Goal: Task Accomplishment & Management: Manage account settings

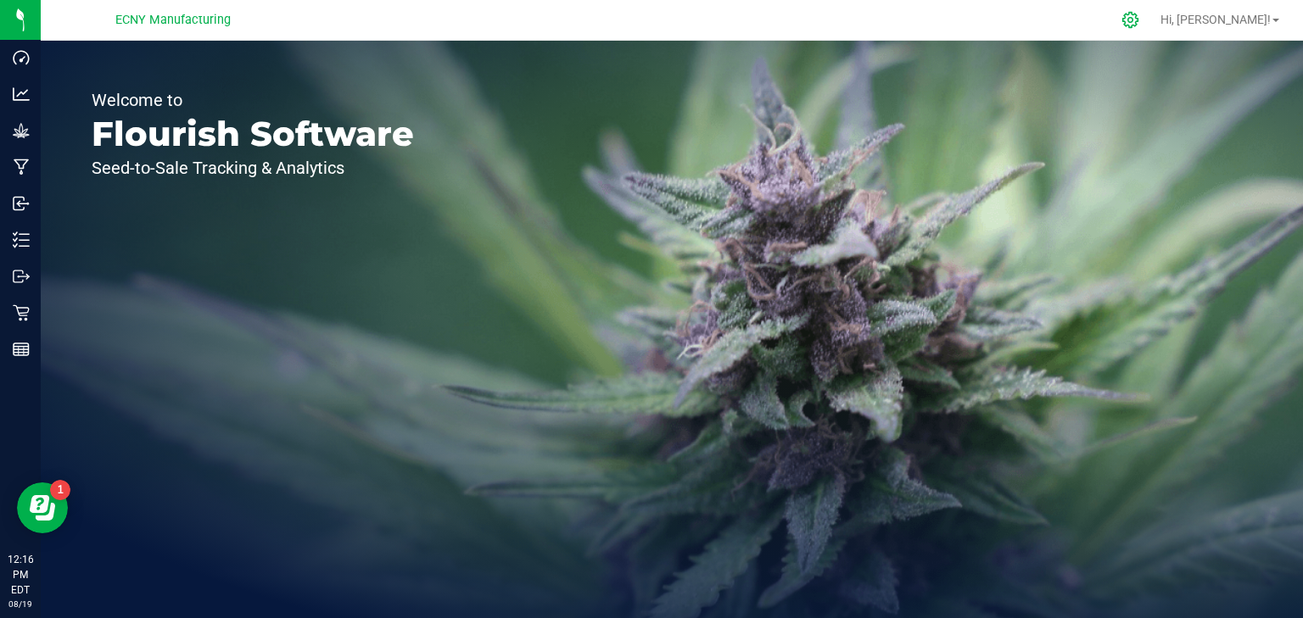
click at [1138, 20] on icon at bounding box center [1130, 20] width 16 height 16
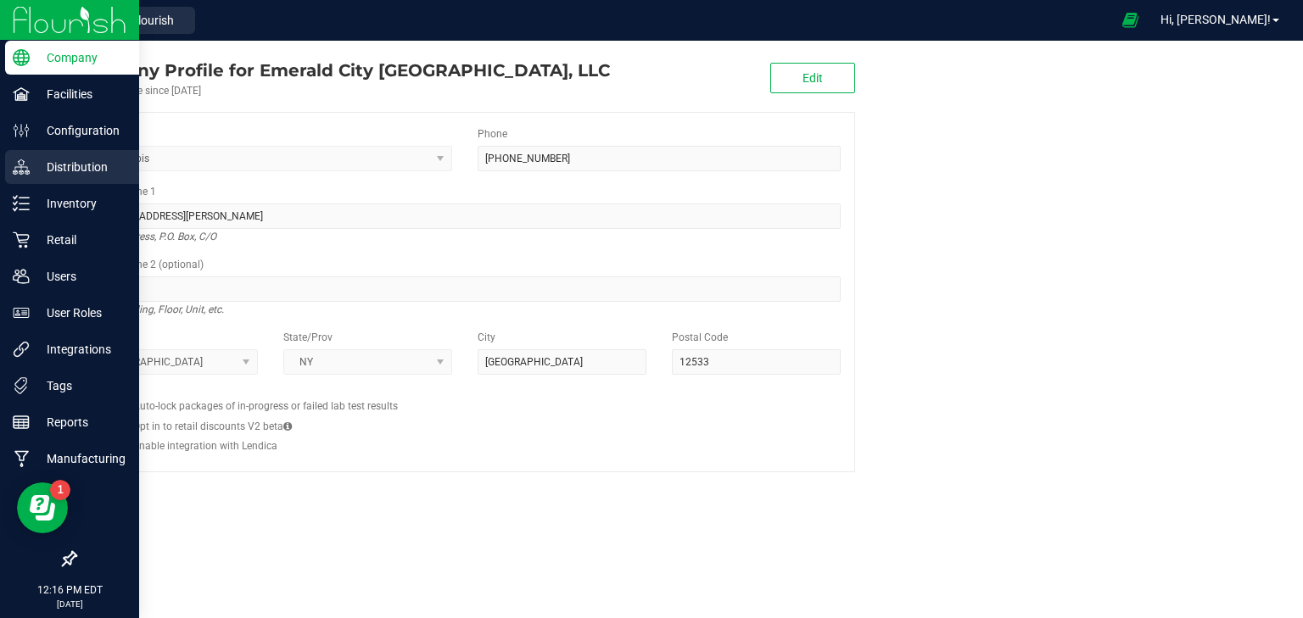
click at [64, 170] on p "Distribution" at bounding box center [81, 167] width 102 height 20
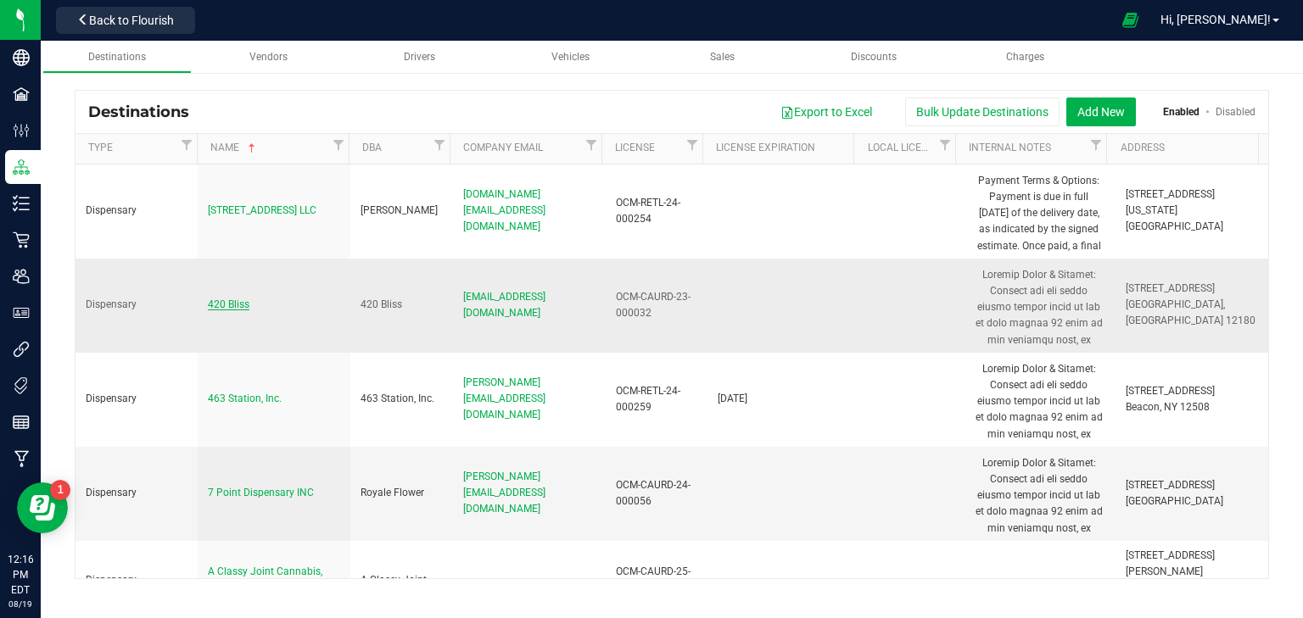
click at [229, 309] on span "420 Bliss" at bounding box center [229, 305] width 42 height 12
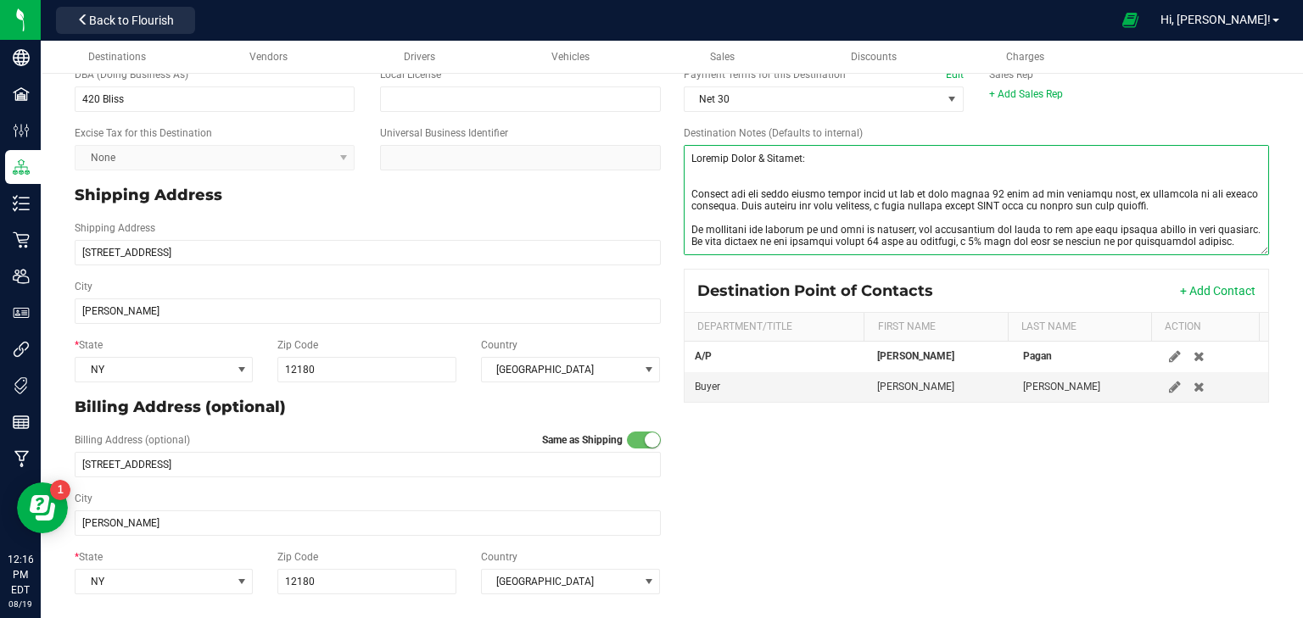
drag, startPoint x: 875, startPoint y: 251, endPoint x: 659, endPoint y: 141, distance: 242.8
click at [659, 141] on div "* Destination Name 420 Bliss * Destination Type Dispensary State License # OCM-…" at bounding box center [672, 272] width 1220 height 658
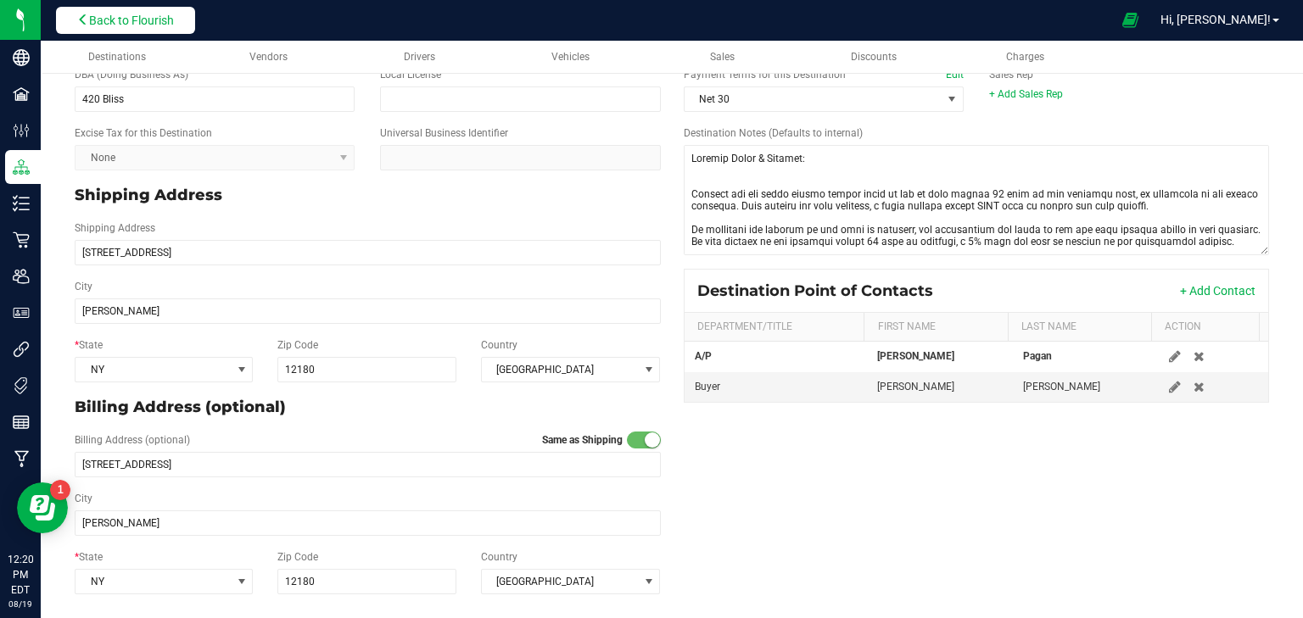
click at [170, 14] on span "Back to Flourish" at bounding box center [131, 21] width 85 height 14
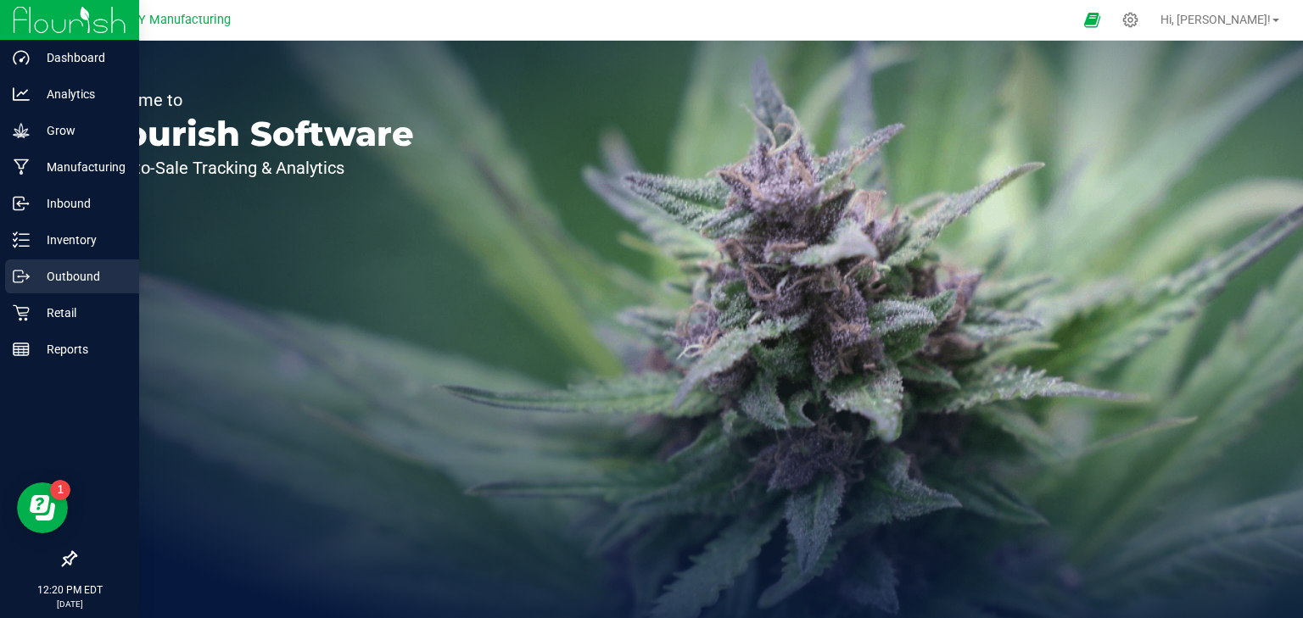
click at [43, 277] on p "Outbound" at bounding box center [81, 276] width 102 height 20
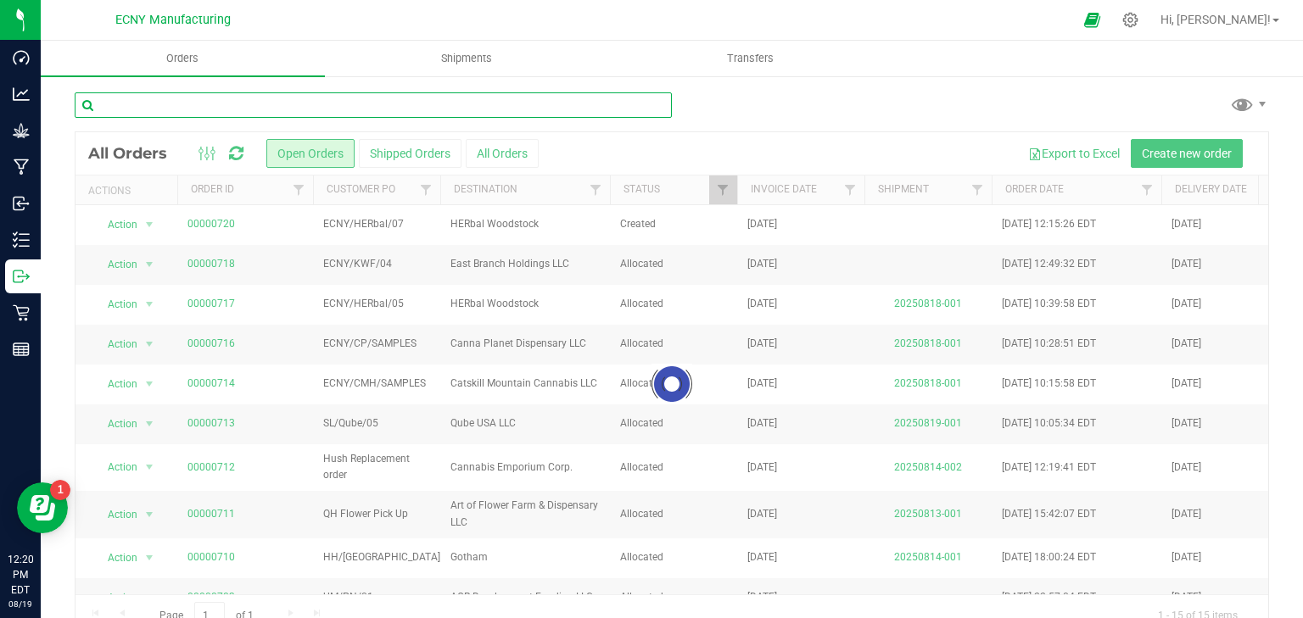
click at [215, 103] on input "text" at bounding box center [373, 104] width 597 height 25
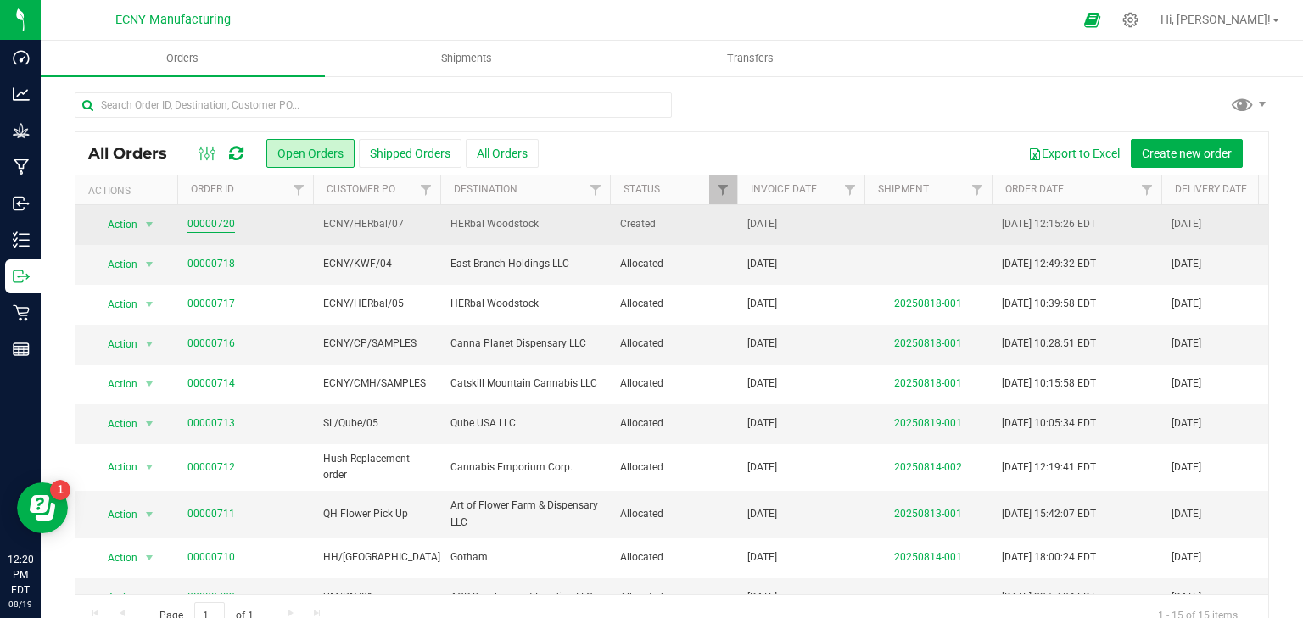
click at [219, 216] on link "00000720" at bounding box center [211, 224] width 48 height 16
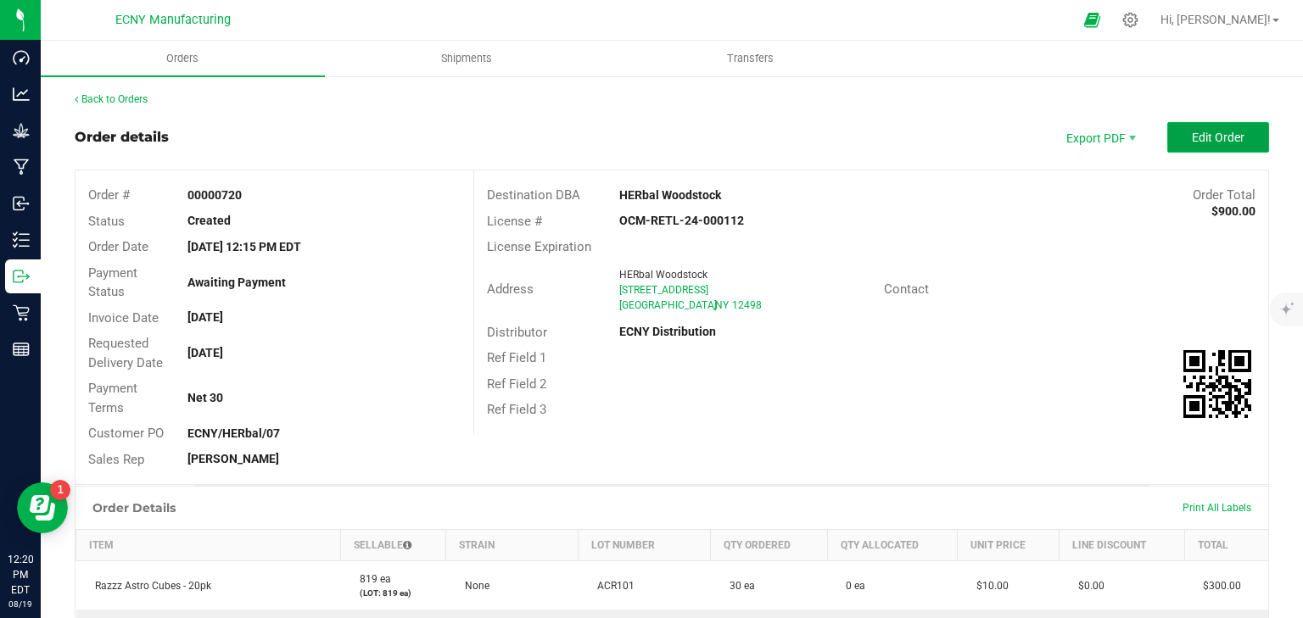
click at [1182, 128] on button "Edit Order" at bounding box center [1218, 137] width 102 height 31
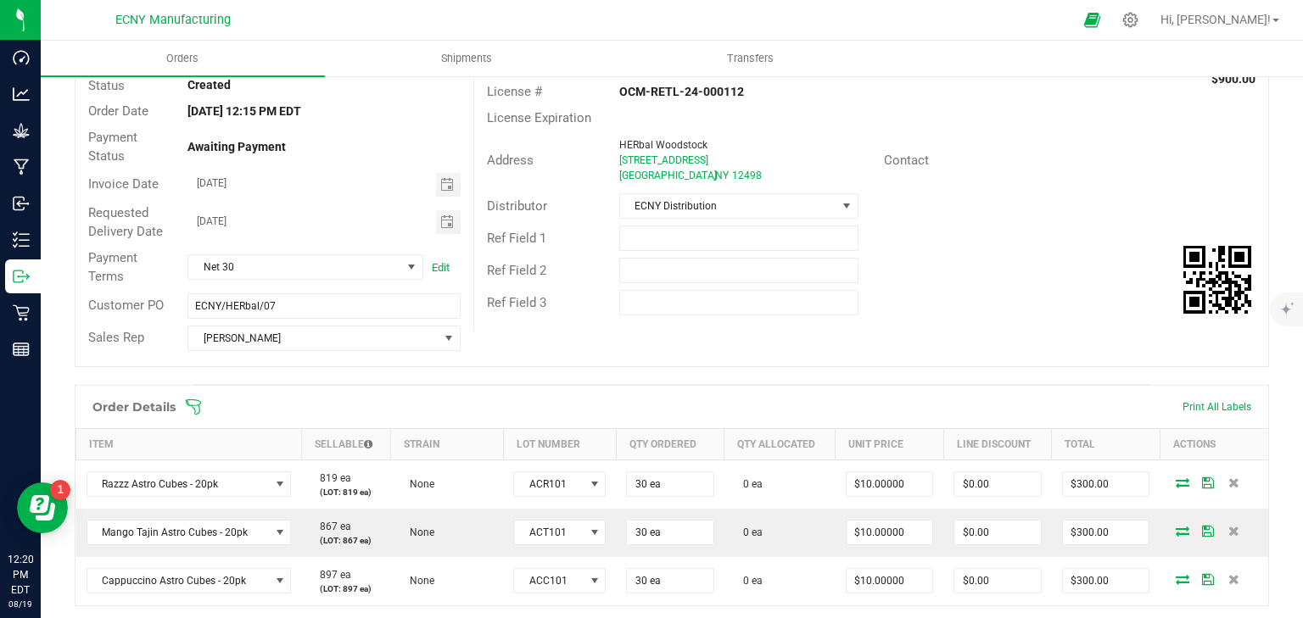
scroll to position [271, 0]
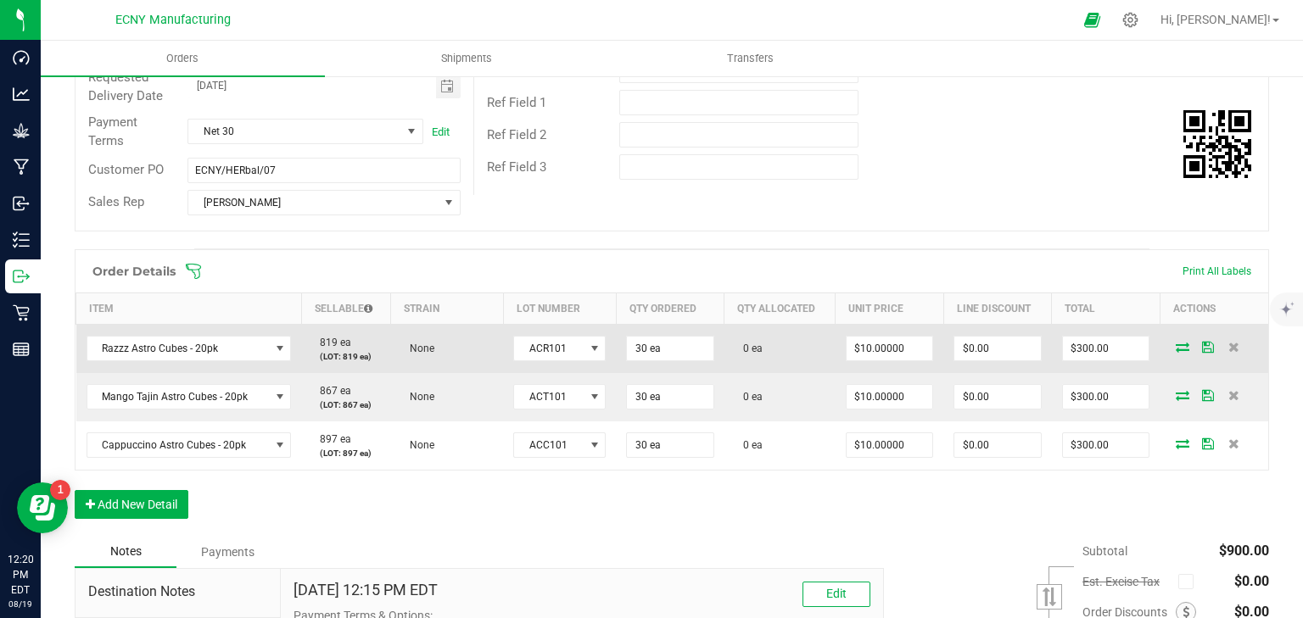
click at [1176, 348] on icon at bounding box center [1183, 347] width 14 height 10
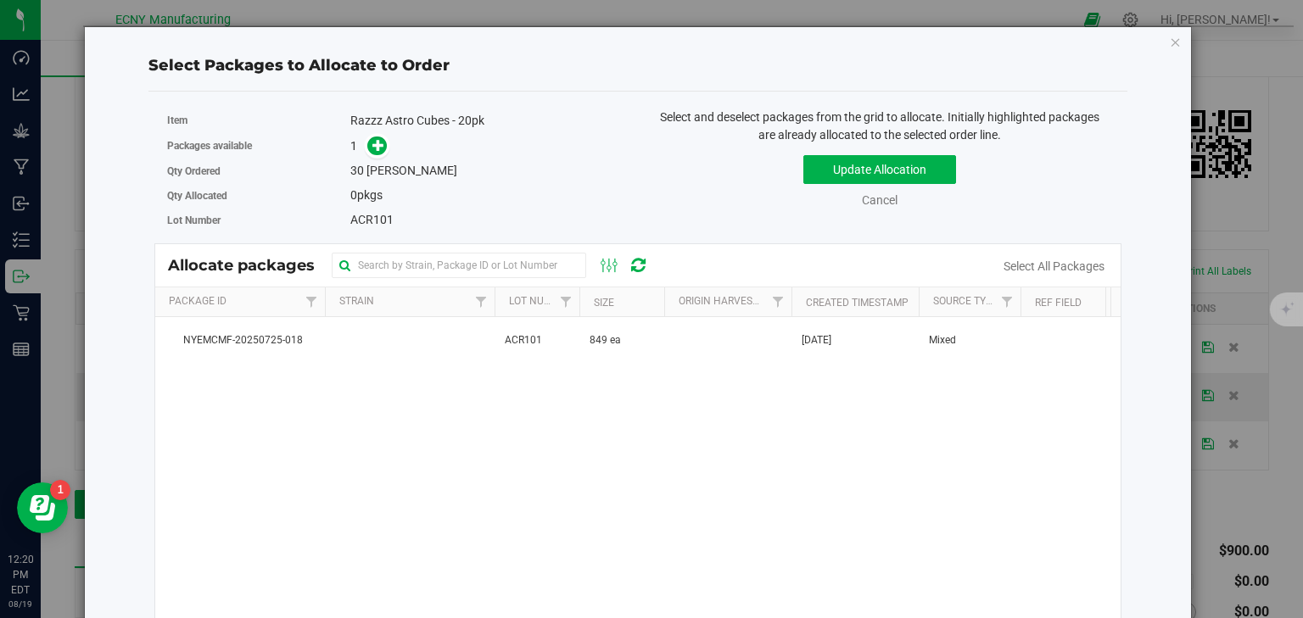
click at [630, 342] on td "849 ea" at bounding box center [621, 340] width 85 height 46
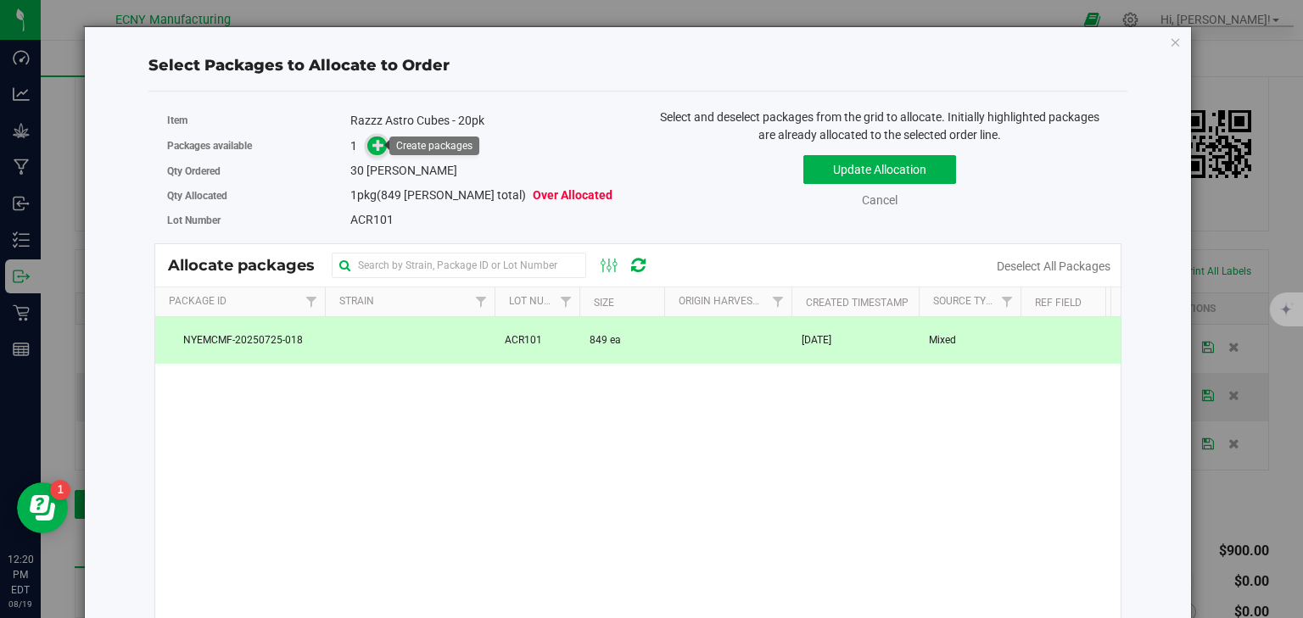
click at [376, 140] on icon at bounding box center [378, 145] width 12 height 12
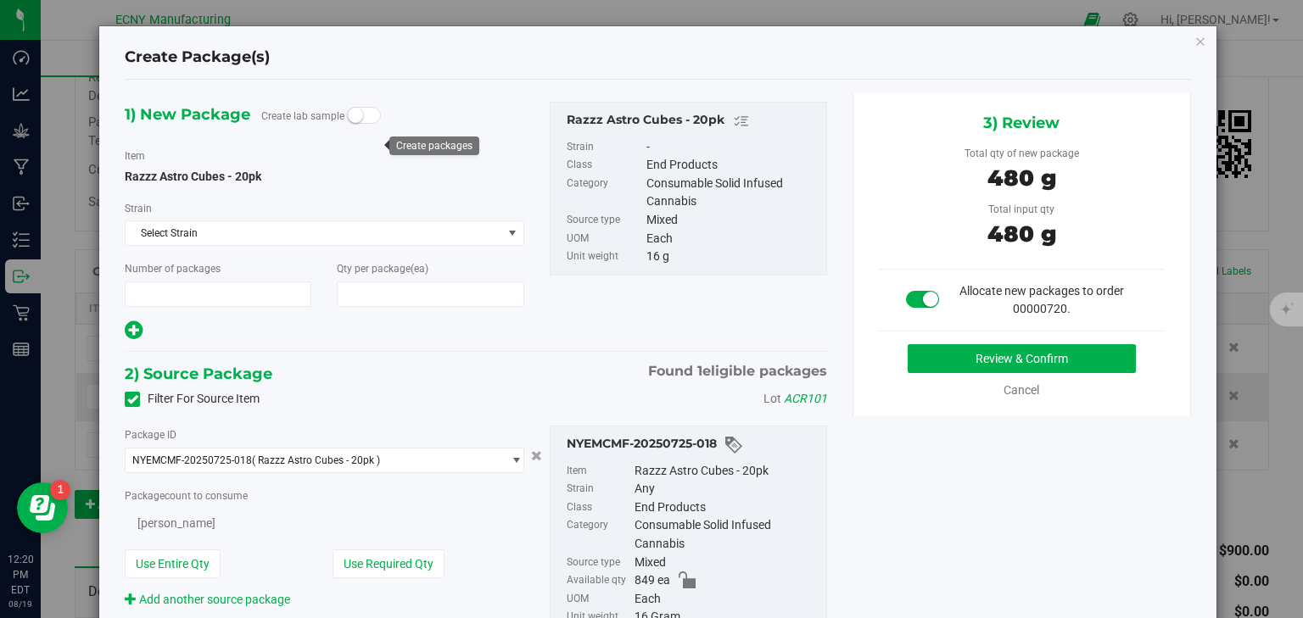
type input "1"
type input "30"
click at [945, 353] on button "Review & Confirm" at bounding box center [1022, 358] width 228 height 29
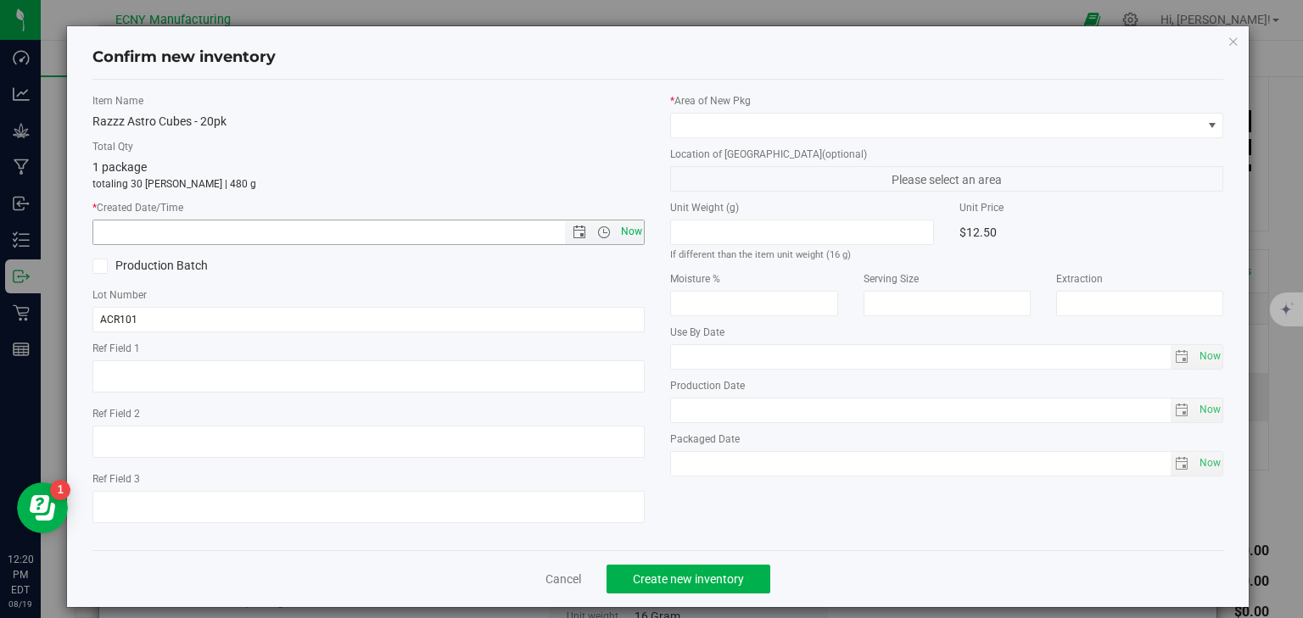
click at [630, 238] on span "Now" at bounding box center [631, 232] width 29 height 25
type input "8/19/2025 12:20 PM"
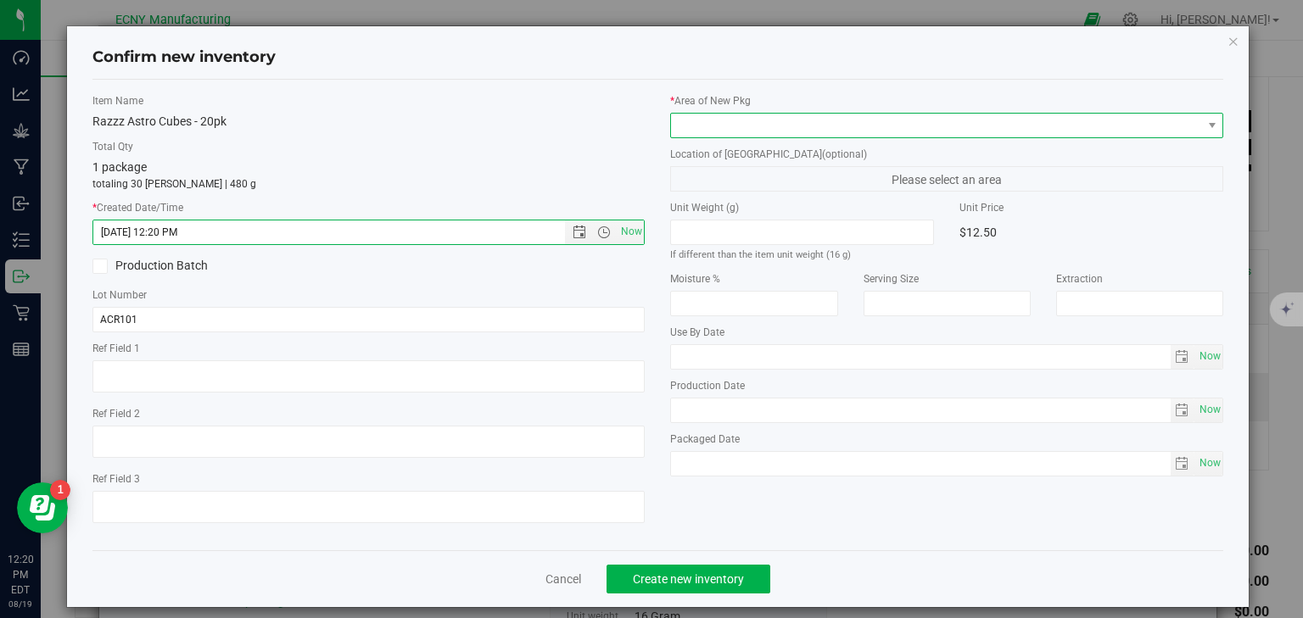
click at [701, 114] on span at bounding box center [936, 126] width 530 height 24
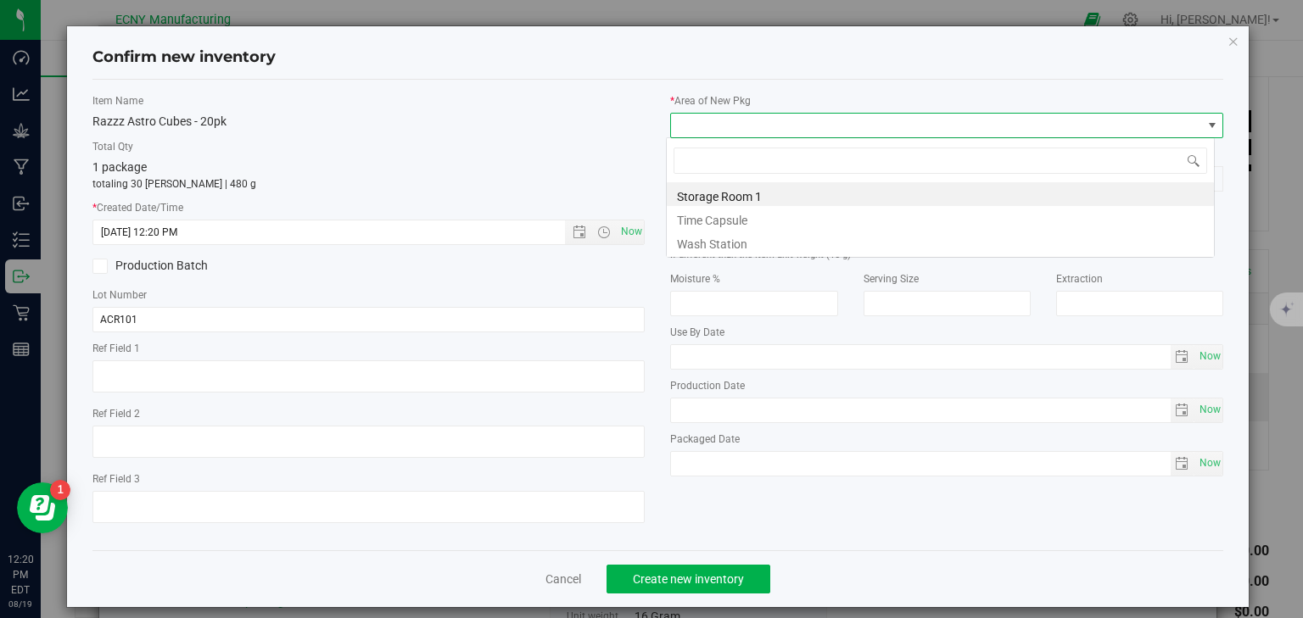
scroll to position [25, 549]
click at [689, 199] on li "Storage Room 1" at bounding box center [940, 194] width 547 height 24
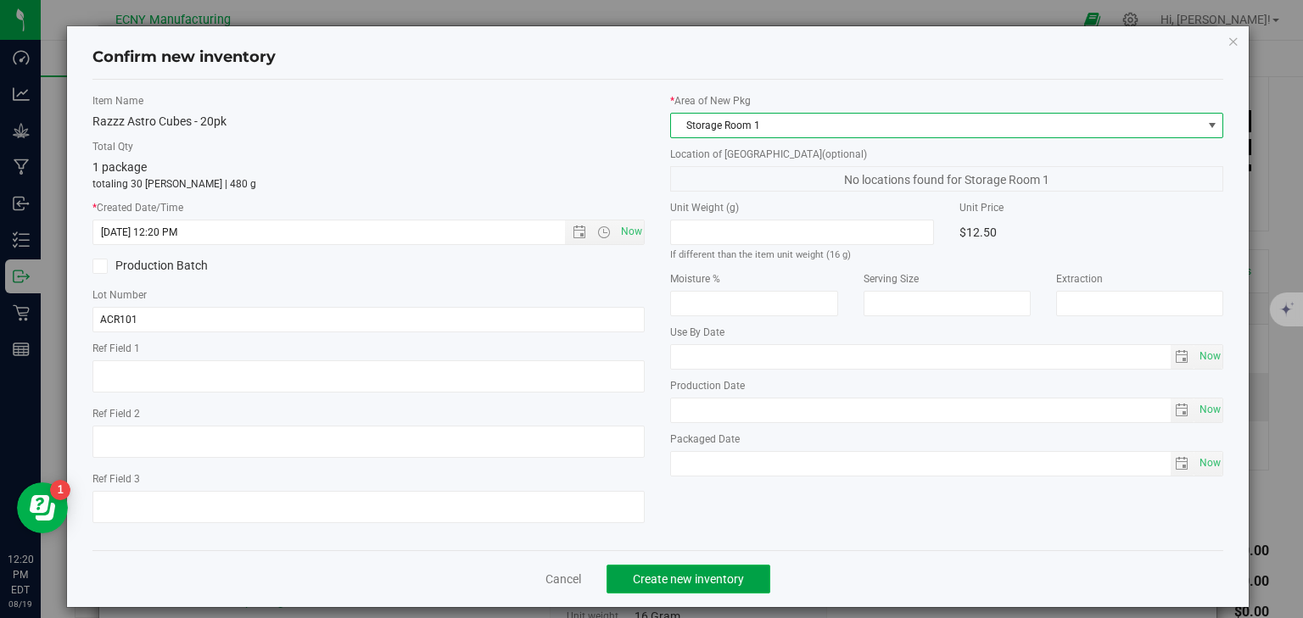
click at [645, 581] on span "Create new inventory" at bounding box center [688, 580] width 111 height 14
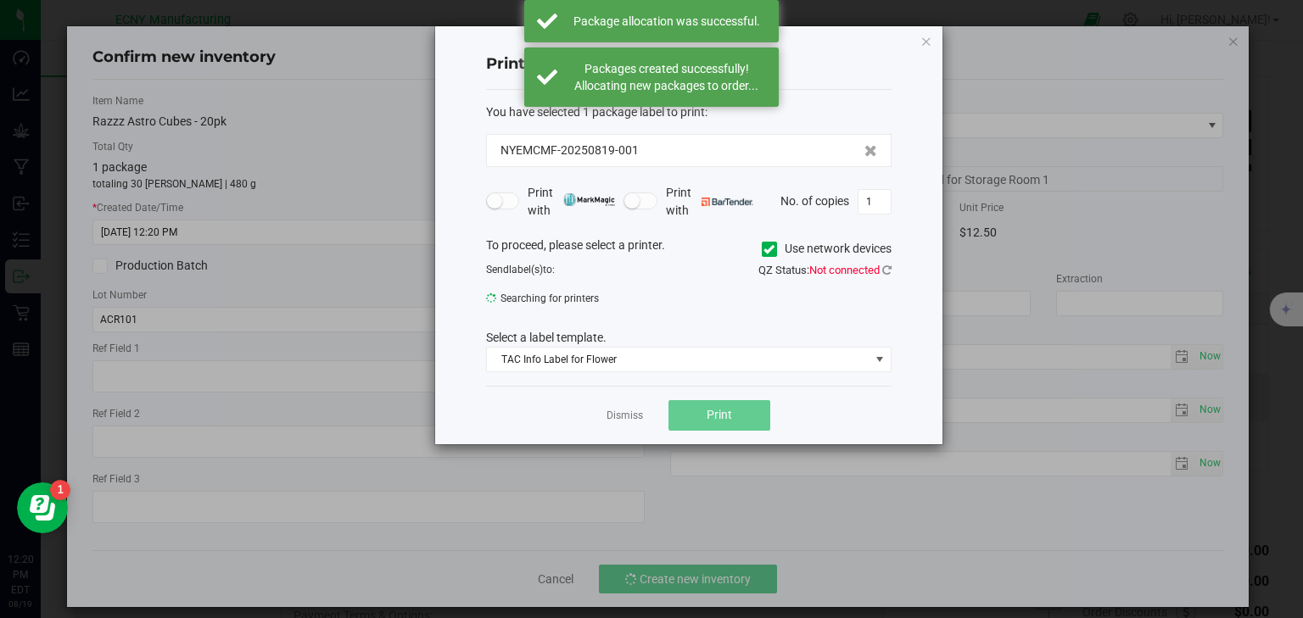
click at [636, 404] on div "Dismiss Print" at bounding box center [688, 415] width 405 height 59
click at [631, 416] on link "Dismiss" at bounding box center [625, 416] width 36 height 14
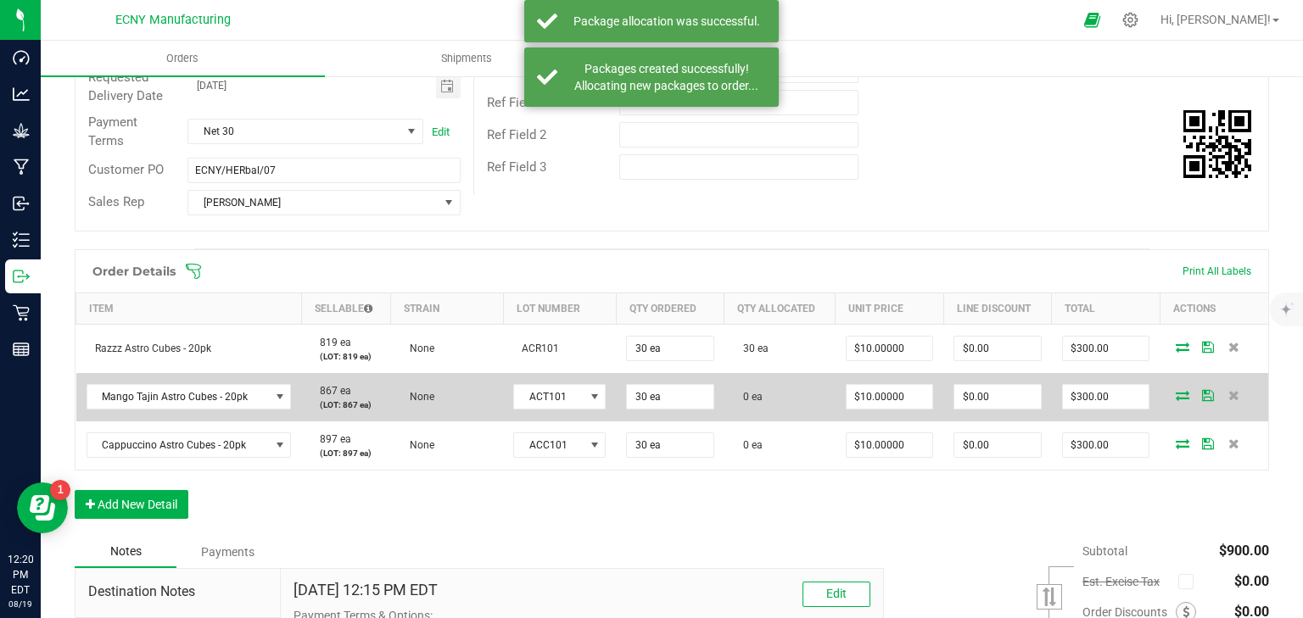
click at [1176, 394] on icon at bounding box center [1183, 395] width 14 height 10
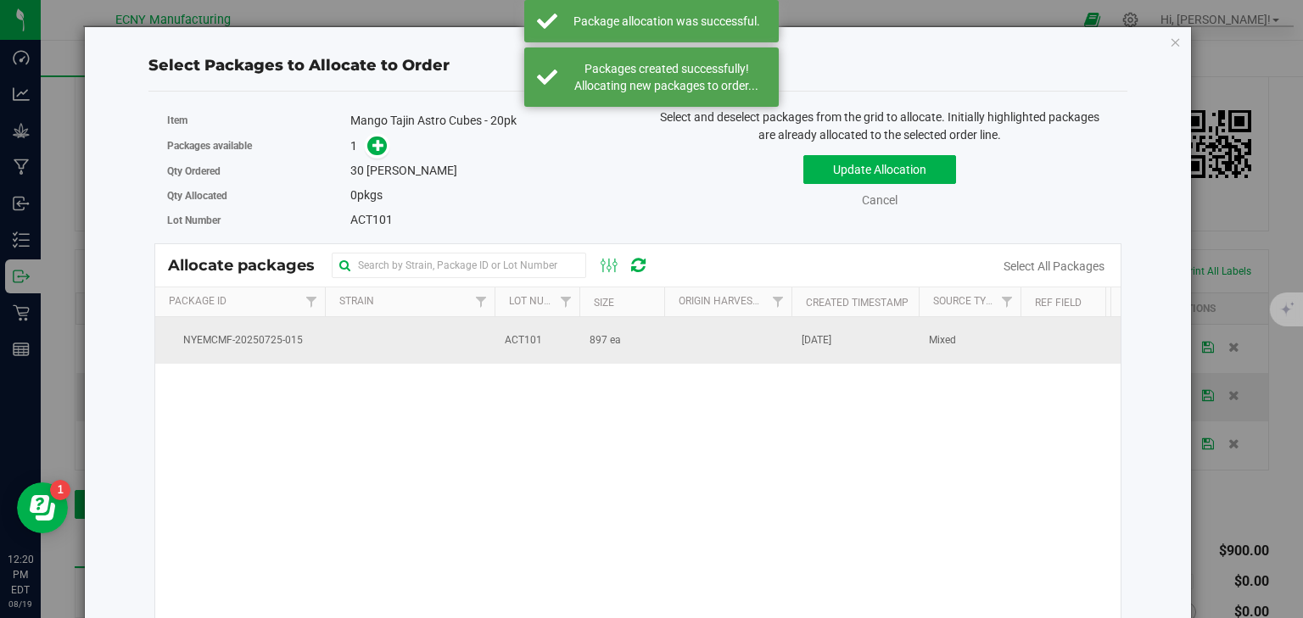
click at [563, 343] on td "ACT101" at bounding box center [537, 340] width 85 height 46
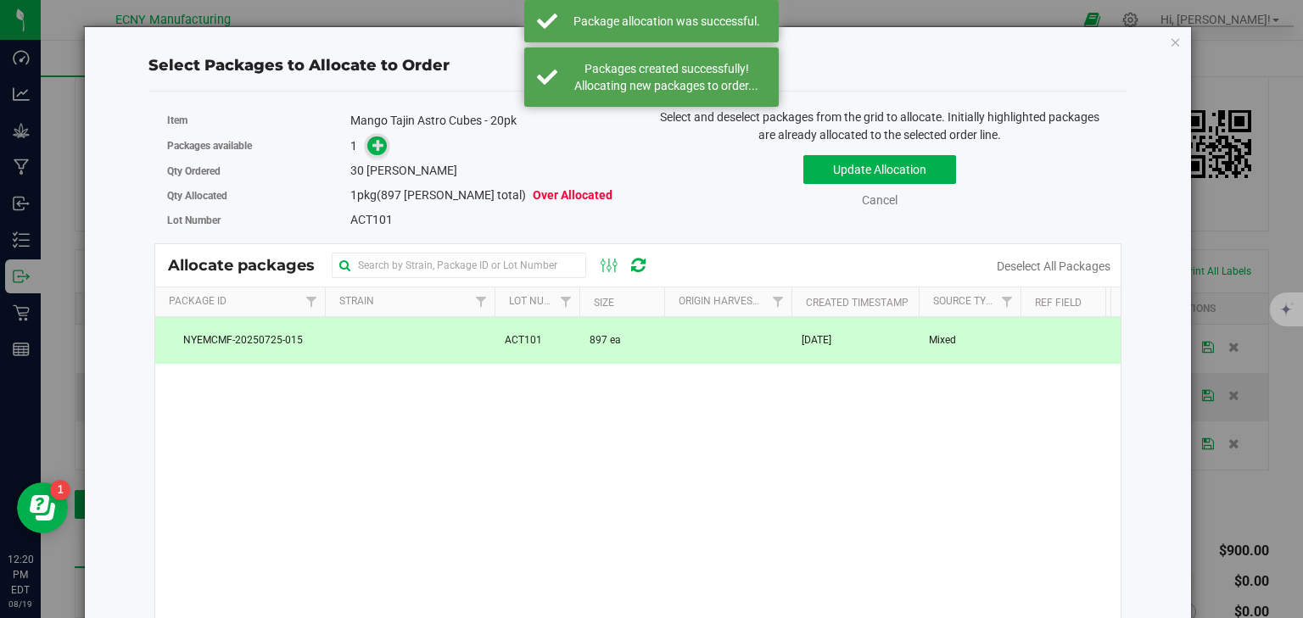
click at [367, 142] on span at bounding box center [377, 147] width 20 height 20
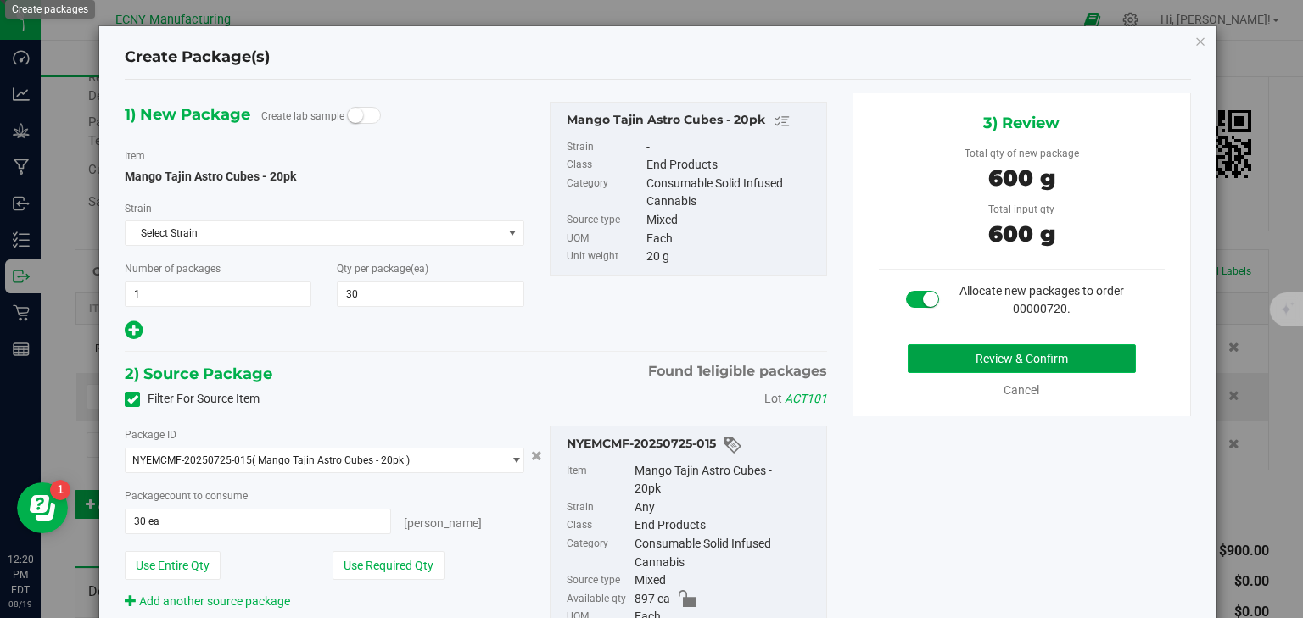
click at [953, 362] on button "Review & Confirm" at bounding box center [1022, 358] width 228 height 29
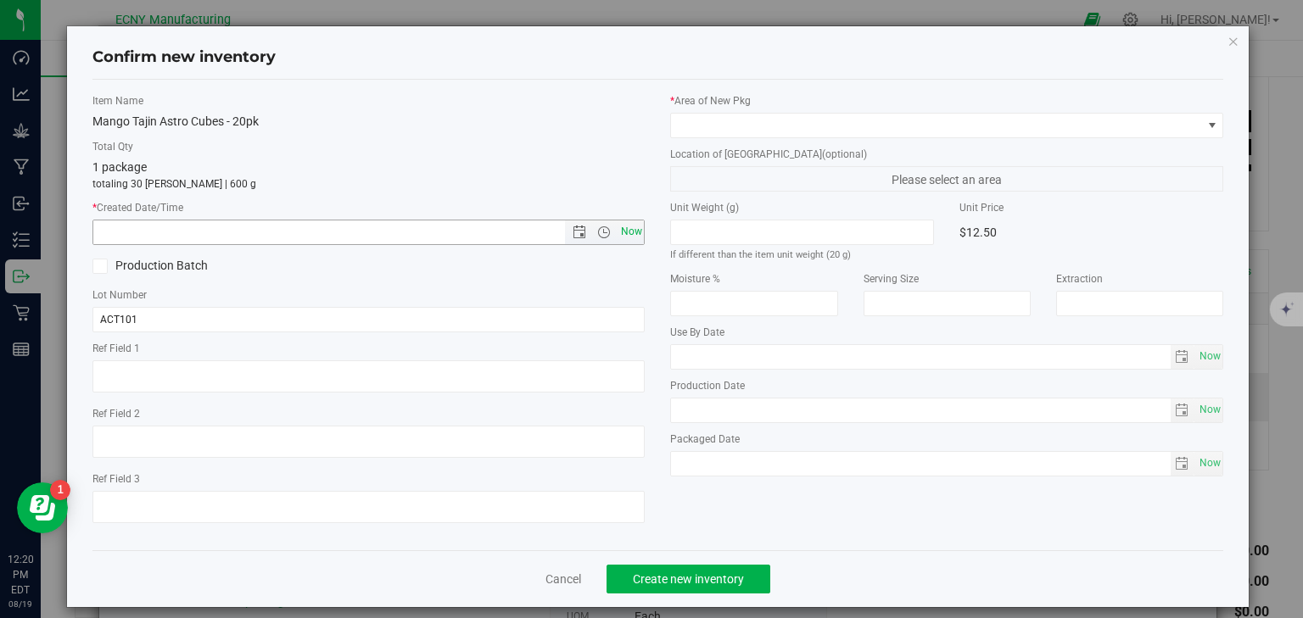
click at [629, 230] on span "Now" at bounding box center [631, 232] width 29 height 25
type input "8/19/2025 12:20 PM"
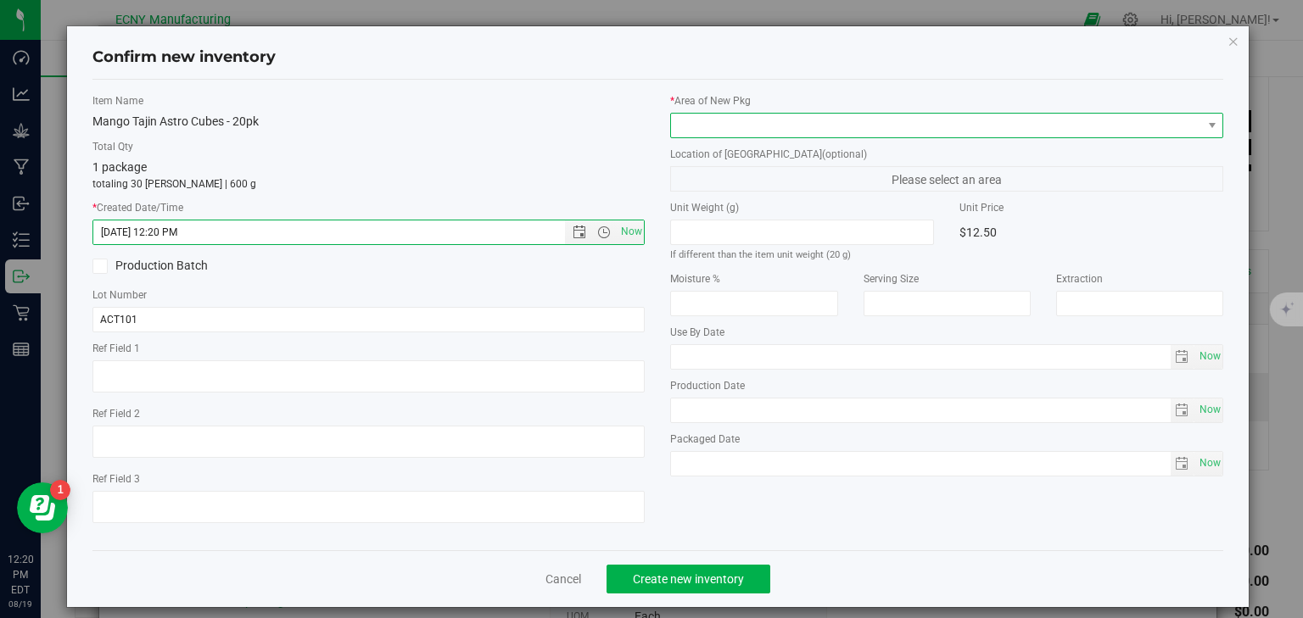
click at [694, 113] on span at bounding box center [946, 125] width 553 height 25
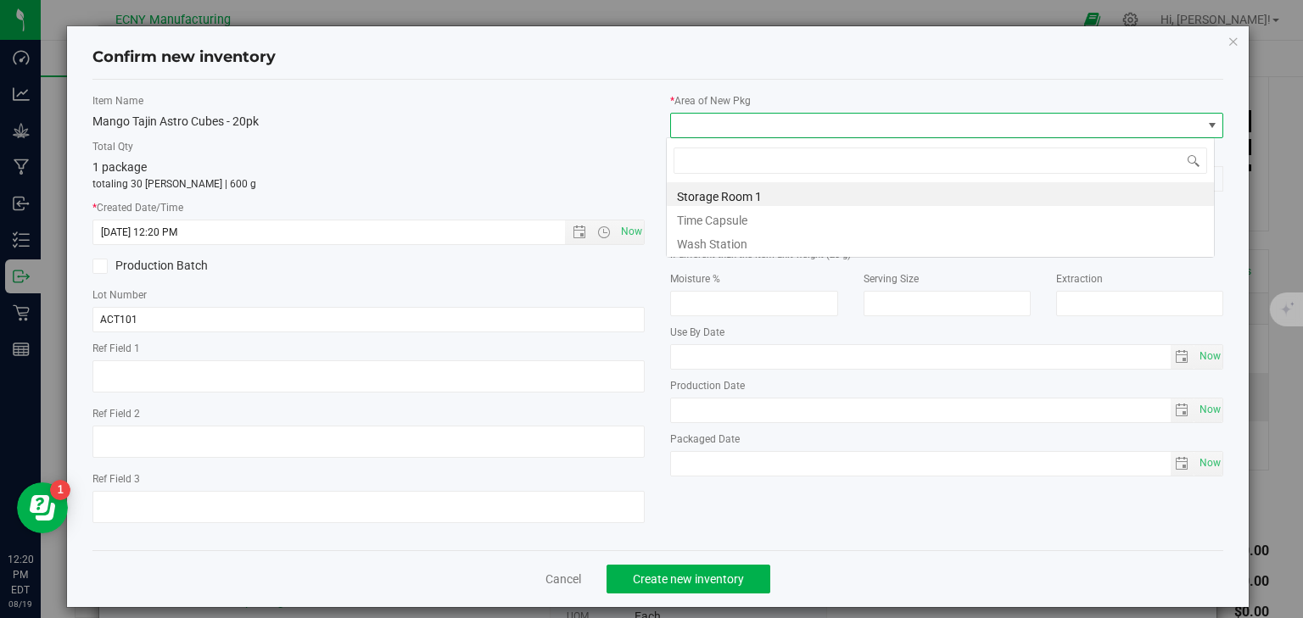
scroll to position [25, 549]
click at [713, 192] on li "Storage Room 1" at bounding box center [940, 194] width 547 height 24
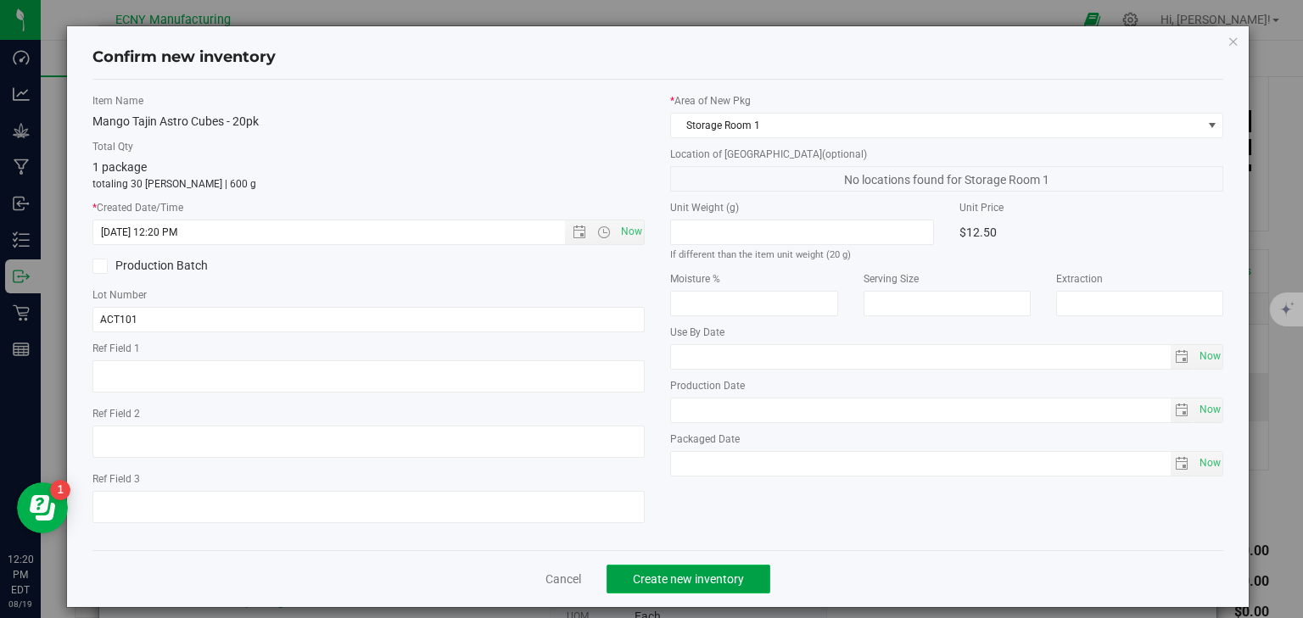
click at [660, 573] on span "Create new inventory" at bounding box center [688, 580] width 111 height 14
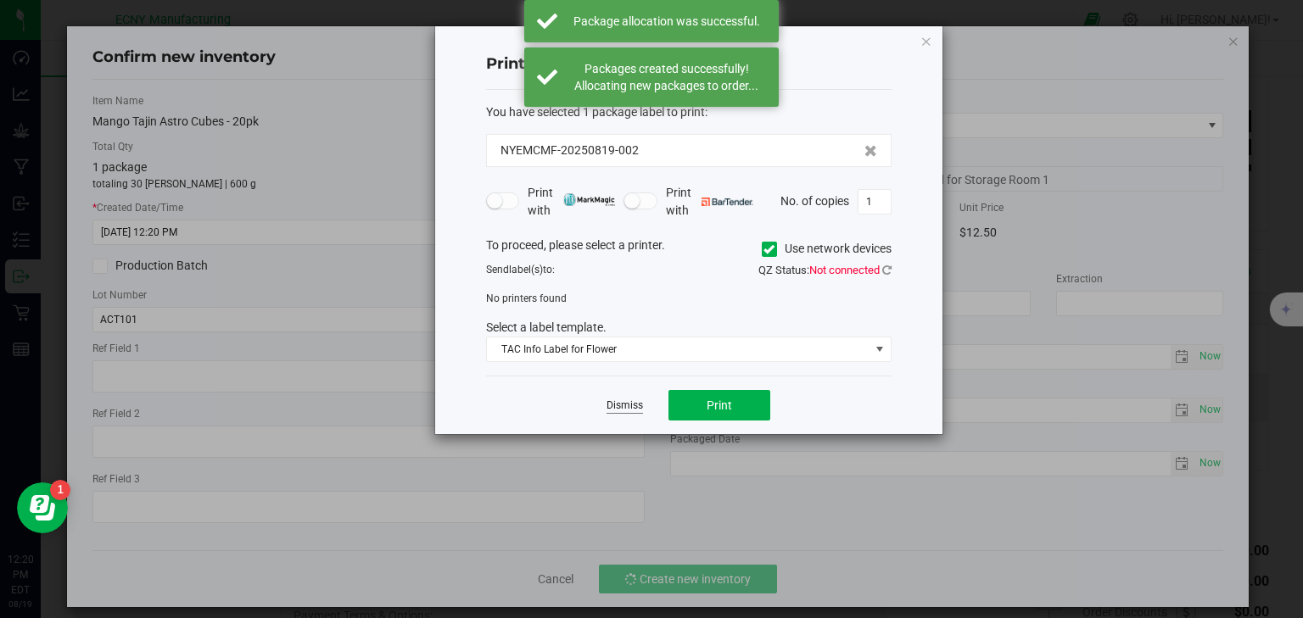
click at [624, 407] on link "Dismiss" at bounding box center [625, 406] width 36 height 14
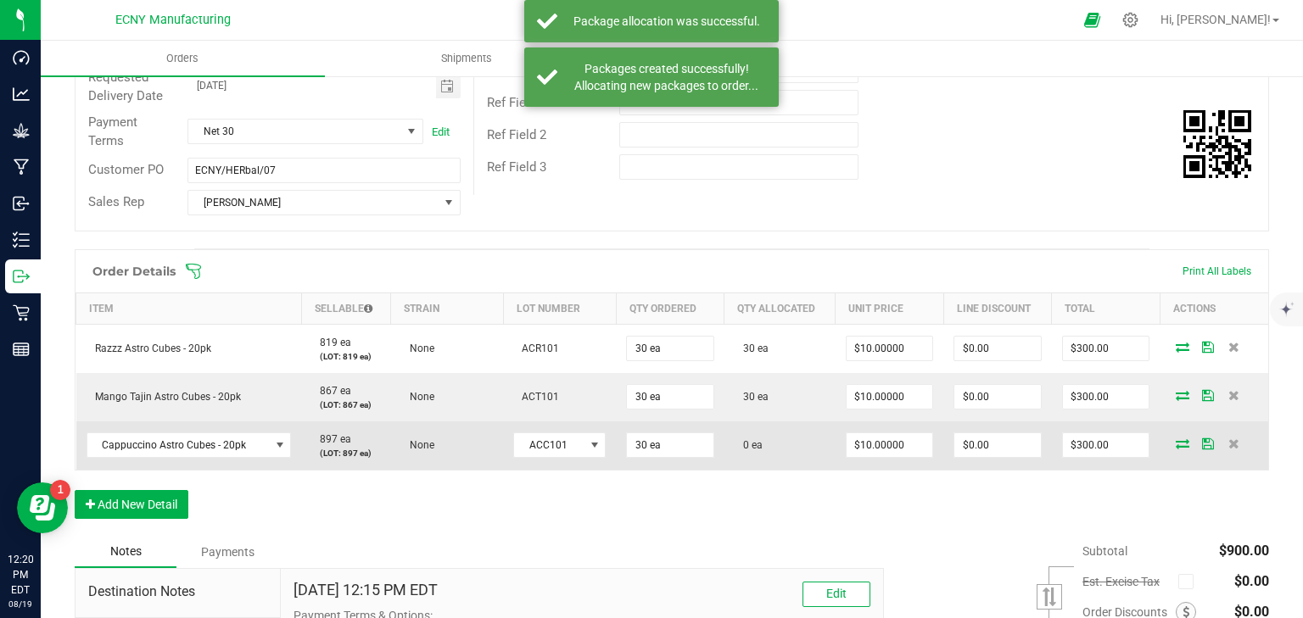
click at [1176, 448] on icon at bounding box center [1183, 444] width 14 height 10
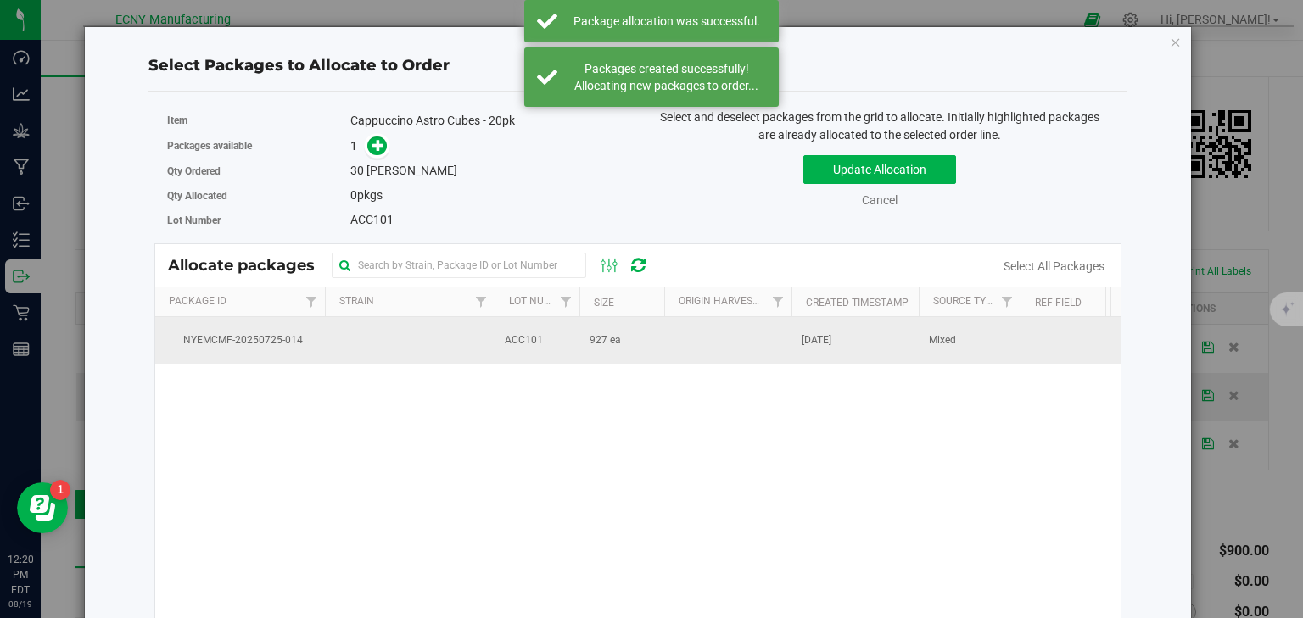
click at [579, 346] on td "927 ea" at bounding box center [621, 340] width 85 height 46
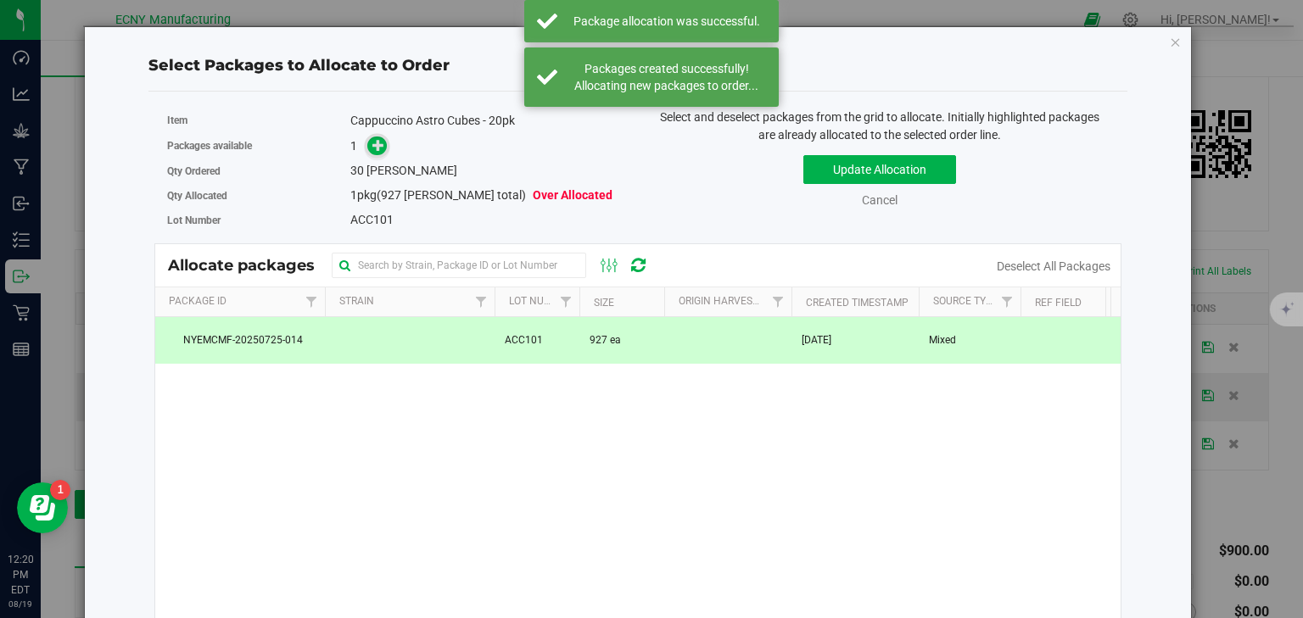
click at [380, 146] on icon at bounding box center [378, 145] width 12 height 12
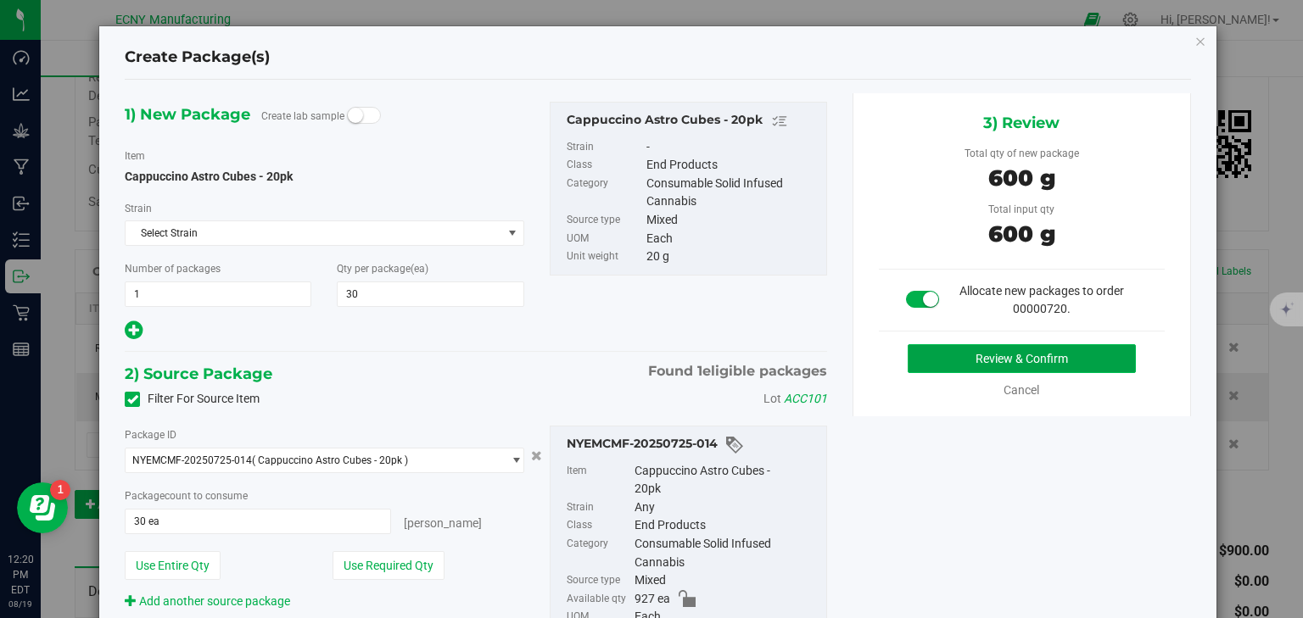
click at [937, 355] on button "Review & Confirm" at bounding box center [1022, 358] width 228 height 29
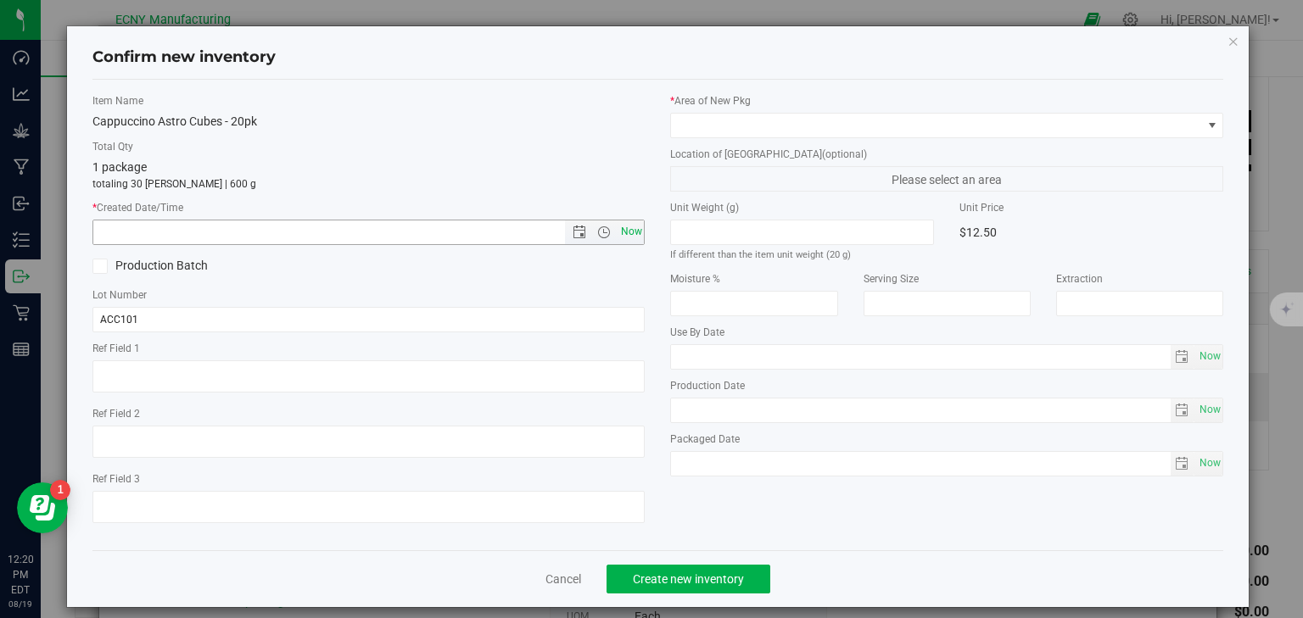
click at [629, 234] on span "Now" at bounding box center [631, 232] width 29 height 25
type input "8/19/2025 12:20 PM"
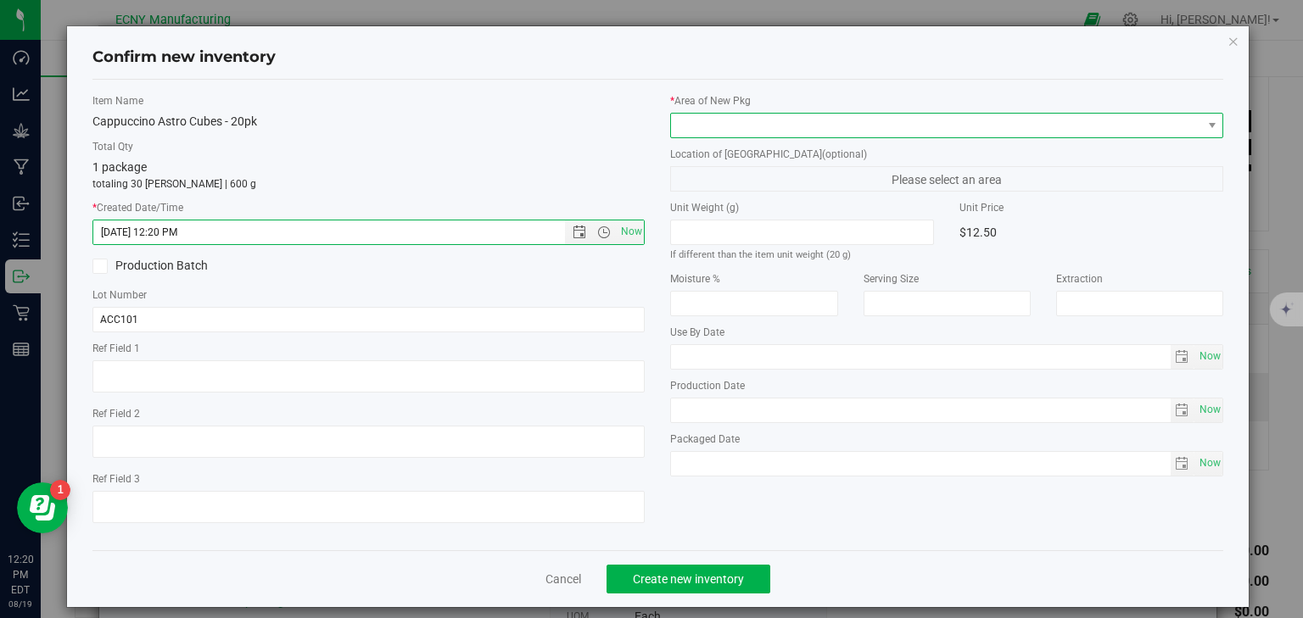
click at [743, 126] on span at bounding box center [936, 126] width 530 height 24
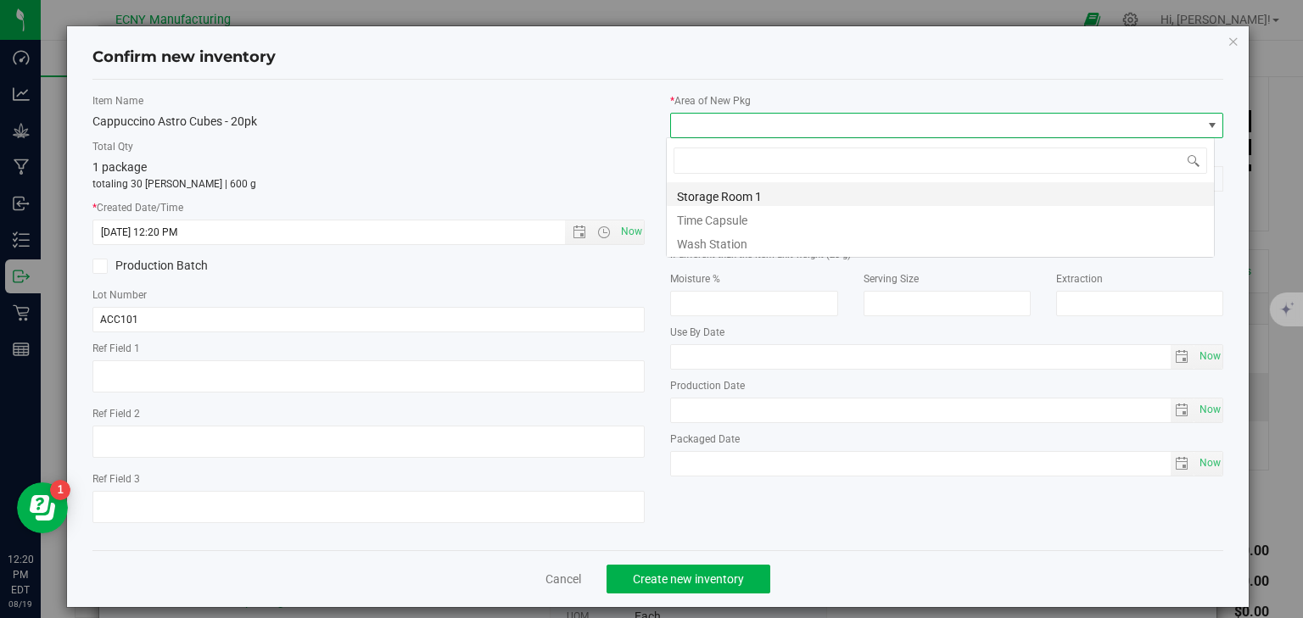
scroll to position [25, 549]
click at [722, 190] on li "Storage Room 1" at bounding box center [940, 194] width 547 height 24
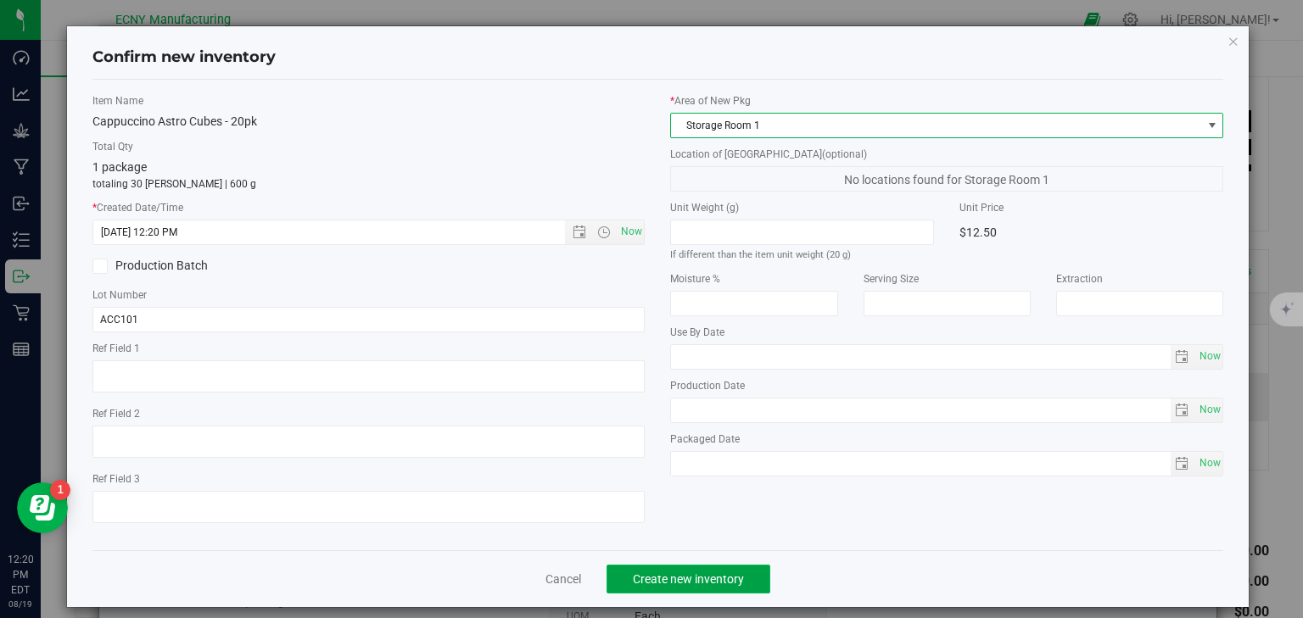
click at [675, 573] on span "Create new inventory" at bounding box center [688, 580] width 111 height 14
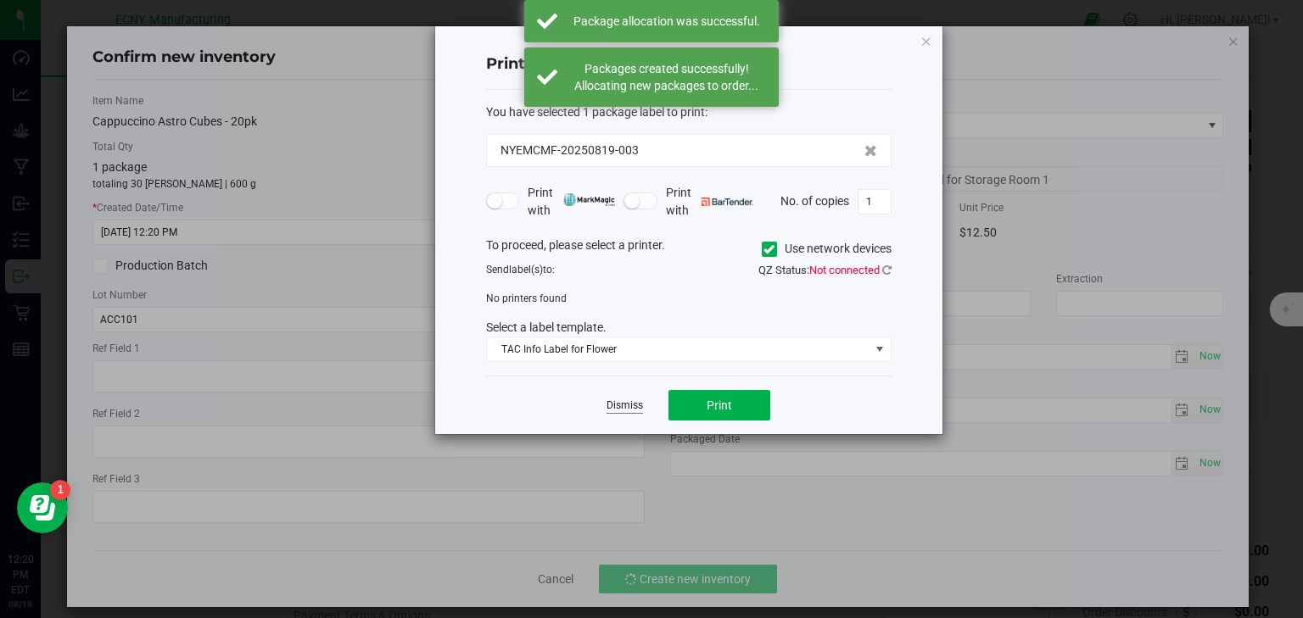
click at [632, 403] on link "Dismiss" at bounding box center [625, 406] width 36 height 14
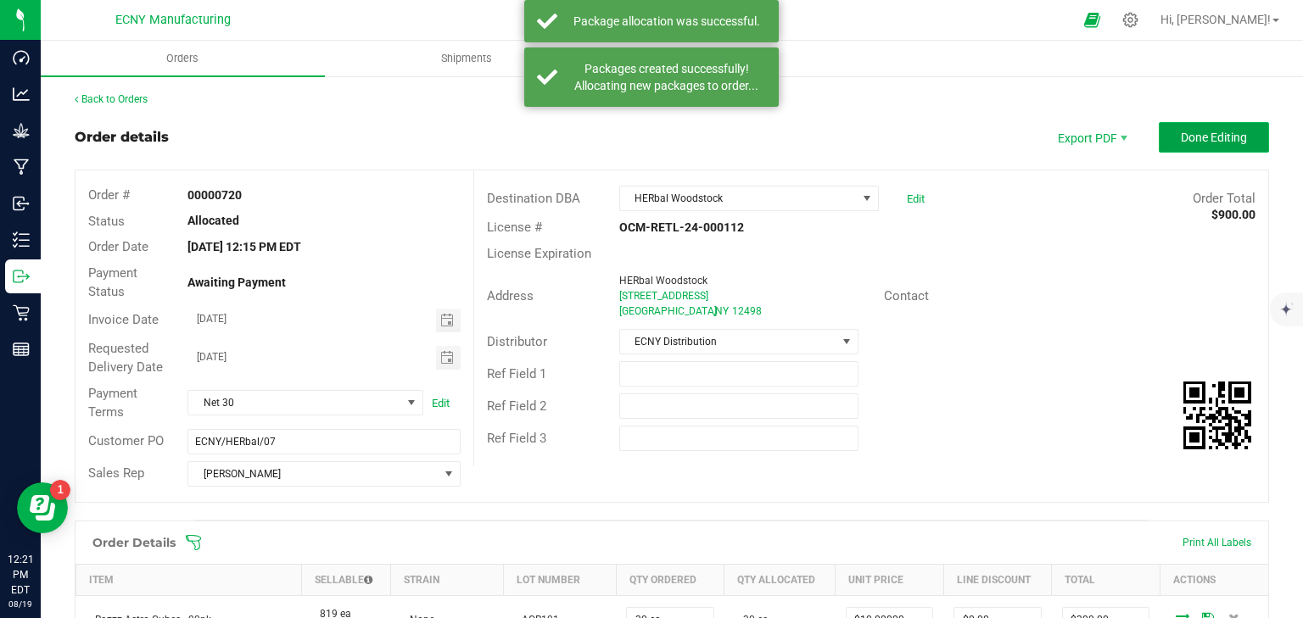
click at [1202, 136] on span "Done Editing" at bounding box center [1214, 138] width 66 height 14
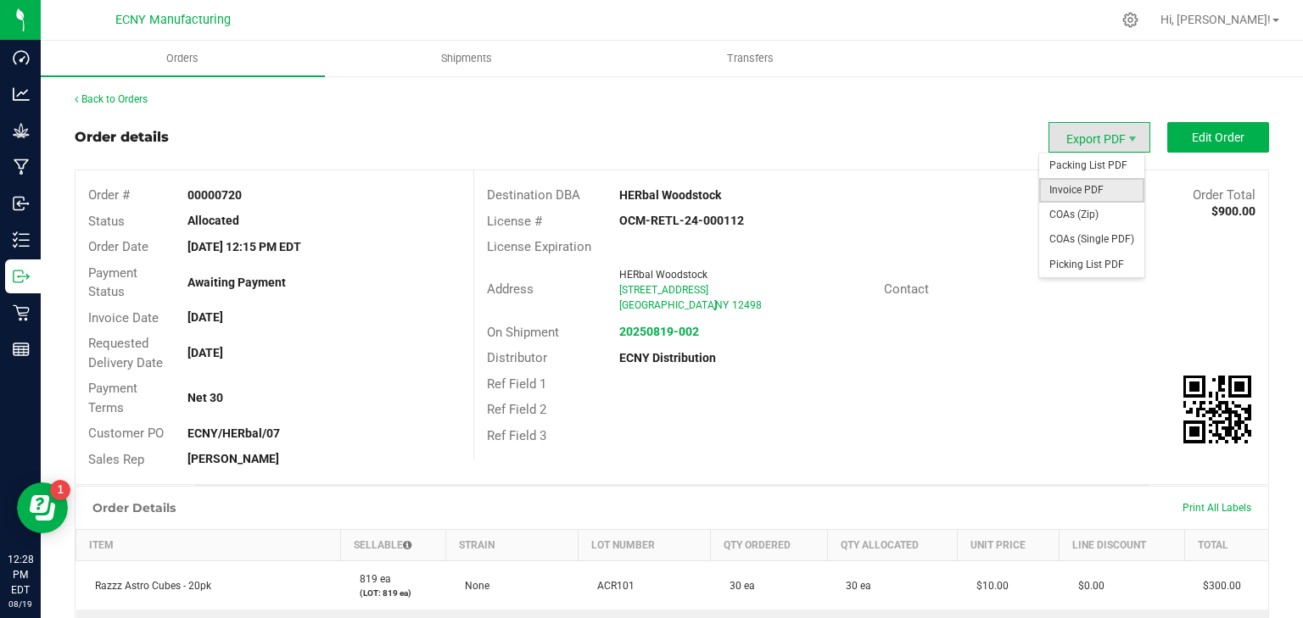
click at [1090, 187] on span "Invoice PDF" at bounding box center [1091, 190] width 105 height 25
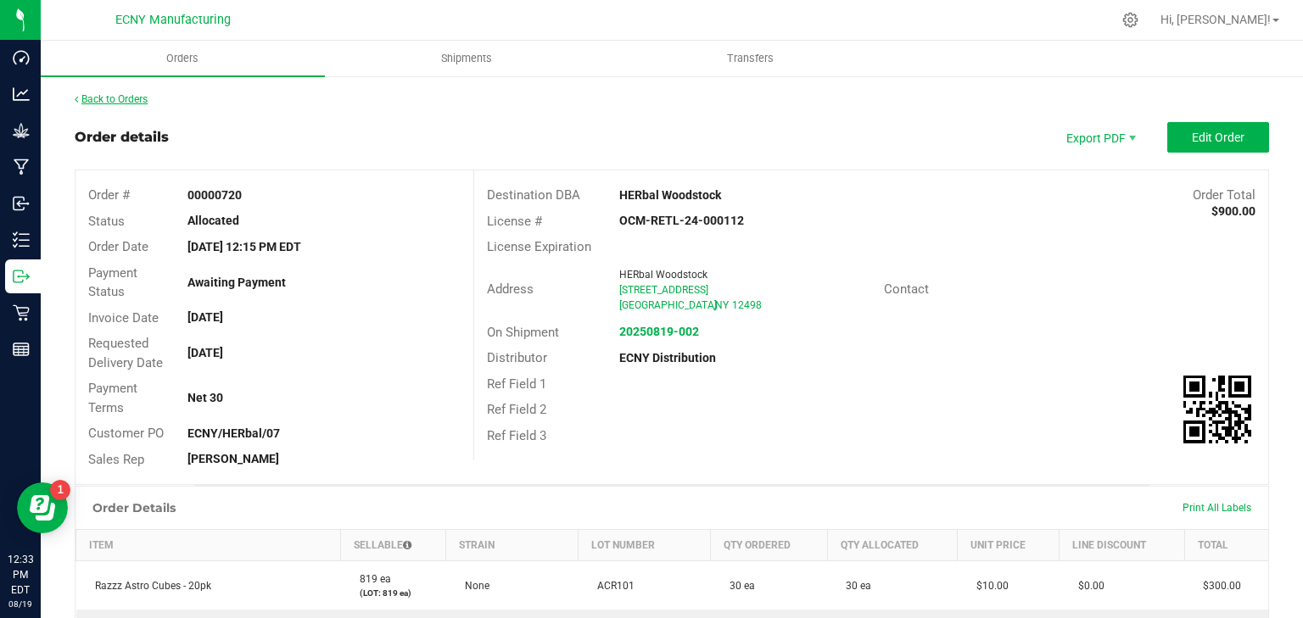
drag, startPoint x: 133, startPoint y: 117, endPoint x: 133, endPoint y: 98, distance: 19.5
click at [133, 97] on link "Back to Orders" at bounding box center [111, 99] width 73 height 12
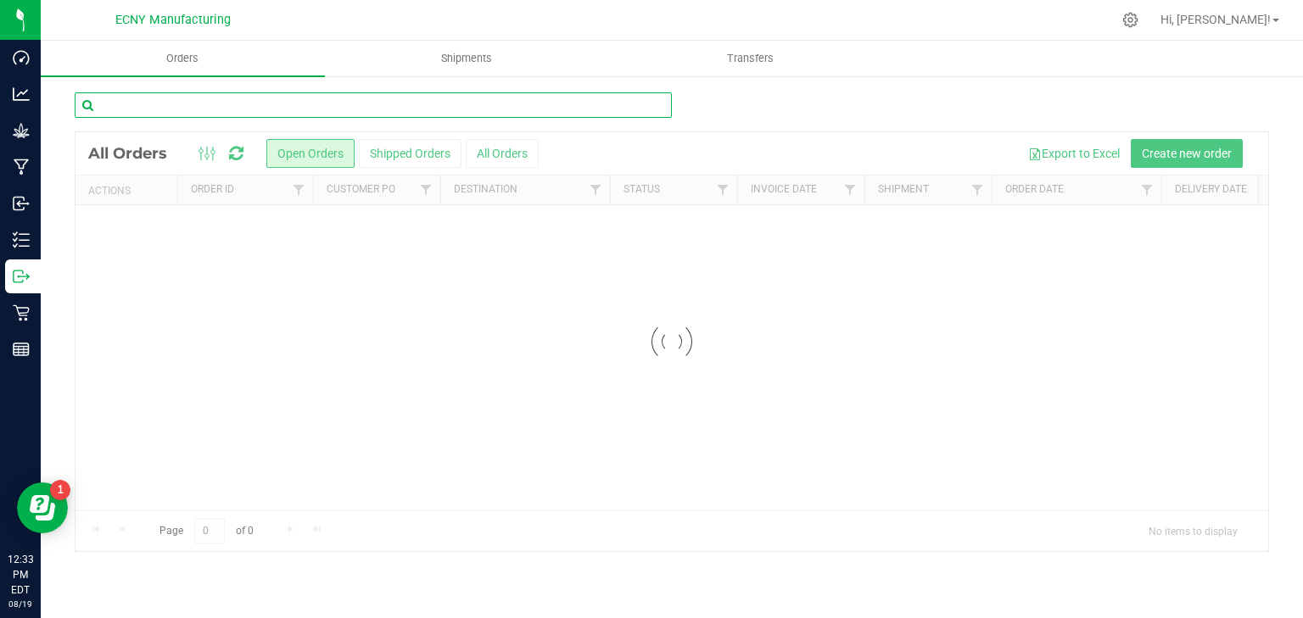
click at [231, 112] on input "text" at bounding box center [373, 104] width 597 height 25
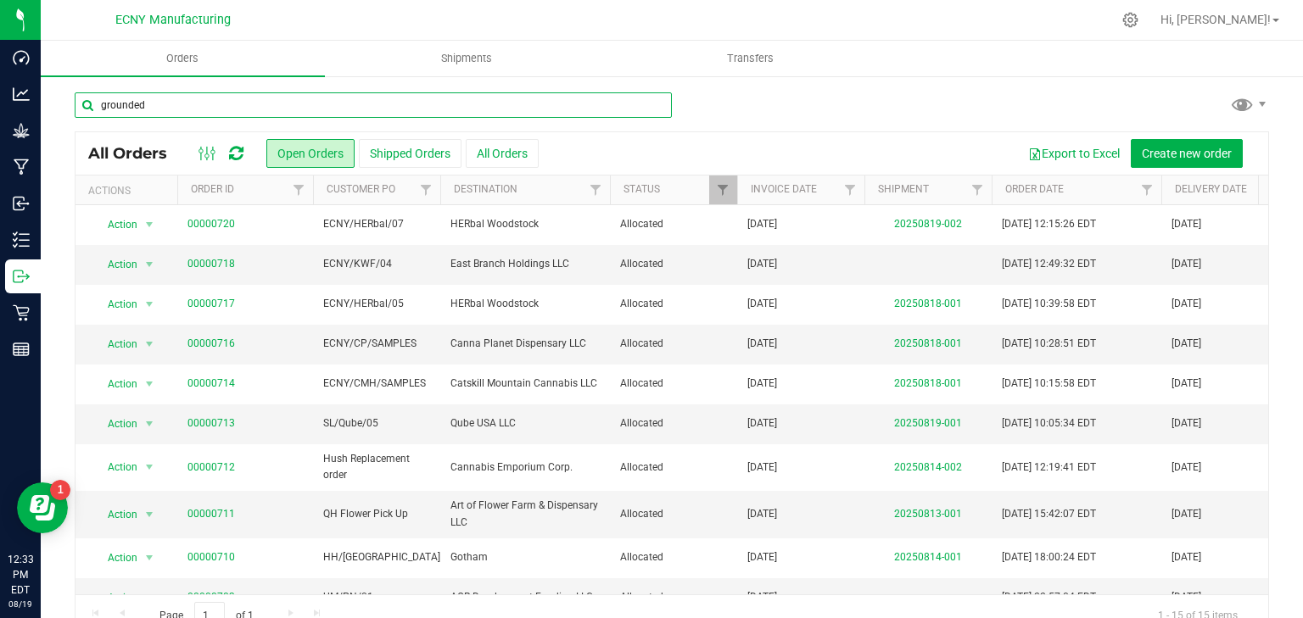
type input "grounded"
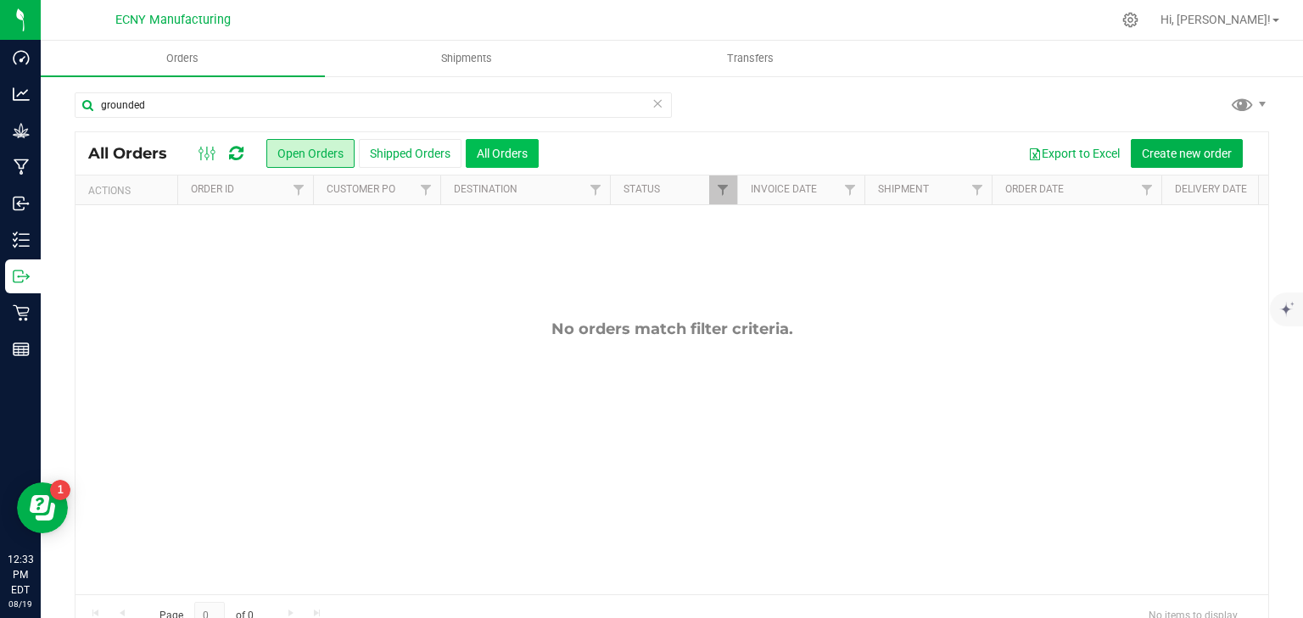
click at [506, 152] on button "All Orders" at bounding box center [502, 153] width 73 height 29
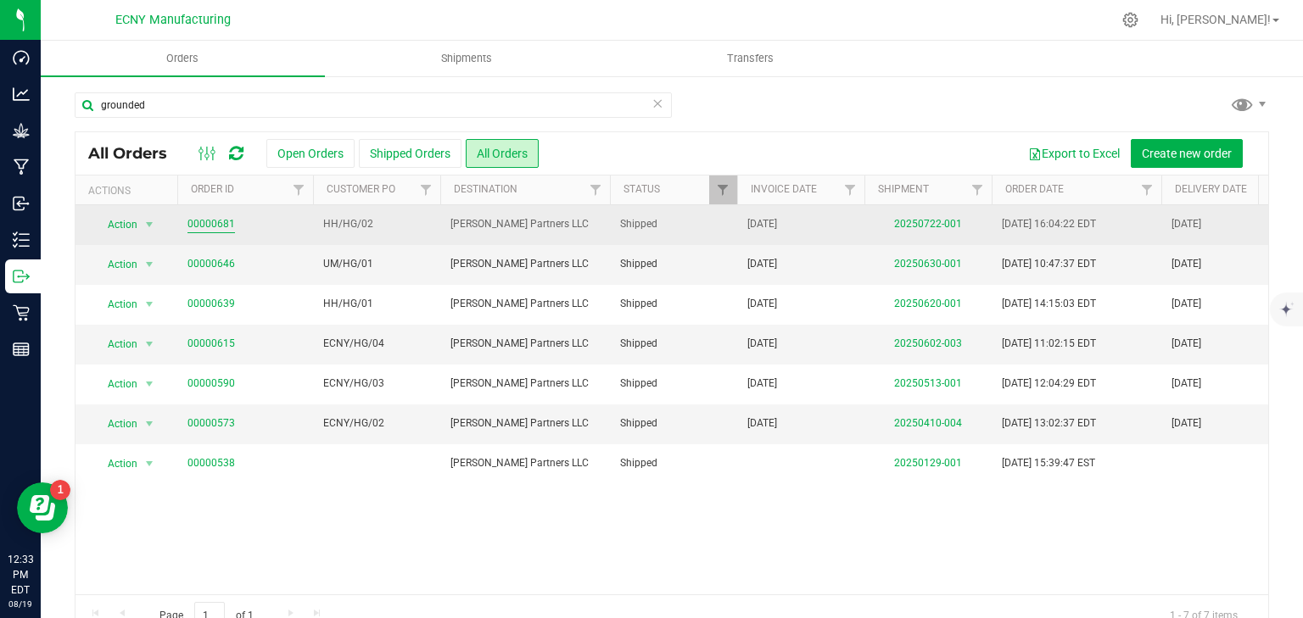
click at [209, 227] on link "00000681" at bounding box center [211, 224] width 48 height 16
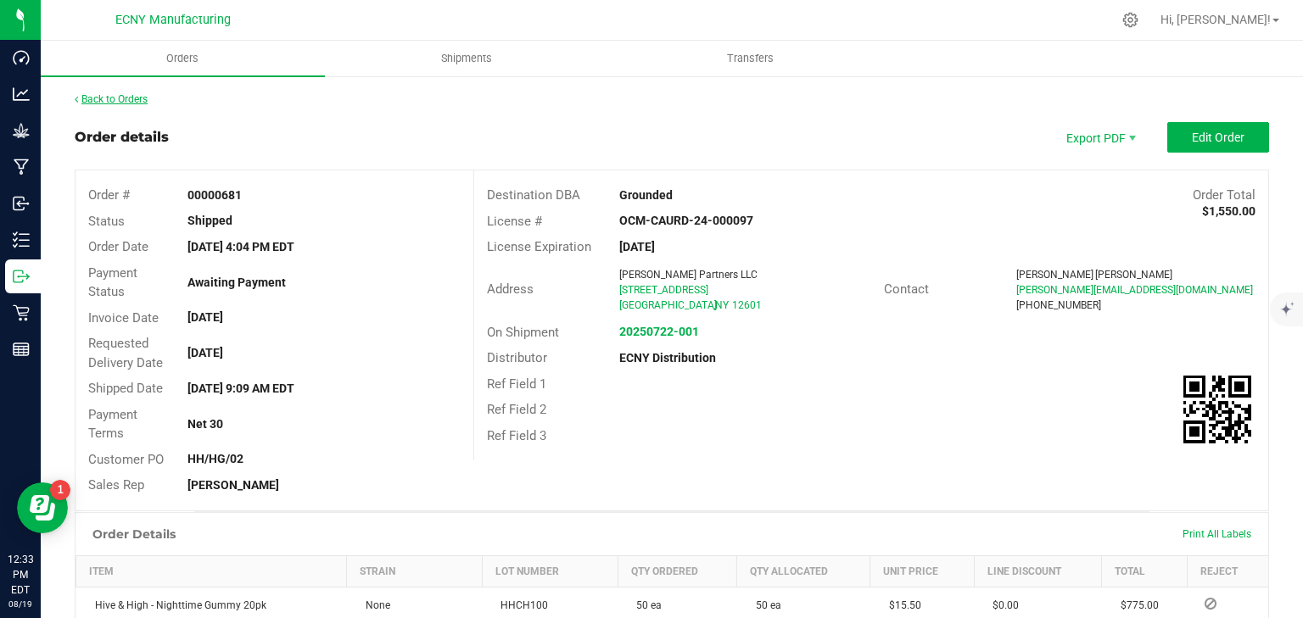
click at [82, 96] on link "Back to Orders" at bounding box center [111, 99] width 73 height 12
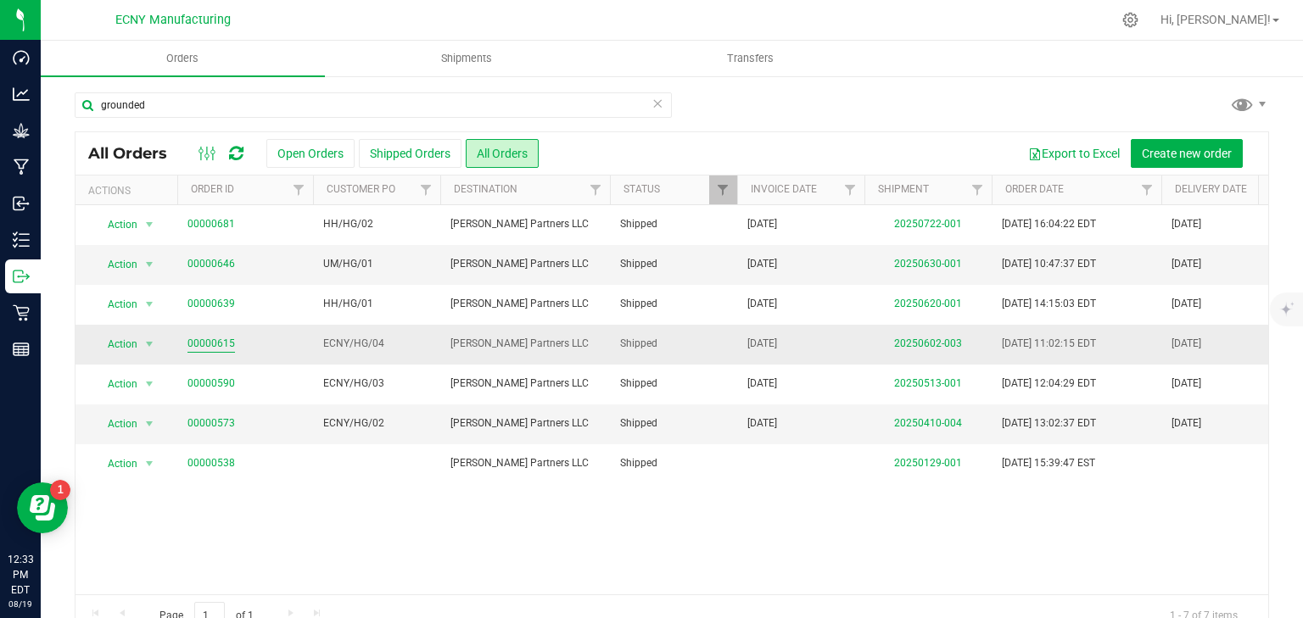
click at [214, 341] on link "00000615" at bounding box center [211, 344] width 48 height 16
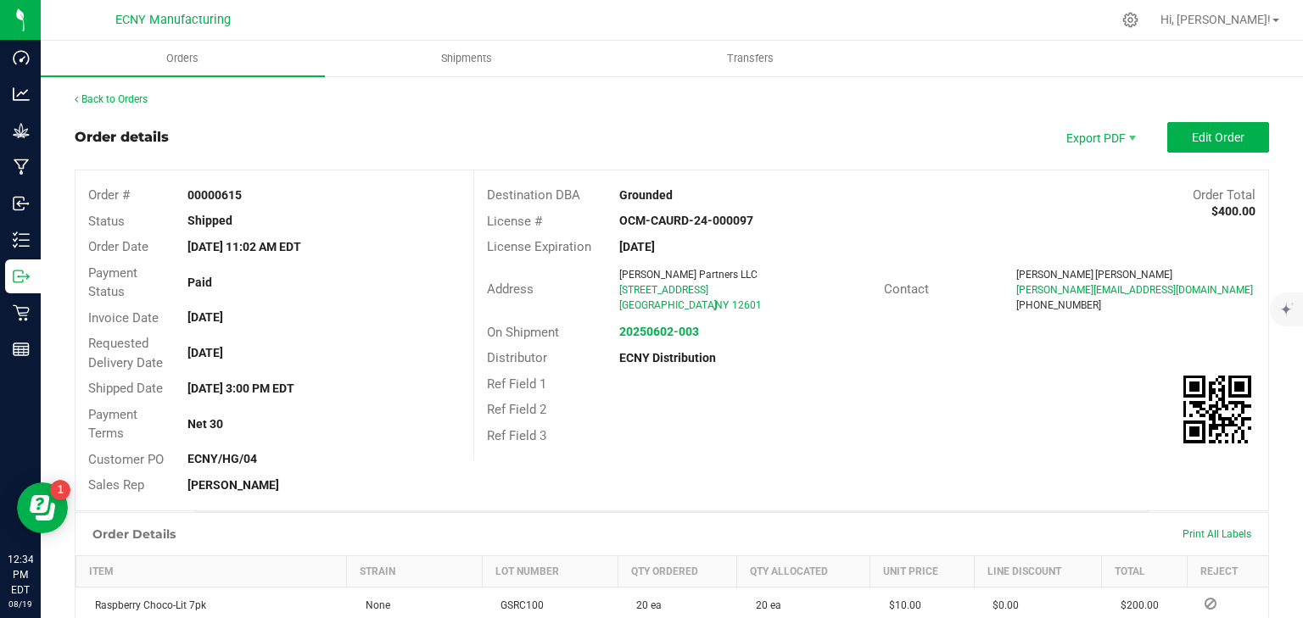
click at [112, 91] on div "Back to Orders Order details Export PDF Edit Order Order # 00000615 Status Ship…" at bounding box center [672, 520] width 1262 height 890
click at [115, 98] on link "Back to Orders" at bounding box center [111, 99] width 73 height 12
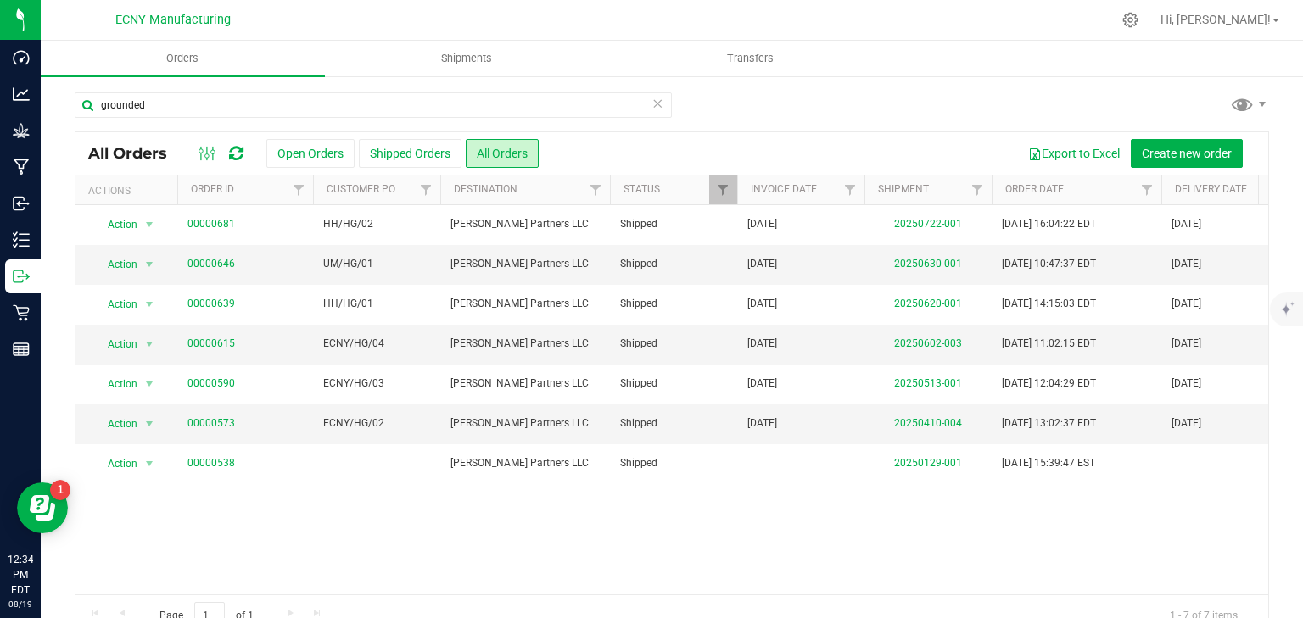
click at [652, 102] on icon at bounding box center [657, 102] width 12 height 20
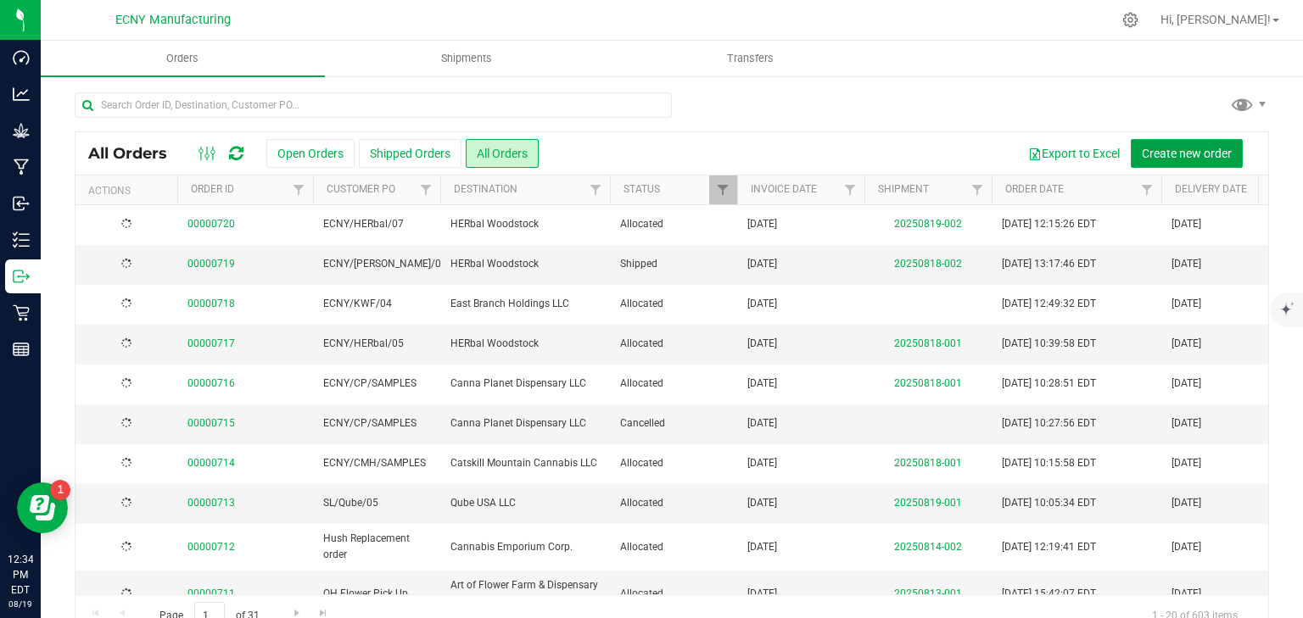
click at [1159, 158] on span "Create new order" at bounding box center [1187, 154] width 90 height 14
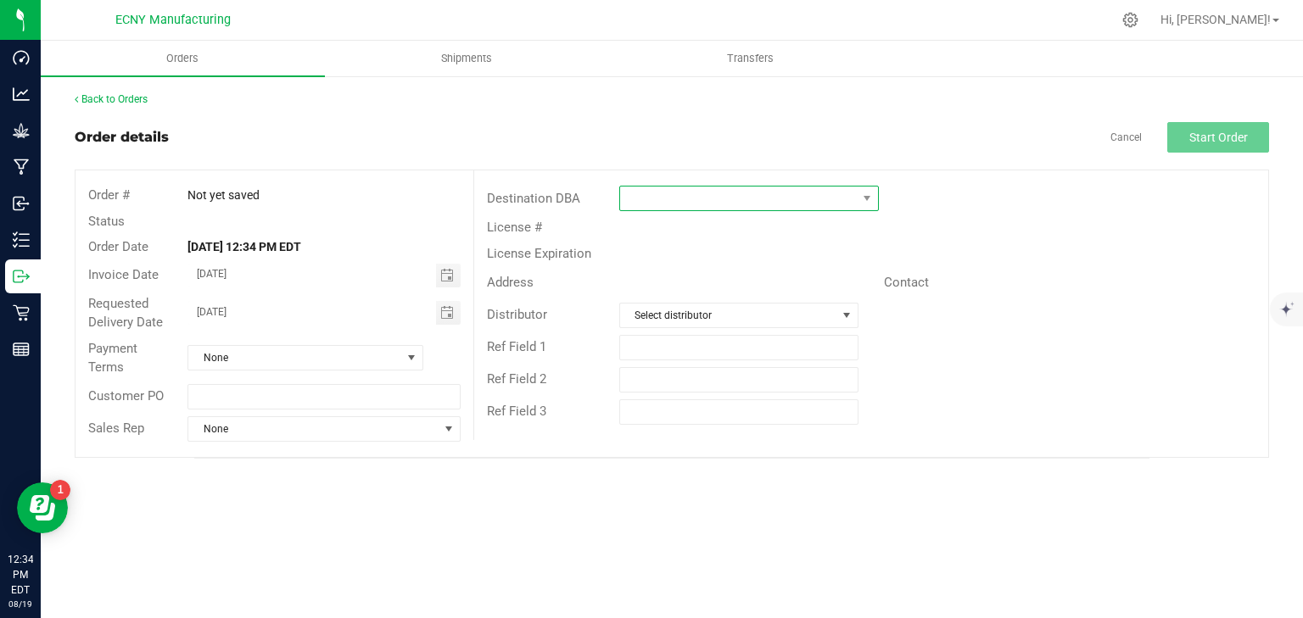
click at [724, 193] on span at bounding box center [738, 199] width 237 height 24
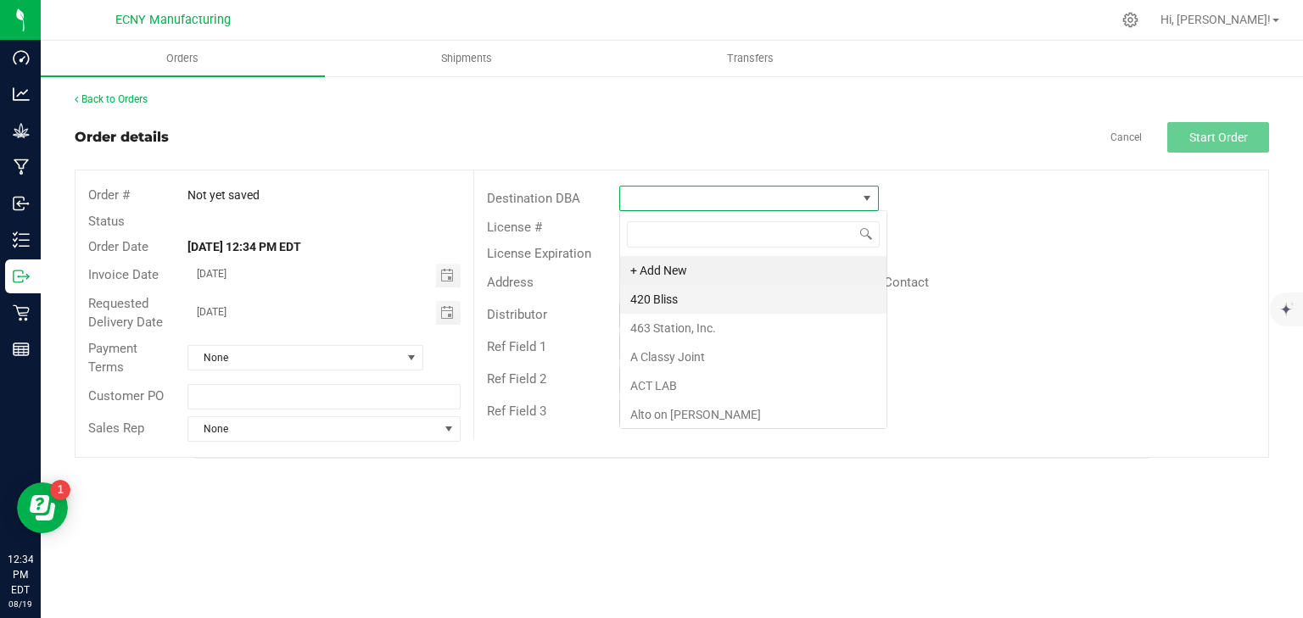
scroll to position [25, 260]
type input "grounded"
click at [682, 260] on li "Grounded" at bounding box center [749, 270] width 258 height 29
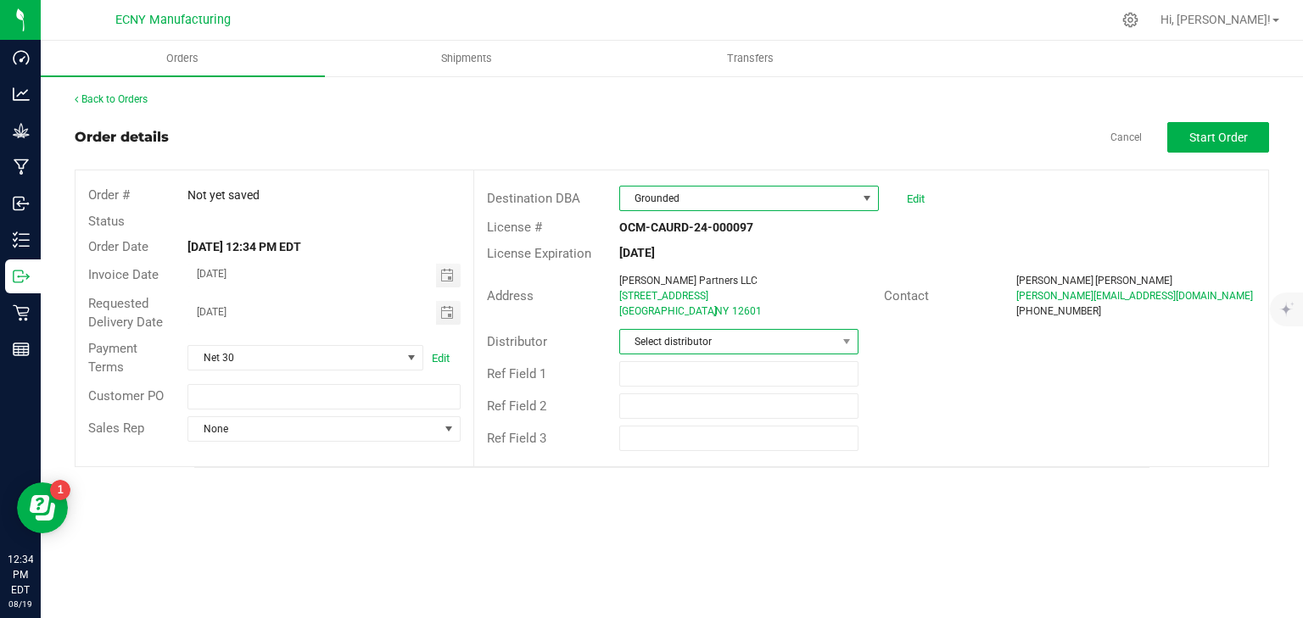
click at [699, 330] on span "Select distributor" at bounding box center [728, 342] width 216 height 24
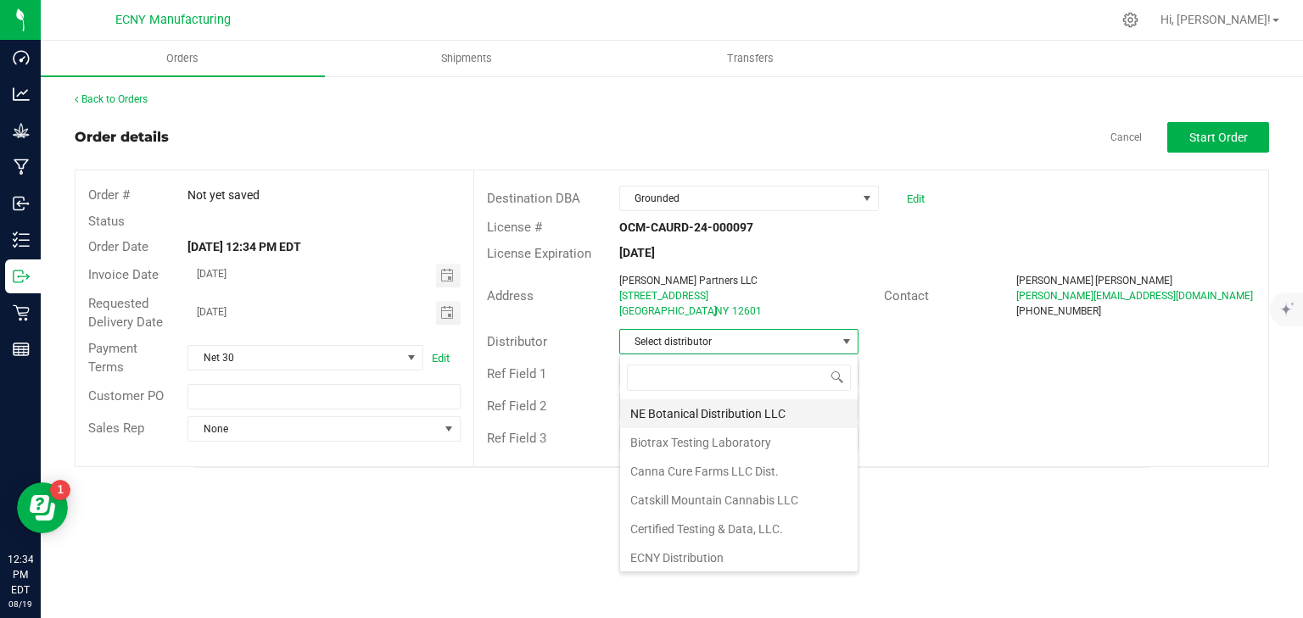
scroll to position [136, 0]
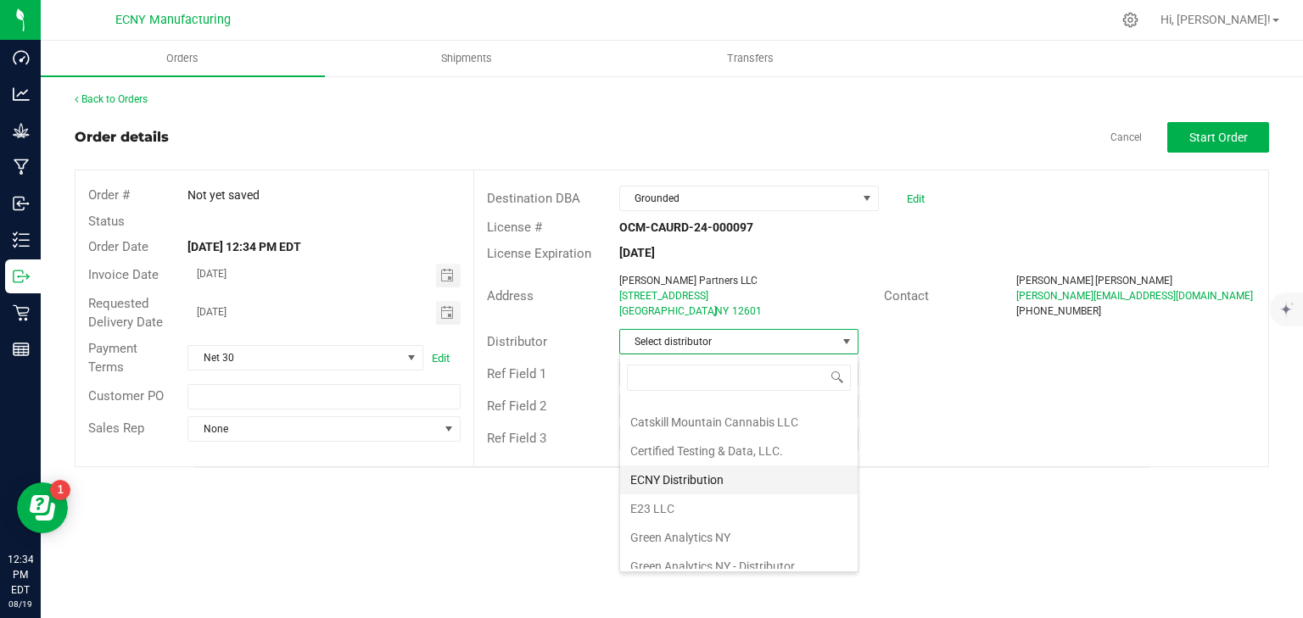
click at [703, 475] on li "ECNY Distribution" at bounding box center [739, 480] width 238 height 29
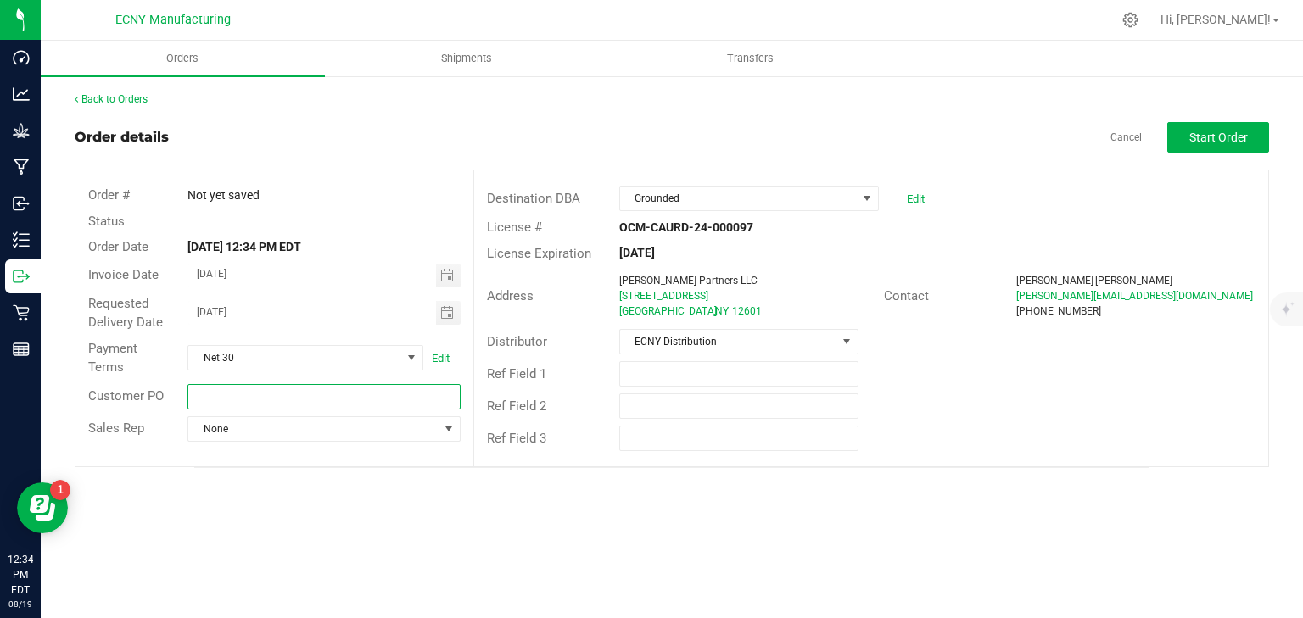
click at [269, 400] on input "text" at bounding box center [323, 396] width 272 height 25
click at [239, 397] on input "ECNY/HVG/01" at bounding box center [323, 396] width 272 height 25
click at [260, 391] on input "ECNY/HG/01" at bounding box center [323, 396] width 272 height 25
type input "ECNY/HG/05"
click at [319, 420] on span "None" at bounding box center [312, 429] width 249 height 24
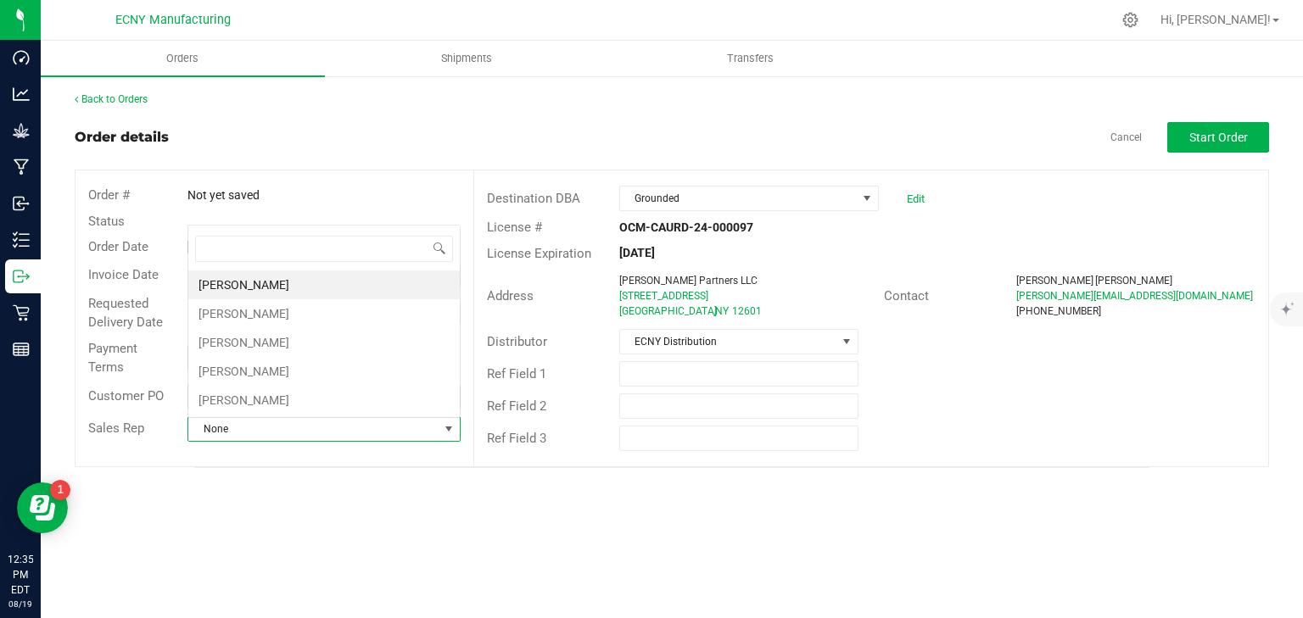
scroll to position [25, 270]
click at [297, 341] on li "[PERSON_NAME]" at bounding box center [323, 342] width 271 height 29
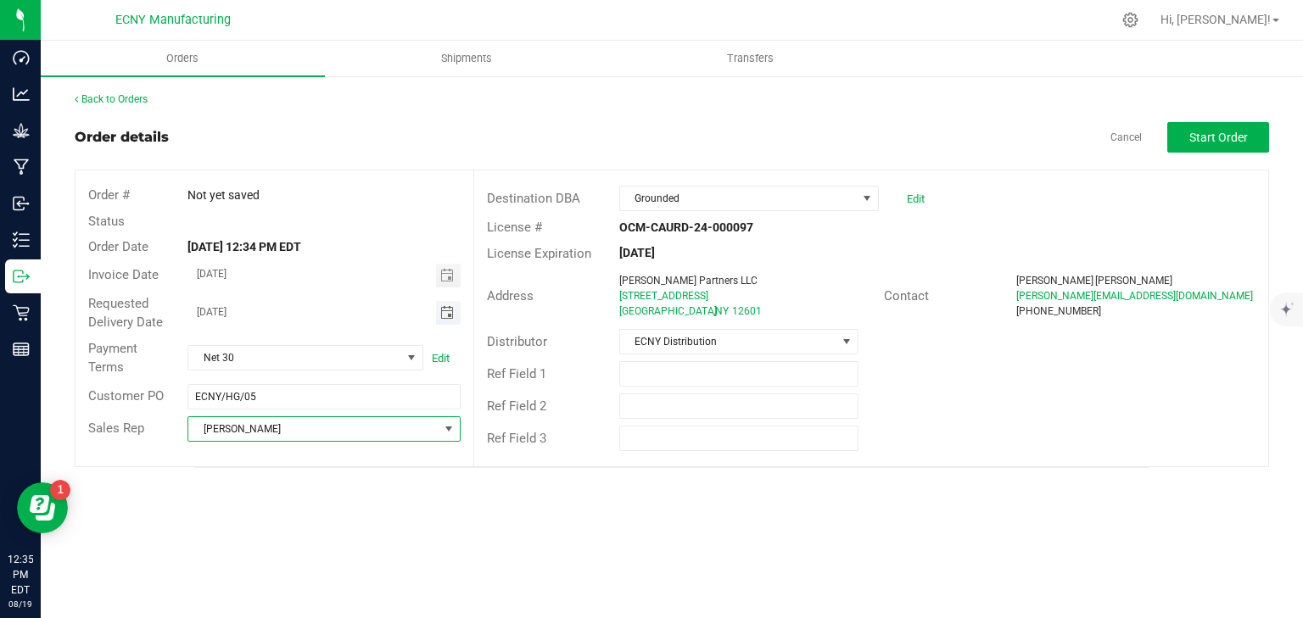
click at [444, 310] on span "Toggle calendar" at bounding box center [447, 313] width 14 height 14
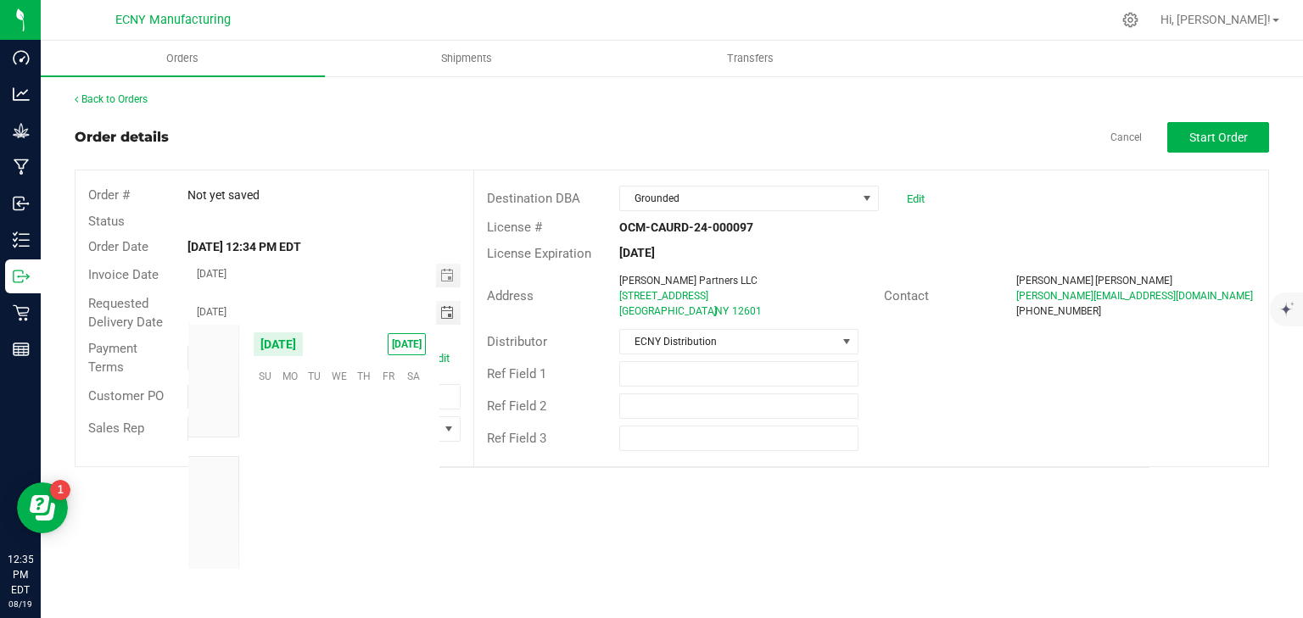
scroll to position [274968, 0]
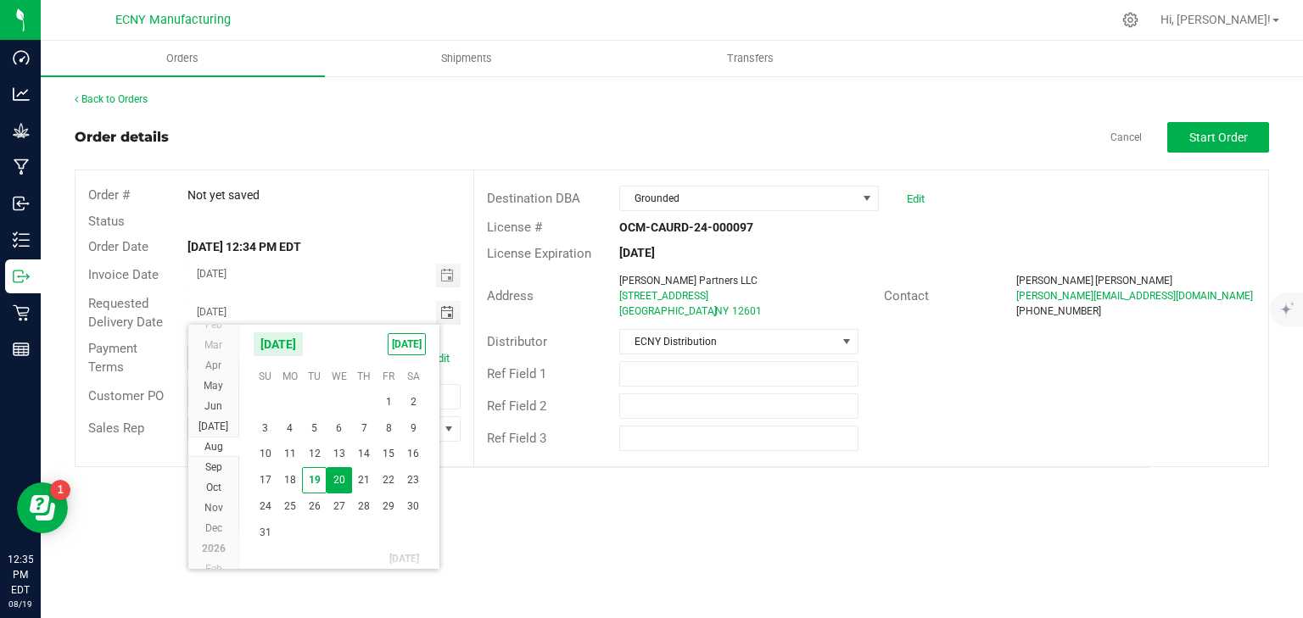
click at [346, 480] on span "20" at bounding box center [339, 480] width 25 height 26
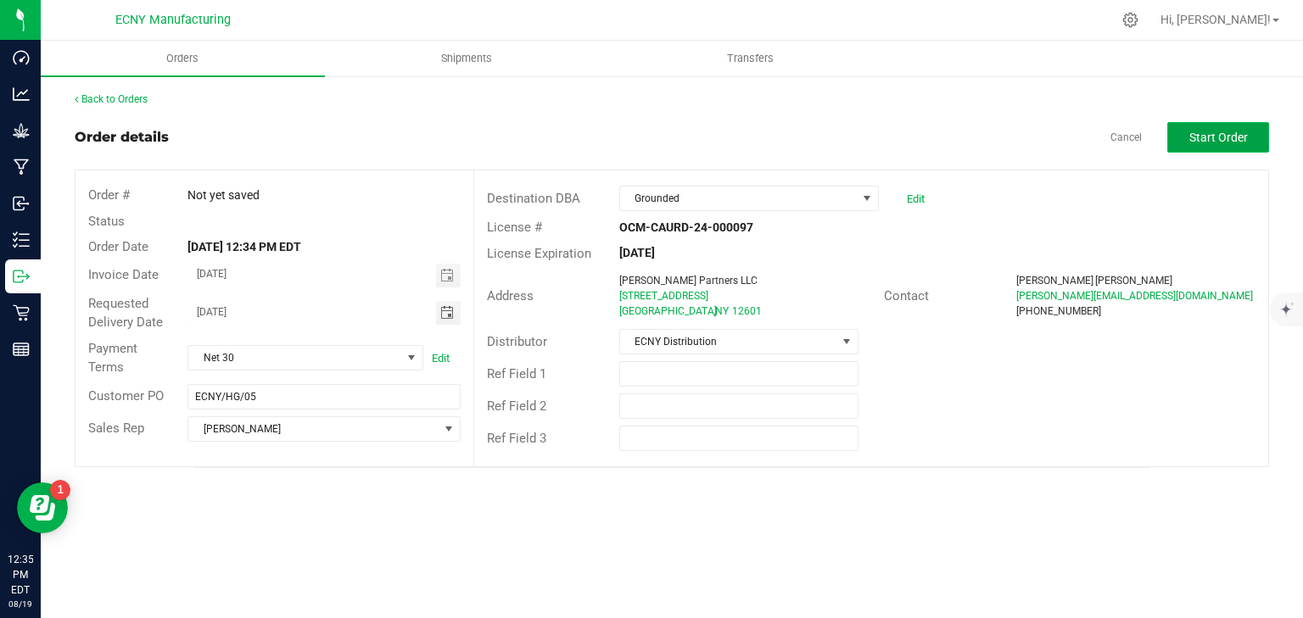
click at [1216, 147] on button "Start Order" at bounding box center [1218, 137] width 102 height 31
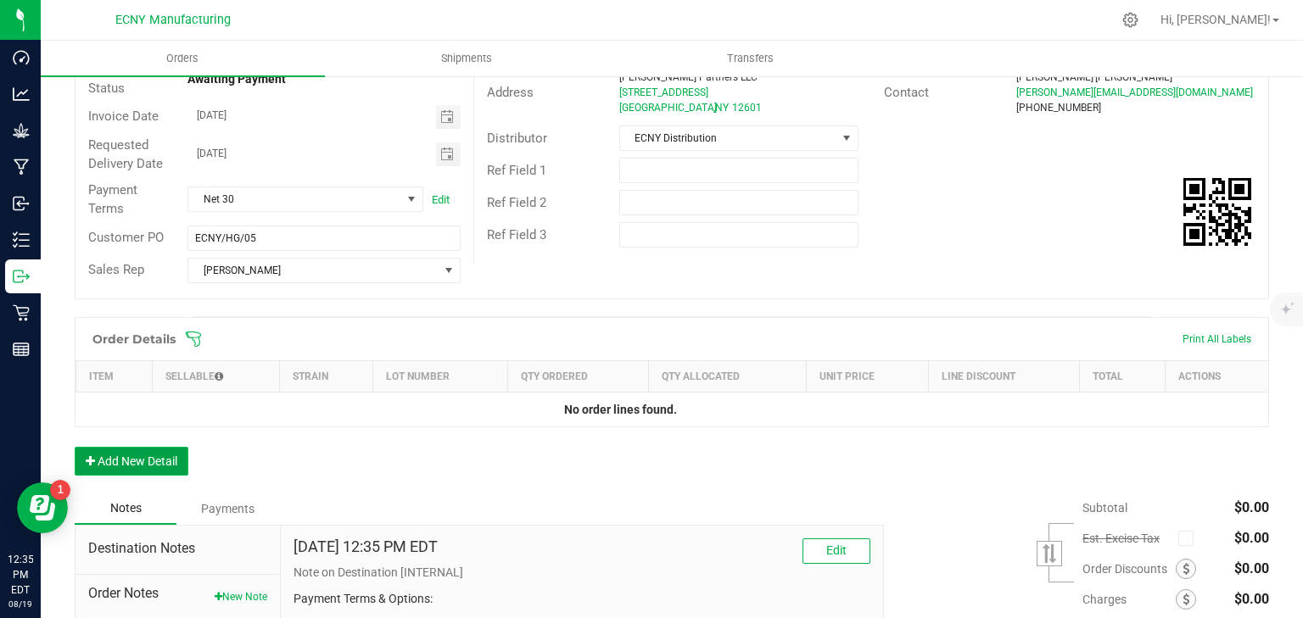
click at [146, 455] on button "Add New Detail" at bounding box center [132, 461] width 114 height 29
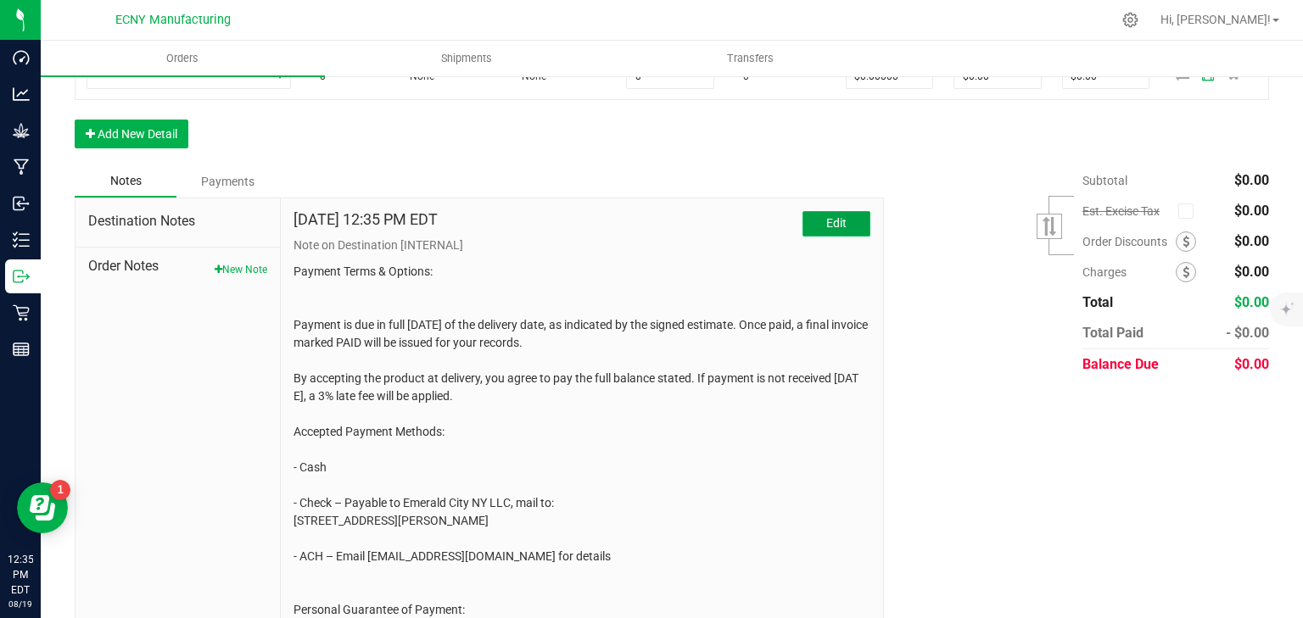
click at [840, 221] on button "Edit" at bounding box center [836, 223] width 68 height 25
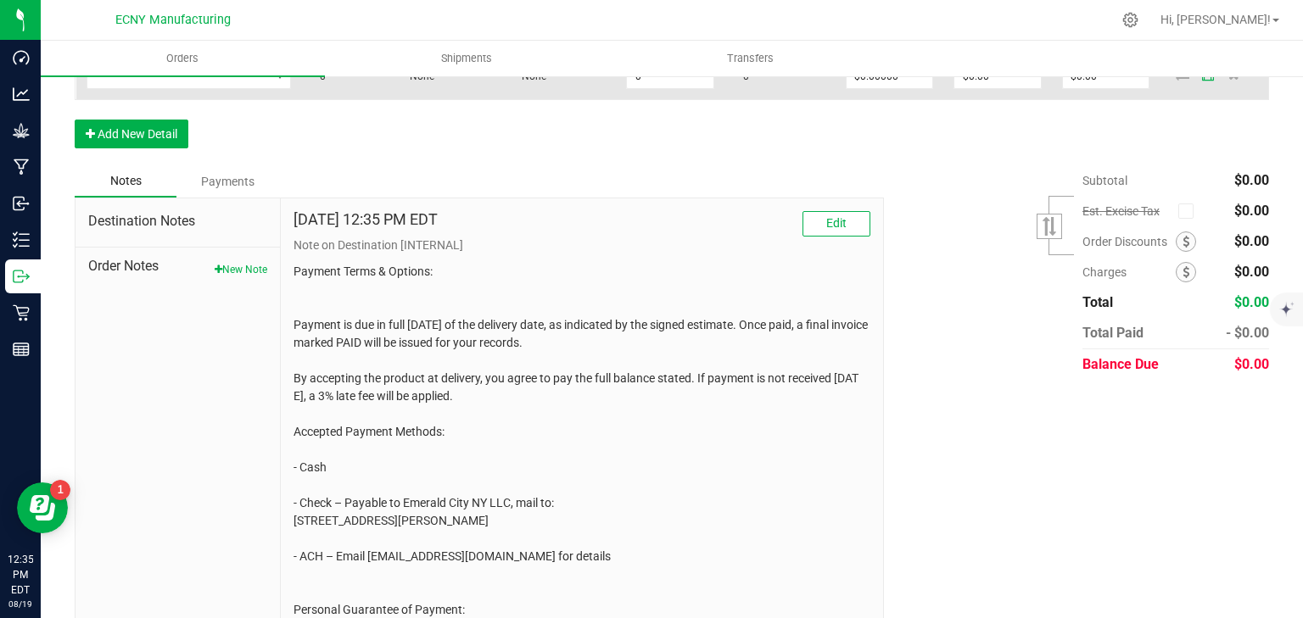
scroll to position [373, 0]
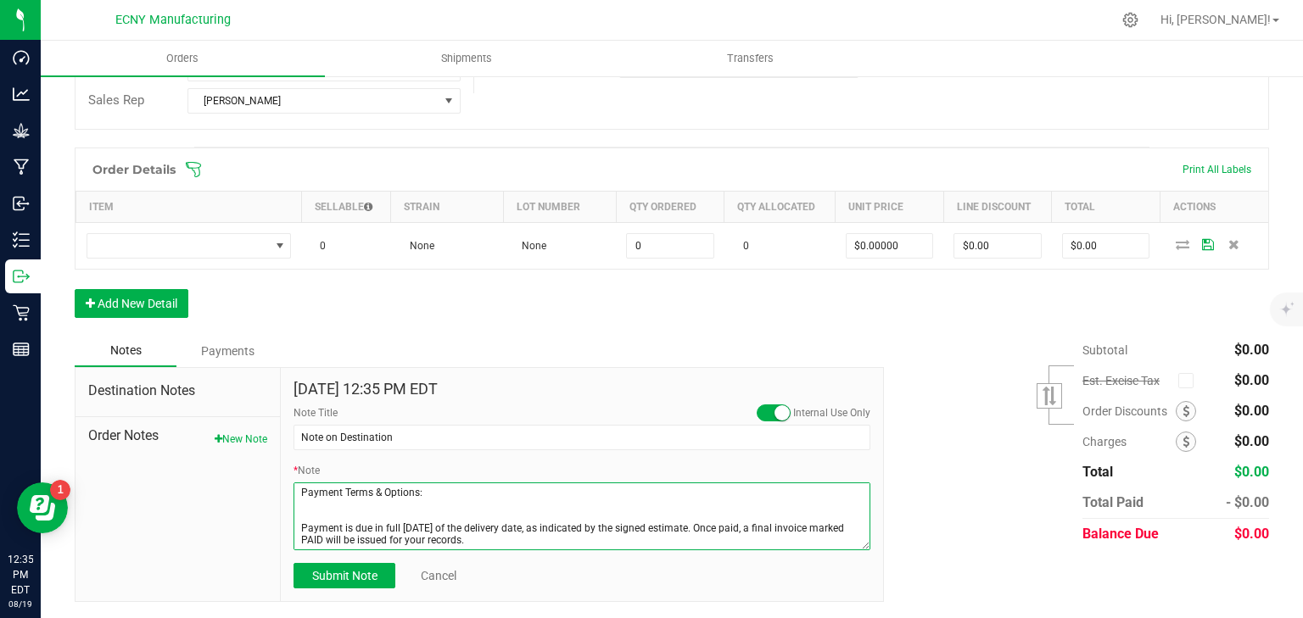
click at [327, 508] on textarea "* Note" at bounding box center [581, 517] width 577 height 68
drag, startPoint x: 439, startPoint y: 489, endPoint x: 284, endPoint y: 495, distance: 155.4
click at [284, 495] on div "[DATE] 12:35 PM EDT Internal Use Only Note Title Note on Destination * Note Sub…" at bounding box center [582, 485] width 602 height 234
type textarea "Payment is due in full [DATE] of the delivery date, as indicated by the signed …"
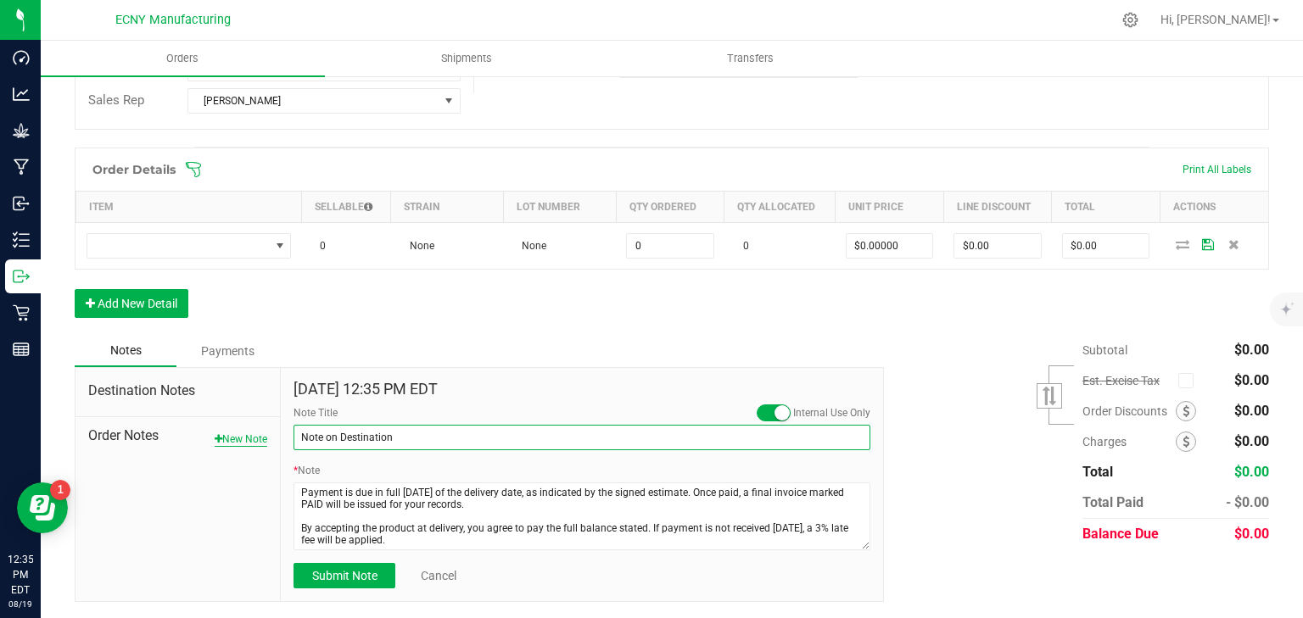
drag, startPoint x: 414, startPoint y: 433, endPoint x: 261, endPoint y: 440, distance: 152.8
click at [257, 432] on div "Destination Notes Order Notes New Note [DATE] 12:35 PM EDT Internal Use Only No…" at bounding box center [479, 485] width 809 height 236
paste input "Payment Terms & Options:"
type input "Payment Terms & Options:"
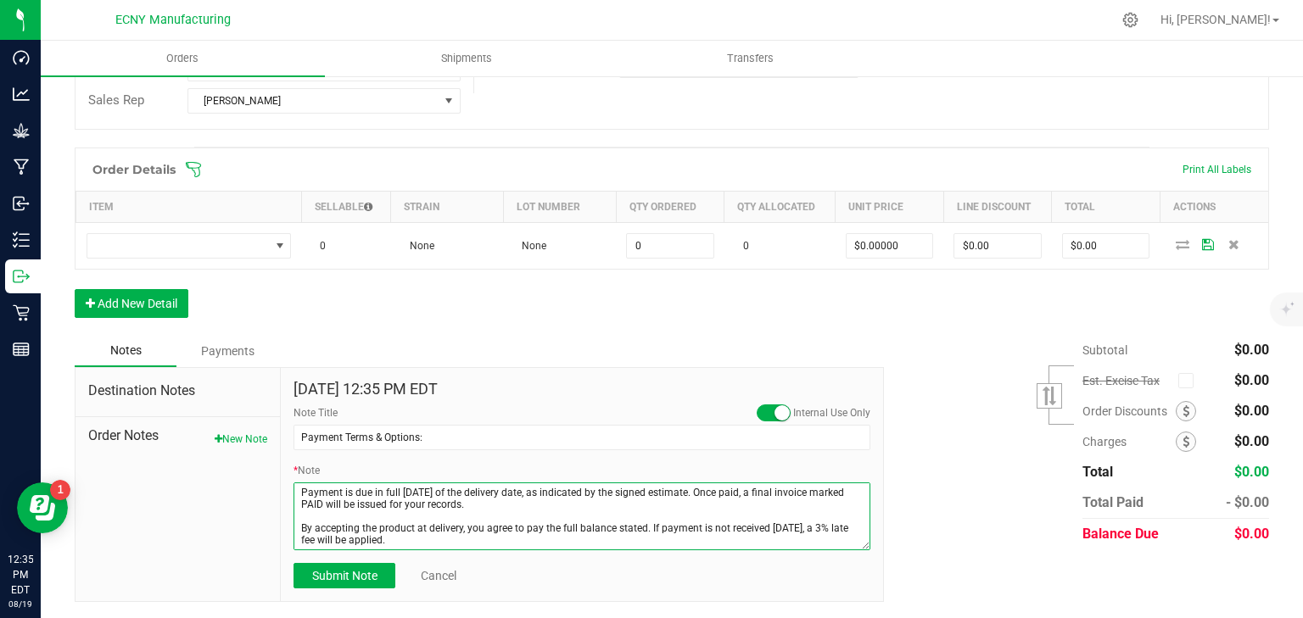
click at [297, 524] on textarea "* Note" at bounding box center [581, 517] width 577 height 68
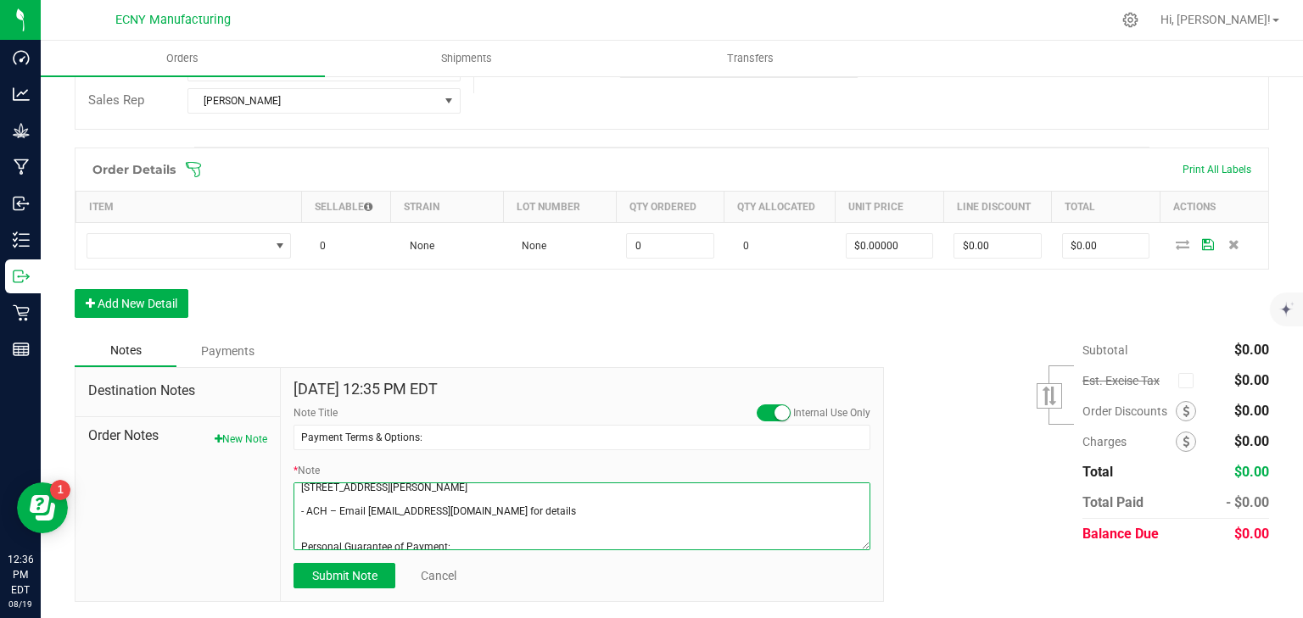
scroll to position [68, 0]
click at [335, 531] on textarea "* Note" at bounding box center [581, 517] width 577 height 68
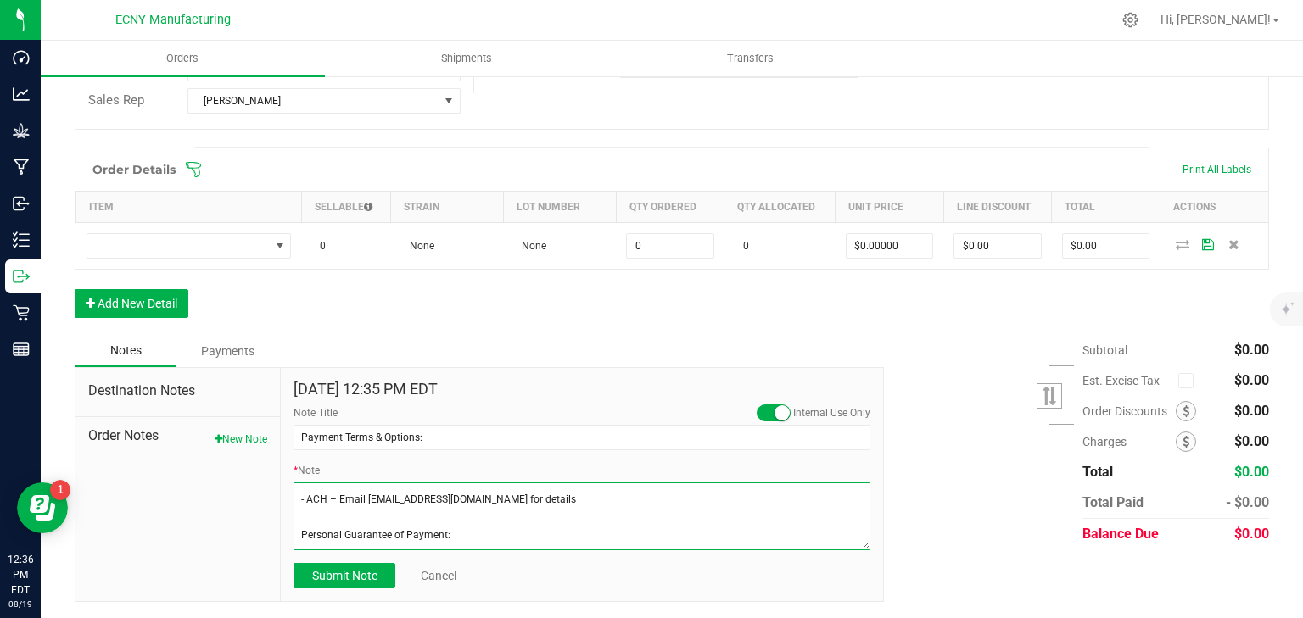
click at [337, 486] on textarea "* Note" at bounding box center [581, 517] width 577 height 68
click at [339, 518] on textarea "* Note" at bounding box center [581, 517] width 577 height 68
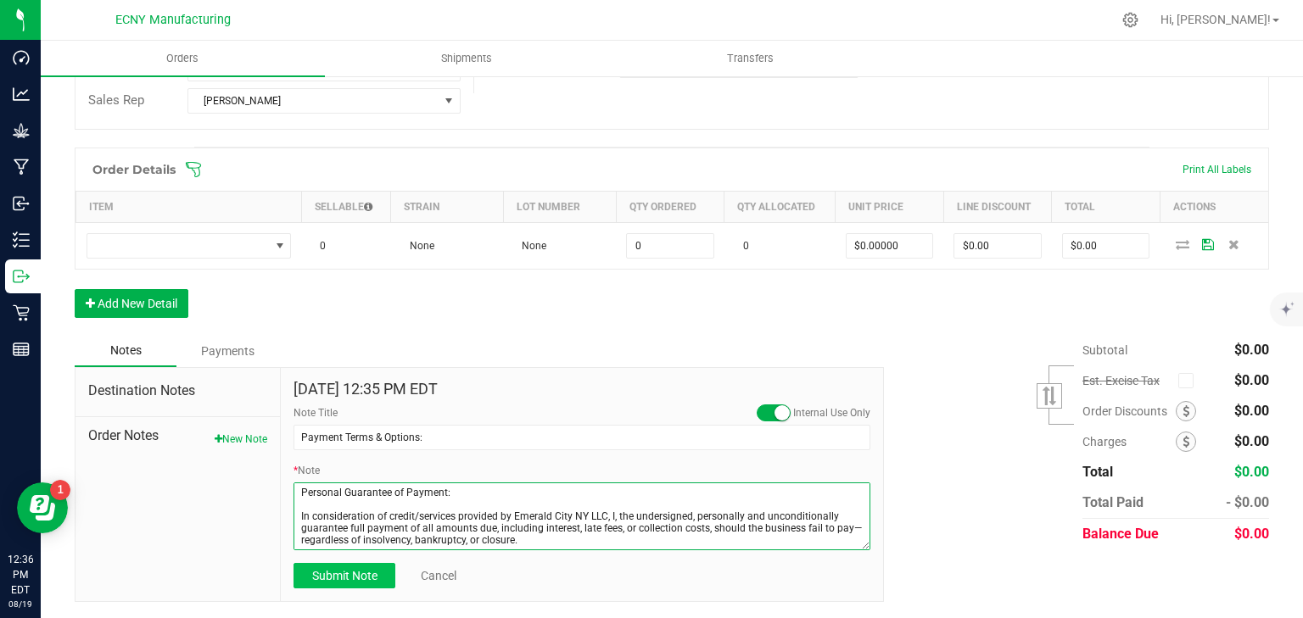
type textarea "Payment is due in full [DATE] of the delivery date, as indicated by the signed …"
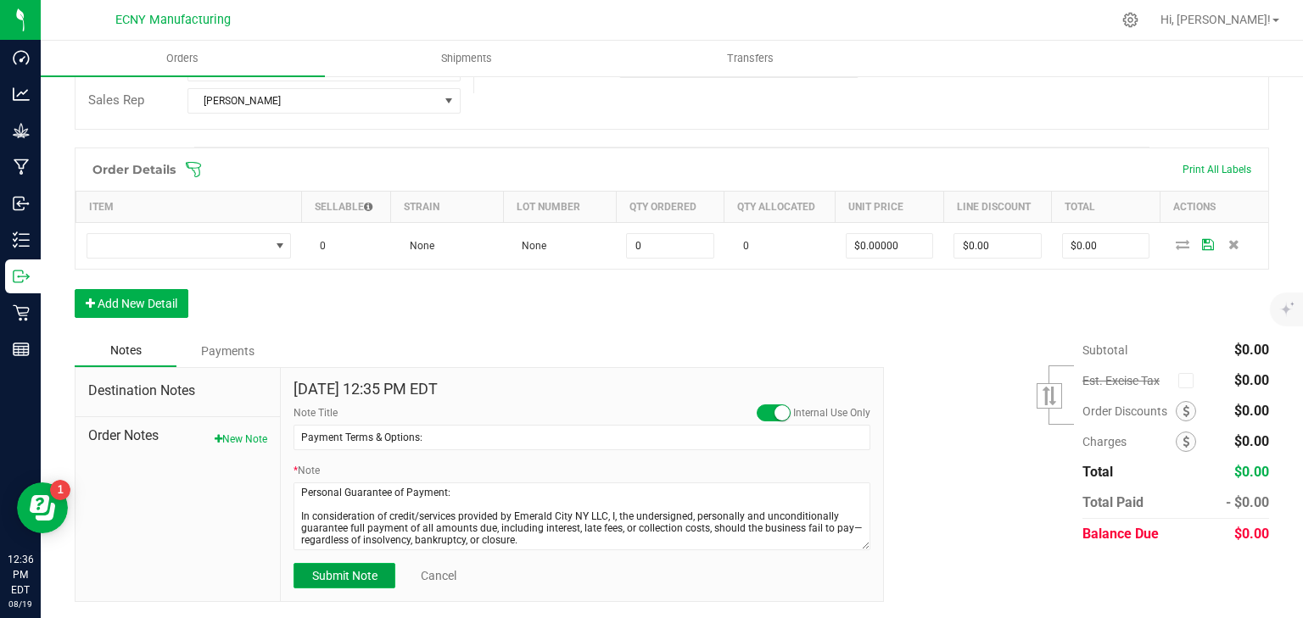
click at [346, 570] on span "Submit Note" at bounding box center [344, 576] width 65 height 14
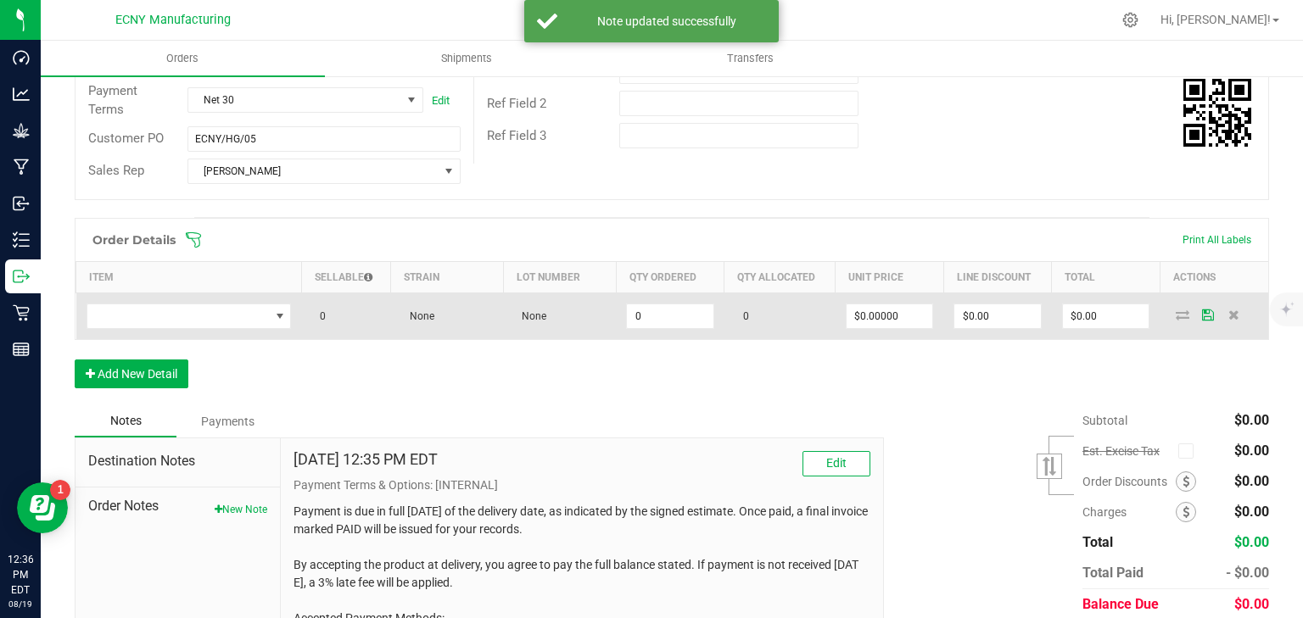
scroll to position [238, 0]
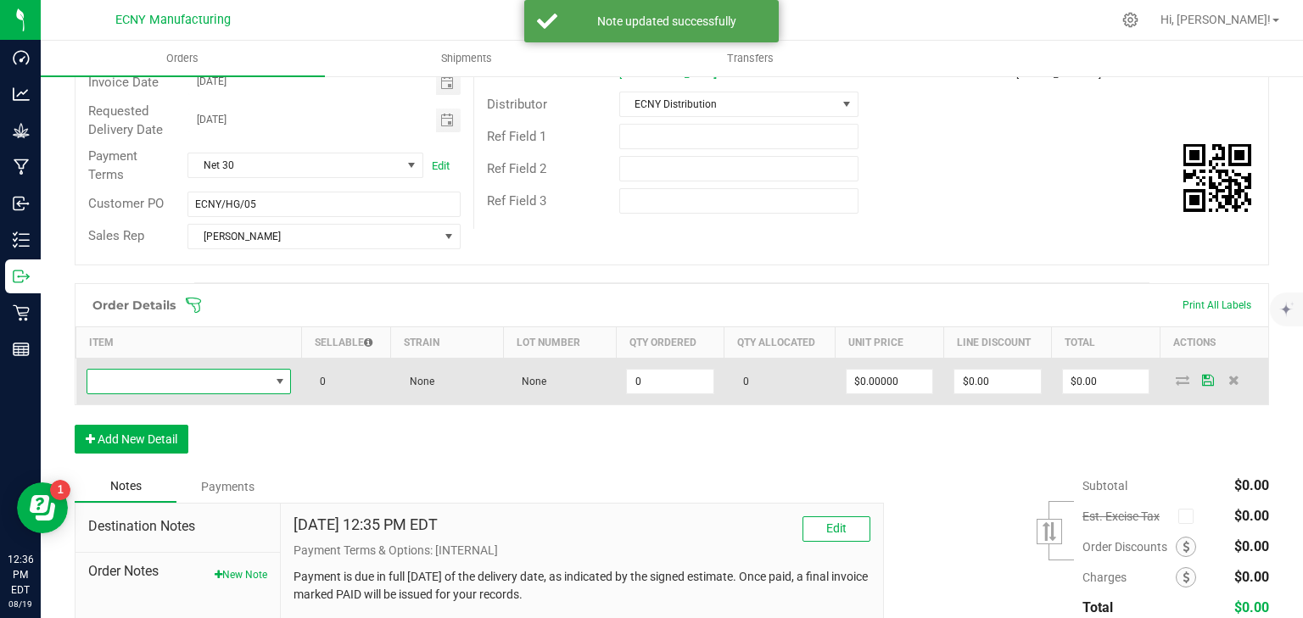
click at [245, 384] on span "NO DATA FOUND" at bounding box center [178, 382] width 182 height 24
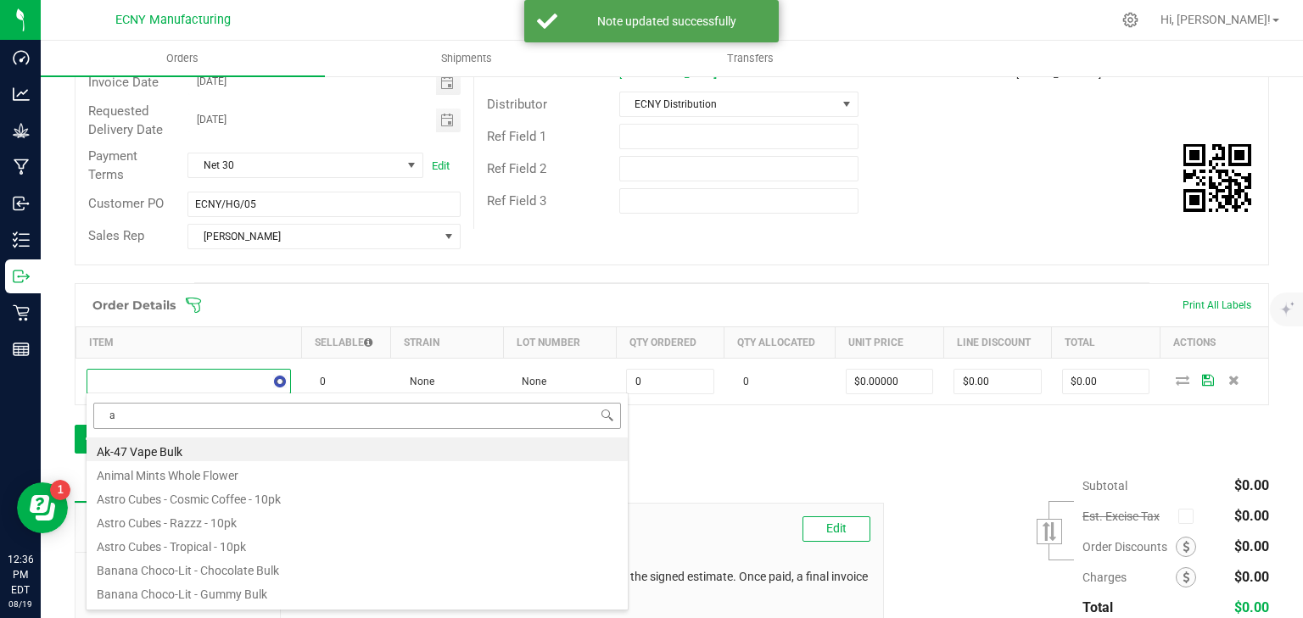
scroll to position [25, 201]
type input "astro"
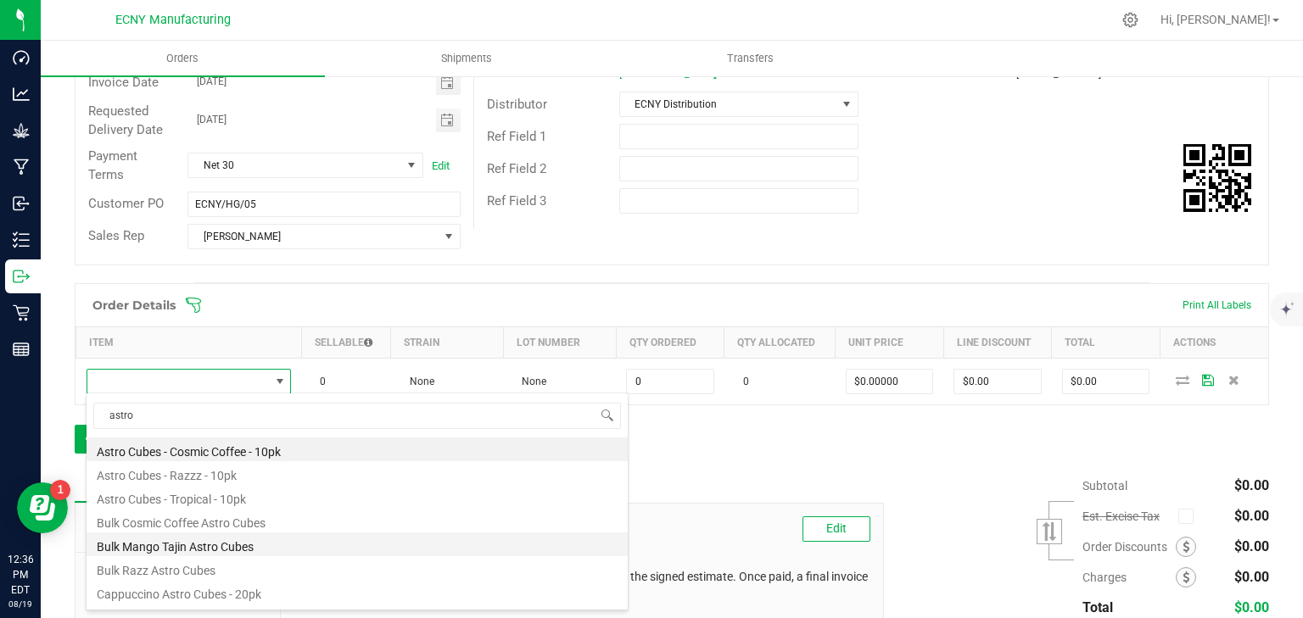
scroll to position [44, 0]
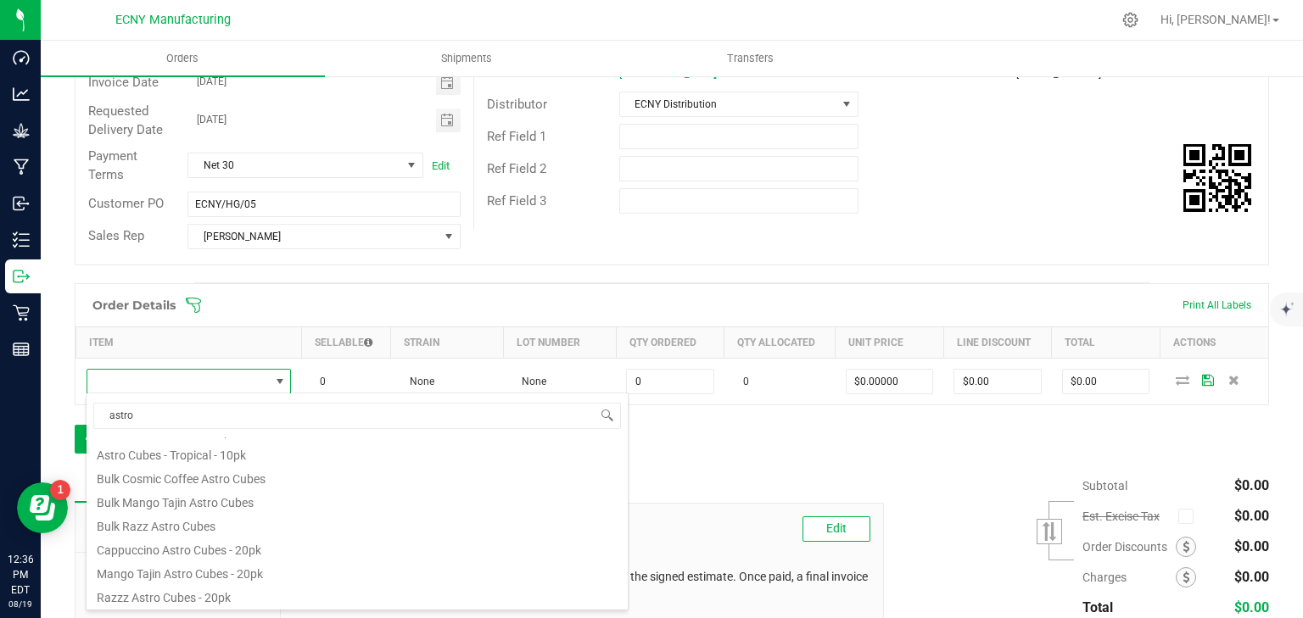
click at [252, 540] on li "Cappuccino Astro Cubes - 20pk" at bounding box center [357, 548] width 541 height 24
type input "0 ea"
type input "$12.50000"
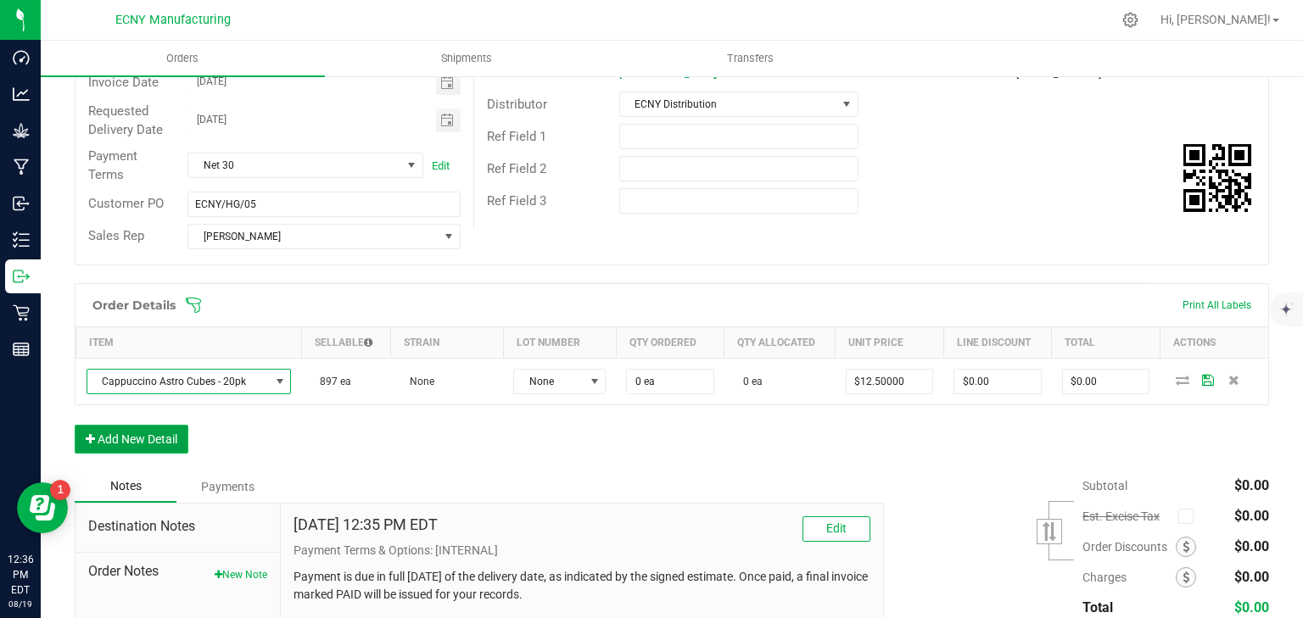
click at [165, 425] on button "Add New Detail" at bounding box center [132, 439] width 114 height 29
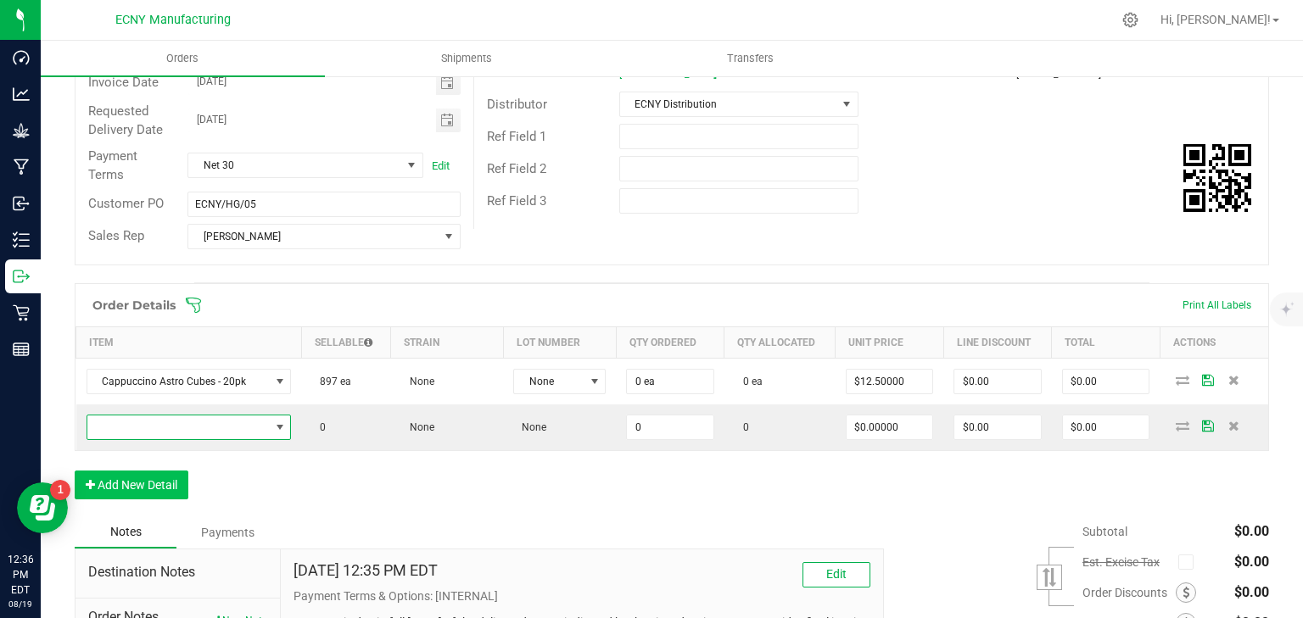
click at [151, 428] on span "NO DATA FOUND" at bounding box center [178, 428] width 182 height 24
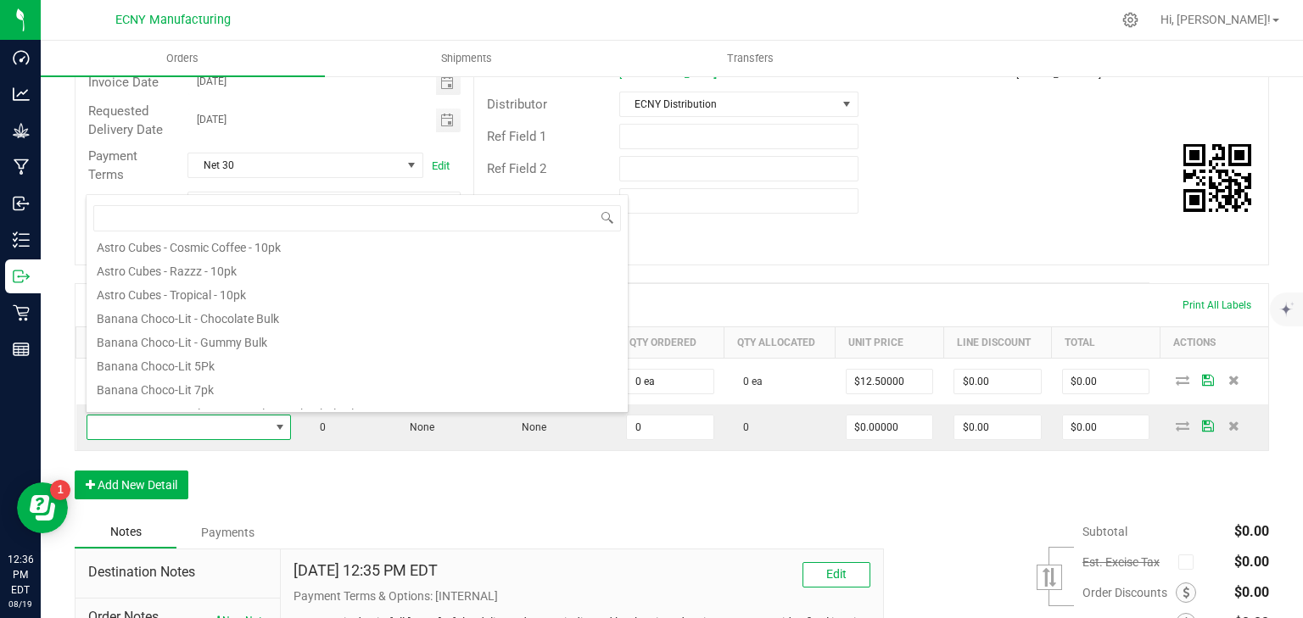
scroll to position [0, 0]
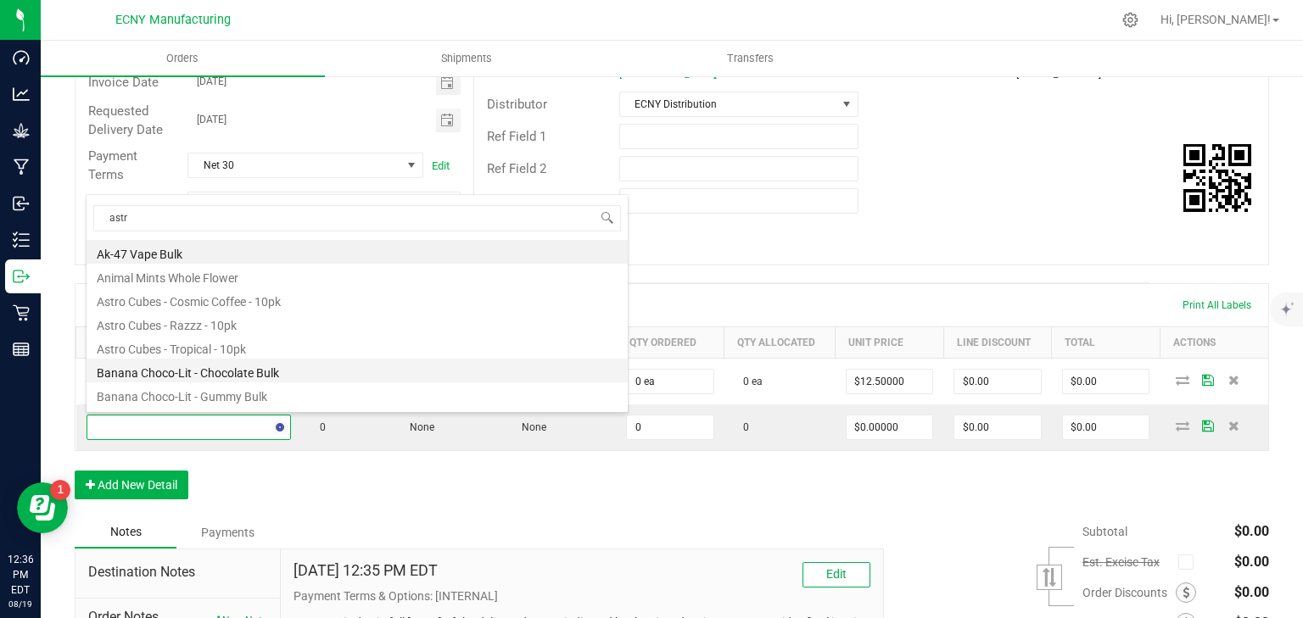
type input "astro"
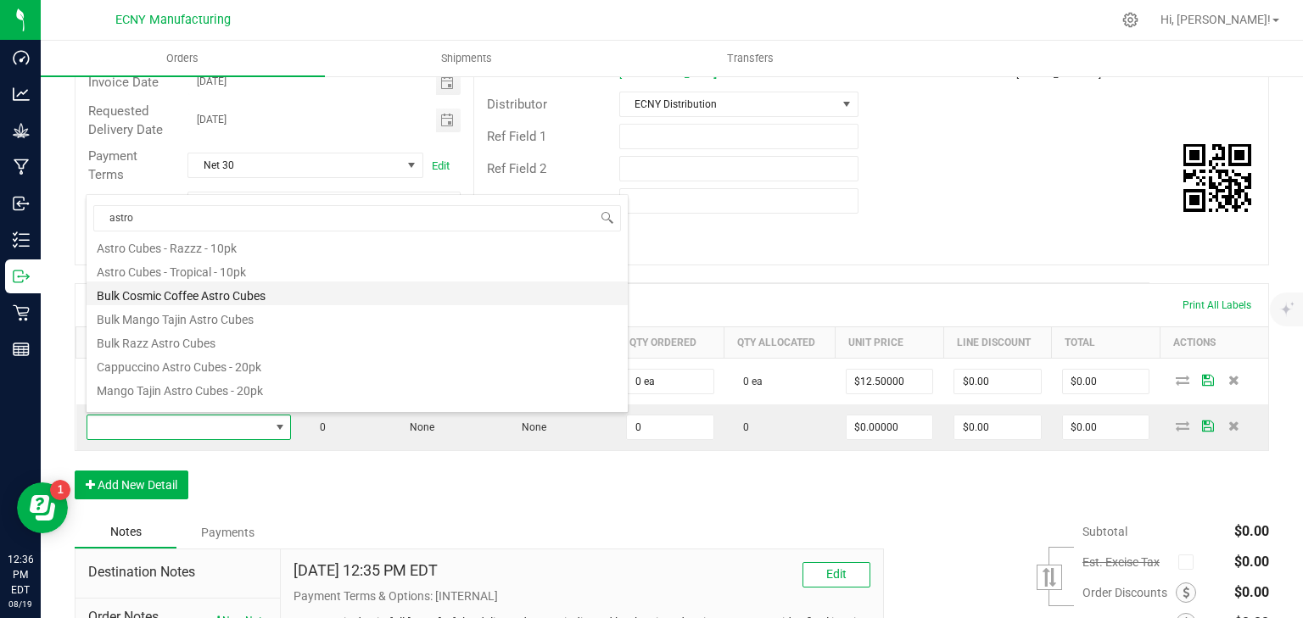
scroll to position [44, 0]
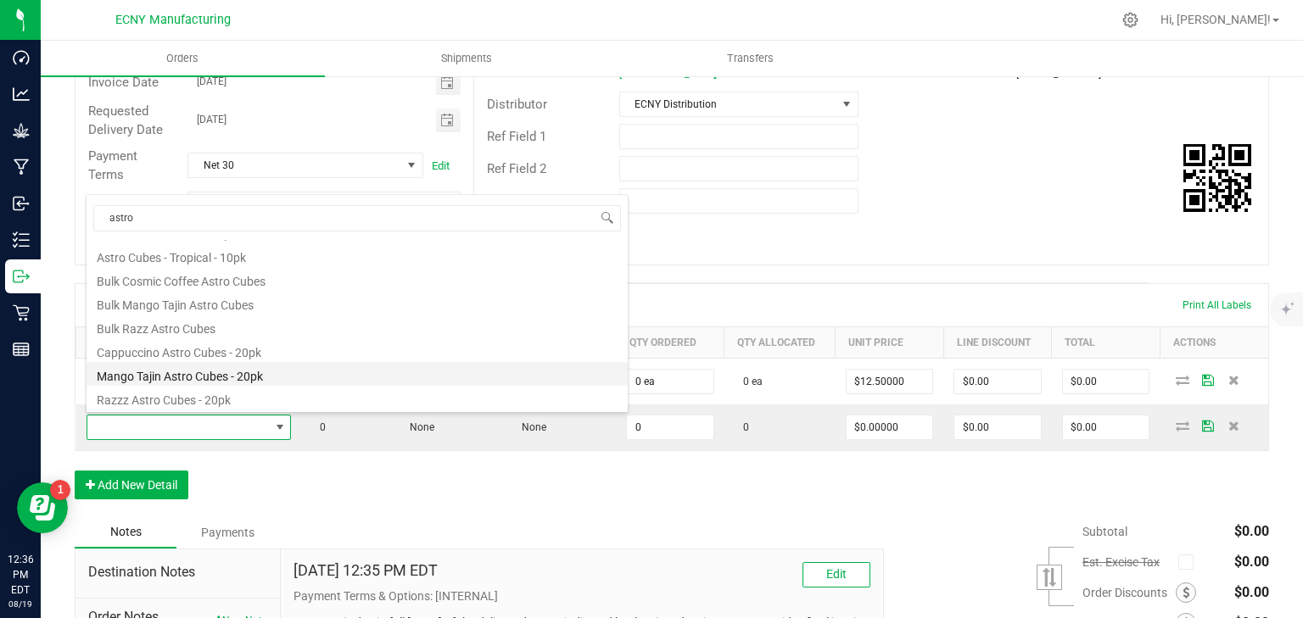
click at [238, 377] on li "Mango Tajin Astro Cubes - 20pk" at bounding box center [357, 374] width 541 height 24
type input "0 ea"
type input "$12.50000"
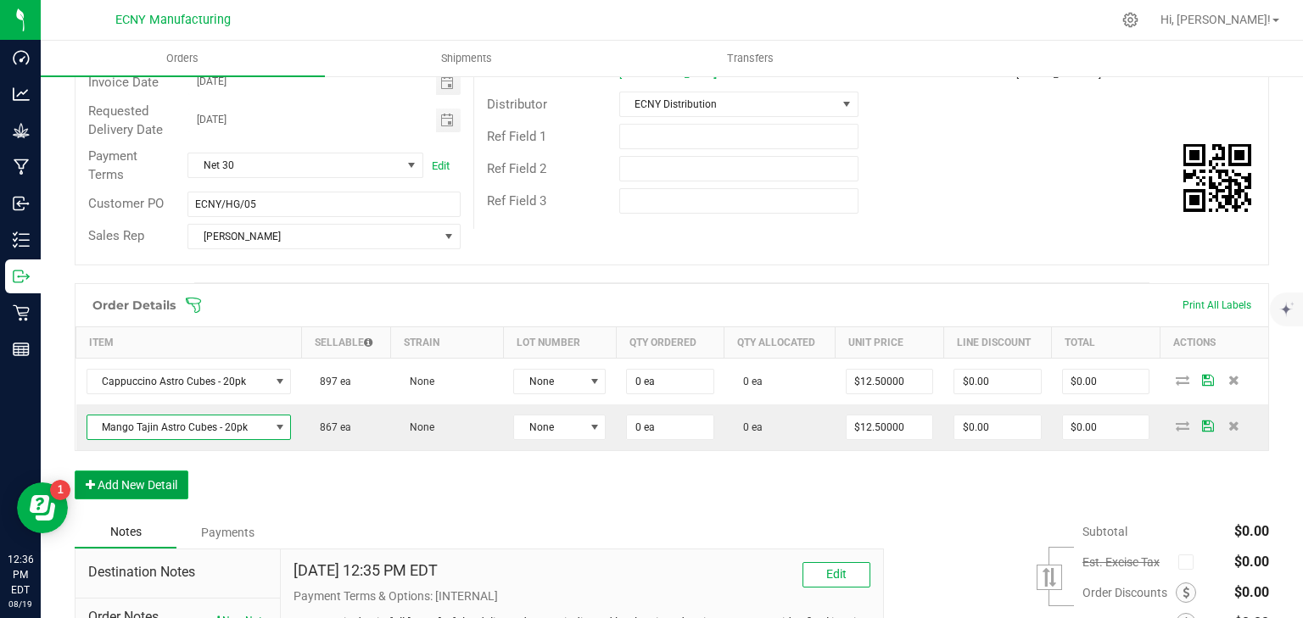
click at [165, 478] on button "Add New Detail" at bounding box center [132, 485] width 114 height 29
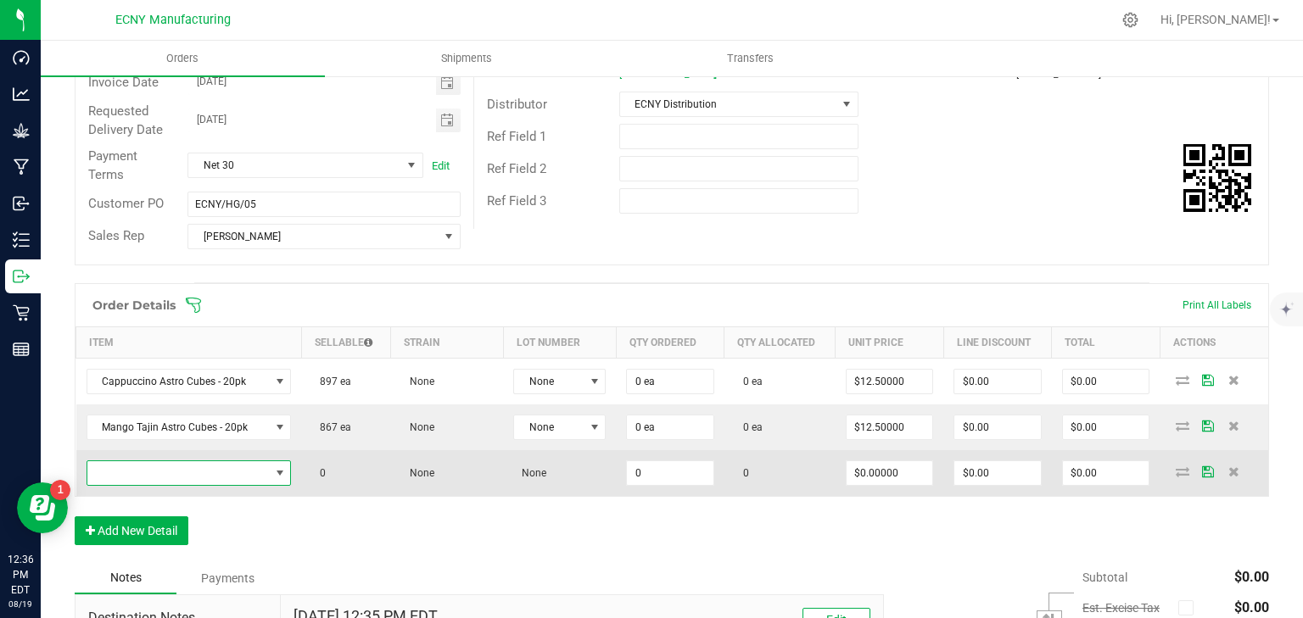
click at [180, 469] on span "NO DATA FOUND" at bounding box center [178, 473] width 182 height 24
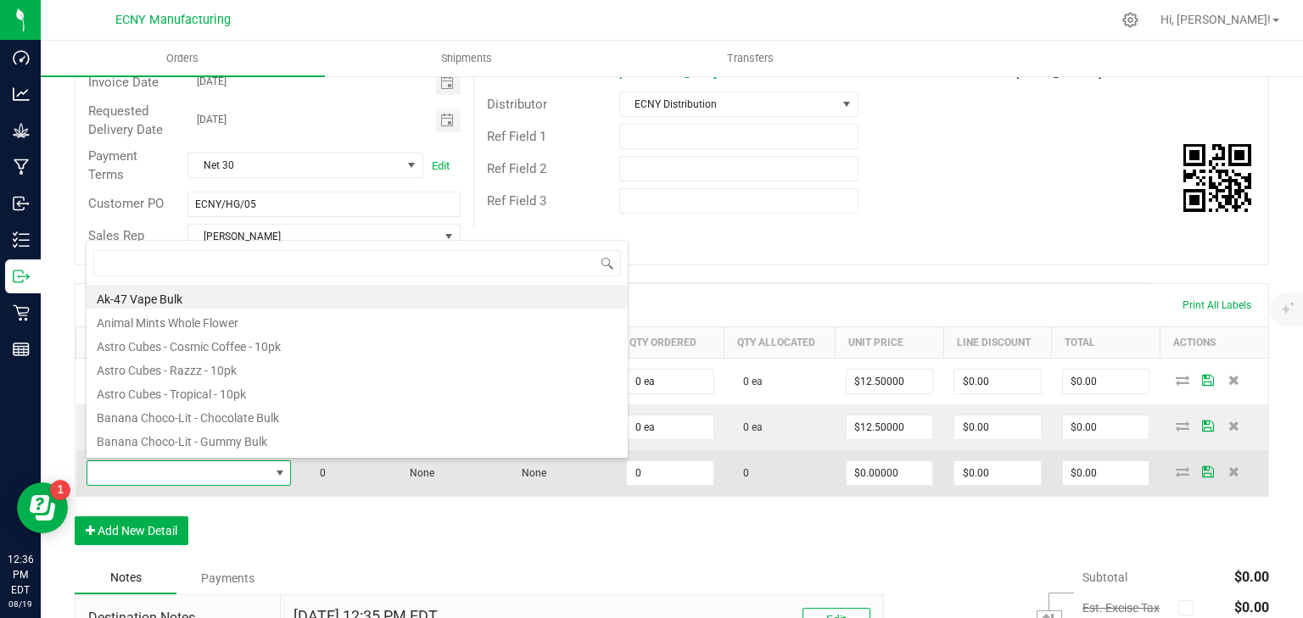
scroll to position [25, 201]
type input "astro"
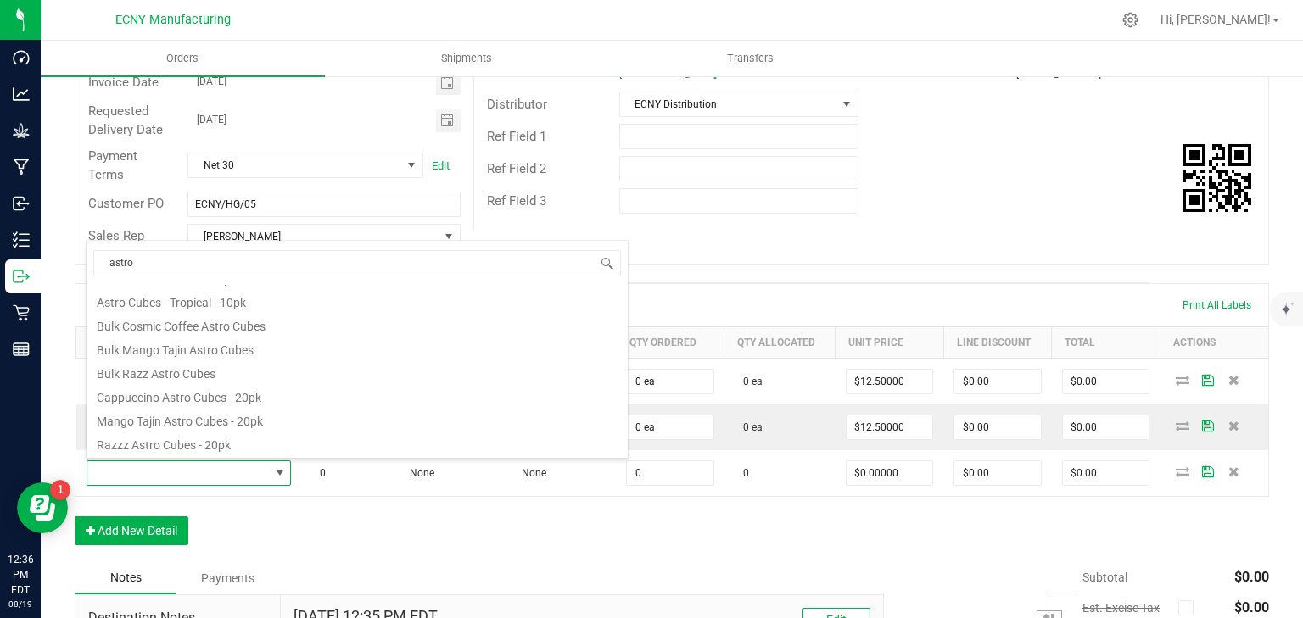
scroll to position [44, 0]
click at [210, 441] on li "Razzz Astro Cubes - 20pk" at bounding box center [357, 443] width 541 height 24
type input "0 ea"
type input "$12.50000"
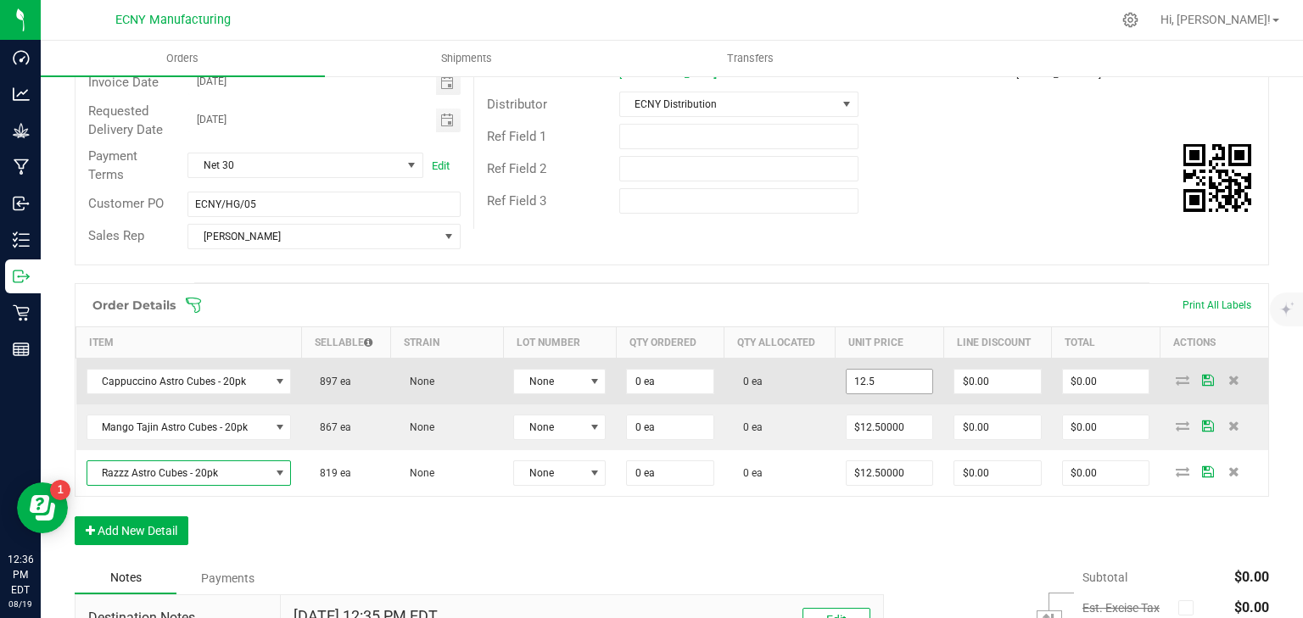
click at [867, 382] on input "12.5" at bounding box center [890, 382] width 87 height 24
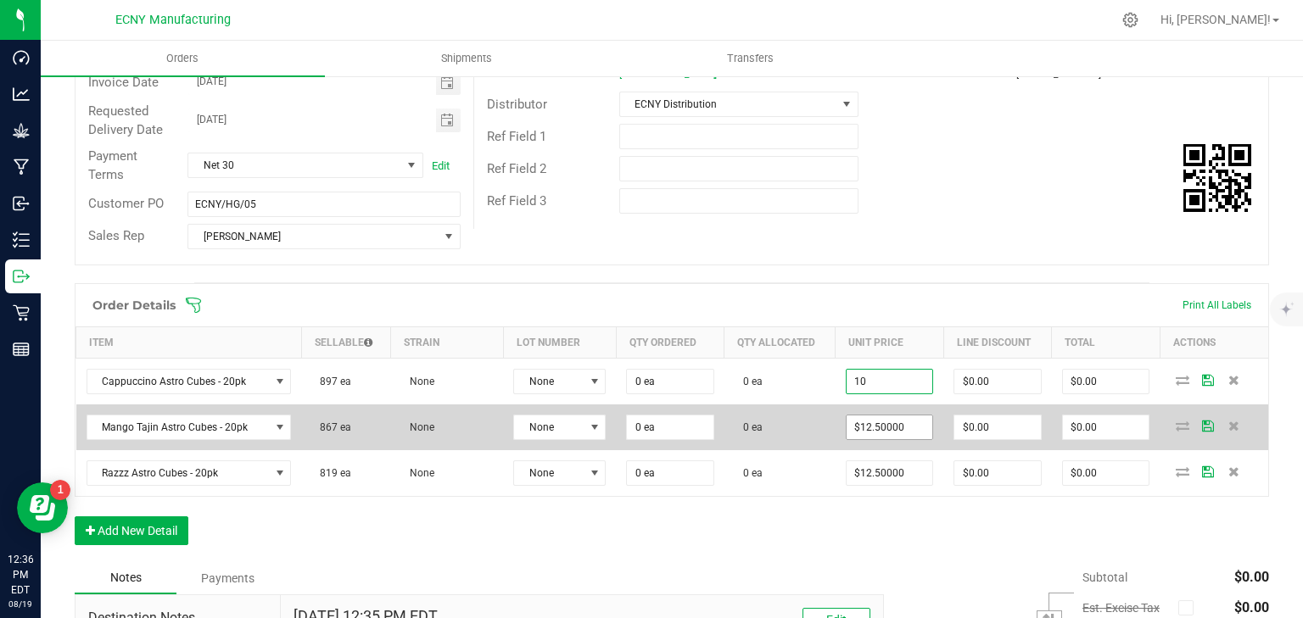
type input "$10.00000"
click at [913, 419] on input "12.5" at bounding box center [890, 428] width 87 height 24
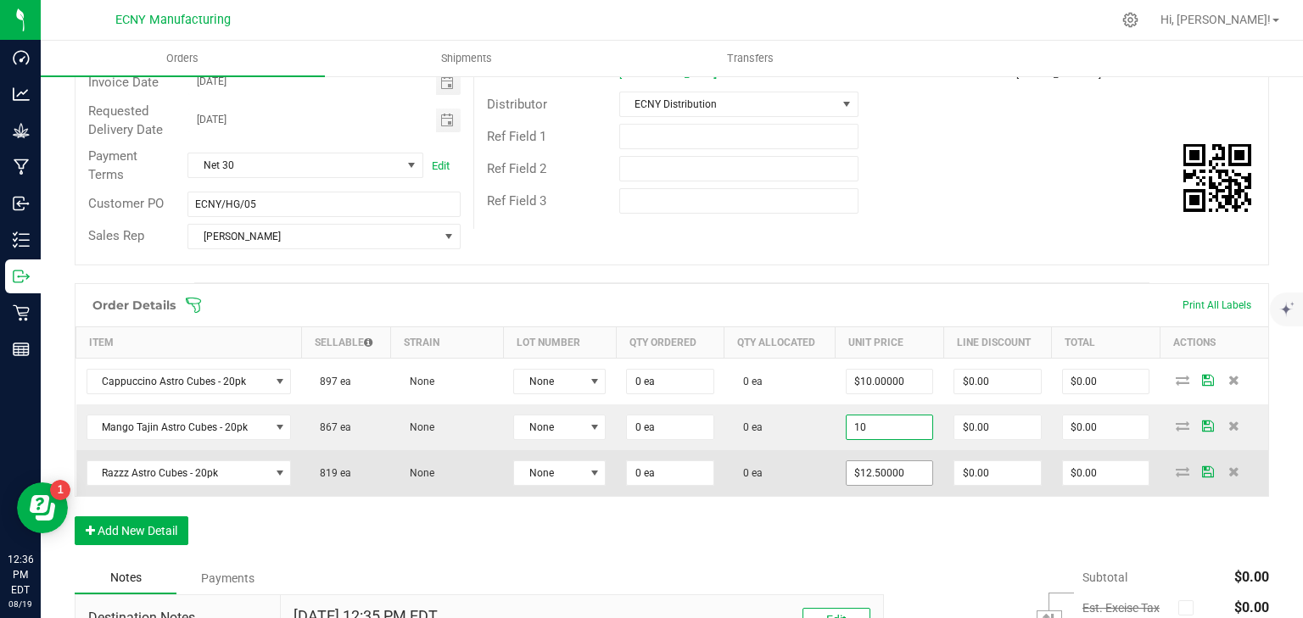
type input "$10.00000"
click at [889, 461] on input "12.5" at bounding box center [890, 473] width 87 height 24
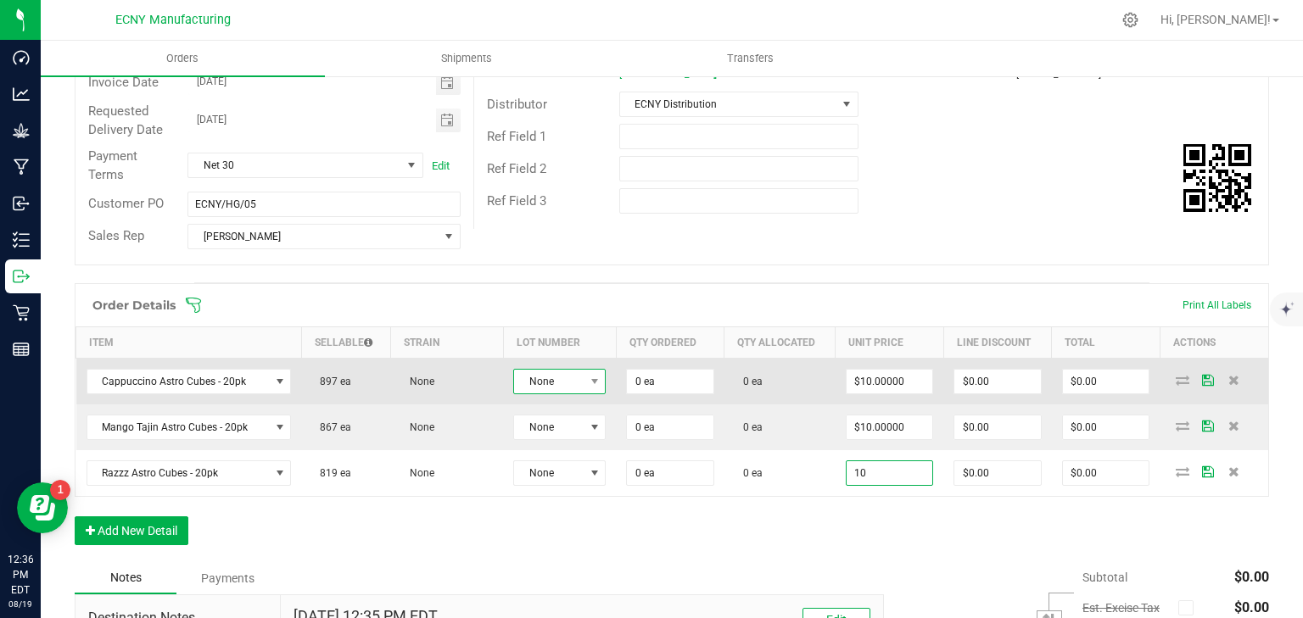
type input "$10.00000"
click at [554, 383] on span "None" at bounding box center [549, 382] width 70 height 24
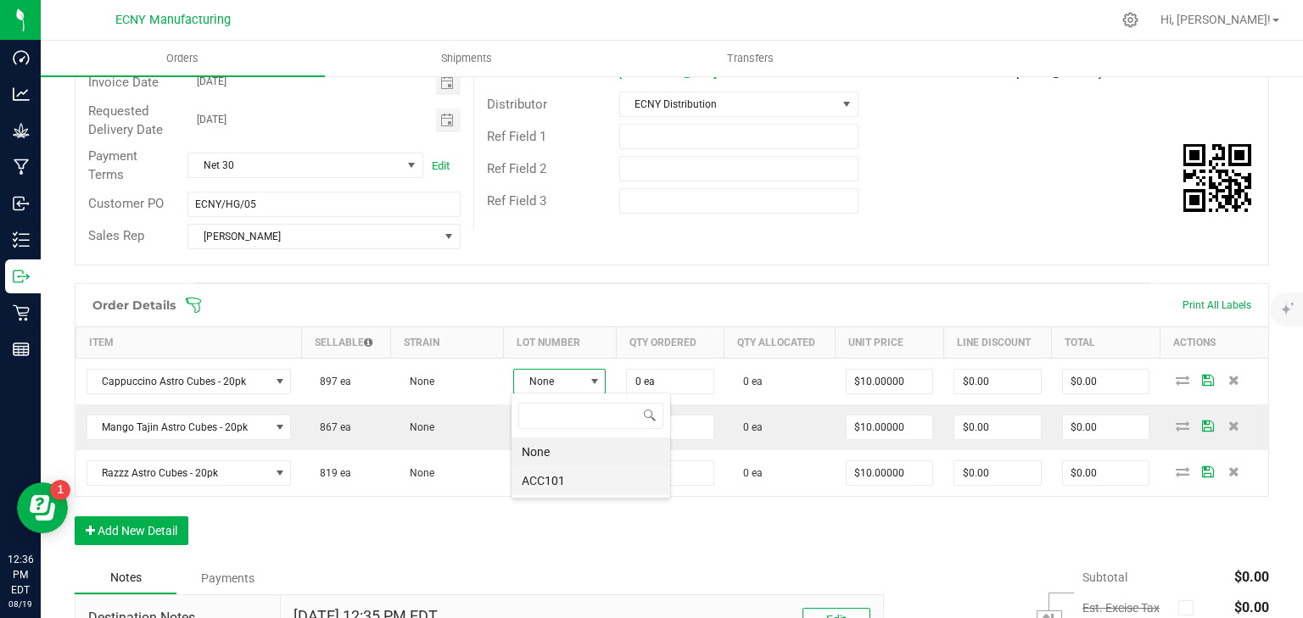
scroll to position [25, 91]
click at [539, 493] on li "ACC101" at bounding box center [590, 481] width 159 height 29
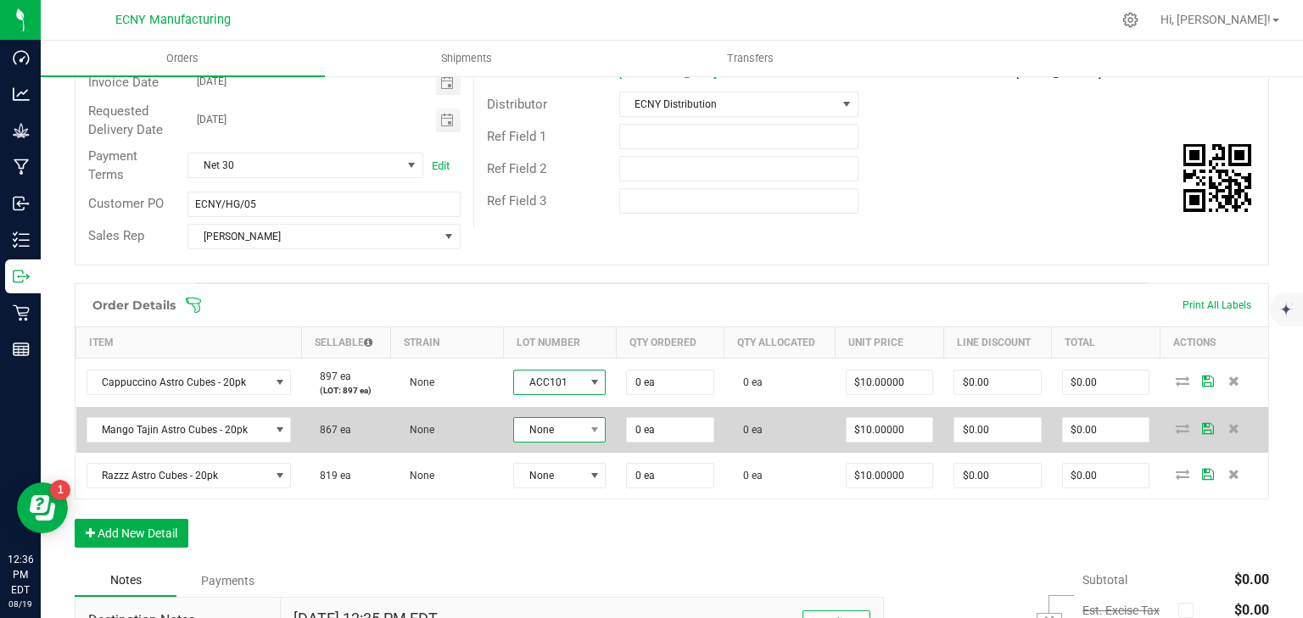
click at [549, 434] on span "None" at bounding box center [549, 430] width 70 height 24
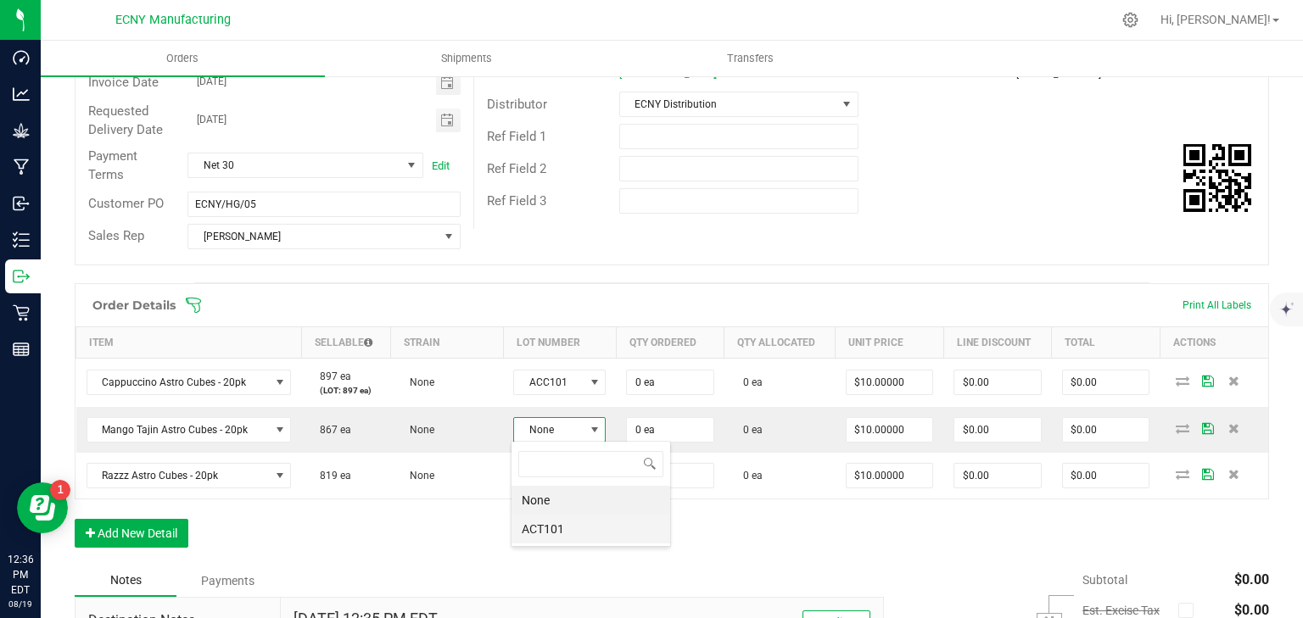
click at [553, 519] on li "ACT101" at bounding box center [590, 529] width 159 height 29
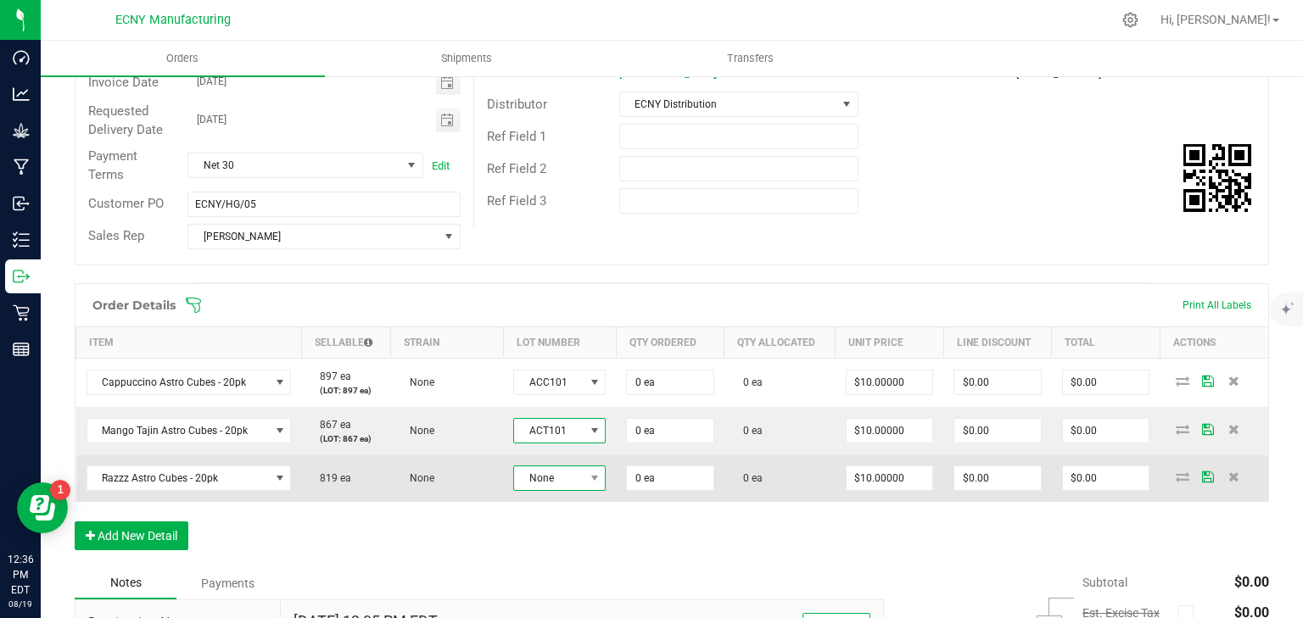
click at [541, 484] on span "None" at bounding box center [549, 479] width 70 height 24
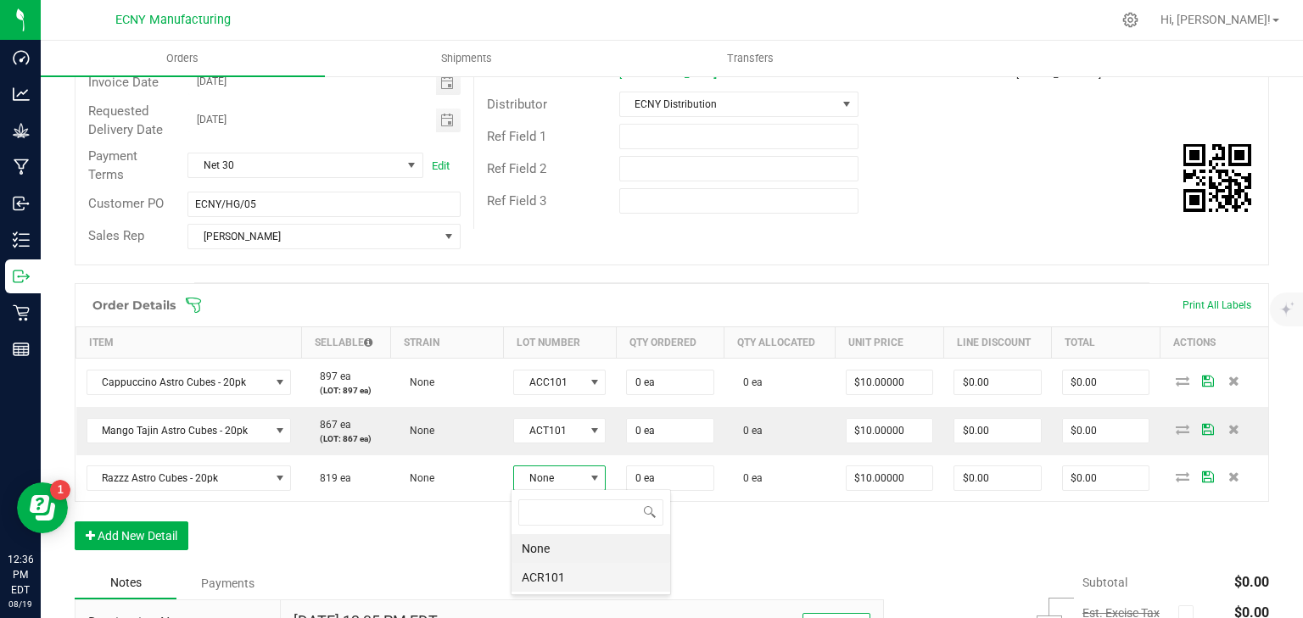
click at [556, 567] on li "ACR101" at bounding box center [590, 577] width 159 height 29
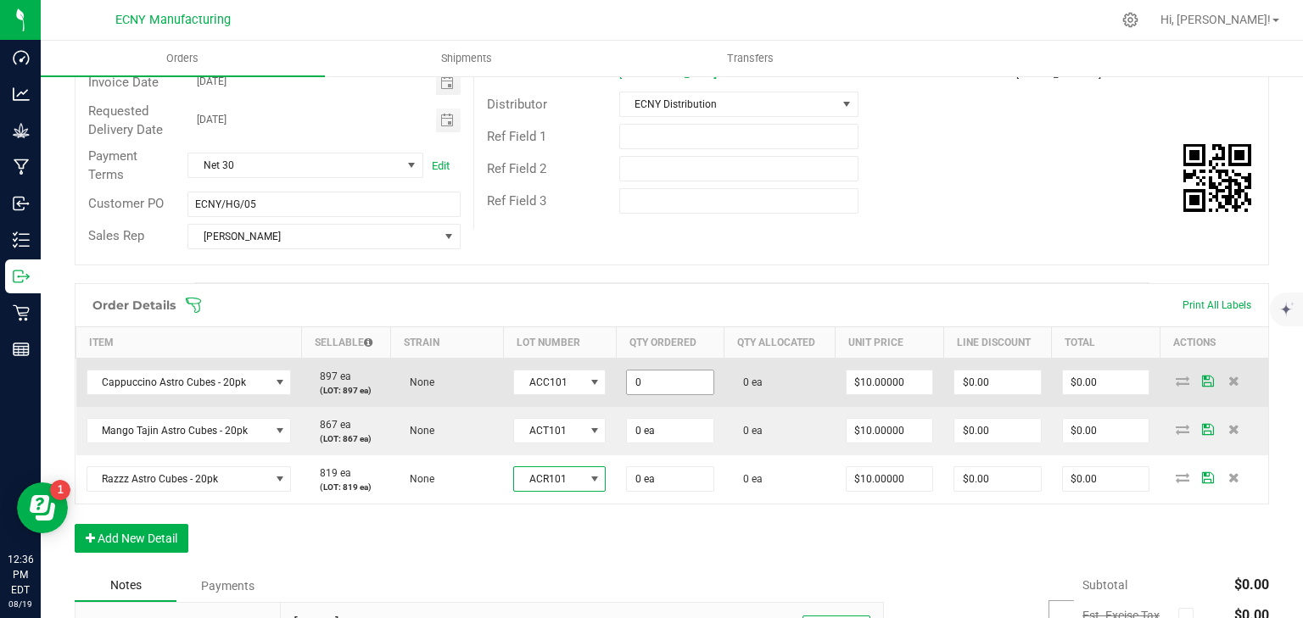
click at [679, 380] on input "0" at bounding box center [670, 383] width 87 height 24
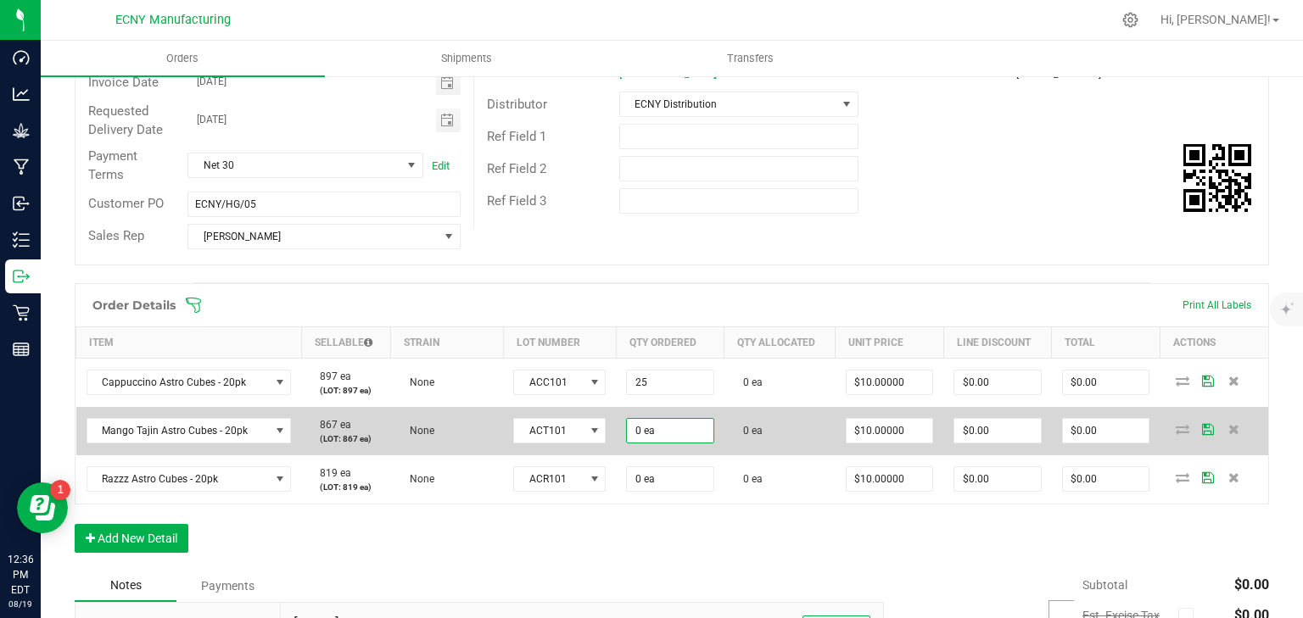
type input "25 ea"
type input "$250.00"
click at [687, 427] on input "0" at bounding box center [670, 431] width 87 height 24
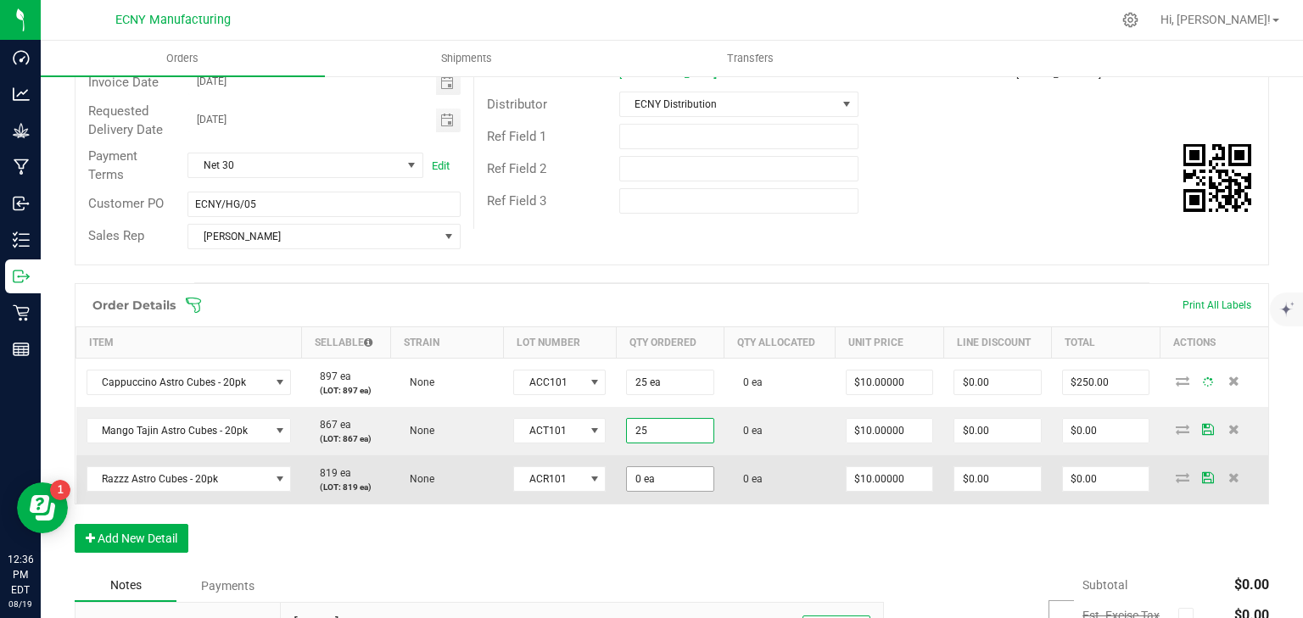
type input "25 ea"
type input "$250.00"
click at [653, 481] on input "0" at bounding box center [670, 479] width 87 height 24
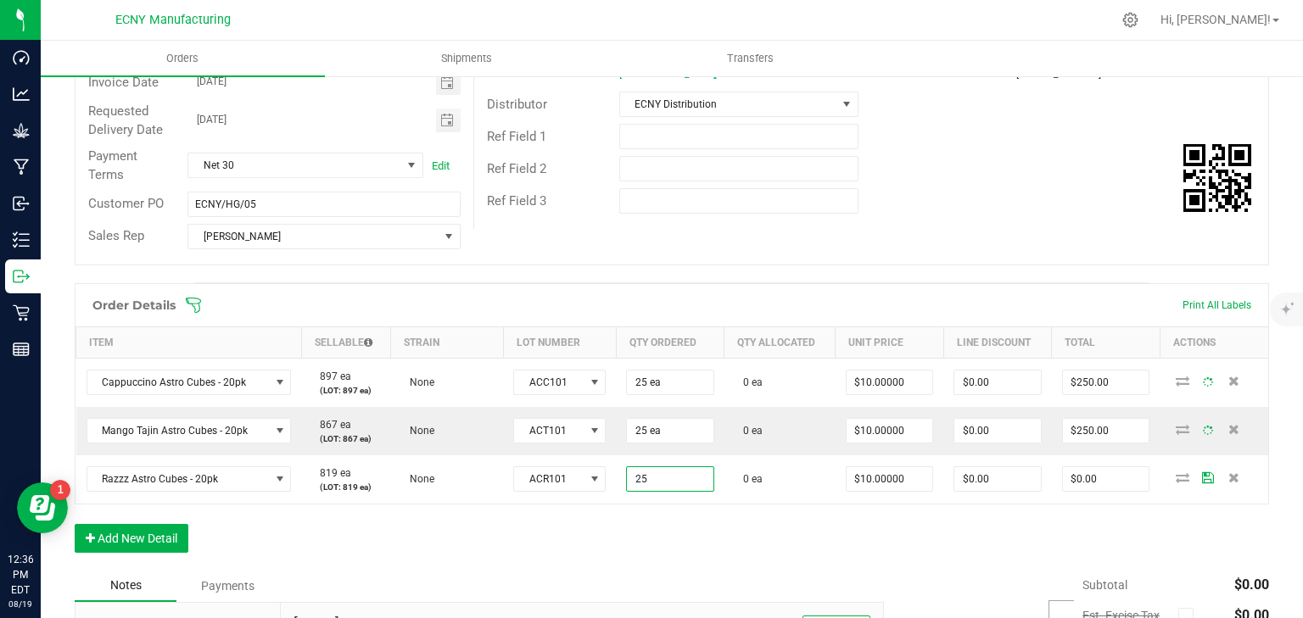
type input "25 ea"
type input "$250.00"
click at [657, 537] on div "Order Details Print All Labels Item Sellable Strain Lot Number Qty Ordered Qty …" at bounding box center [672, 426] width 1194 height 287
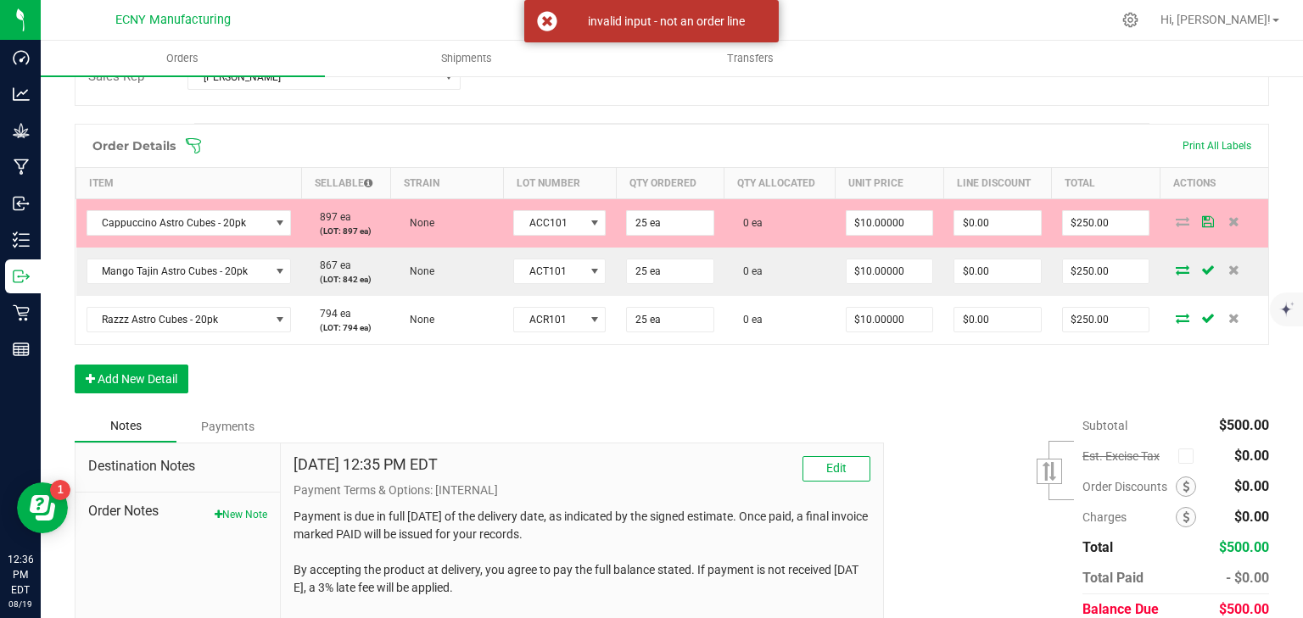
scroll to position [373, 0]
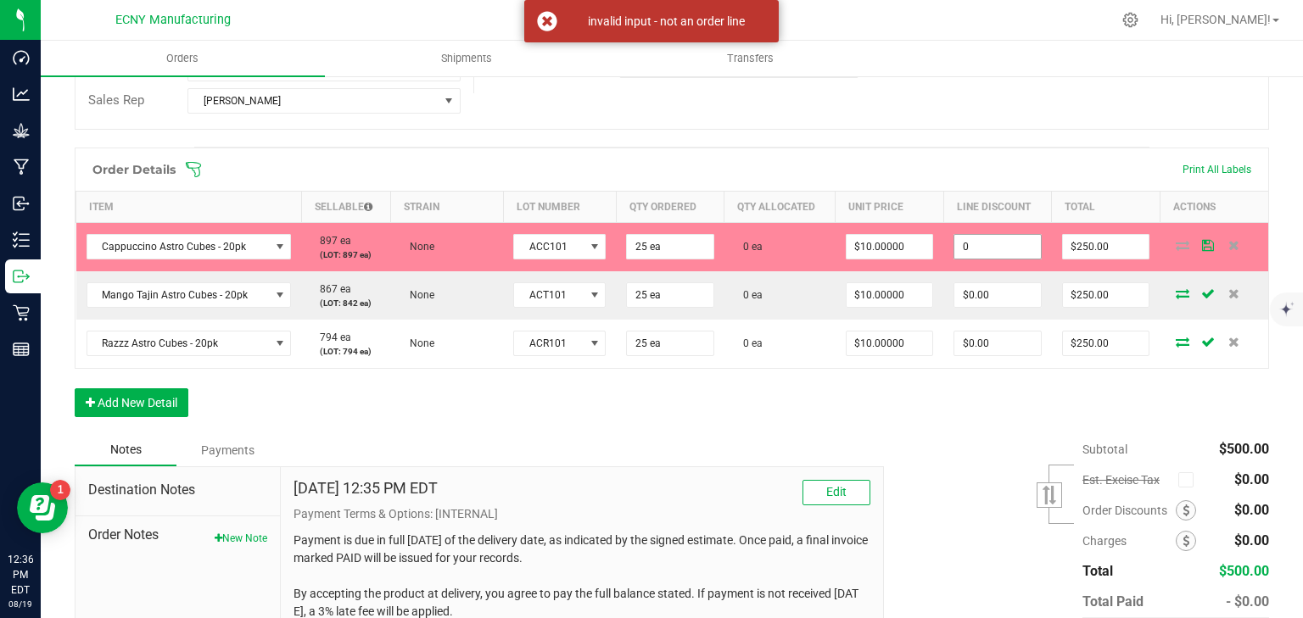
click at [991, 238] on input "0" at bounding box center [997, 247] width 87 height 24
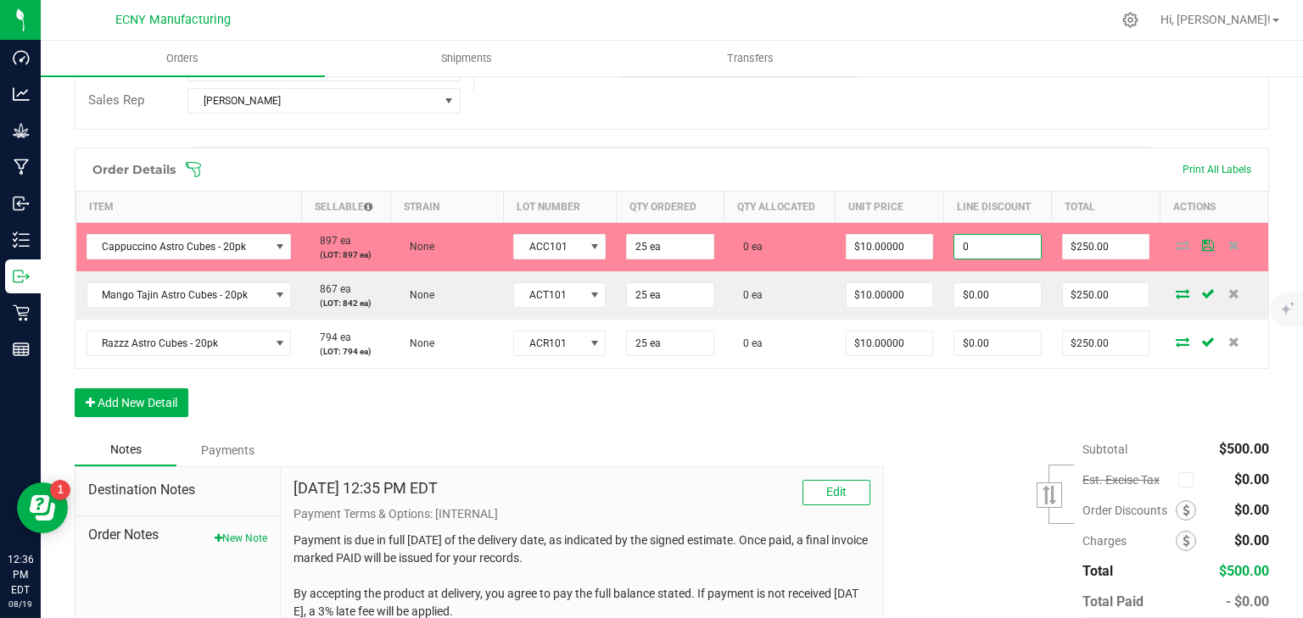
type input "$0.00"
click at [603, 249] on td "ACC101" at bounding box center [559, 246] width 113 height 49
click at [570, 250] on span "ACC101" at bounding box center [549, 247] width 70 height 24
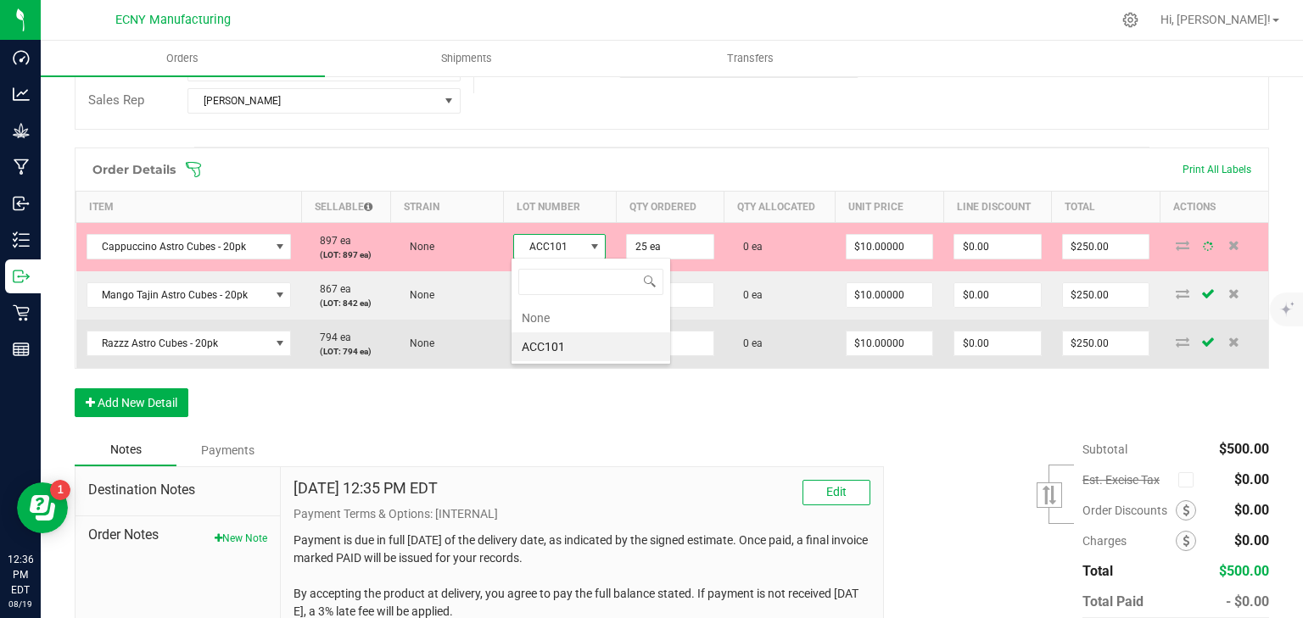
scroll to position [0, 0]
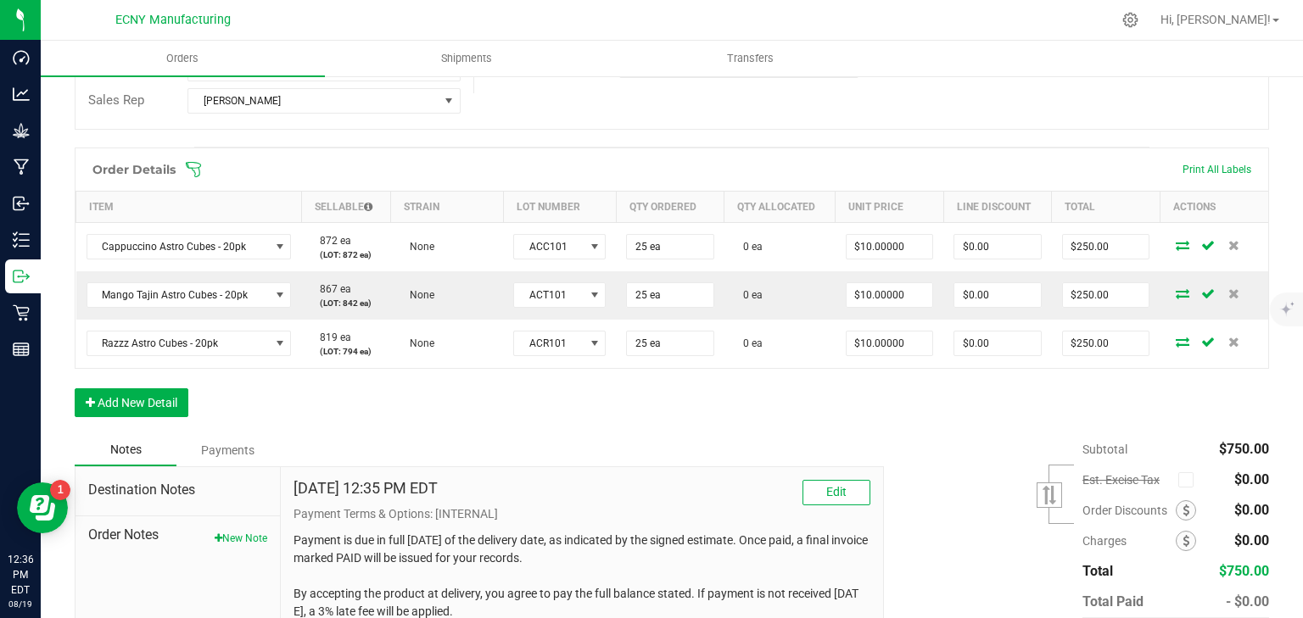
click at [861, 428] on div "Order Details Print All Labels Item Sellable Strain Lot Number Qty Ordered Qty …" at bounding box center [672, 291] width 1194 height 287
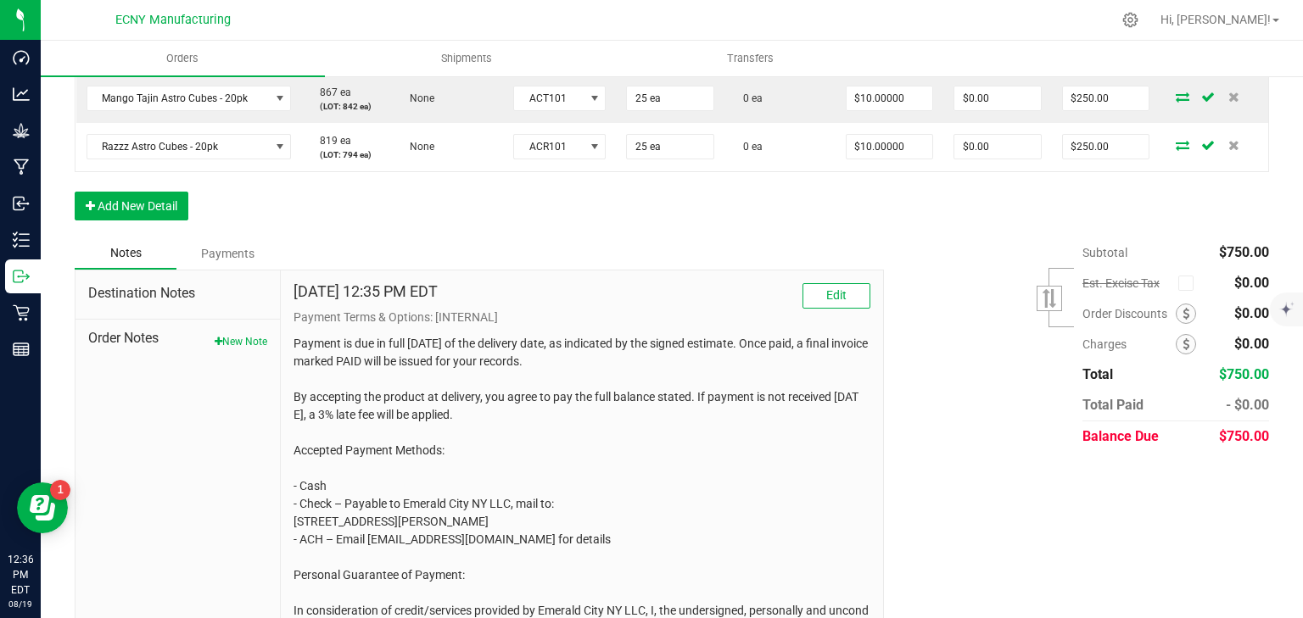
scroll to position [577, 0]
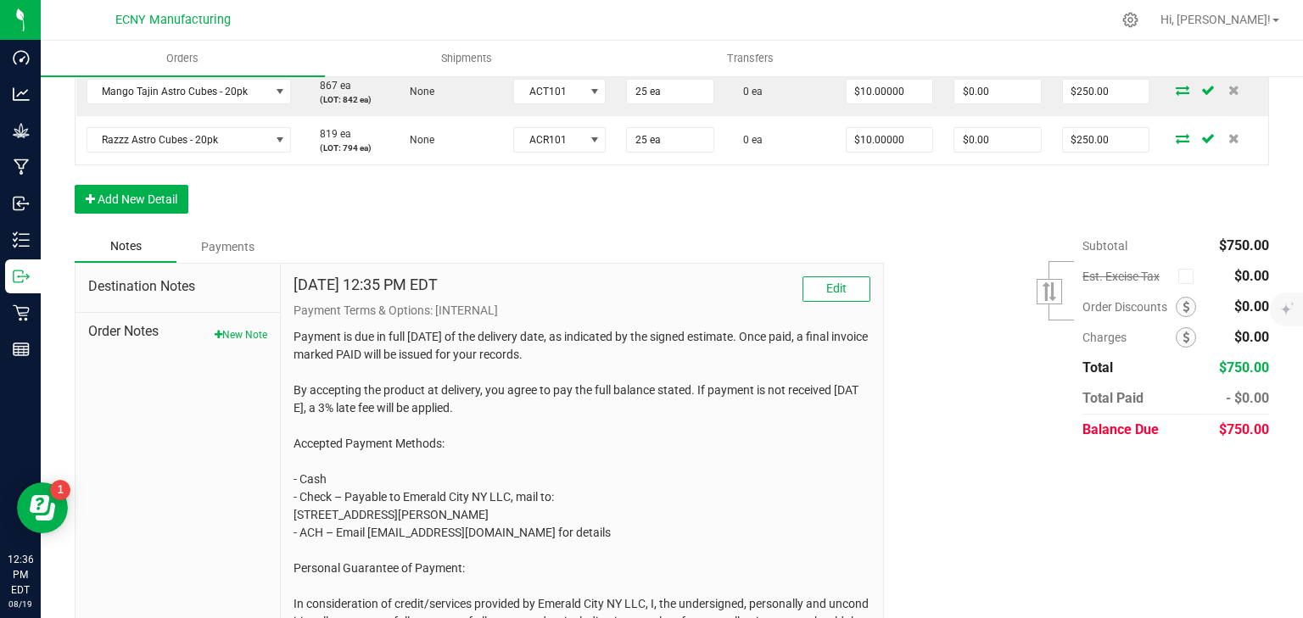
click at [848, 308] on p "Payment Terms & Options: [INTERNAL]" at bounding box center [581, 311] width 577 height 18
click at [842, 288] on button "Edit" at bounding box center [836, 289] width 68 height 25
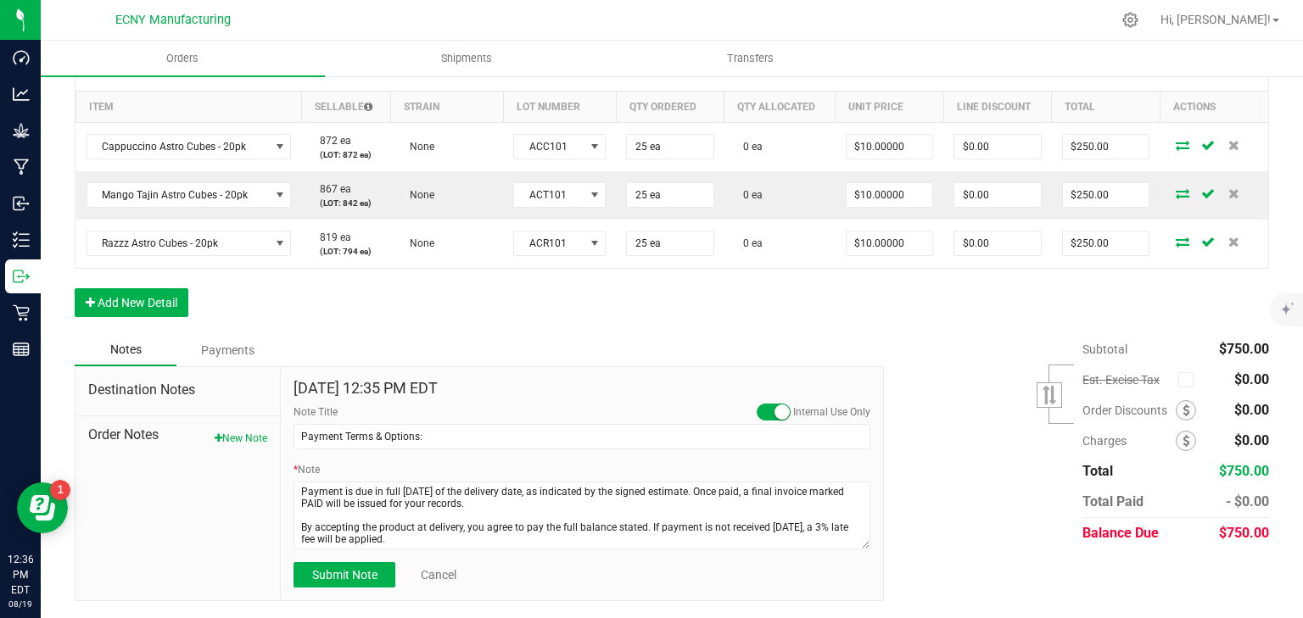
scroll to position [472, 0]
drag, startPoint x: 767, startPoint y: 405, endPoint x: 711, endPoint y: 416, distance: 57.1
click at [767, 405] on span at bounding box center [774, 413] width 34 height 17
click at [333, 574] on span "Submit Note" at bounding box center [344, 576] width 65 height 14
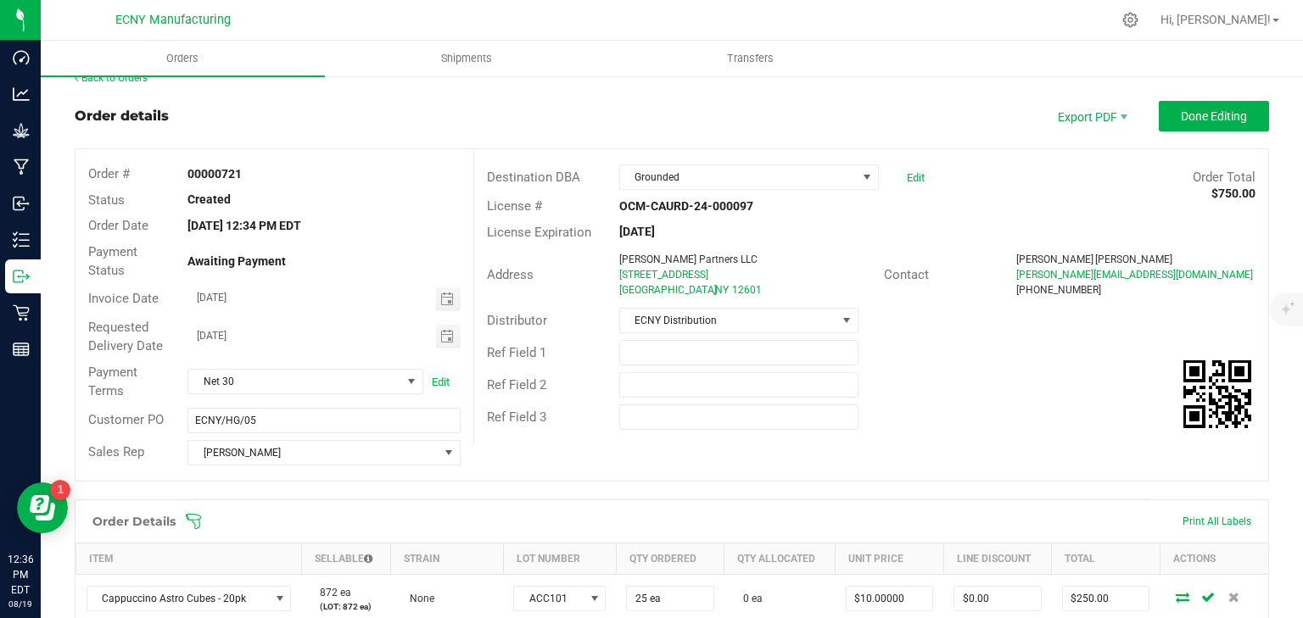
scroll to position [0, 0]
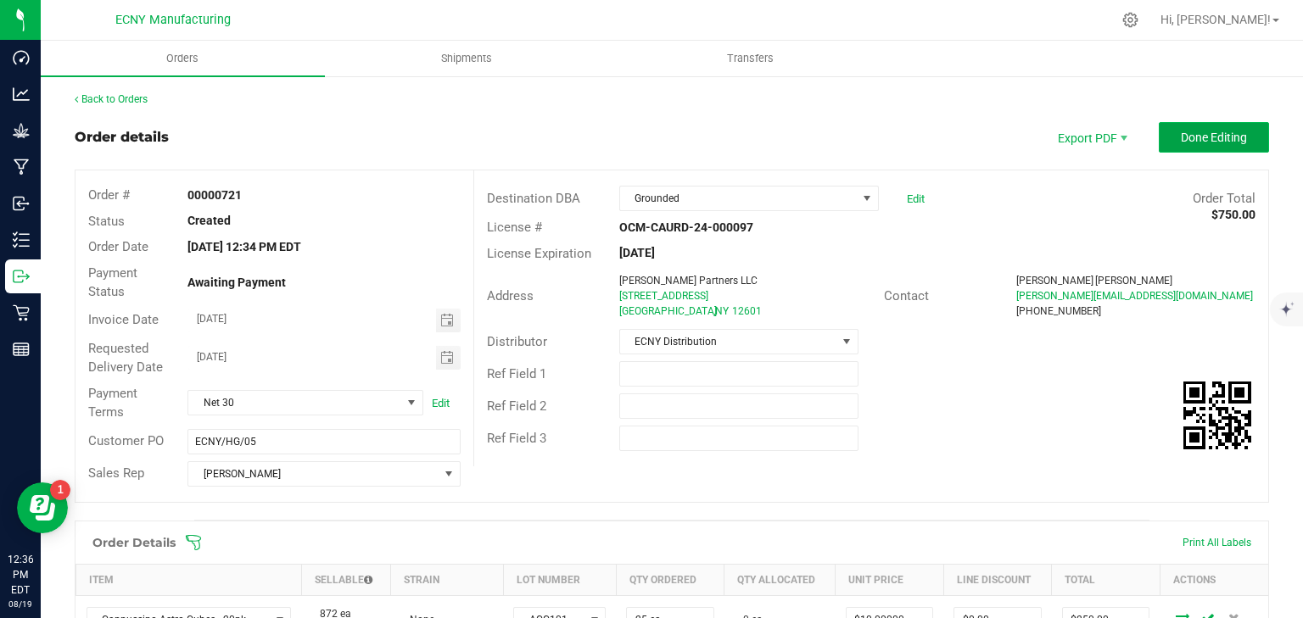
click at [1202, 146] on button "Done Editing" at bounding box center [1214, 137] width 110 height 31
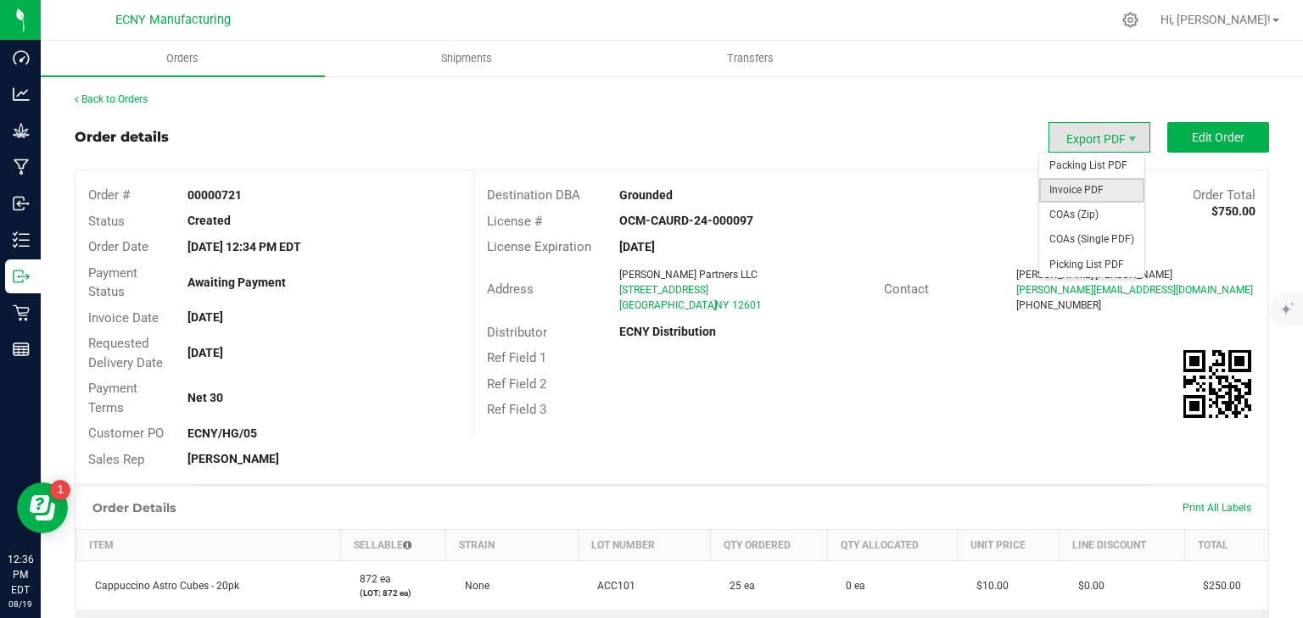
click at [1098, 184] on span "Invoice PDF" at bounding box center [1091, 190] width 105 height 25
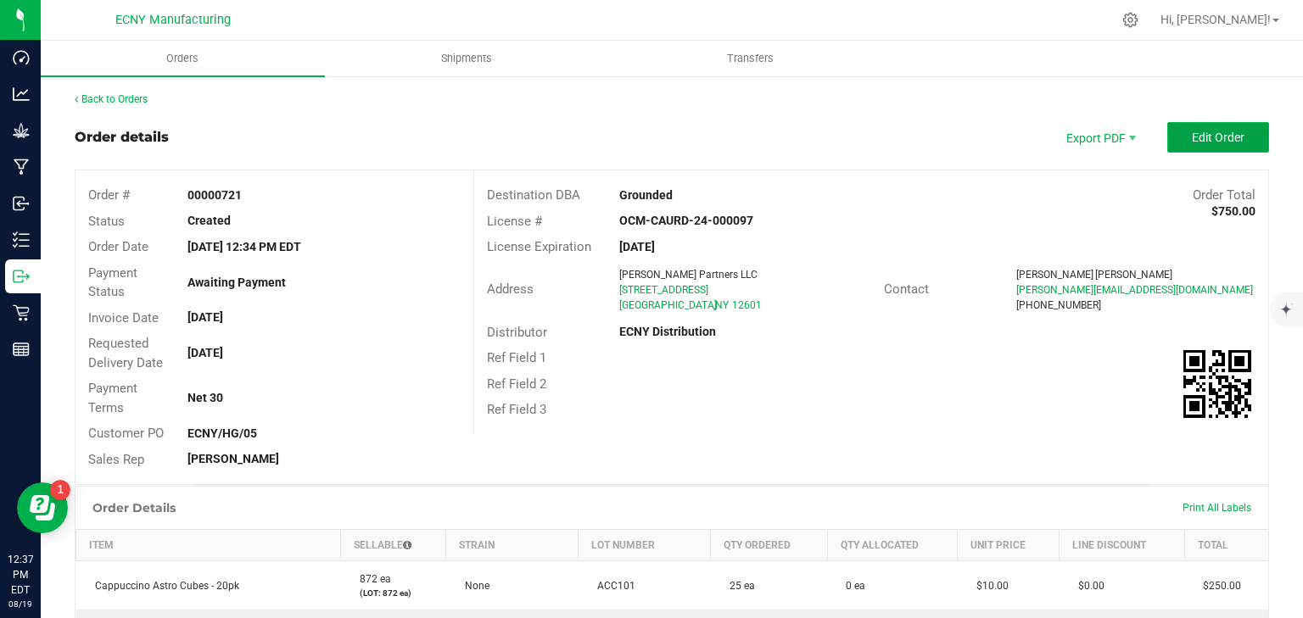
click at [1216, 136] on span "Edit Order" at bounding box center [1218, 138] width 53 height 14
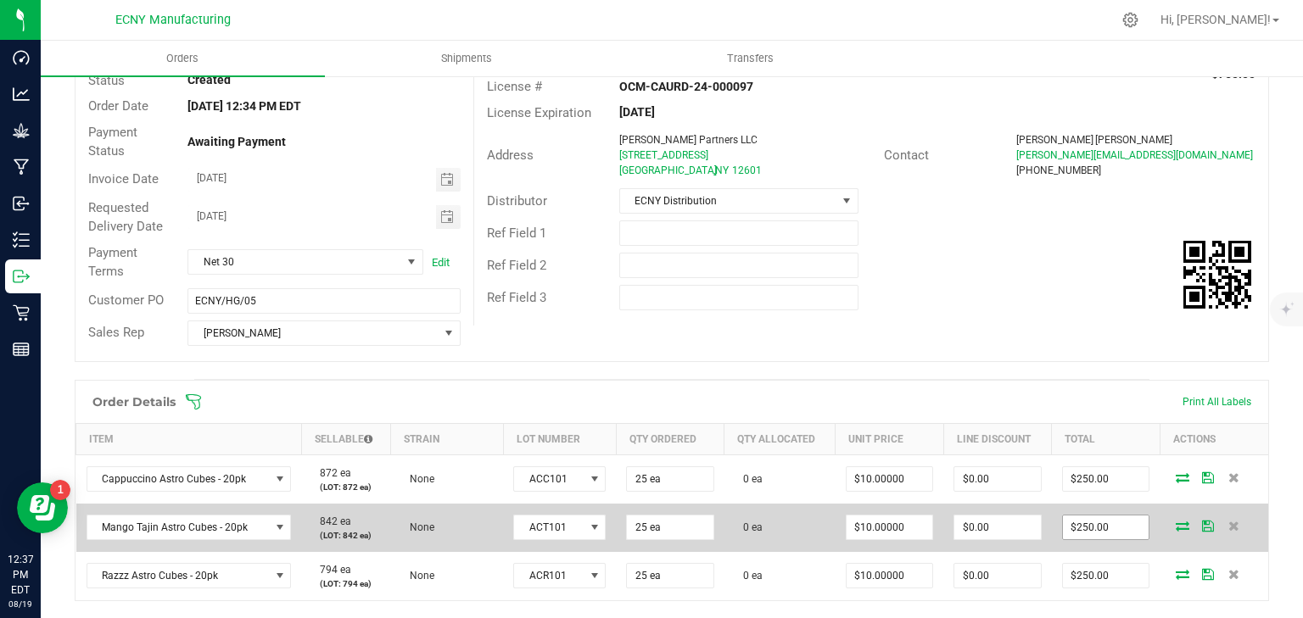
scroll to position [271, 0]
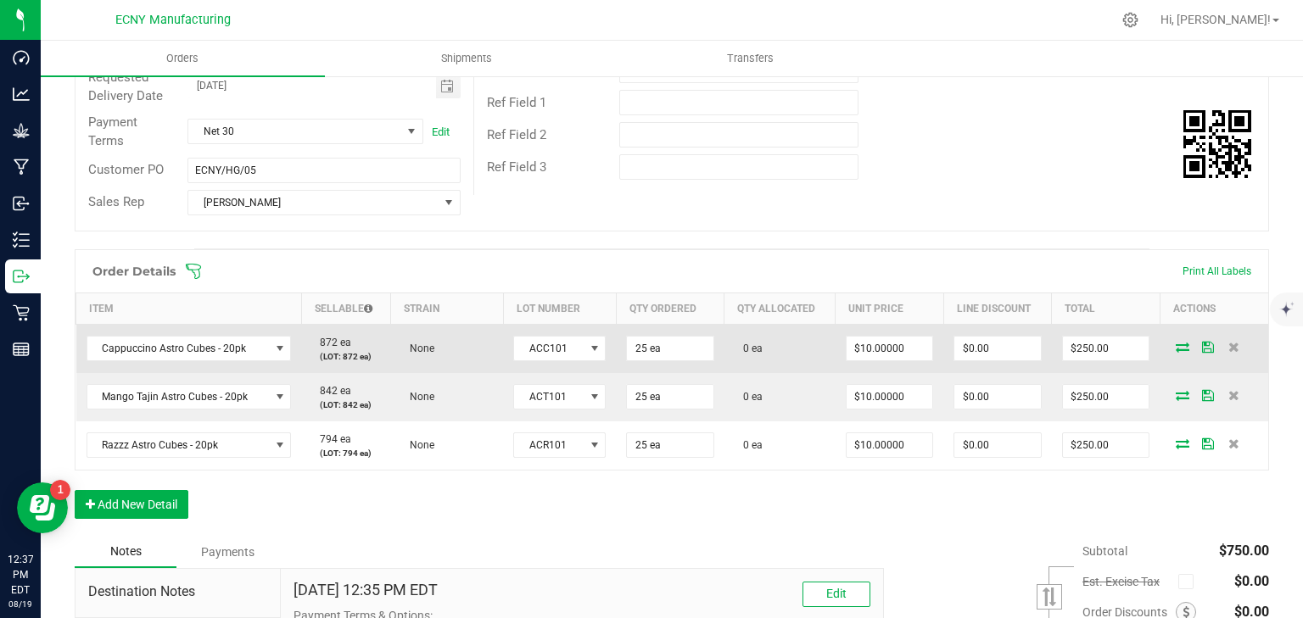
click at [1176, 346] on icon at bounding box center [1183, 347] width 14 height 10
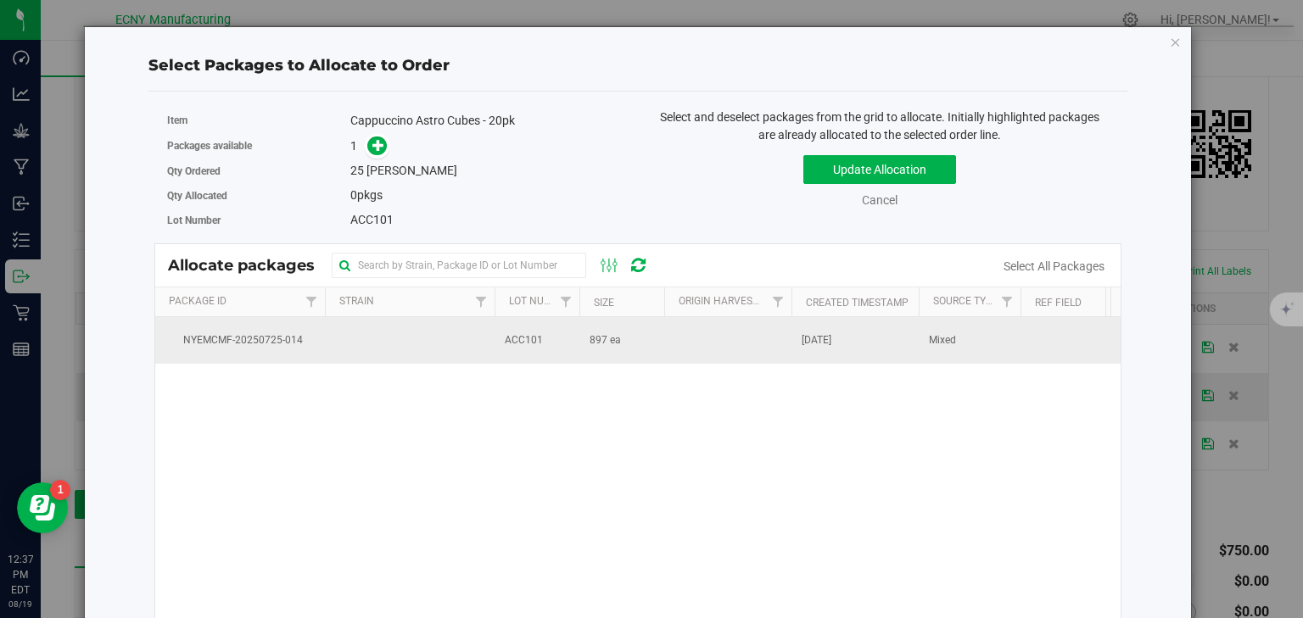
click at [623, 345] on td "897 ea" at bounding box center [621, 340] width 85 height 46
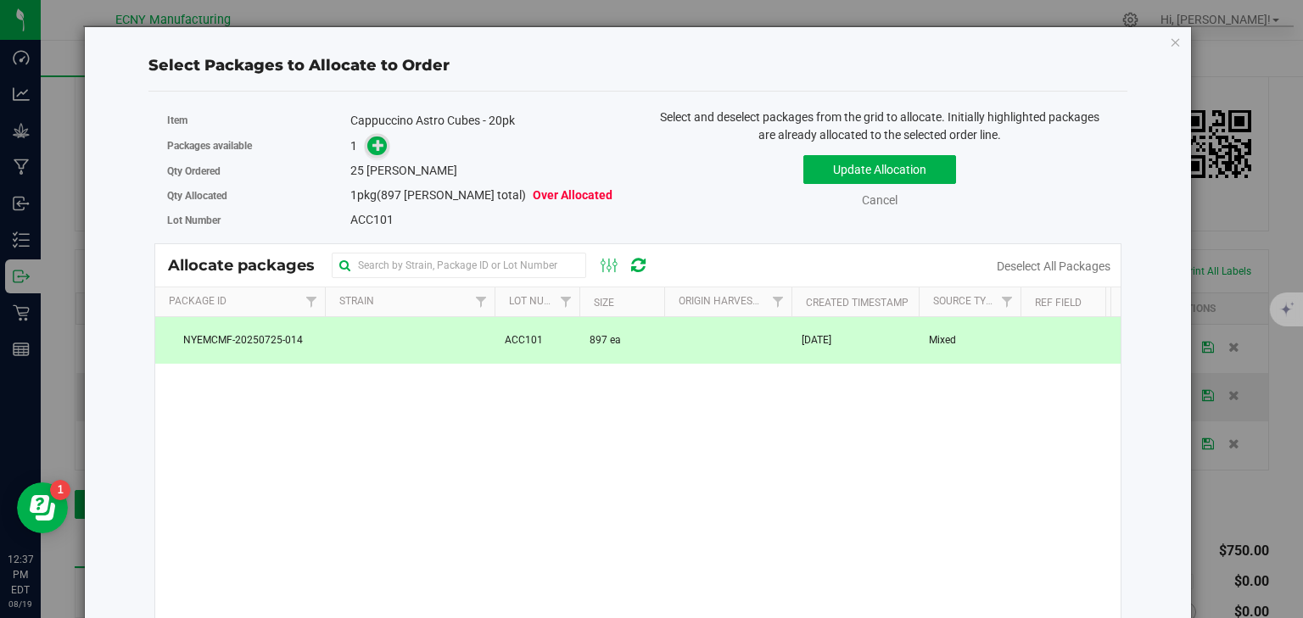
click at [377, 145] on icon at bounding box center [378, 145] width 12 height 12
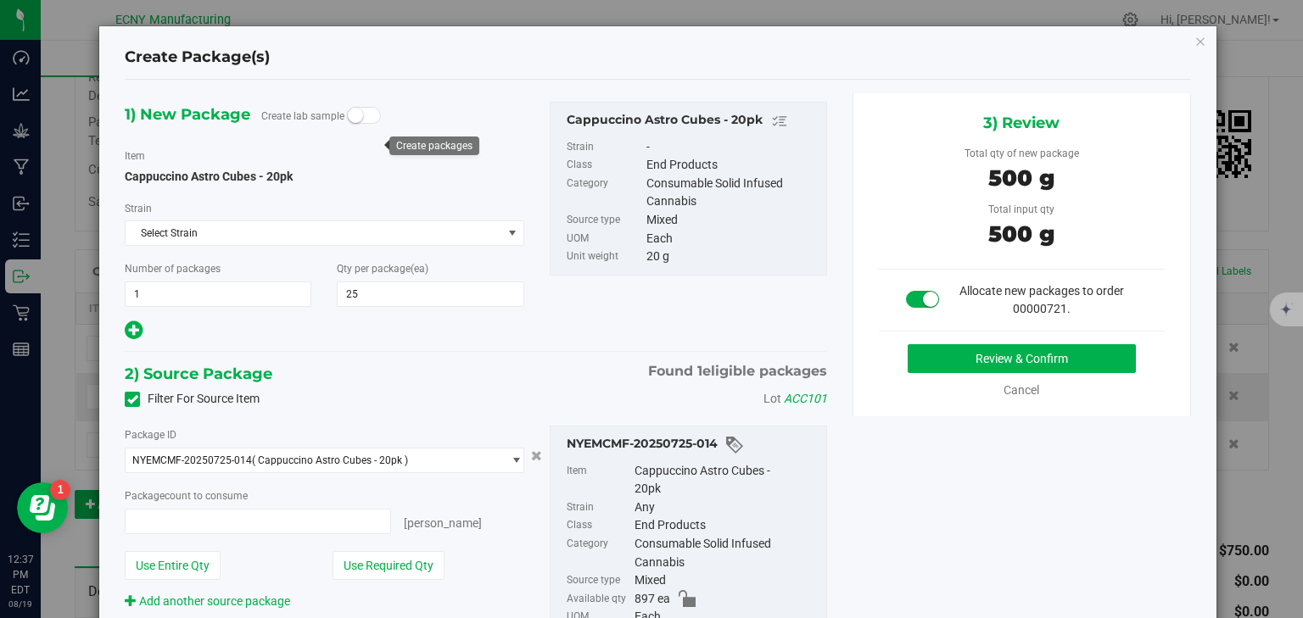
type input "25 ea"
click at [954, 342] on div "3) Review Total qty of new package 500 g Total input qty 500 g Allocate new pac…" at bounding box center [1021, 254] width 338 height 323
click at [958, 353] on button "Review & Confirm" at bounding box center [1022, 358] width 228 height 29
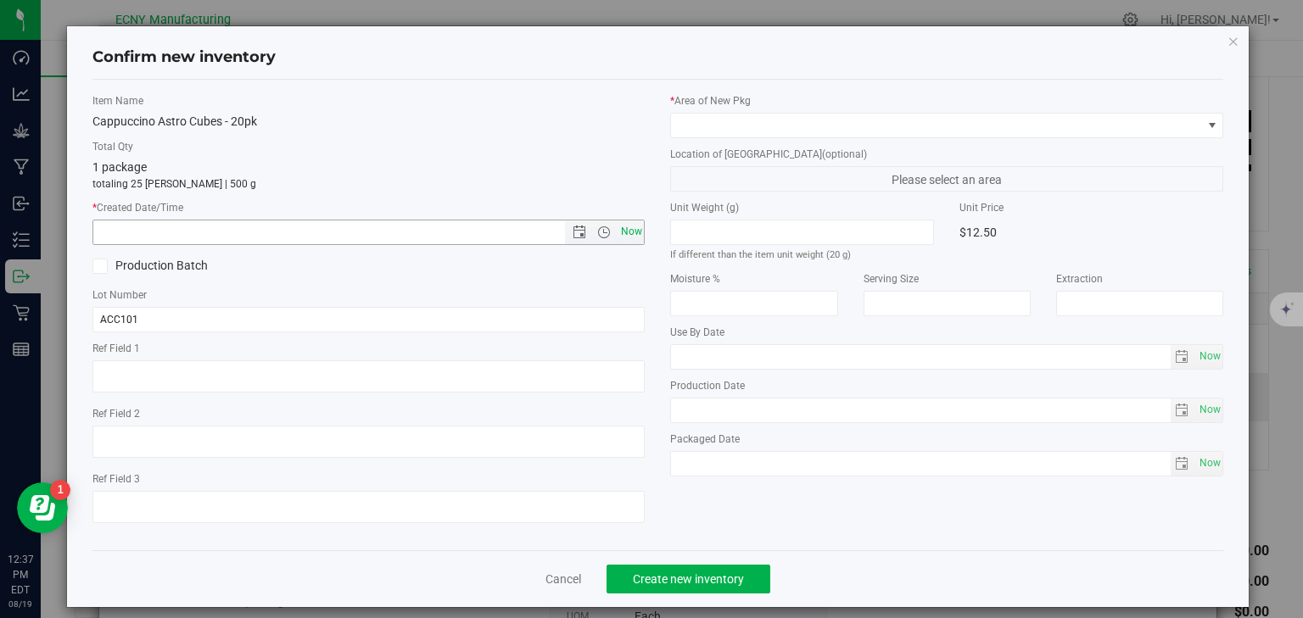
click at [622, 232] on span "Now" at bounding box center [631, 232] width 29 height 25
type input "[DATE] 12:37 PM"
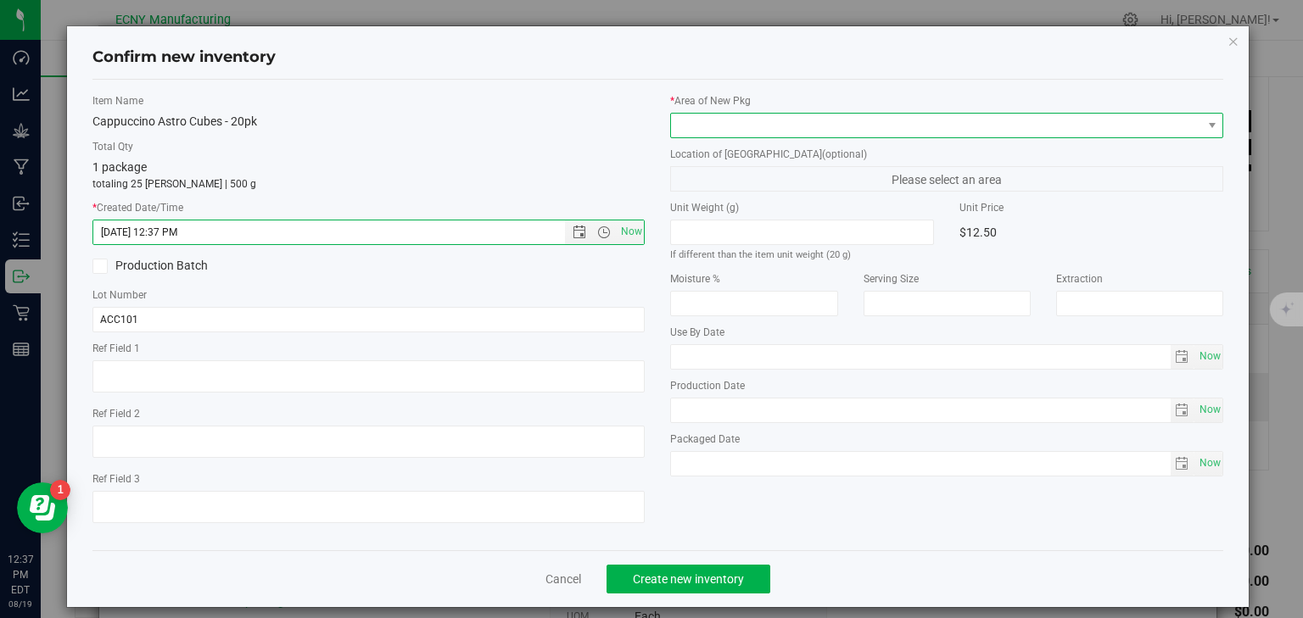
click at [705, 120] on span at bounding box center [936, 126] width 530 height 24
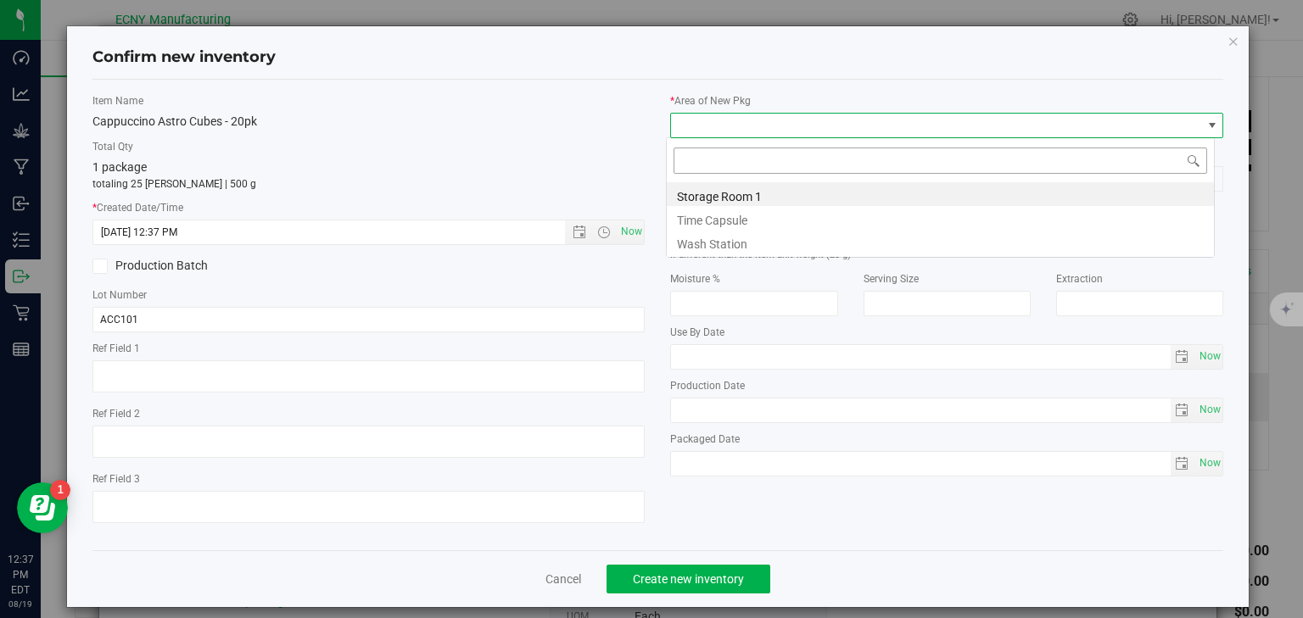
scroll to position [25, 549]
click at [709, 190] on li "Storage Room 1" at bounding box center [940, 194] width 547 height 24
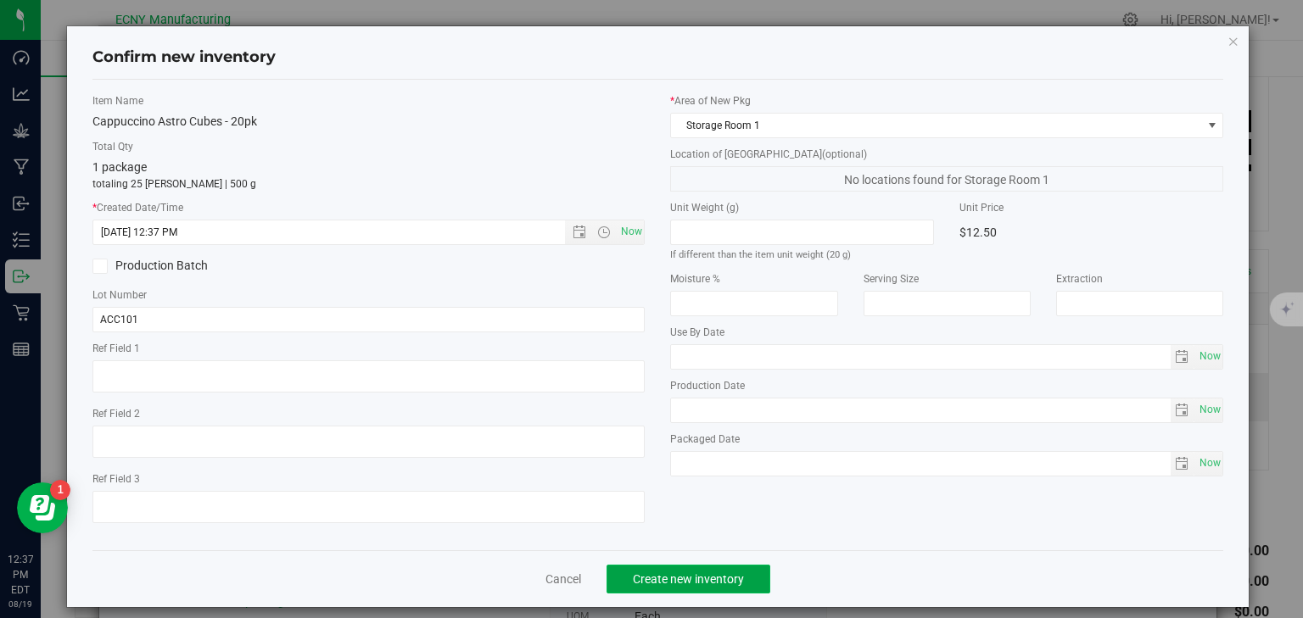
click at [699, 584] on span "Create new inventory" at bounding box center [688, 580] width 111 height 14
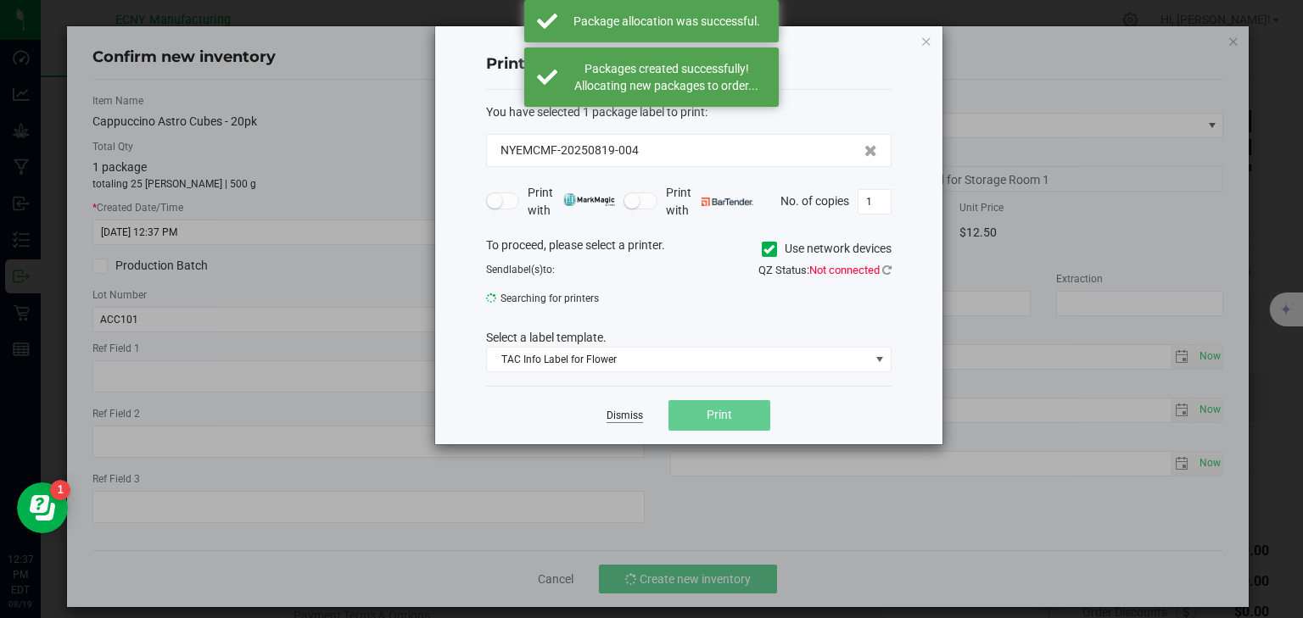
click at [626, 406] on app-cancel-button "Dismiss" at bounding box center [625, 415] width 36 height 18
click at [627, 411] on link "Dismiss" at bounding box center [625, 416] width 36 height 14
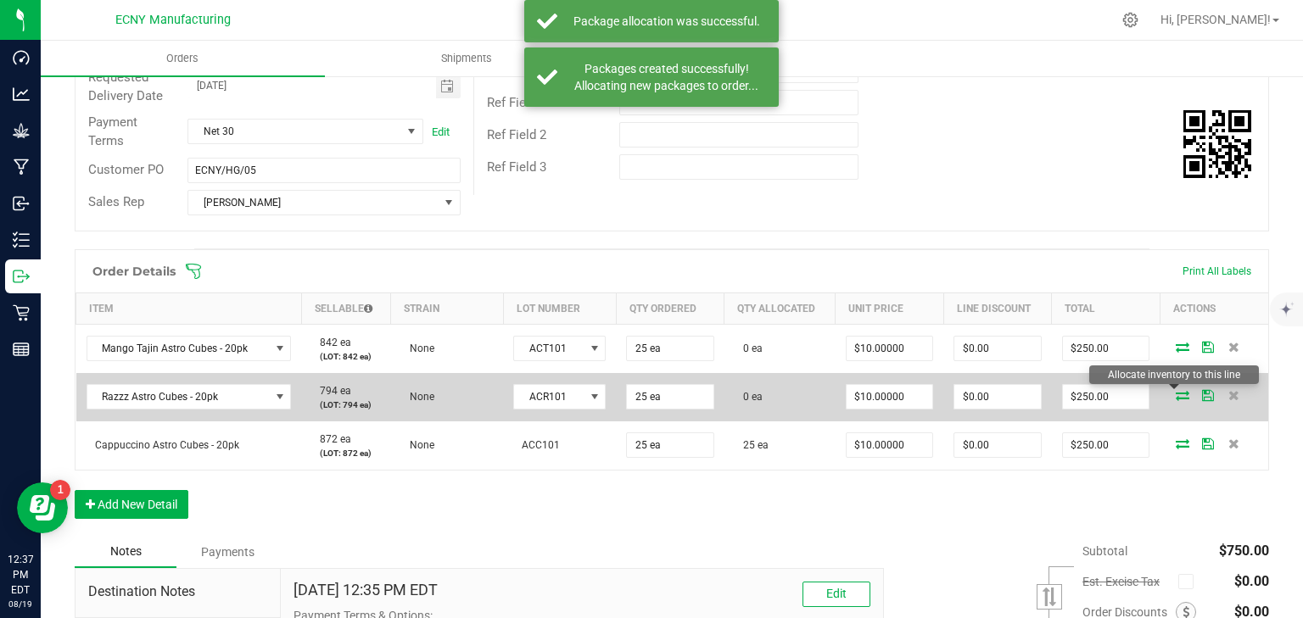
click at [1176, 396] on icon at bounding box center [1183, 395] width 14 height 10
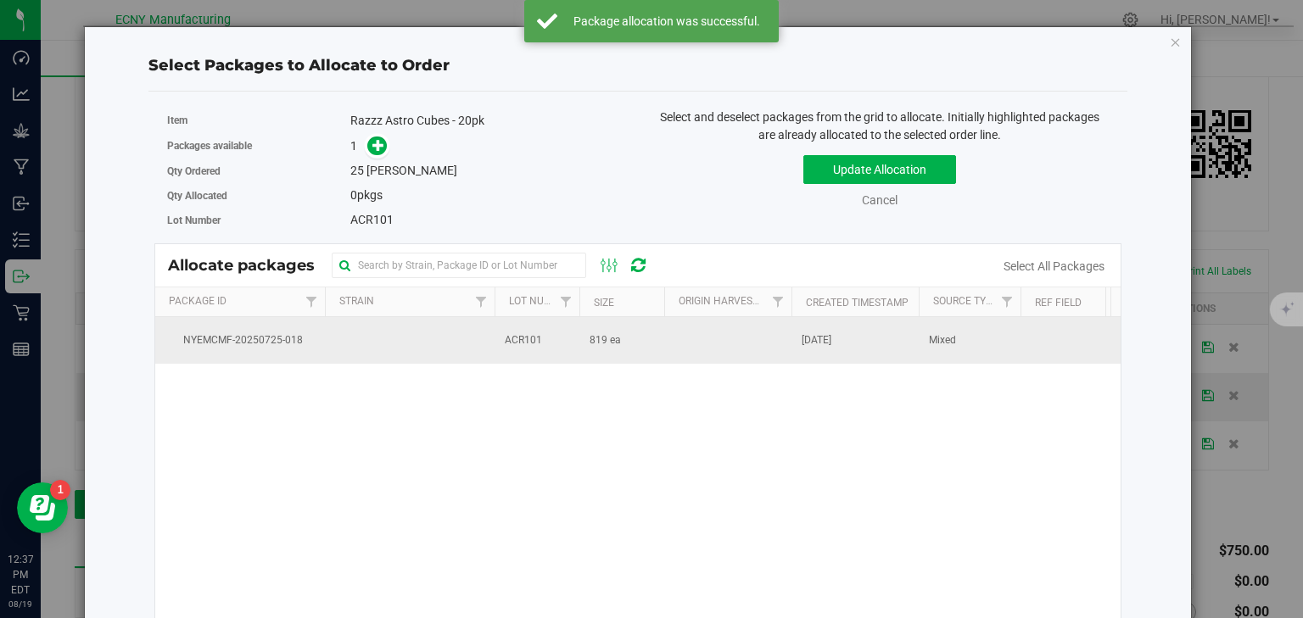
click at [553, 335] on td "ACR101" at bounding box center [537, 340] width 85 height 46
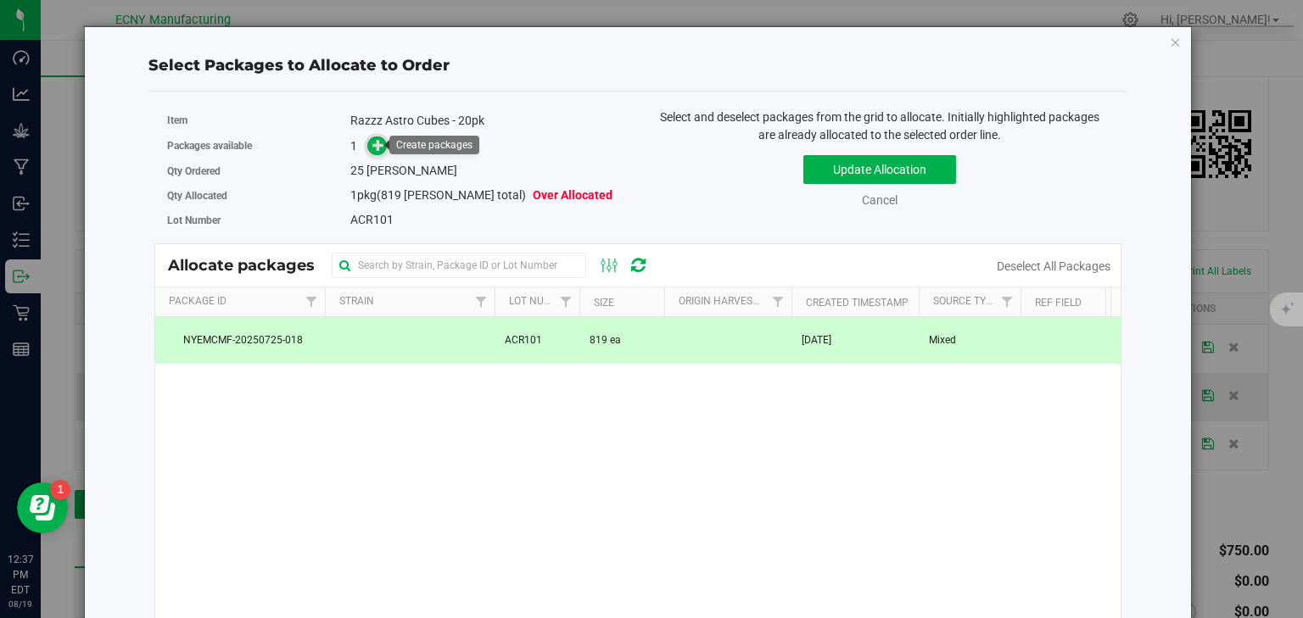
click at [376, 150] on icon at bounding box center [378, 144] width 13 height 13
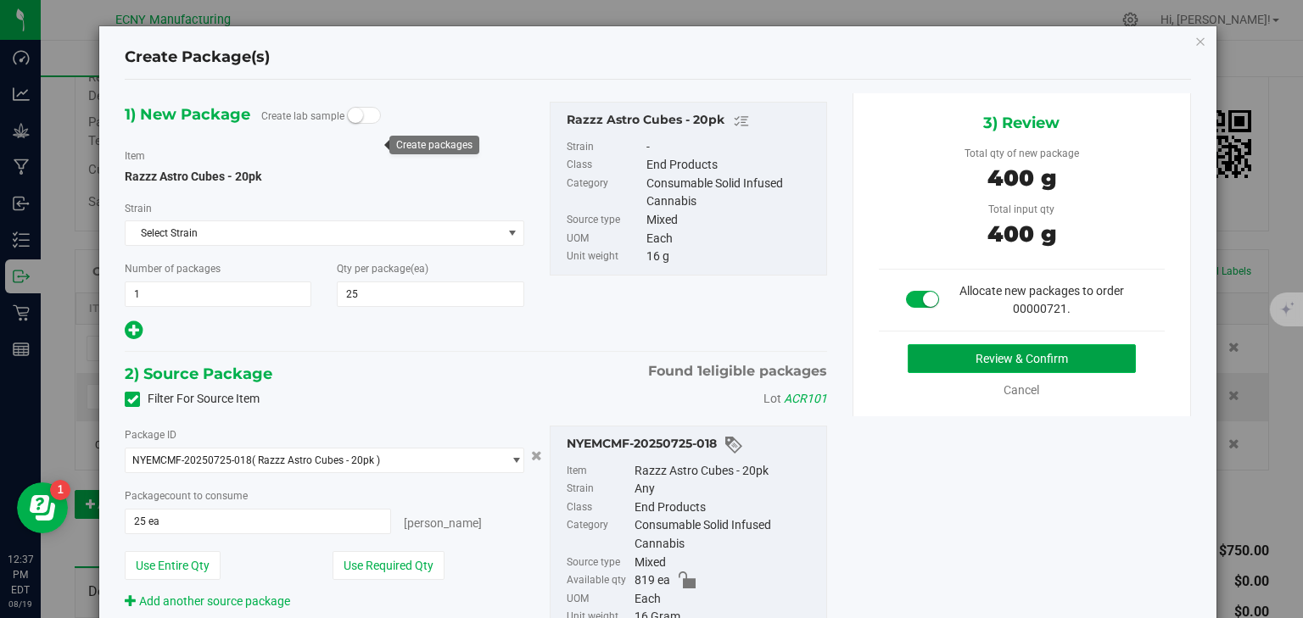
click at [1003, 357] on button "Review & Confirm" at bounding box center [1022, 358] width 228 height 29
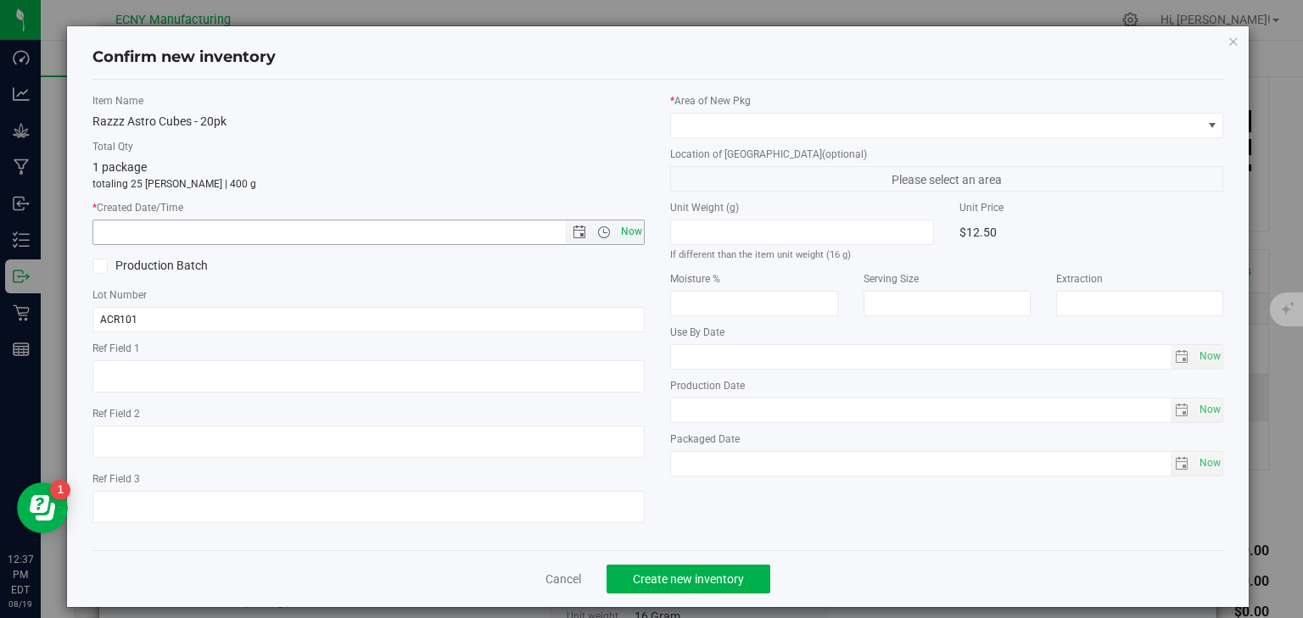
click at [630, 233] on span "Now" at bounding box center [631, 232] width 29 height 25
type input "[DATE] 12:37 PM"
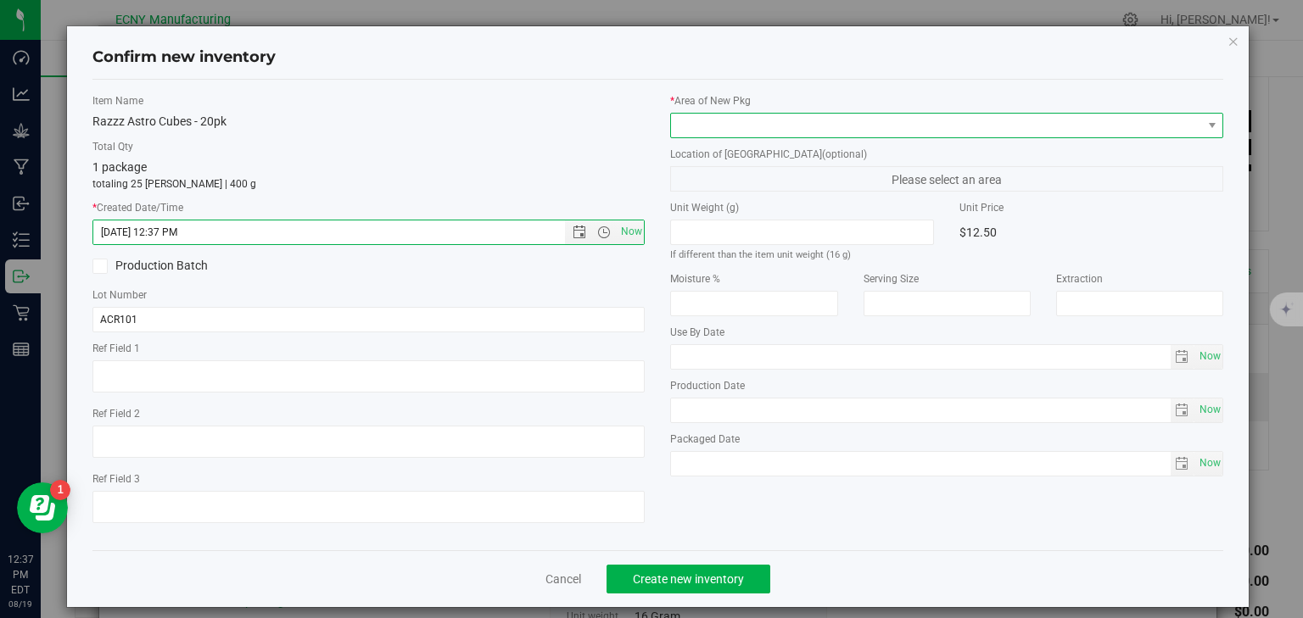
click at [708, 127] on span at bounding box center [936, 126] width 530 height 24
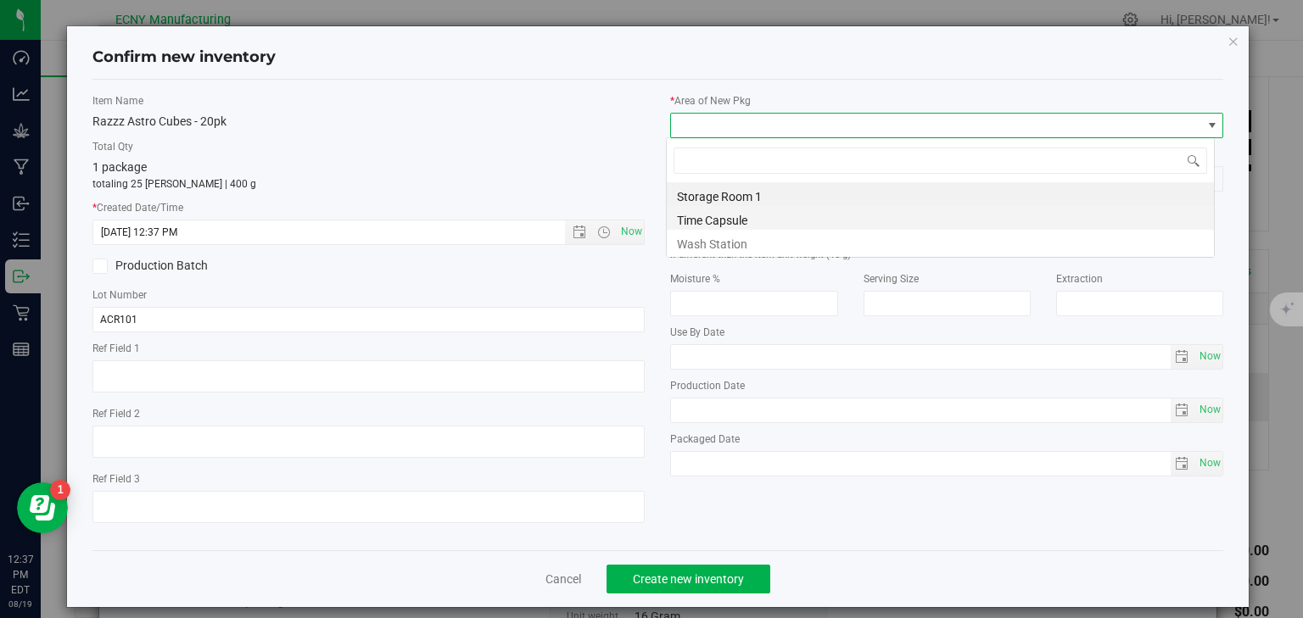
scroll to position [25, 549]
click at [726, 191] on li "Storage Room 1" at bounding box center [940, 194] width 547 height 24
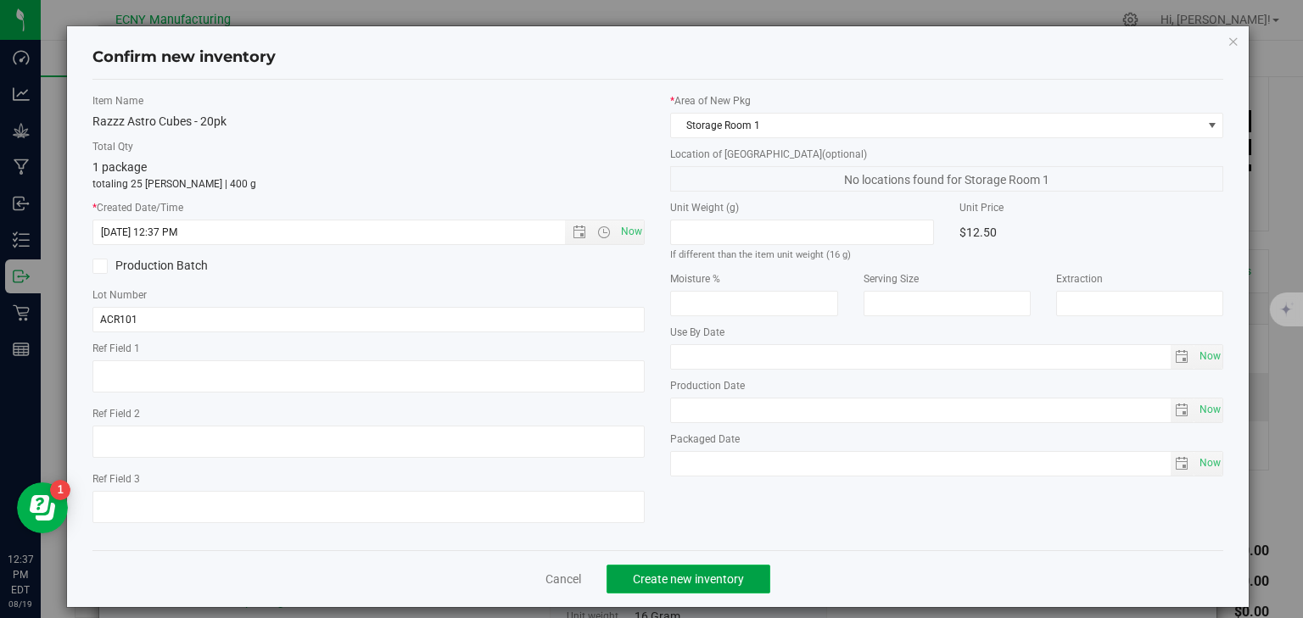
click at [673, 578] on span "Create new inventory" at bounding box center [688, 580] width 111 height 14
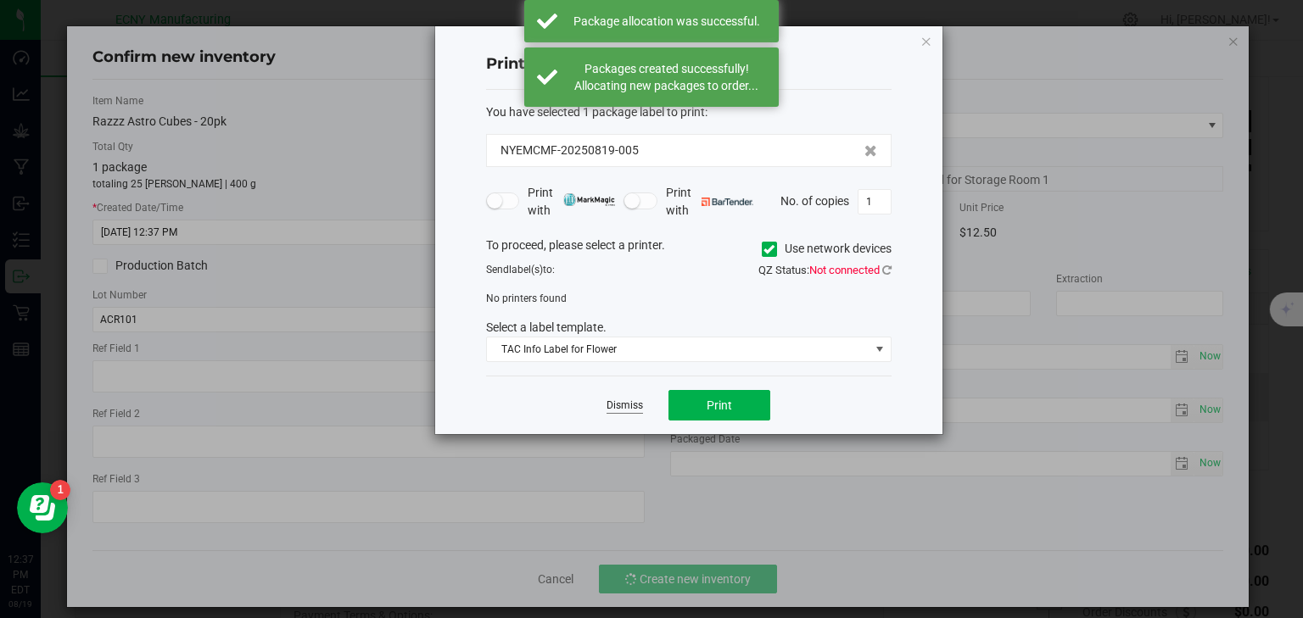
click at [628, 407] on link "Dismiss" at bounding box center [625, 406] width 36 height 14
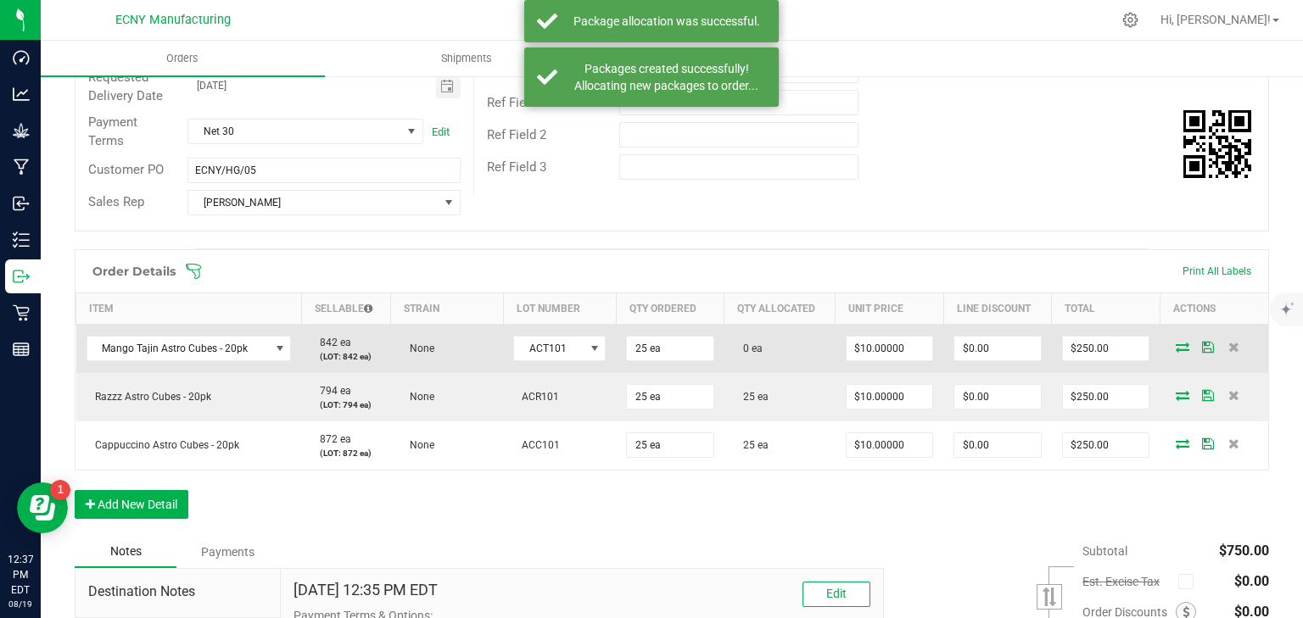
click at [1176, 346] on icon at bounding box center [1183, 347] width 14 height 10
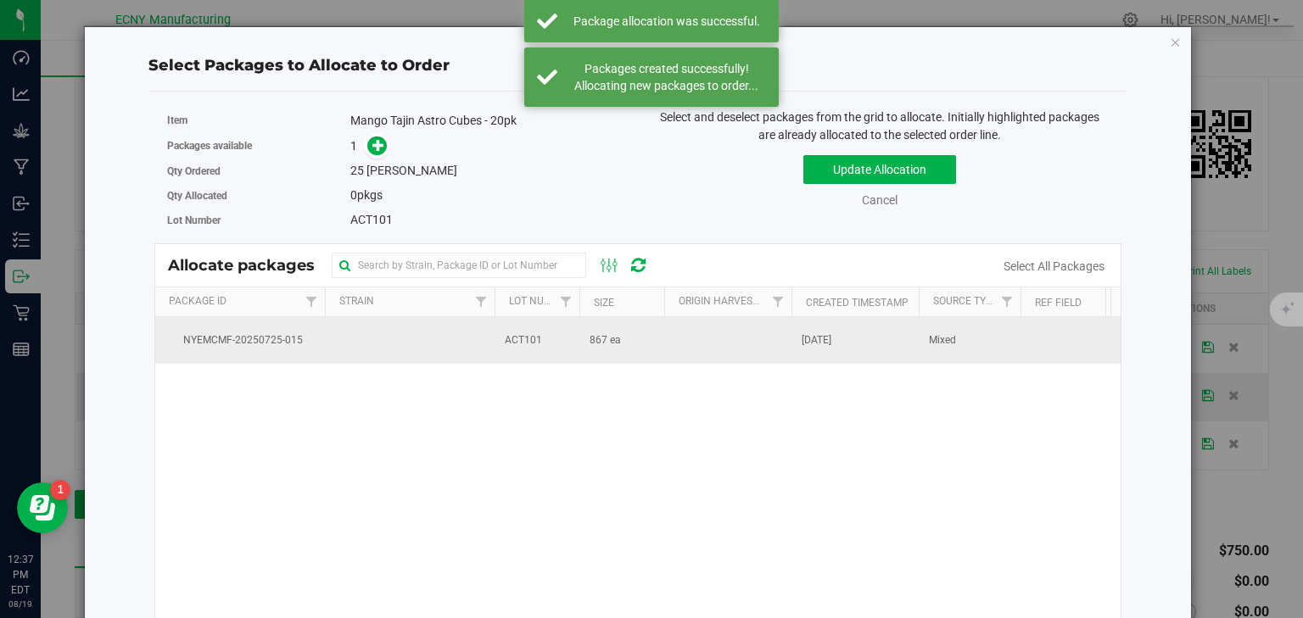
click at [711, 346] on td at bounding box center [727, 340] width 127 height 46
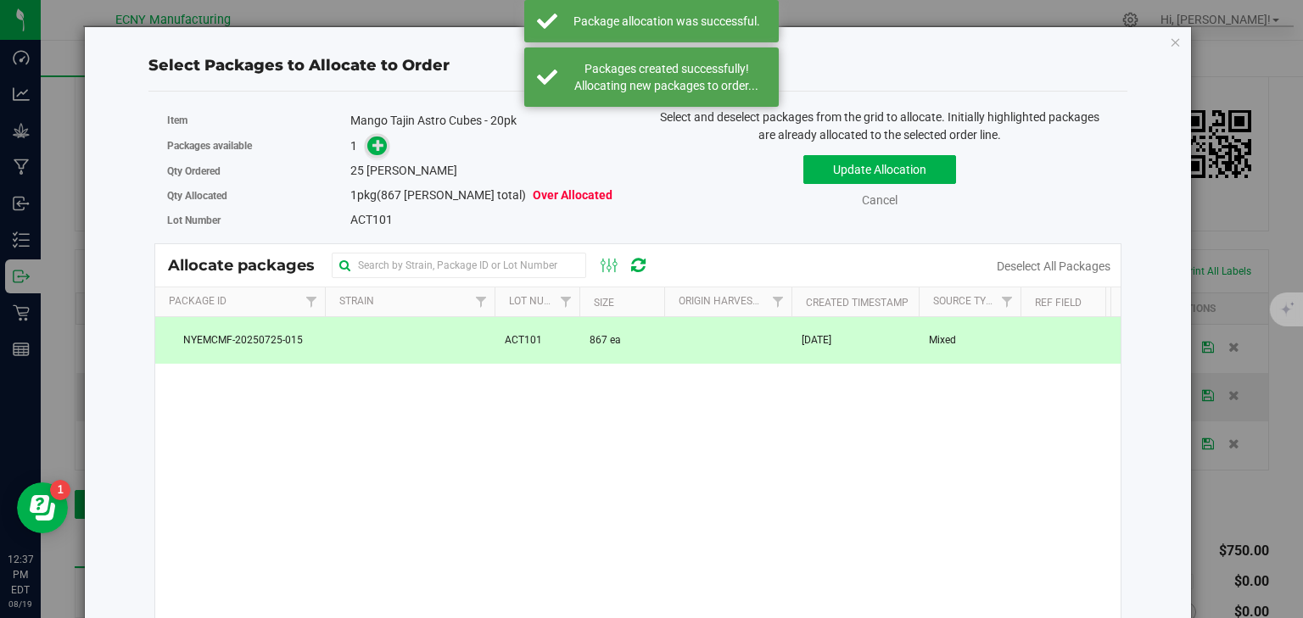
click at [375, 143] on icon at bounding box center [378, 145] width 12 height 12
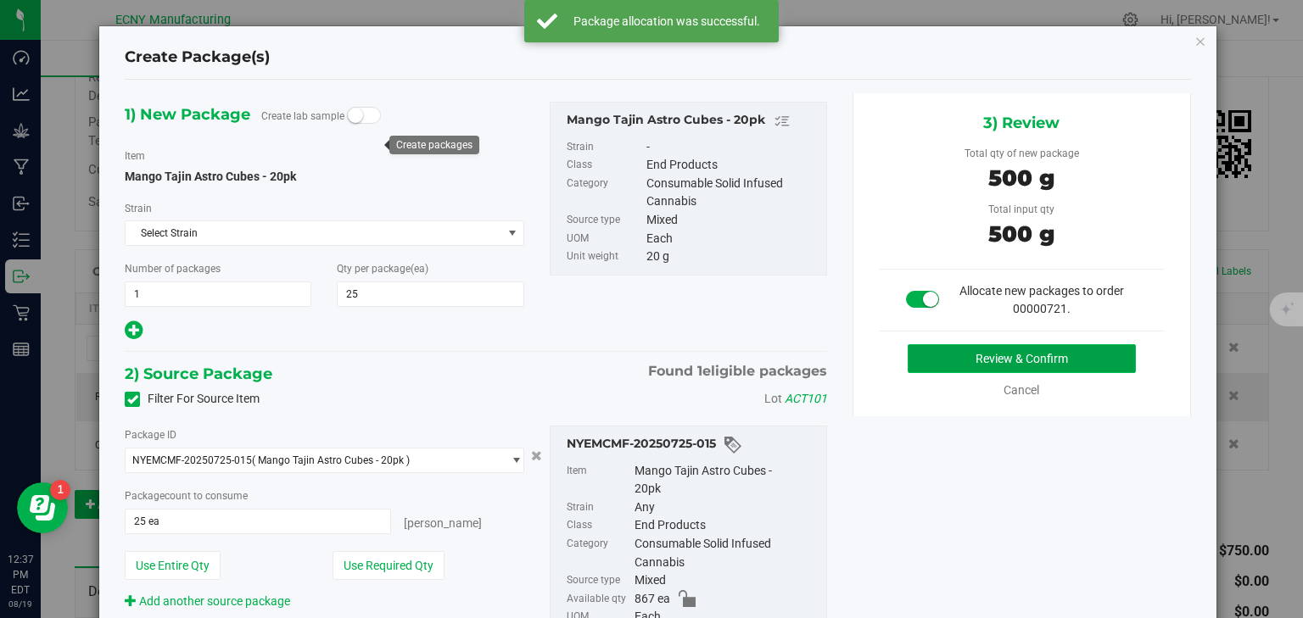
click at [977, 353] on button "Review & Confirm" at bounding box center [1022, 358] width 228 height 29
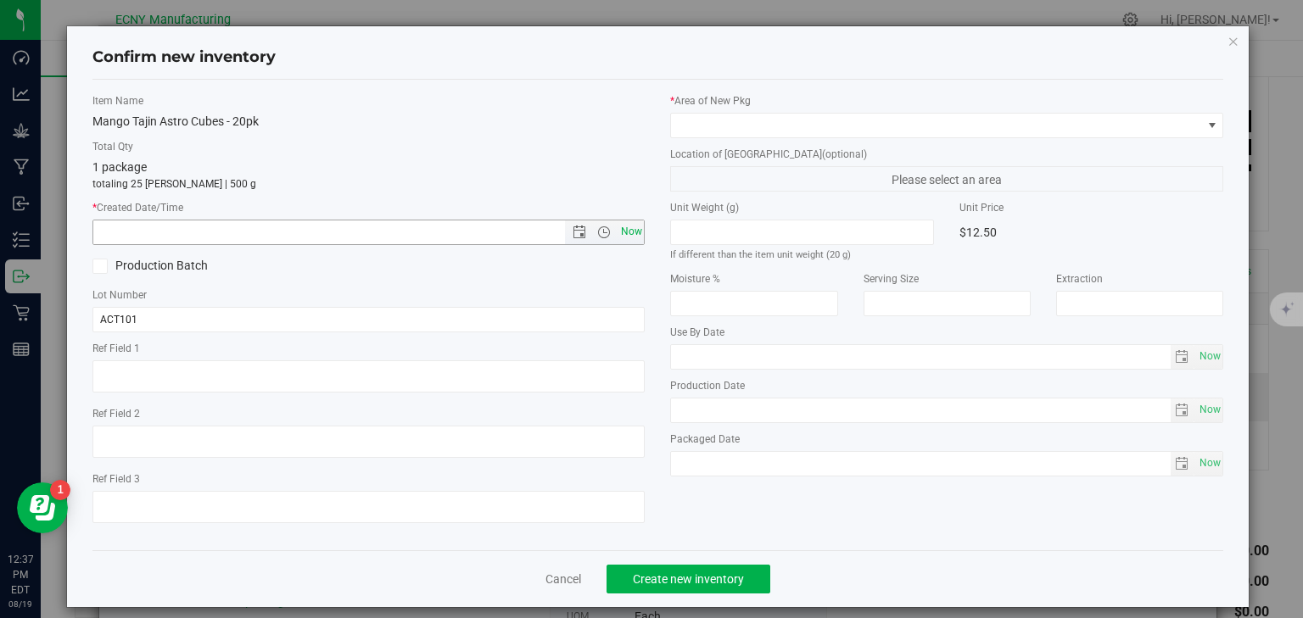
click at [628, 232] on span "Now" at bounding box center [631, 232] width 29 height 25
type input "[DATE] 12:37 PM"
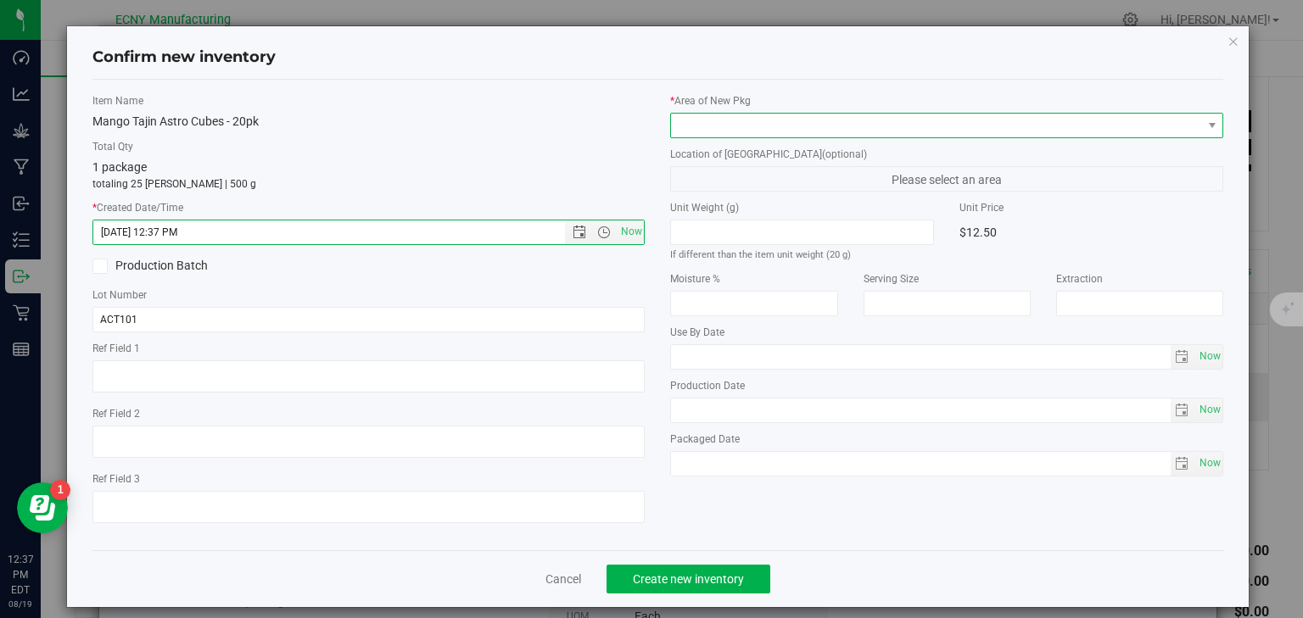
click at [689, 129] on span at bounding box center [936, 126] width 530 height 24
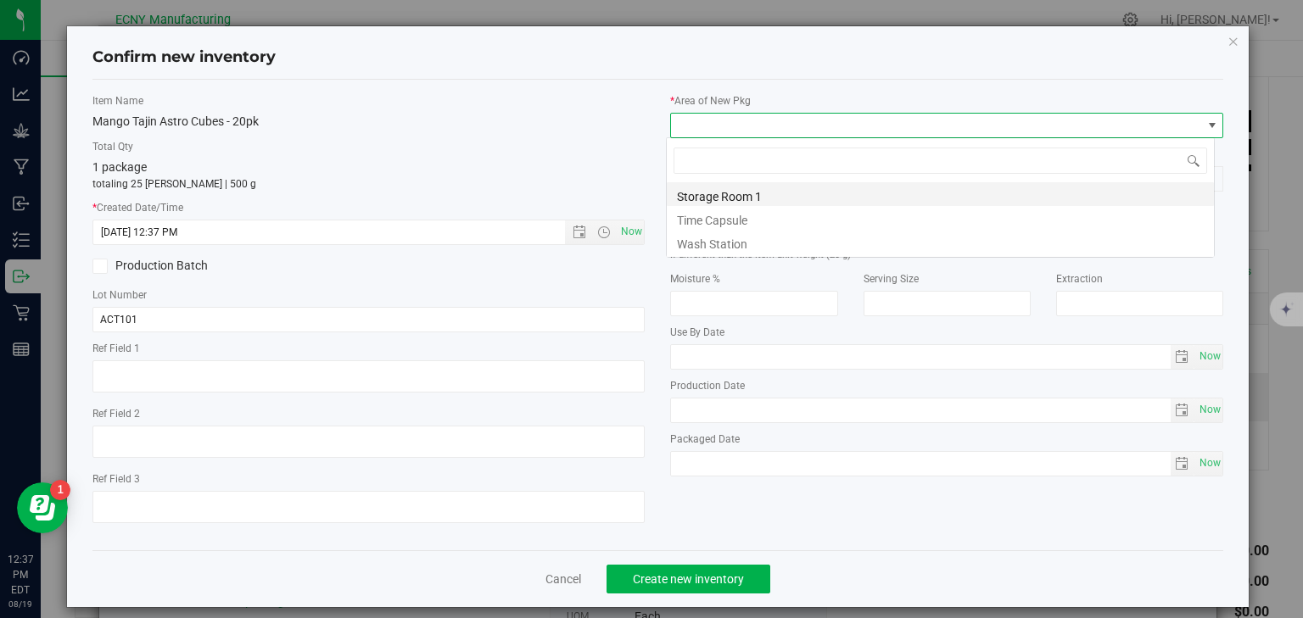
scroll to position [25, 549]
click at [697, 197] on li "Storage Room 1" at bounding box center [940, 194] width 547 height 24
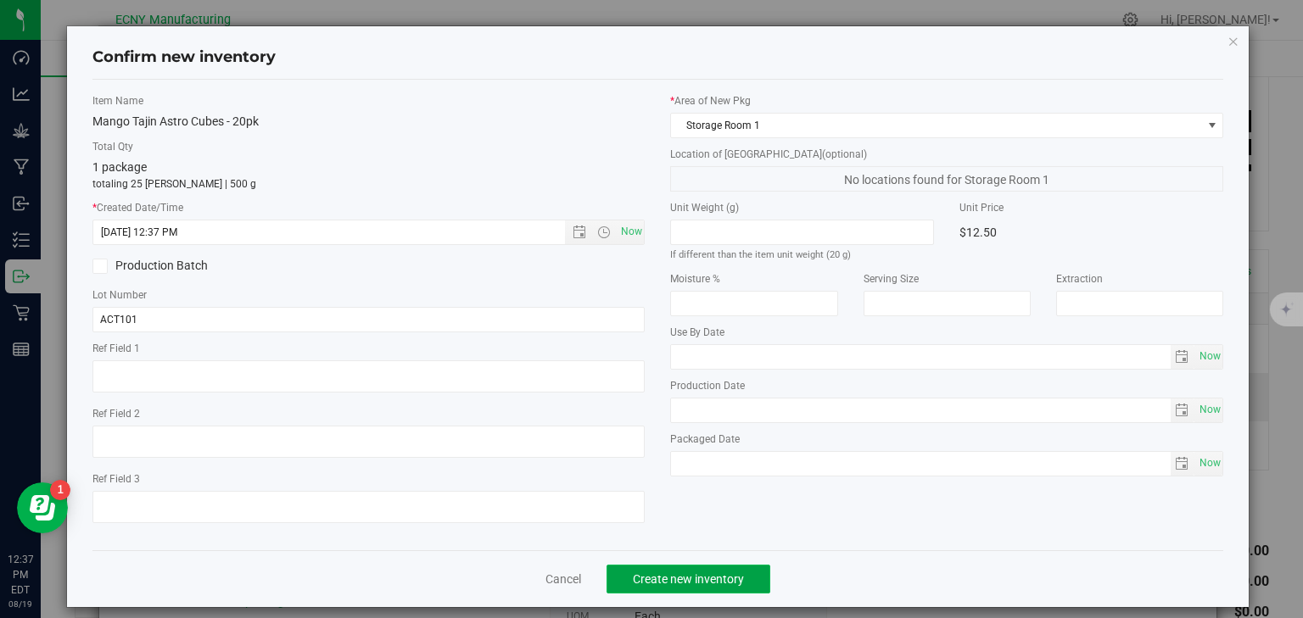
click at [663, 590] on button "Create new inventory" at bounding box center [689, 579] width 164 height 29
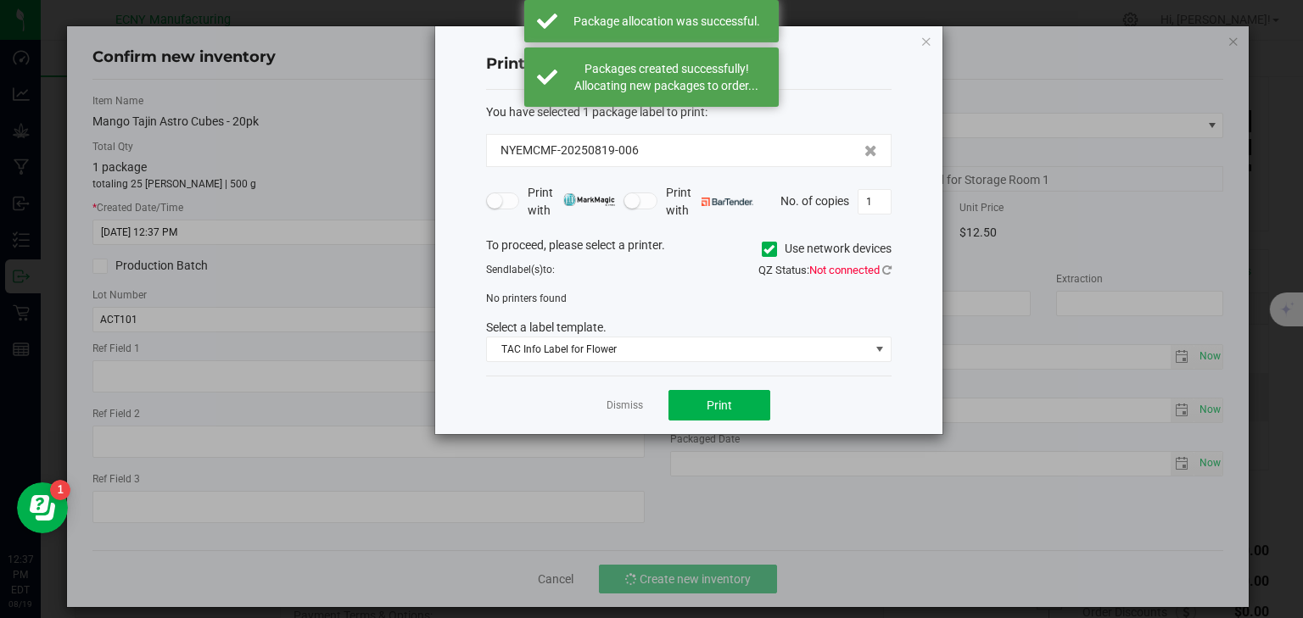
click at [607, 414] on div "Dismiss Print" at bounding box center [688, 405] width 405 height 59
click at [629, 401] on link "Dismiss" at bounding box center [625, 406] width 36 height 14
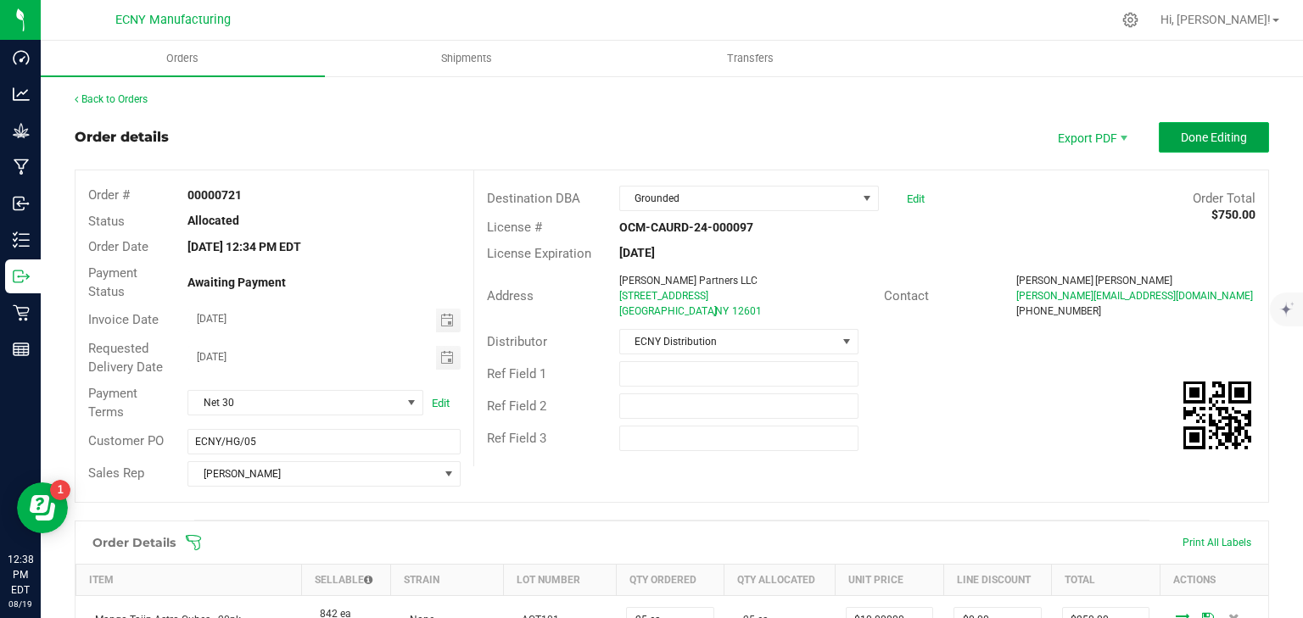
click at [1196, 131] on span "Done Editing" at bounding box center [1214, 138] width 66 height 14
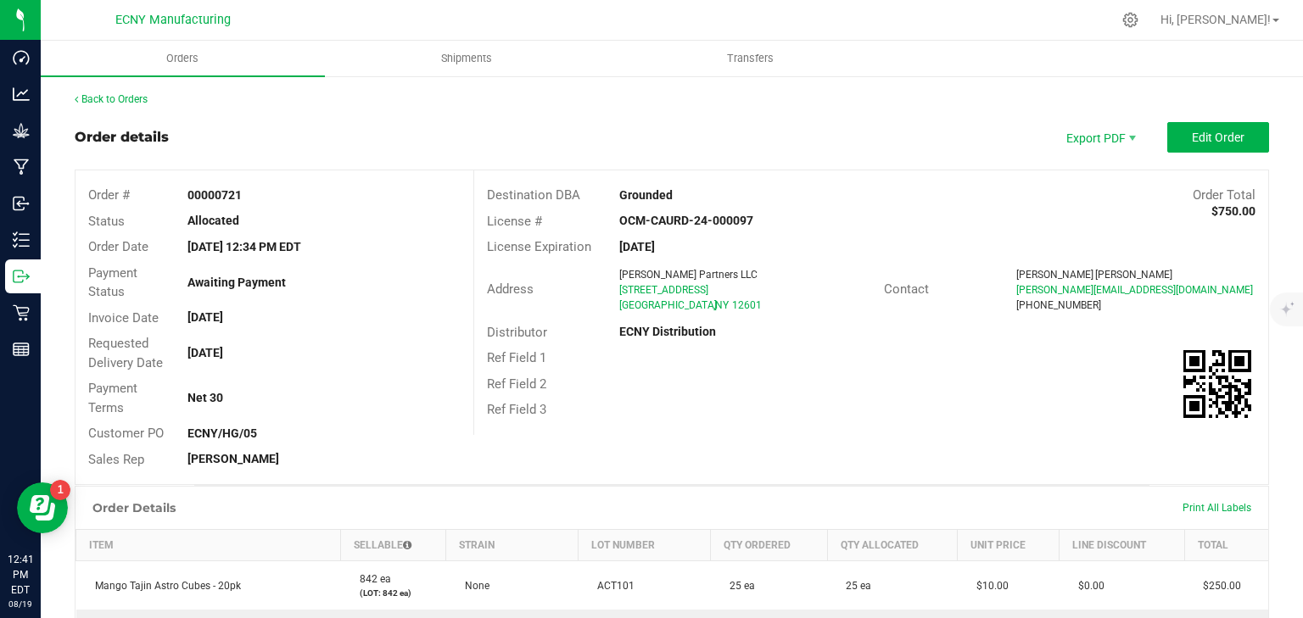
click at [128, 105] on div "Back to Orders" at bounding box center [672, 99] width 1194 height 15
click at [129, 94] on link "Back to Orders" at bounding box center [111, 99] width 73 height 12
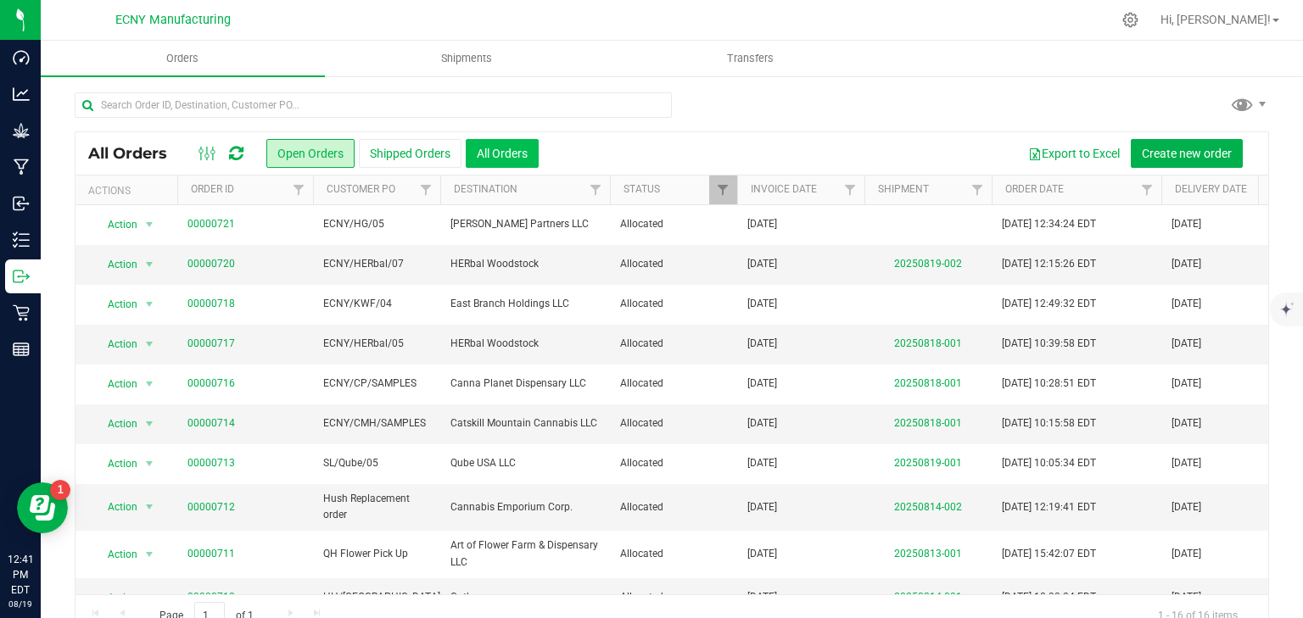
click at [502, 145] on button "All Orders" at bounding box center [502, 153] width 73 height 29
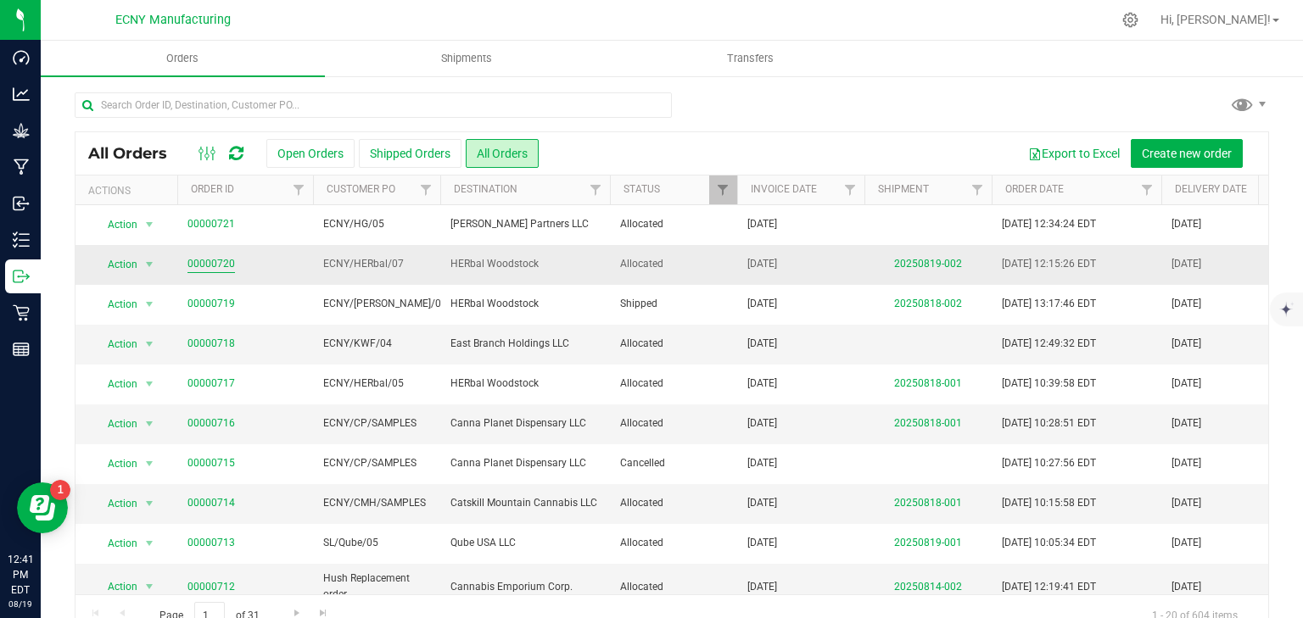
click at [215, 263] on link "00000720" at bounding box center [211, 264] width 48 height 16
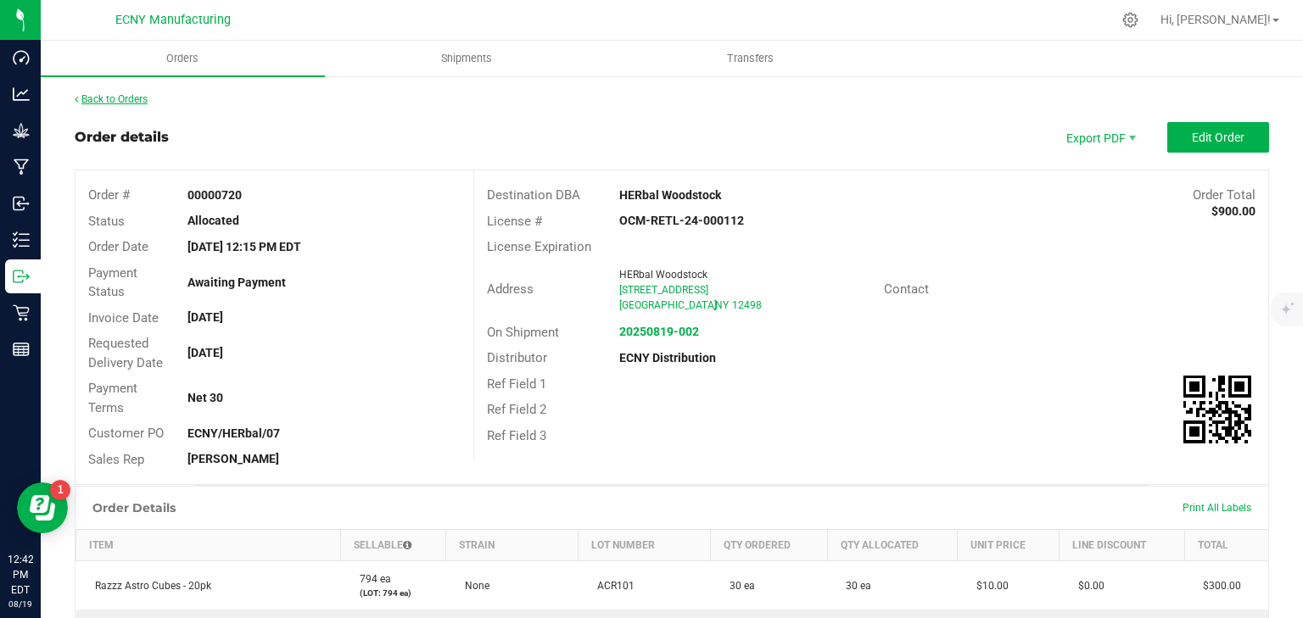
click at [102, 98] on link "Back to Orders" at bounding box center [111, 99] width 73 height 12
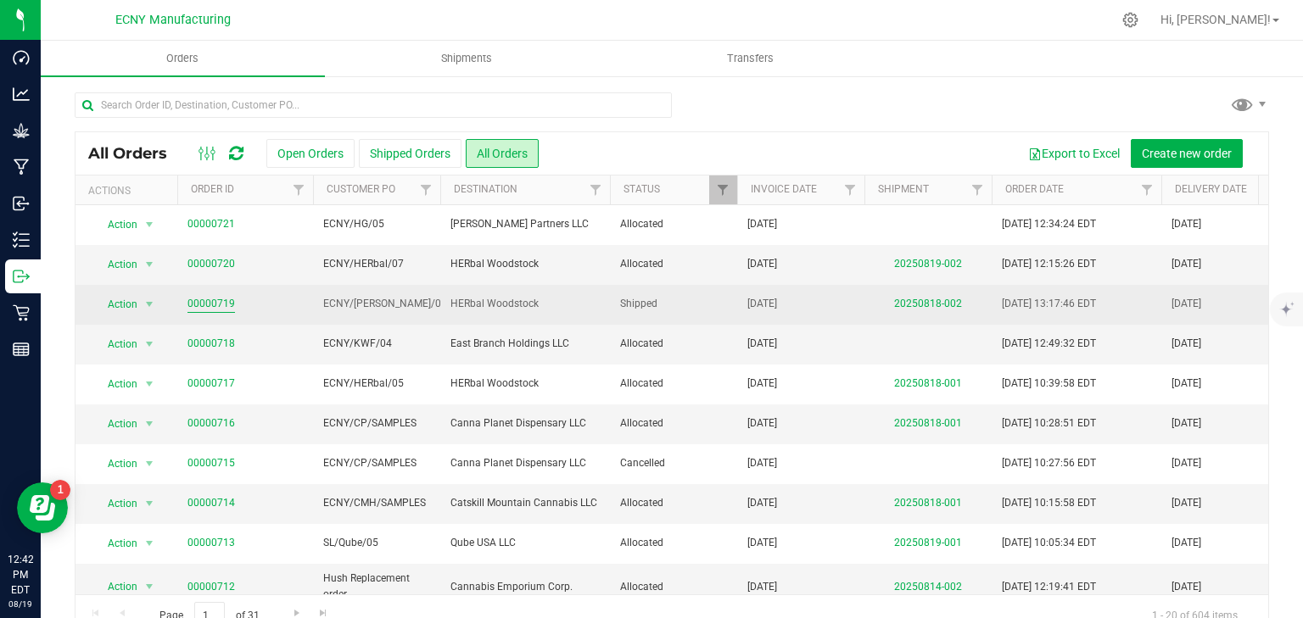
click at [205, 302] on link "00000719" at bounding box center [211, 304] width 48 height 16
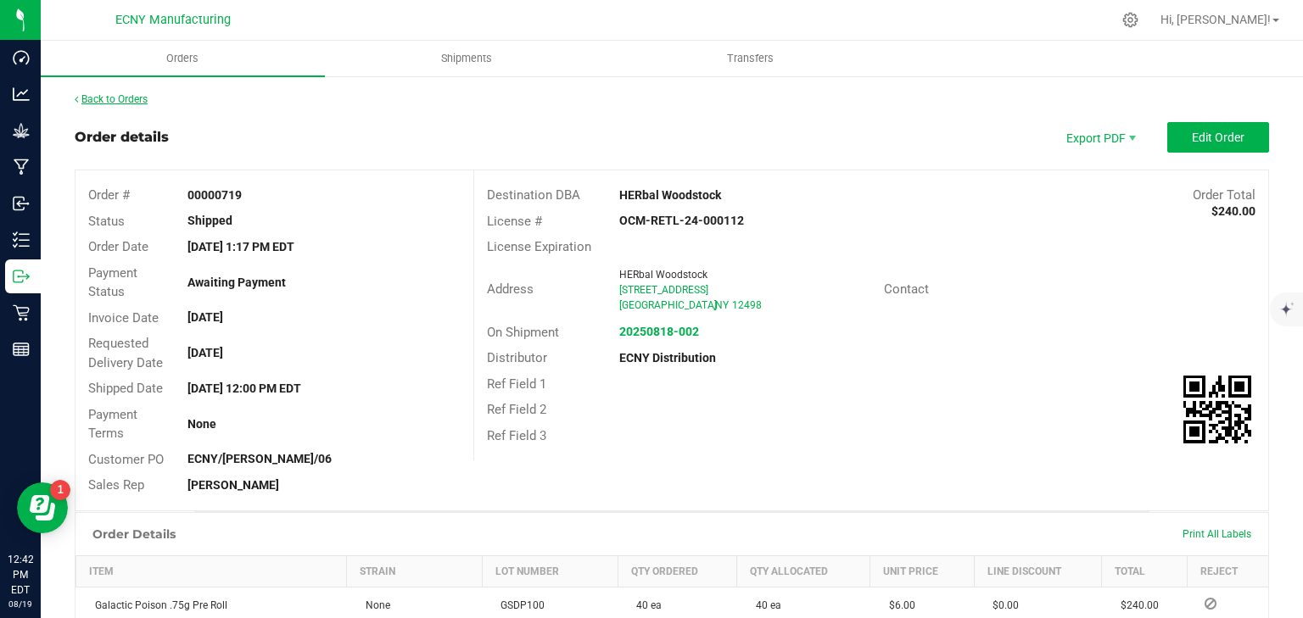
click at [131, 96] on link "Back to Orders" at bounding box center [111, 99] width 73 height 12
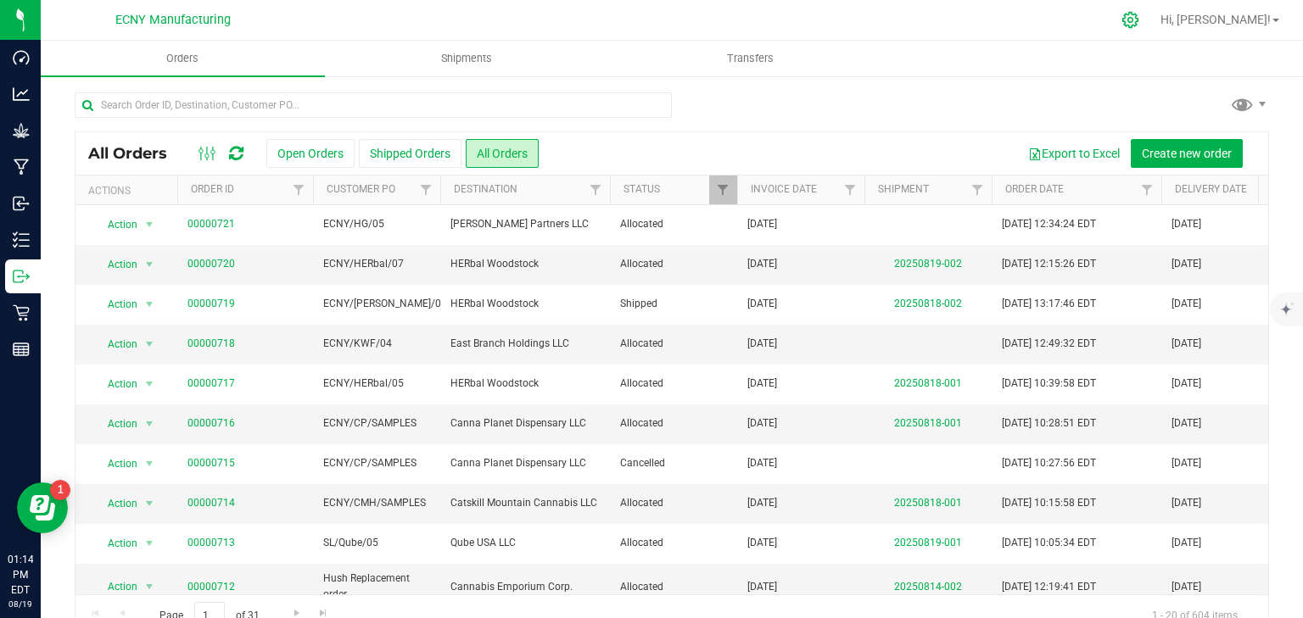
click at [1138, 20] on icon at bounding box center [1130, 20] width 16 height 16
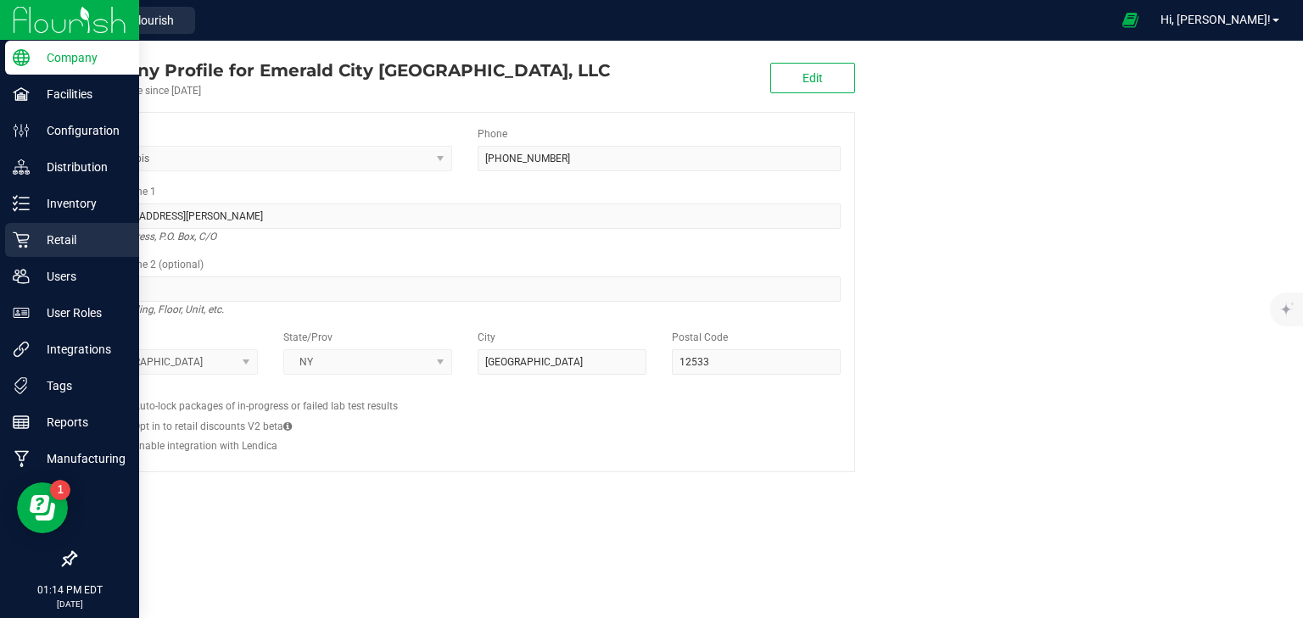
click at [58, 251] on div "Retail" at bounding box center [72, 240] width 134 height 34
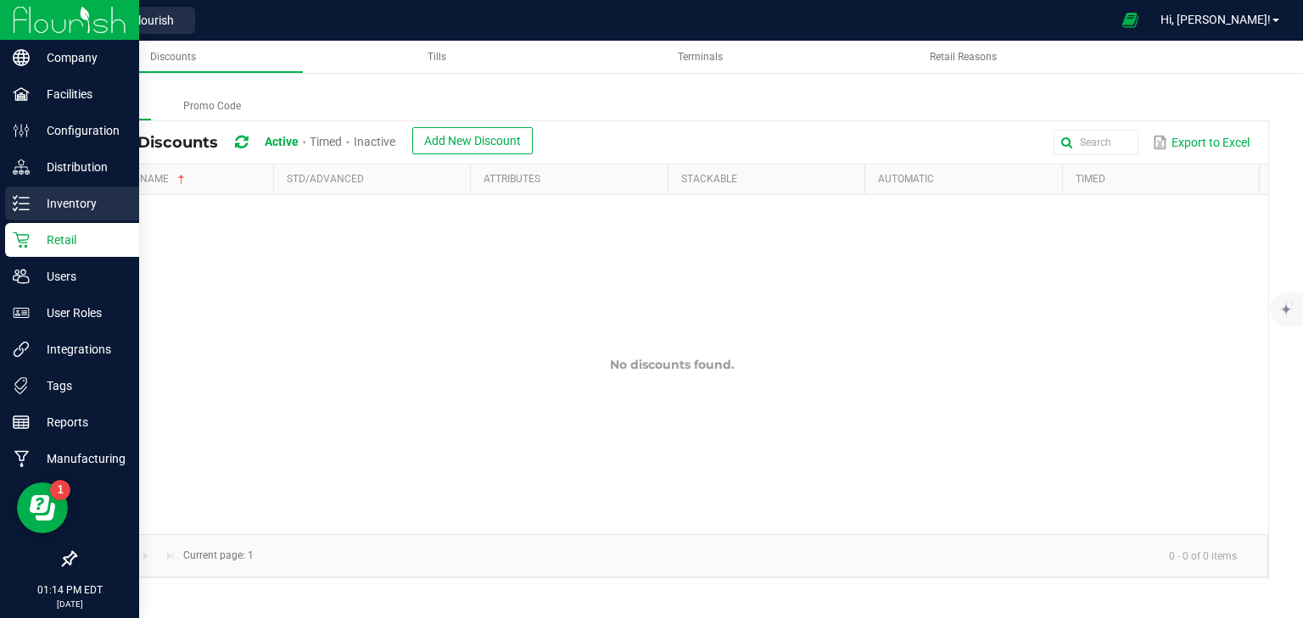
click at [71, 210] on p "Inventory" at bounding box center [81, 203] width 102 height 20
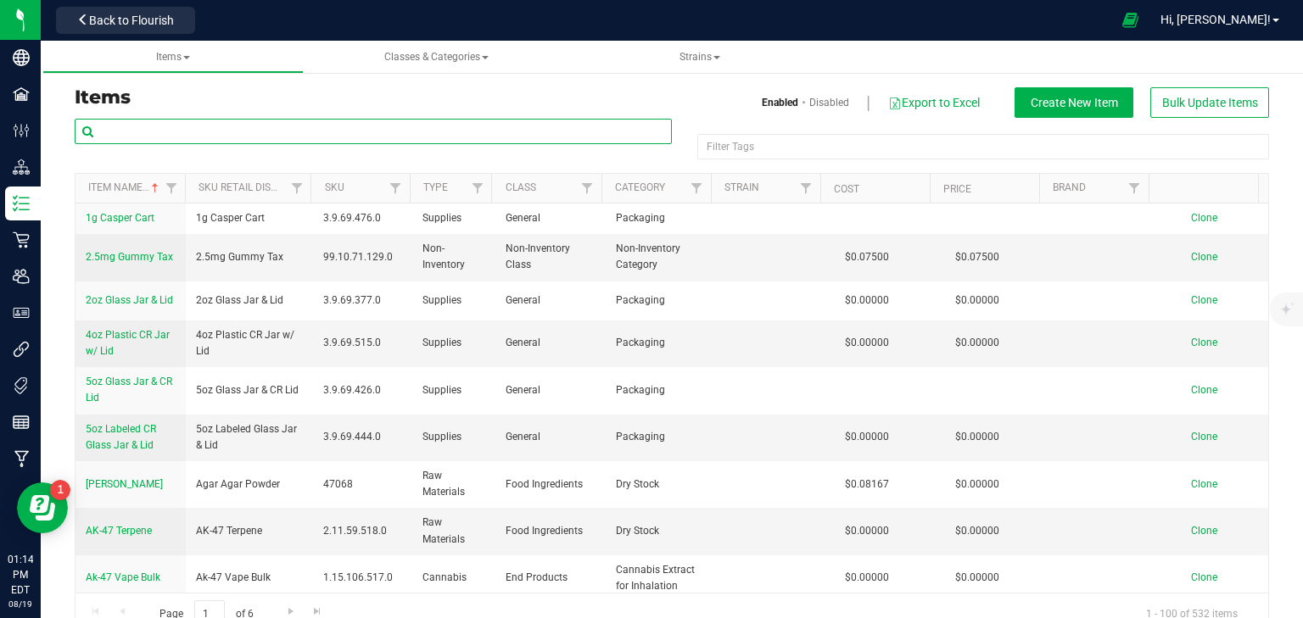
click at [176, 130] on input "text" at bounding box center [373, 131] width 597 height 25
type input "astro"
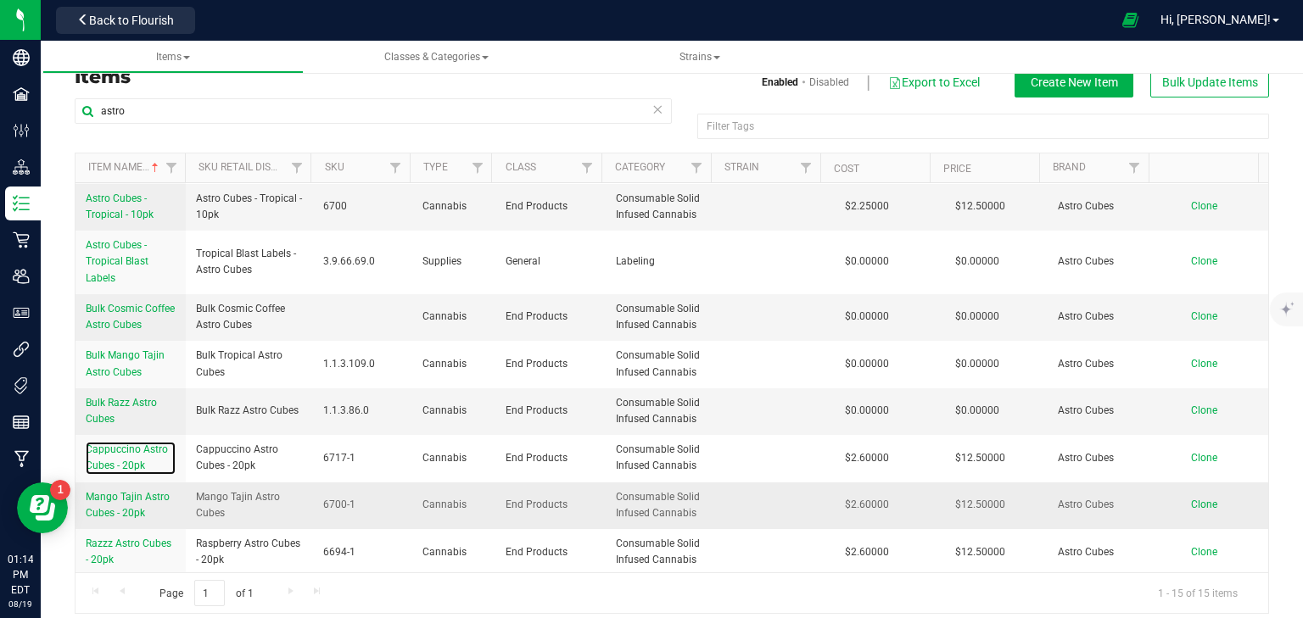
scroll to position [32, 0]
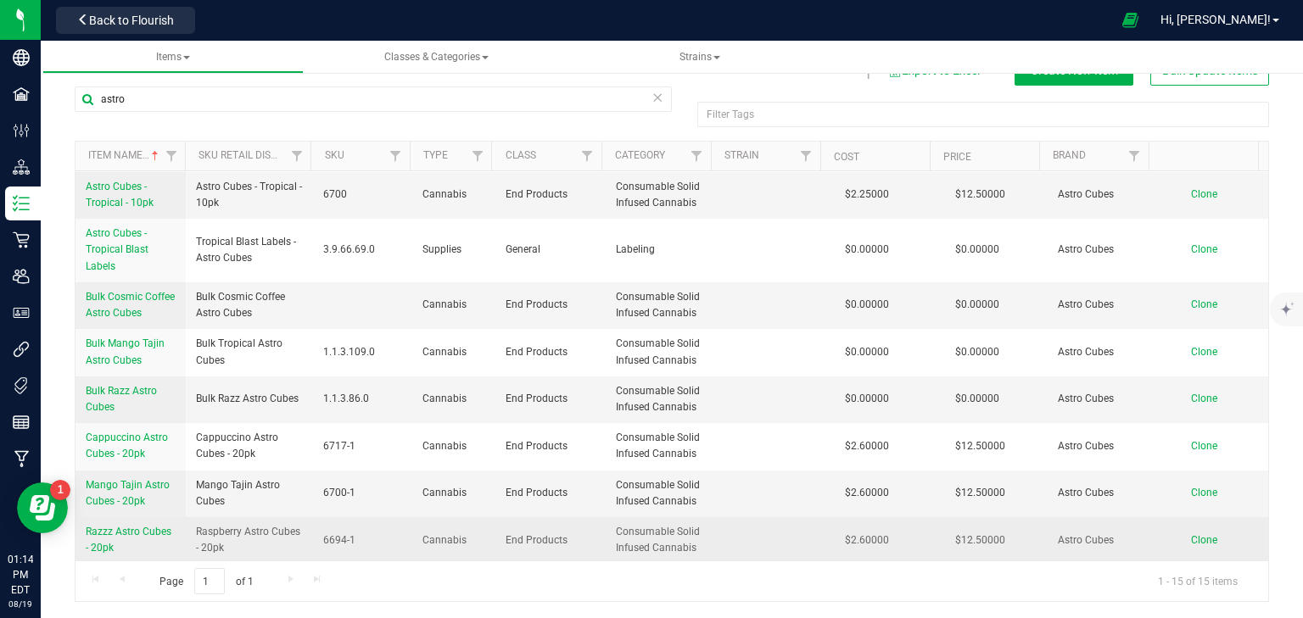
click at [120, 529] on span "Razzz Astro Cubes - 20pk" at bounding box center [129, 540] width 86 height 28
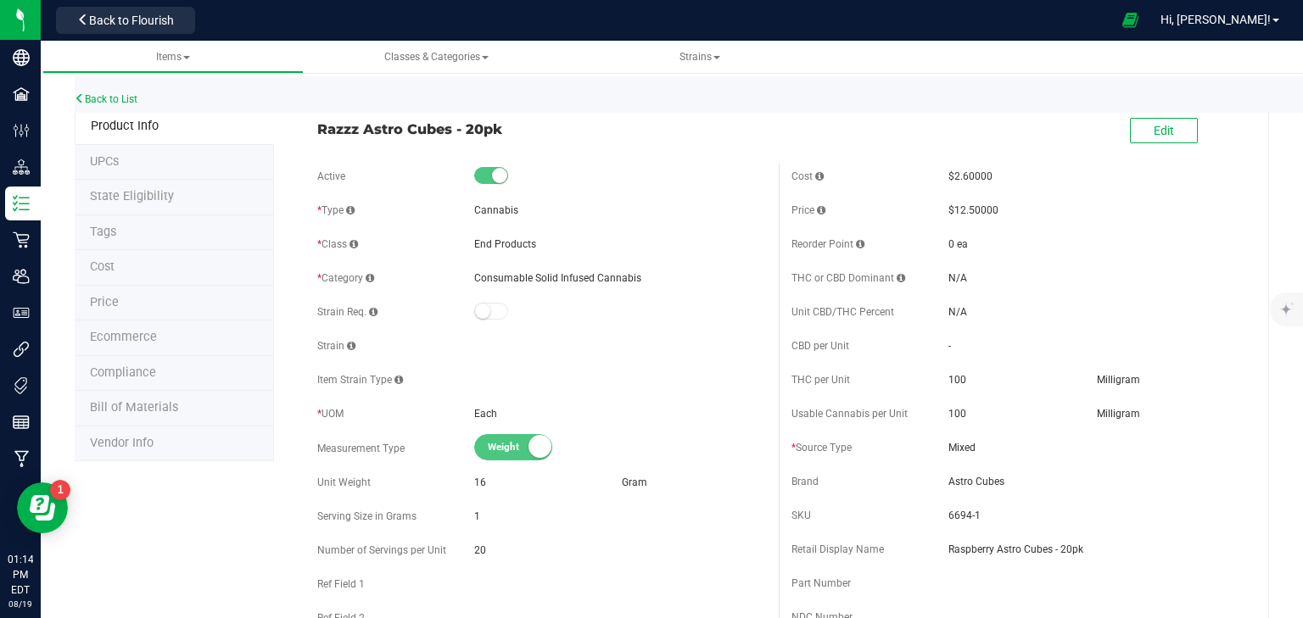
click at [102, 260] on span "Cost" at bounding box center [102, 267] width 25 height 14
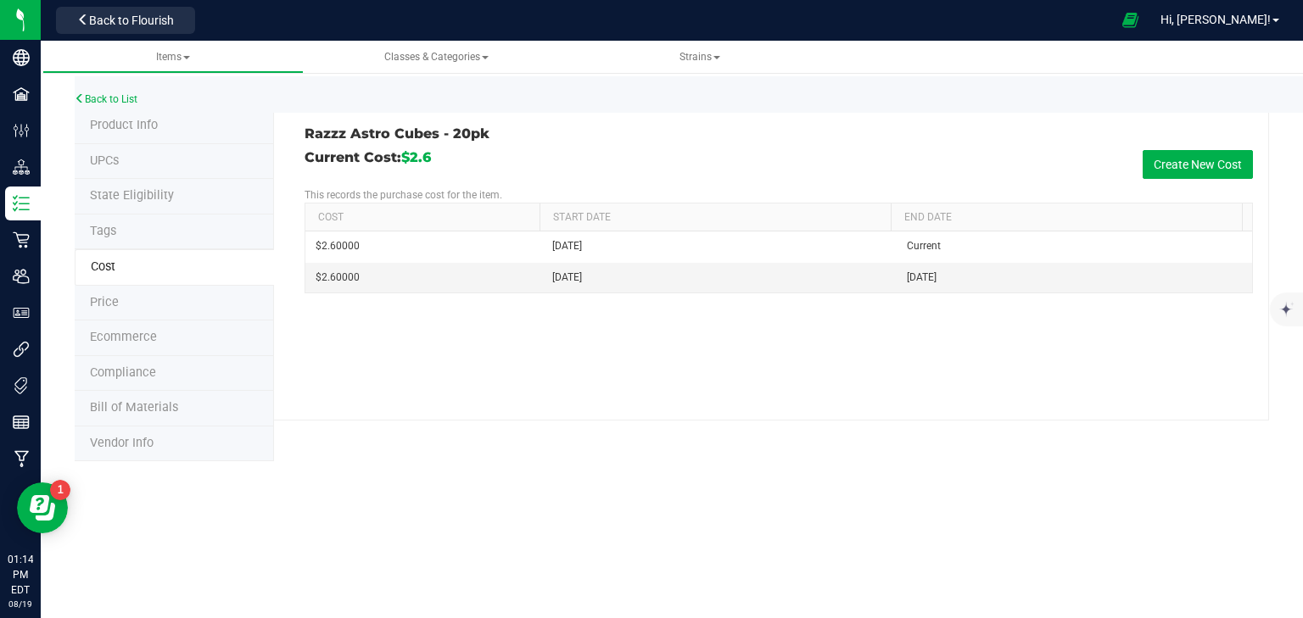
click at [122, 294] on li "Price" at bounding box center [174, 304] width 199 height 36
click at [1171, 164] on button "Create New Price" at bounding box center [1197, 164] width 112 height 29
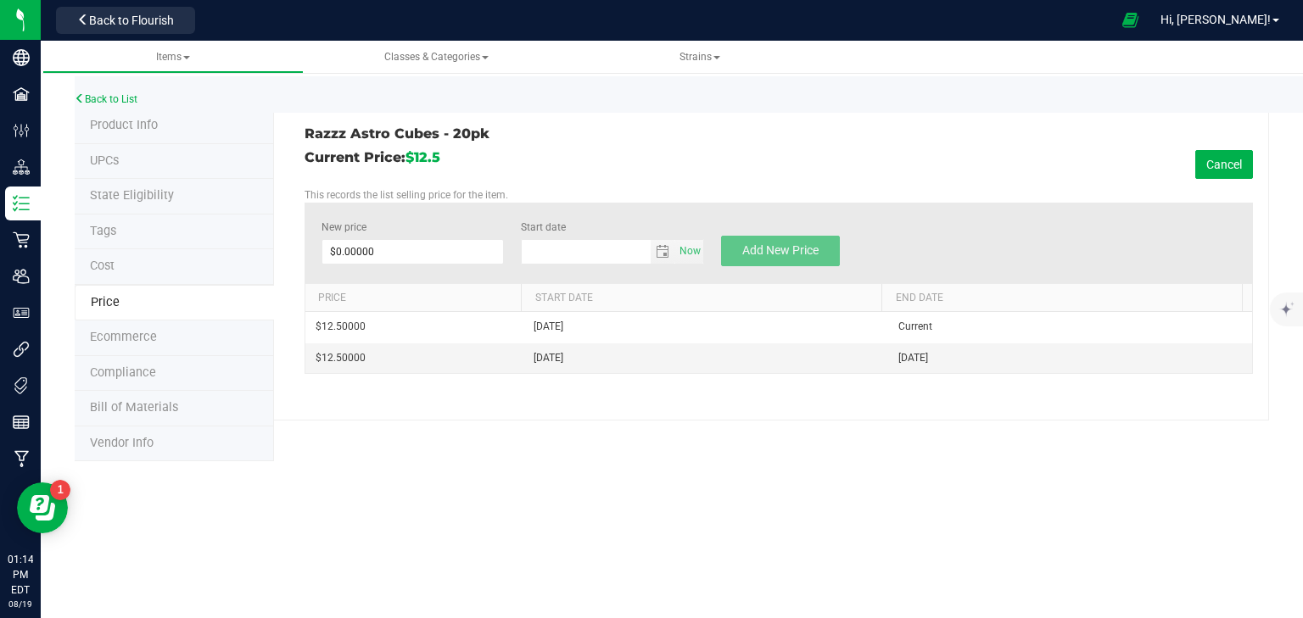
type input "[DATE]"
click at [423, 248] on span at bounding box center [412, 251] width 183 height 25
type input "10"
click at [541, 405] on div "Razzz Astro Cubes - 20pk Current Price: $12.5 Cancel This records the list sell…" at bounding box center [771, 265] width 995 height 312
click at [760, 252] on span "Add New Price" at bounding box center [780, 250] width 76 height 14
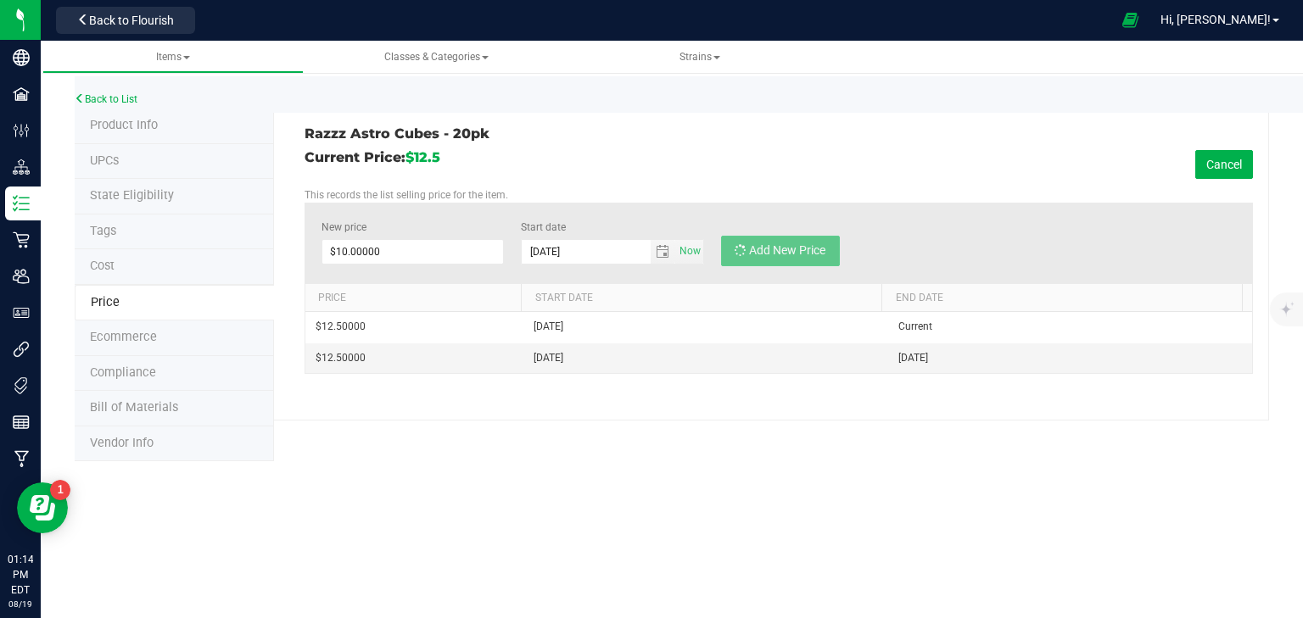
type input "$0.00000"
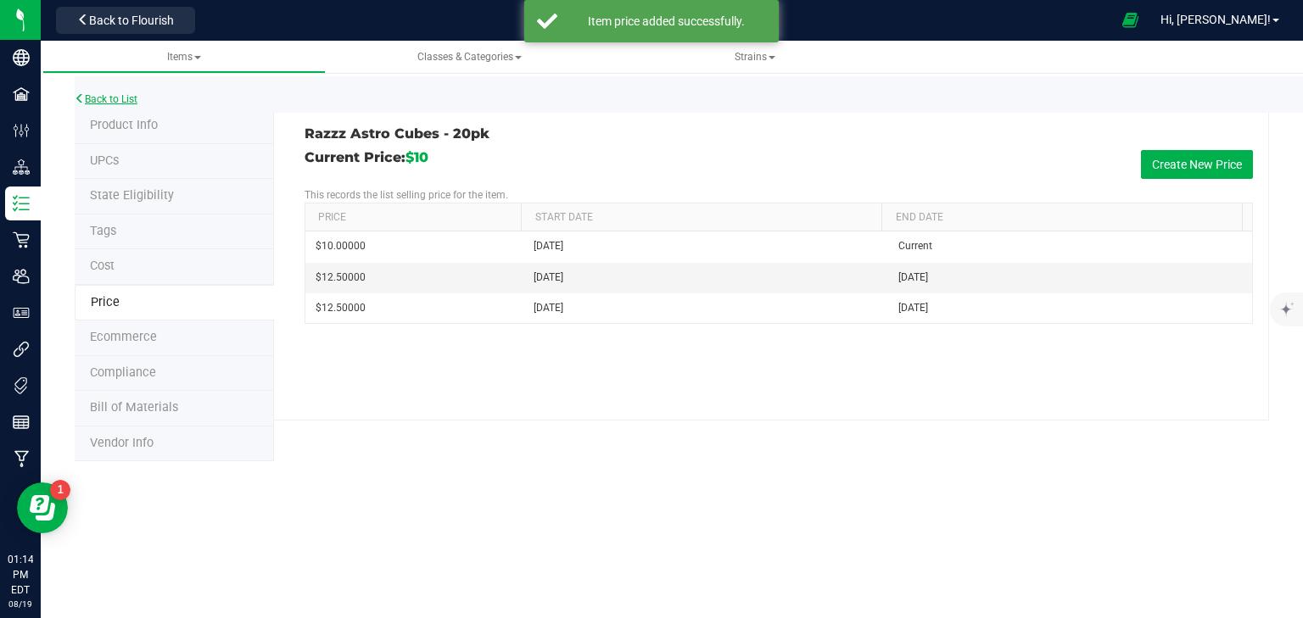
click at [120, 93] on link "Back to List" at bounding box center [106, 99] width 63 height 12
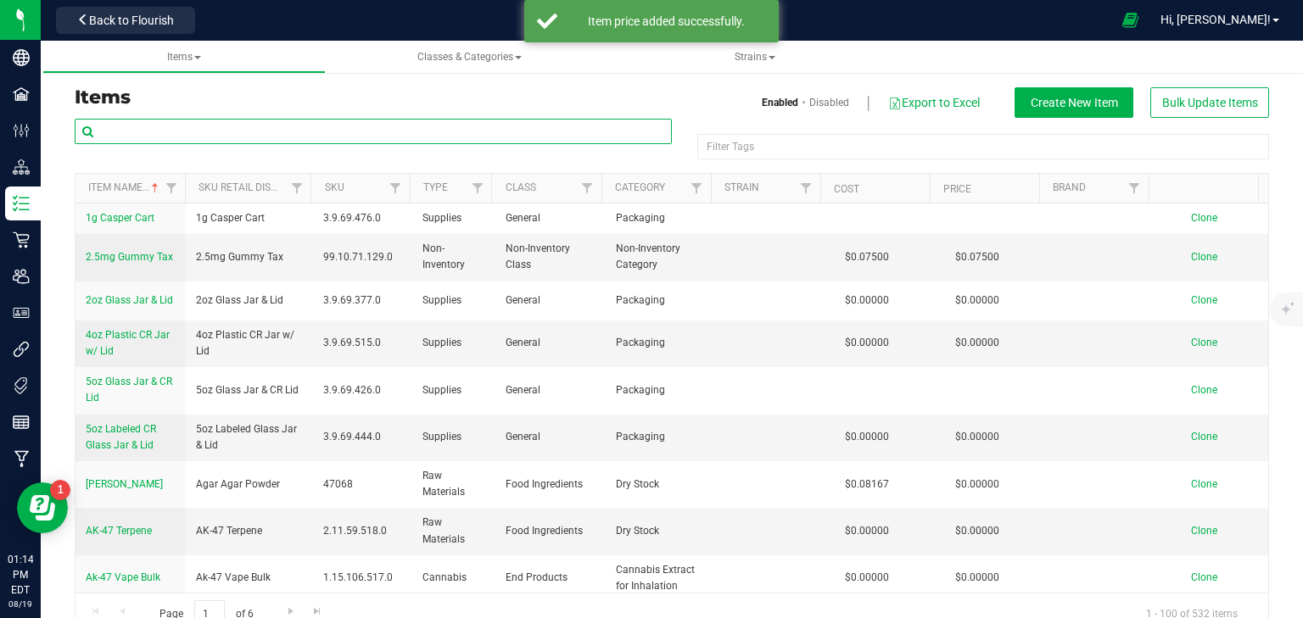
click at [224, 129] on input "text" at bounding box center [373, 131] width 597 height 25
type input "astro"
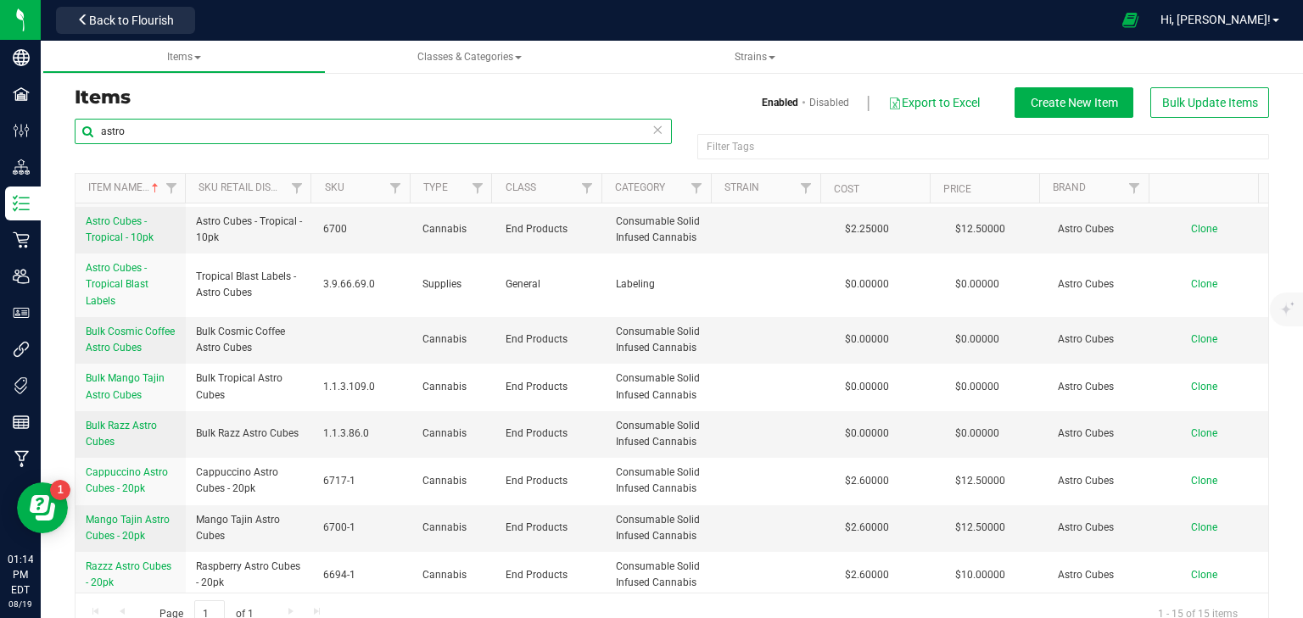
scroll to position [410, 0]
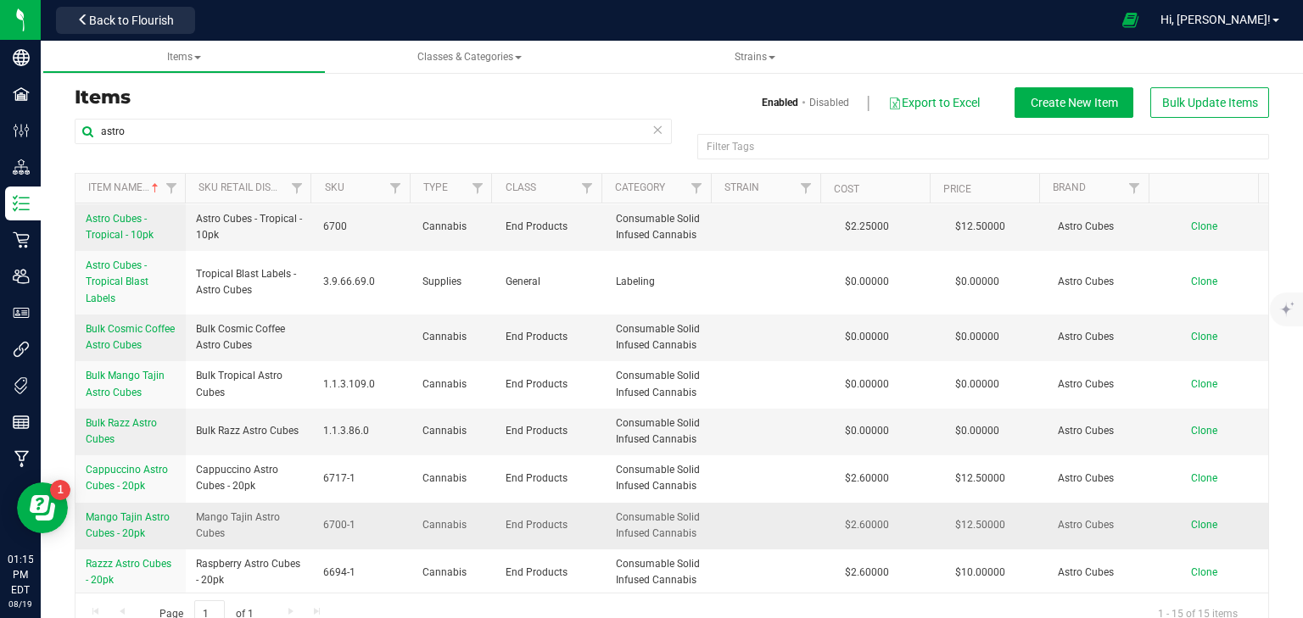
click at [129, 518] on span "Mango Tajin Astro Cubes - 20pk" at bounding box center [128, 525] width 84 height 28
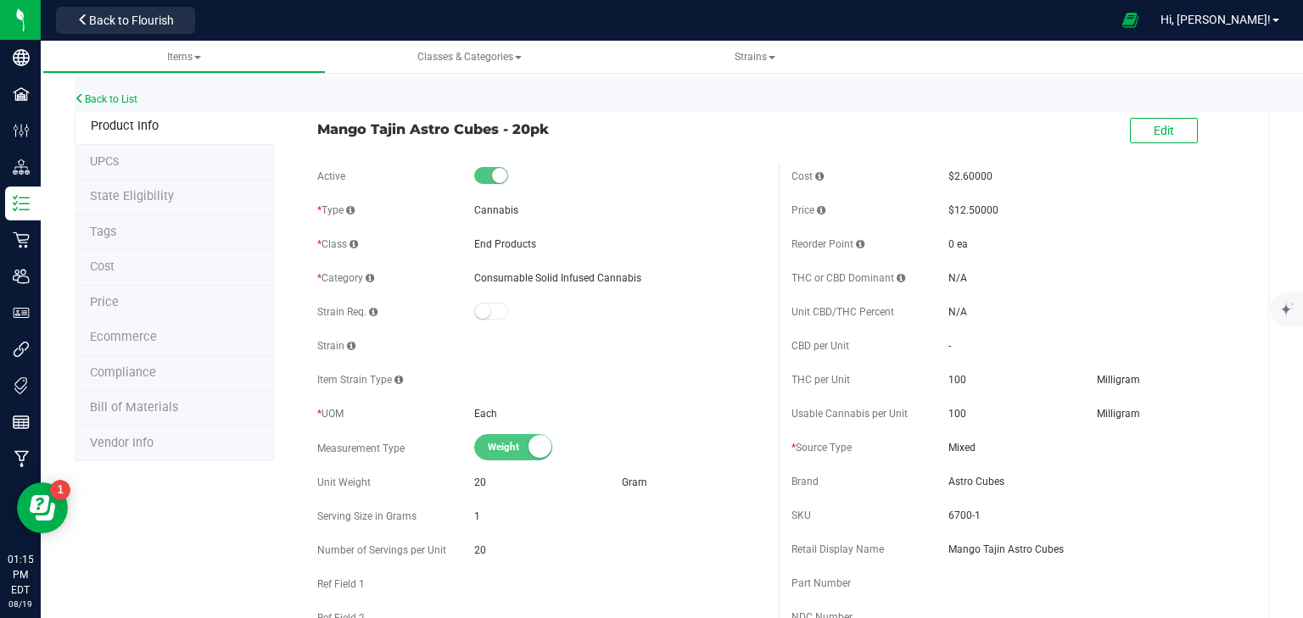
click at [96, 271] on span "Cost" at bounding box center [102, 267] width 25 height 14
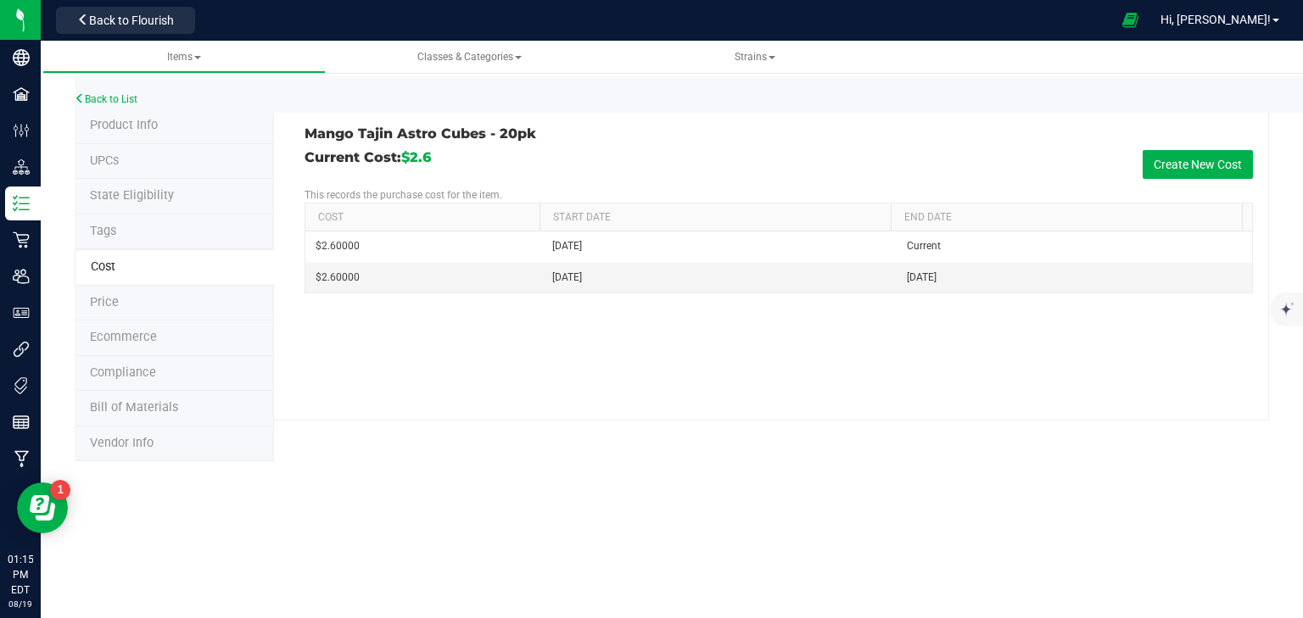
click at [114, 302] on span "Price" at bounding box center [104, 302] width 29 height 14
click at [1225, 166] on button "Create New Price" at bounding box center [1197, 164] width 112 height 29
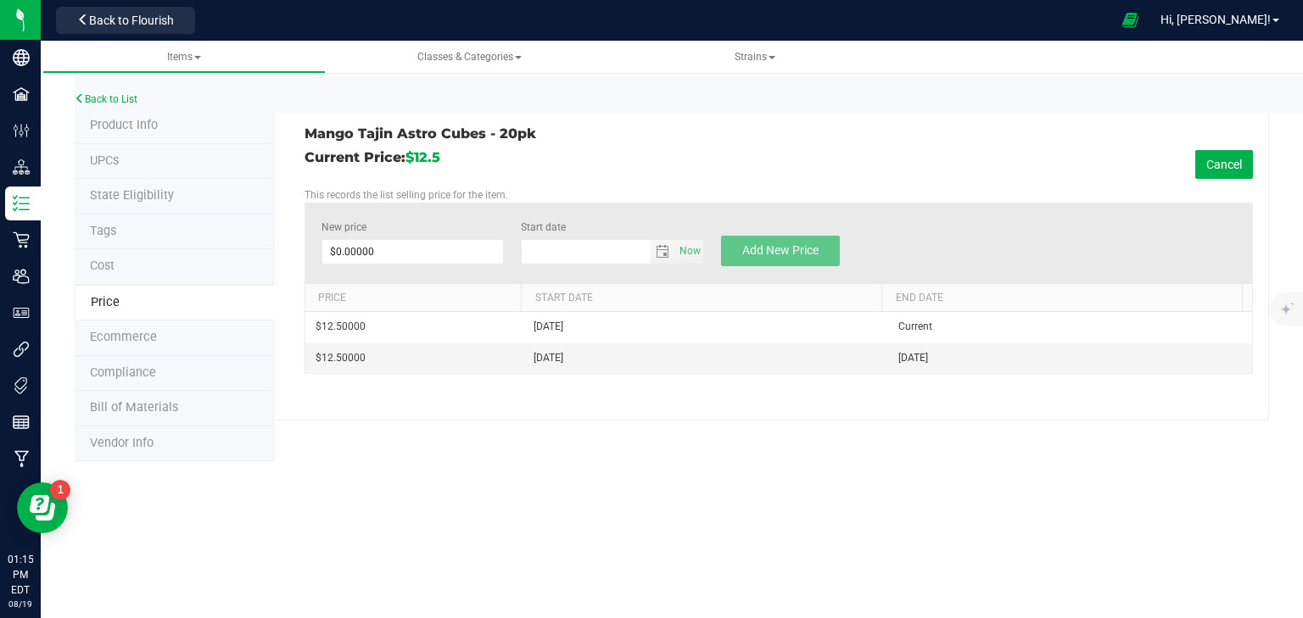
type input "[DATE]"
click at [398, 249] on span at bounding box center [412, 251] width 183 height 25
type input "10"
click at [500, 408] on div "Mango Tajin Astro Cubes - 20pk Current Price: $12.5 Cancel This records the lis…" at bounding box center [771, 265] width 995 height 312
click at [806, 254] on span "Add New Price" at bounding box center [780, 250] width 76 height 14
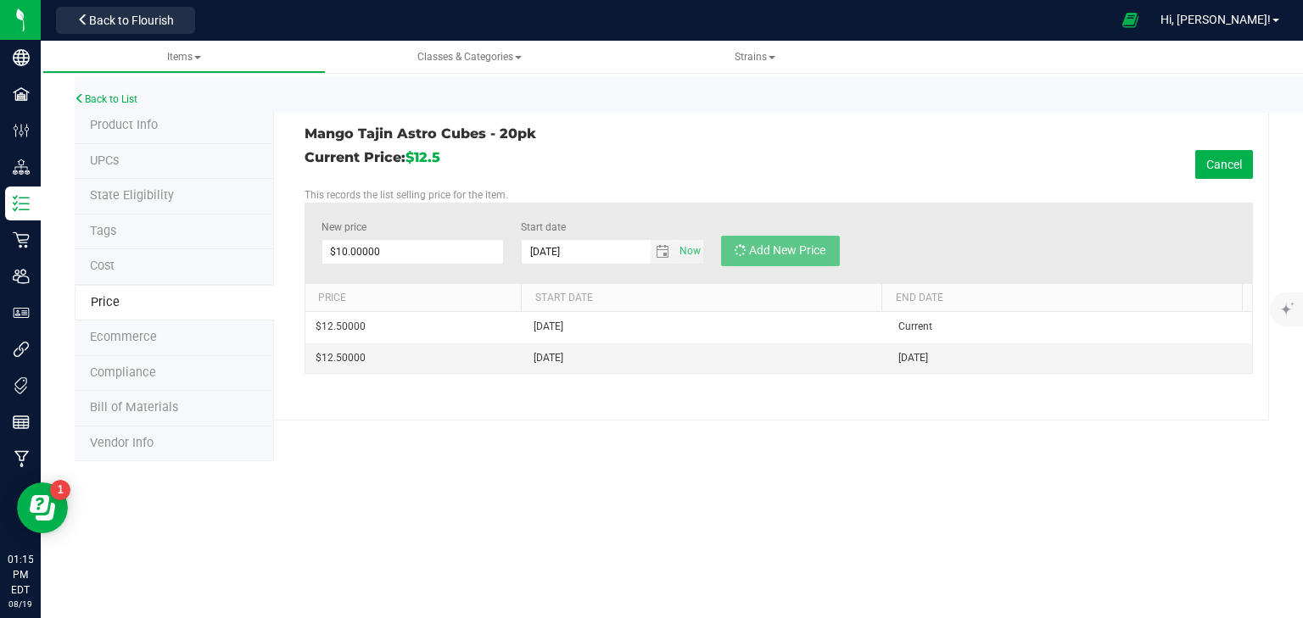
type input "$0.00000"
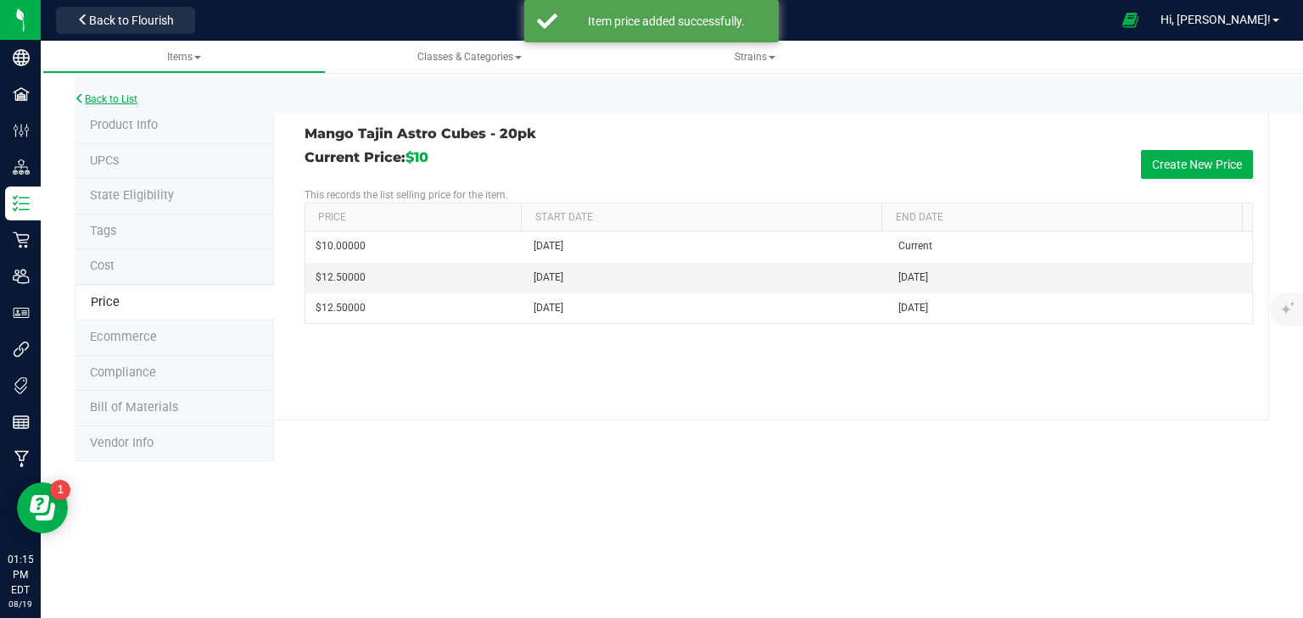
click at [105, 93] on link "Back to List" at bounding box center [106, 99] width 63 height 12
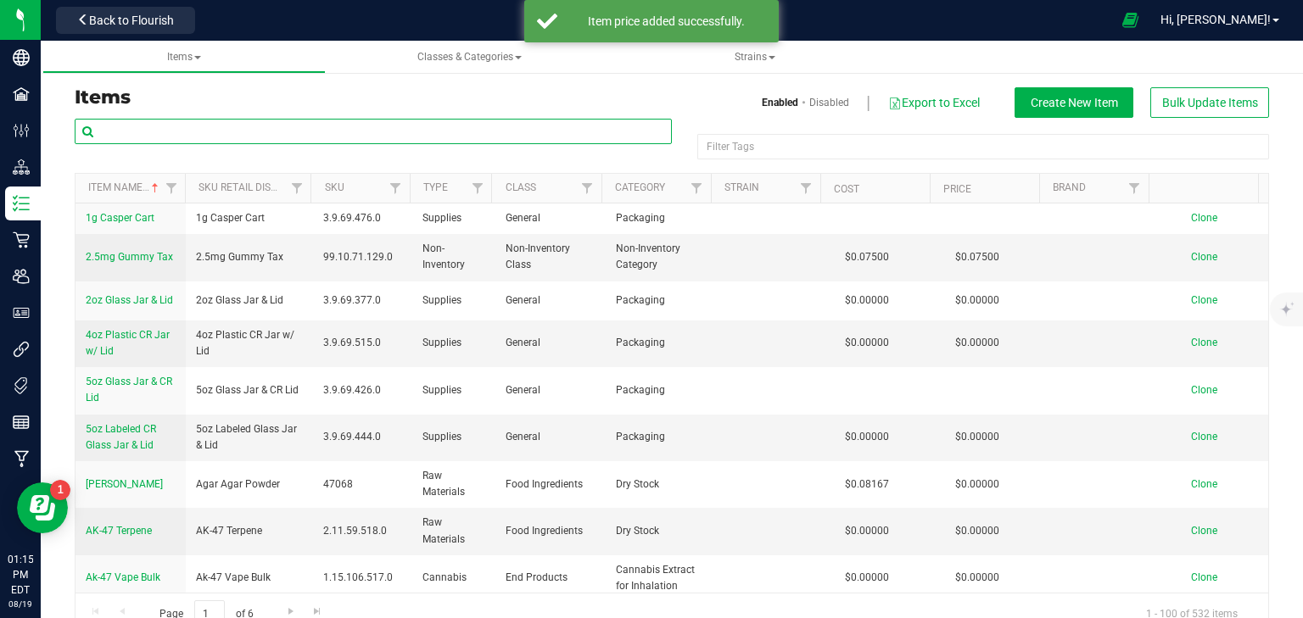
click at [224, 129] on input "text" at bounding box center [373, 131] width 597 height 25
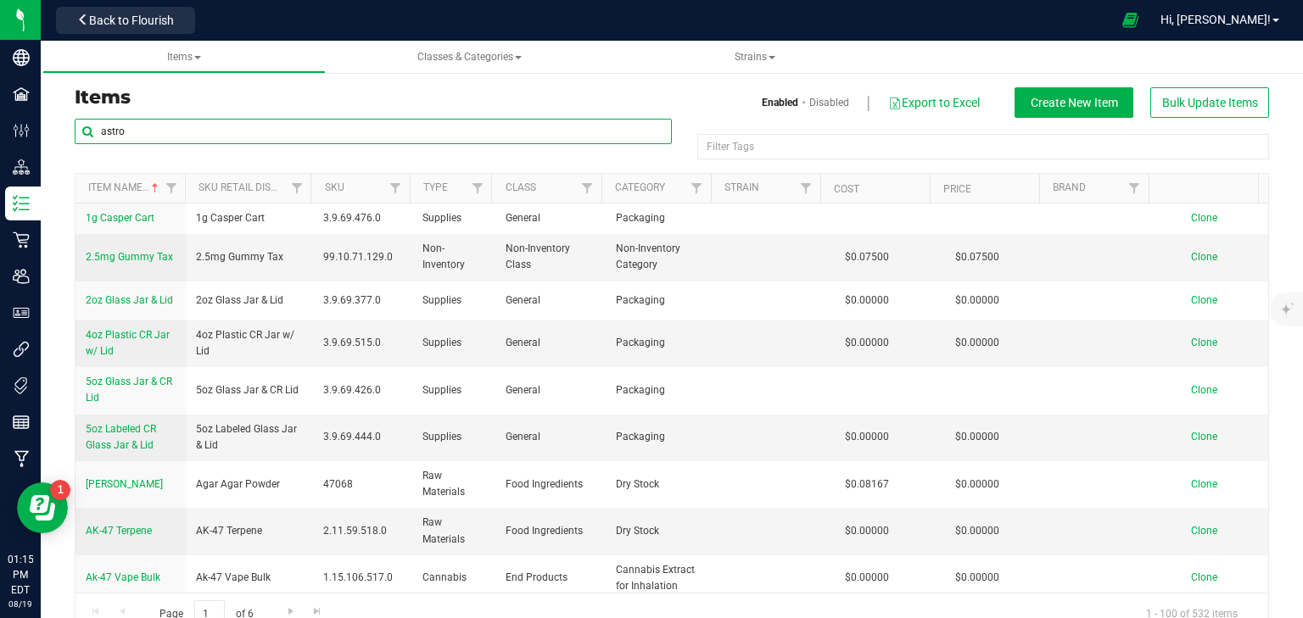
type input "astro"
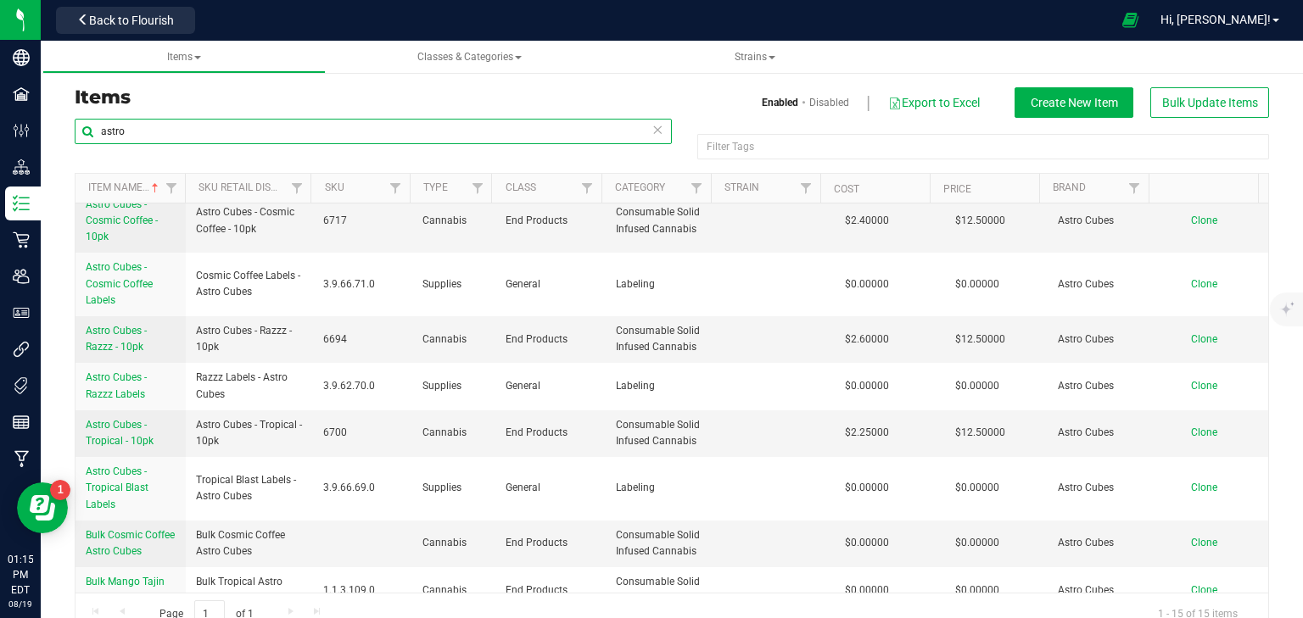
scroll to position [410, 0]
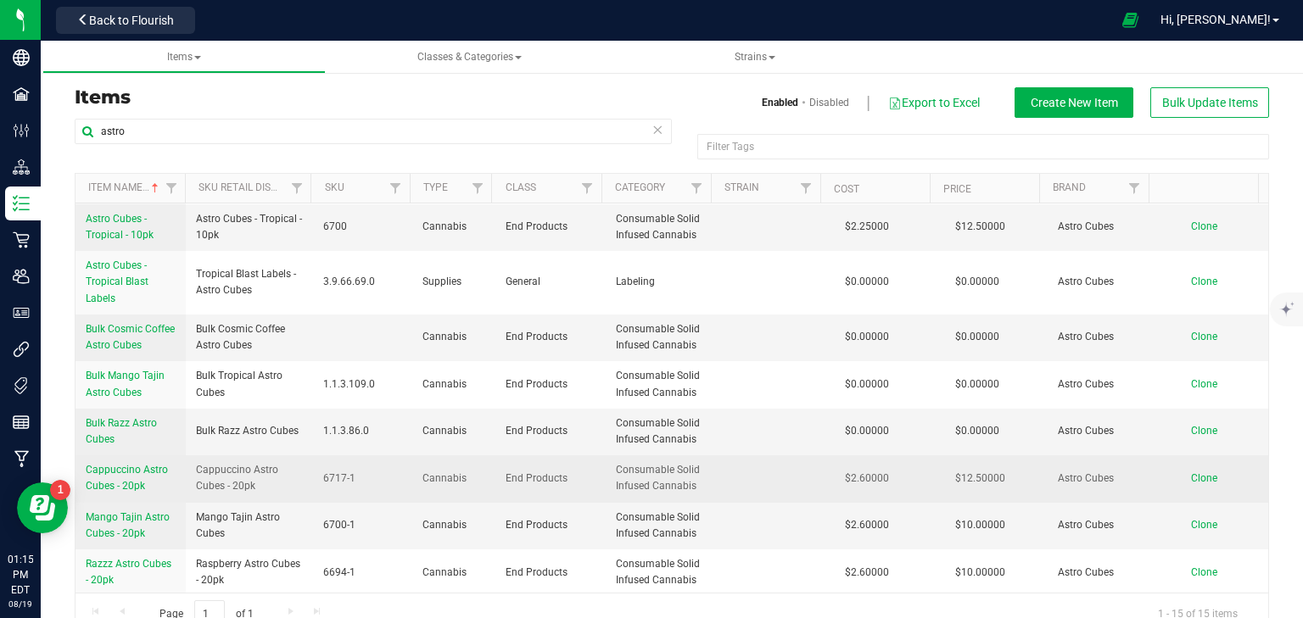
click at [139, 472] on span "Cappuccino Astro Cubes - 20pk" at bounding box center [127, 478] width 82 height 28
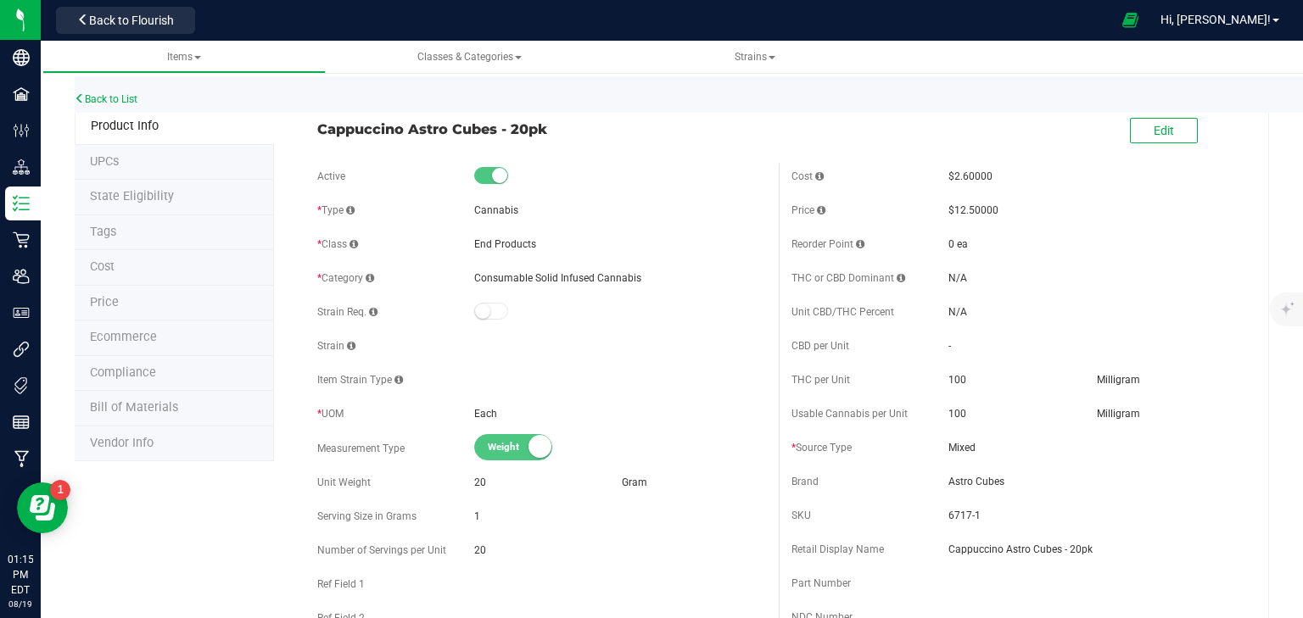
click at [112, 295] on span "Price" at bounding box center [104, 302] width 29 height 14
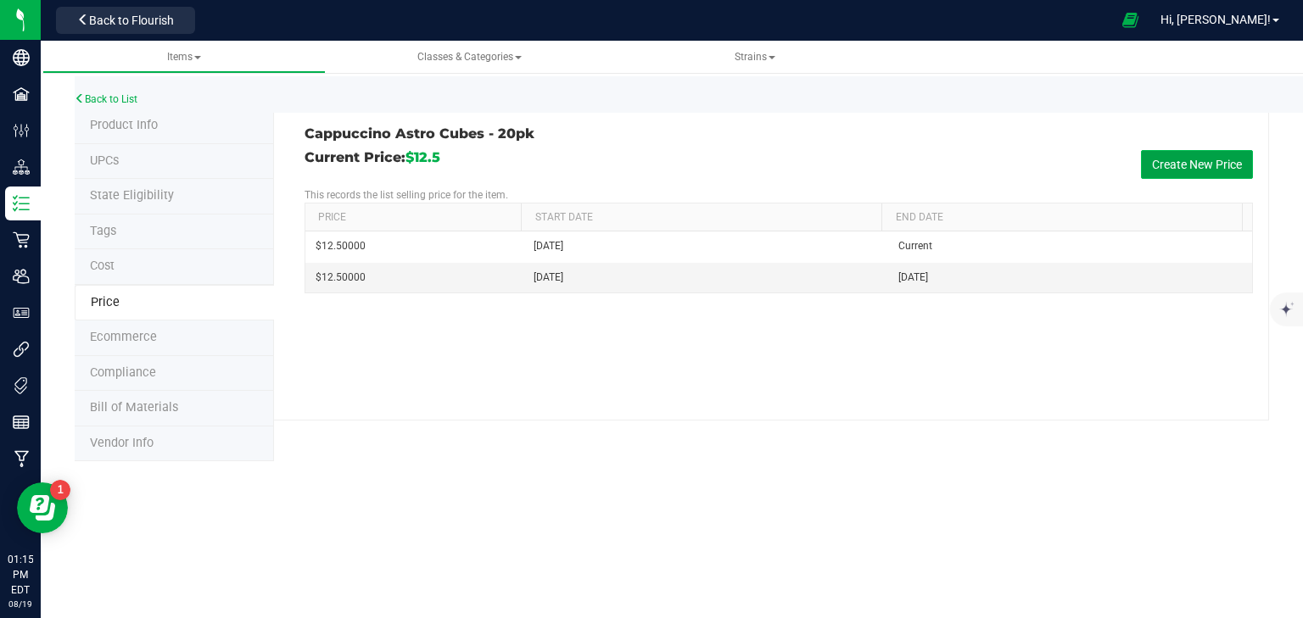
click at [1164, 163] on button "Create New Price" at bounding box center [1197, 164] width 112 height 29
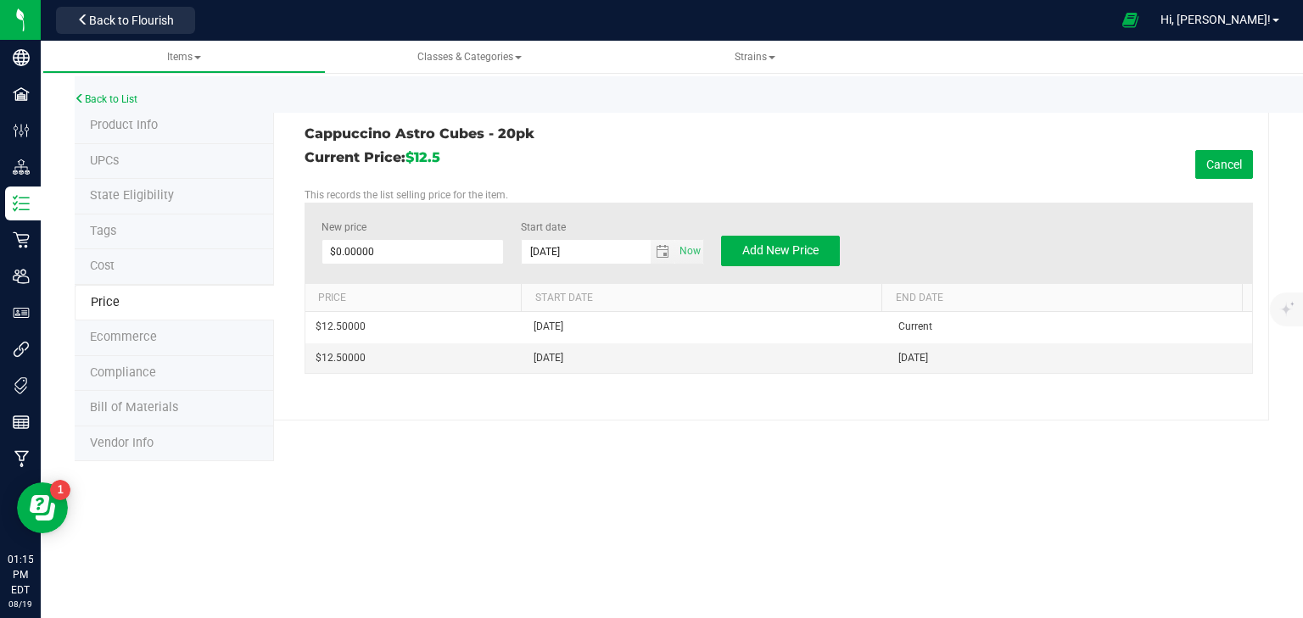
click at [462, 264] on div "New price $0.00000 0" at bounding box center [412, 243] width 183 height 47
click at [459, 254] on span at bounding box center [412, 251] width 183 height 25
type input "10"
click at [573, 416] on div "Cappuccino Astro Cubes - 20pk Current Price: $12.5 Cancel This records the list…" at bounding box center [771, 265] width 995 height 312
click at [792, 252] on span "Add New Price" at bounding box center [780, 250] width 76 height 14
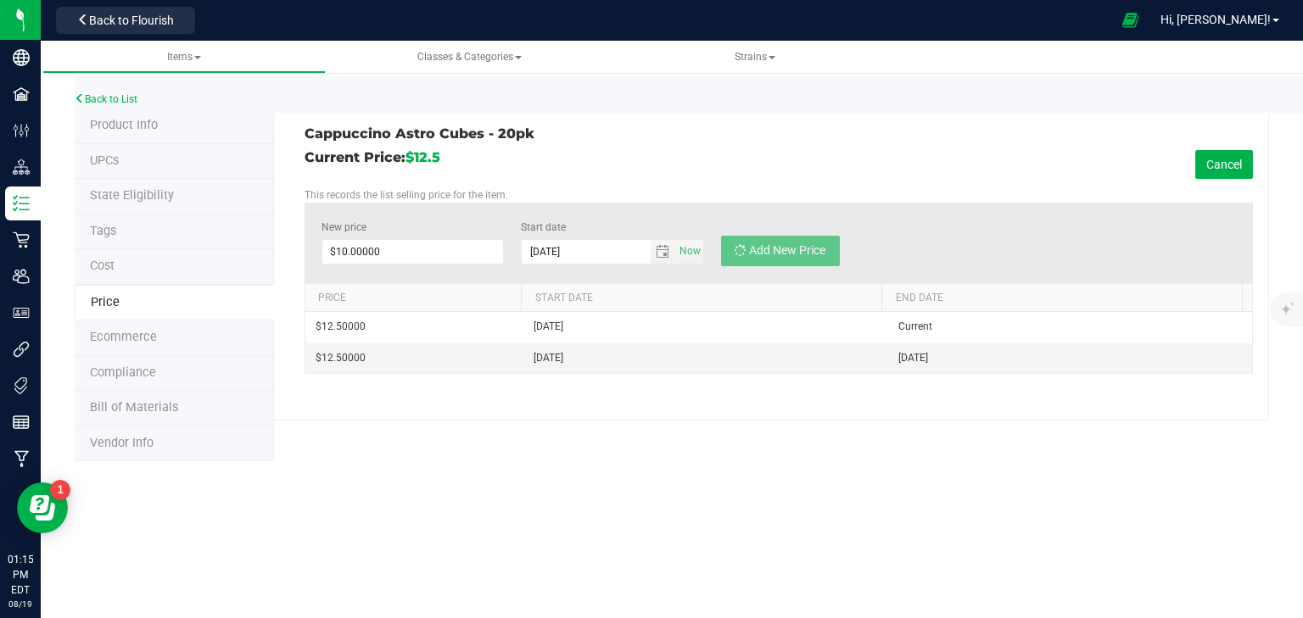
type input "$0.00000"
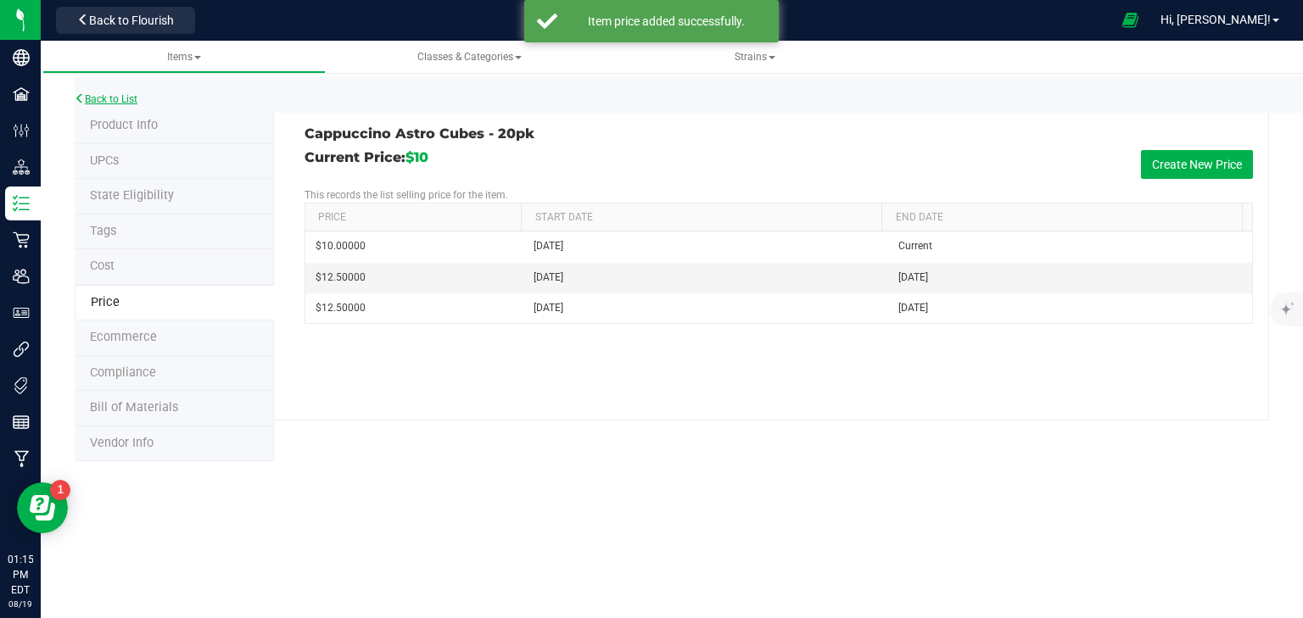
click at [129, 97] on link "Back to List" at bounding box center [106, 99] width 63 height 12
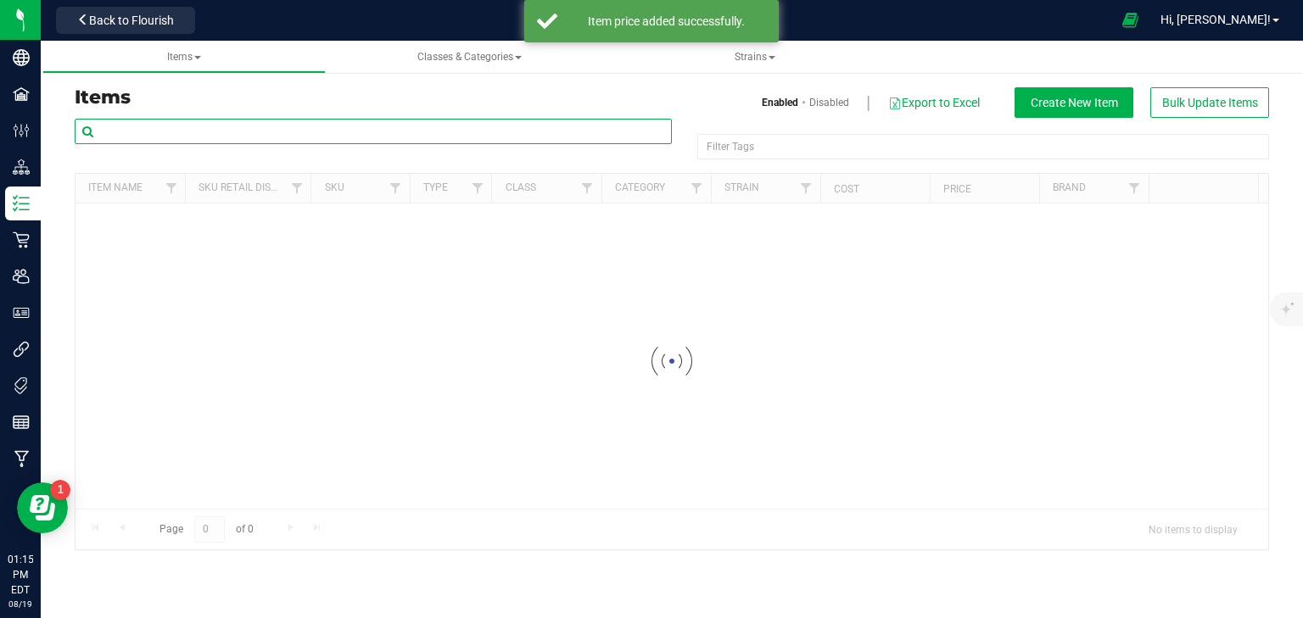
click at [163, 132] on input "text" at bounding box center [373, 131] width 597 height 25
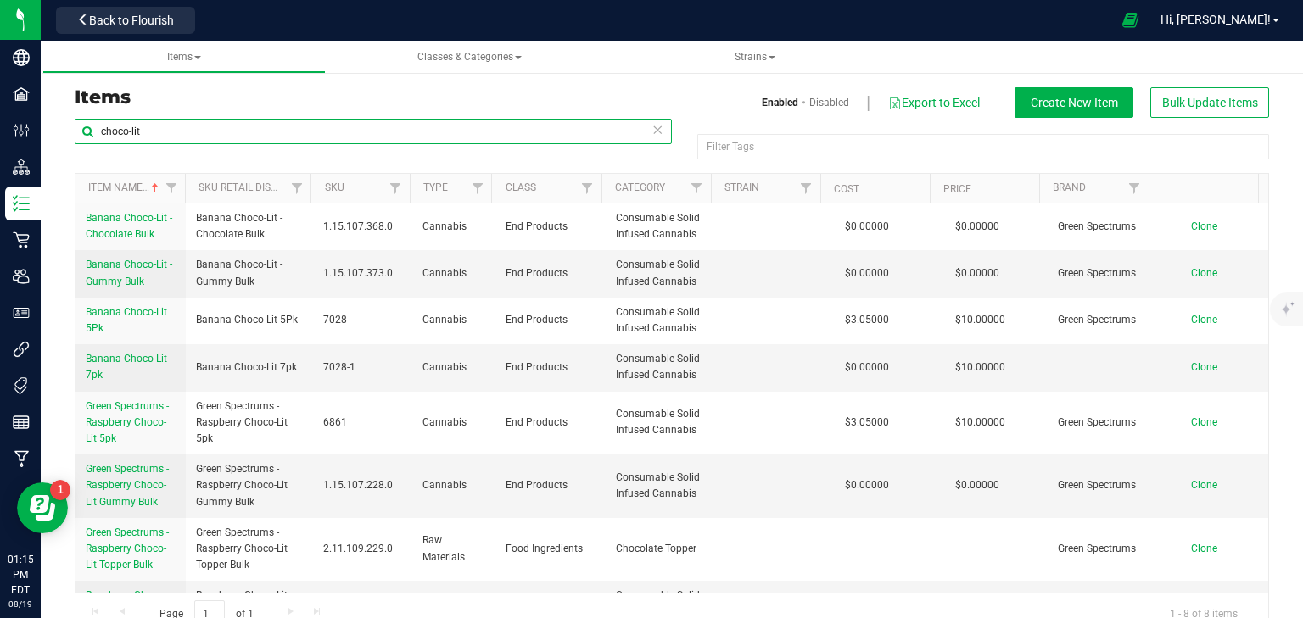
click at [163, 132] on input "choco-lit" at bounding box center [373, 131] width 597 height 25
type input "choco-lit"
click at [116, 353] on span "Banana Choco-Lit 7pk" at bounding box center [126, 367] width 81 height 28
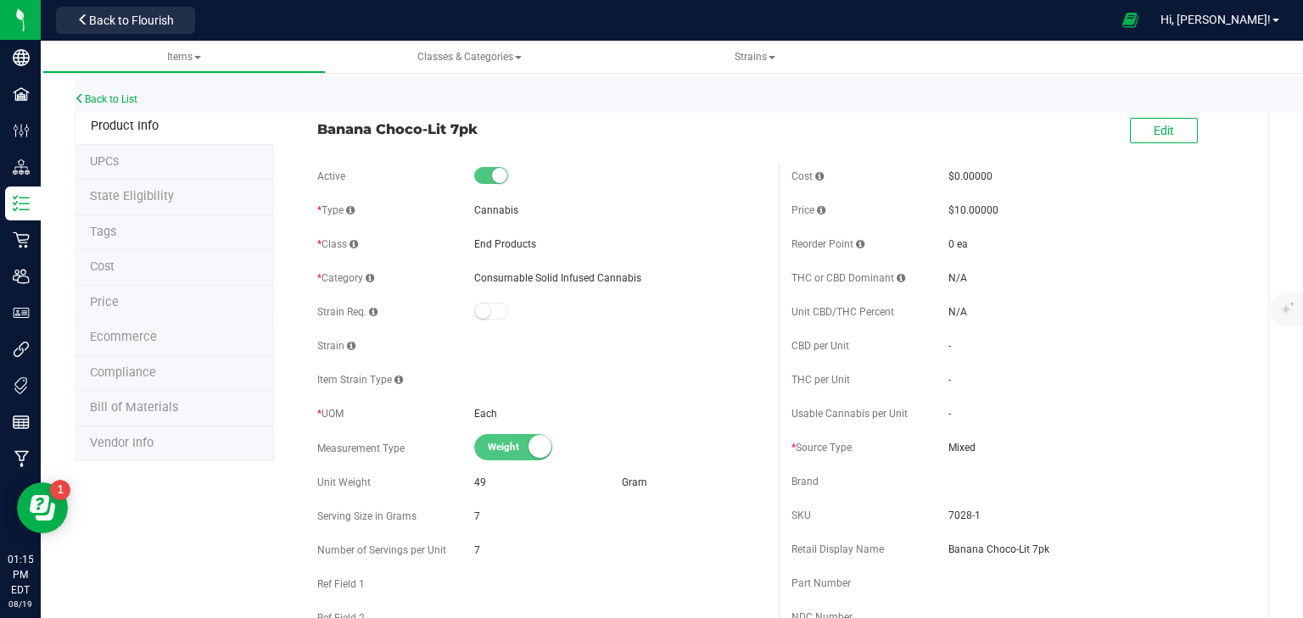
click at [81, 305] on li "Price" at bounding box center [174, 304] width 199 height 36
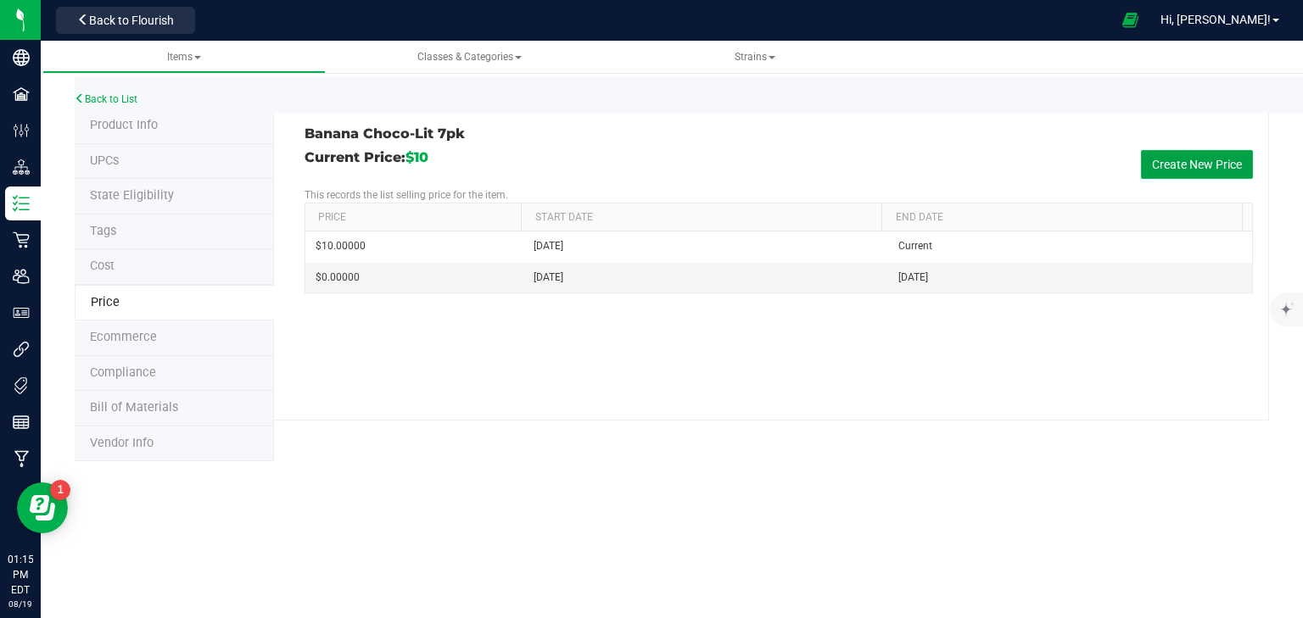
click at [1188, 169] on button "Create New Price" at bounding box center [1197, 164] width 112 height 29
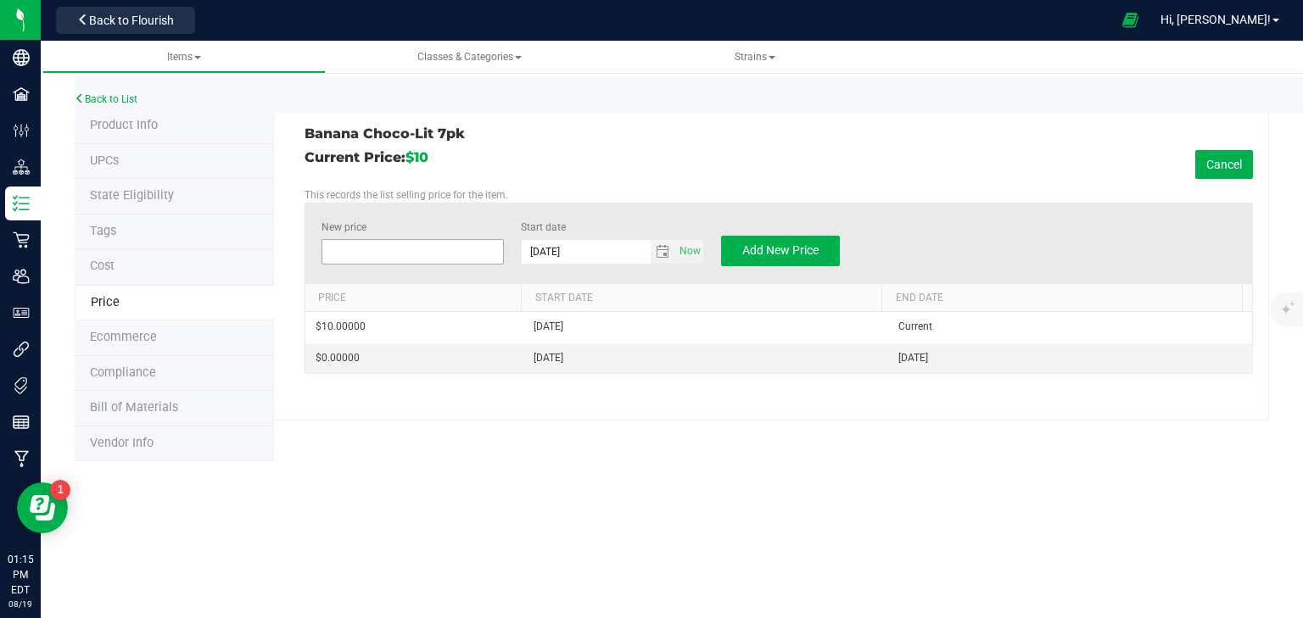
click at [413, 251] on span at bounding box center [412, 251] width 183 height 25
type input "8"
click at [531, 407] on div "Banana Choco-Lit 7pk Current Price: $10 Cancel This records the list selling pr…" at bounding box center [771, 265] width 995 height 312
click at [774, 251] on span "Add New Price" at bounding box center [780, 250] width 76 height 14
type input "$0.00000"
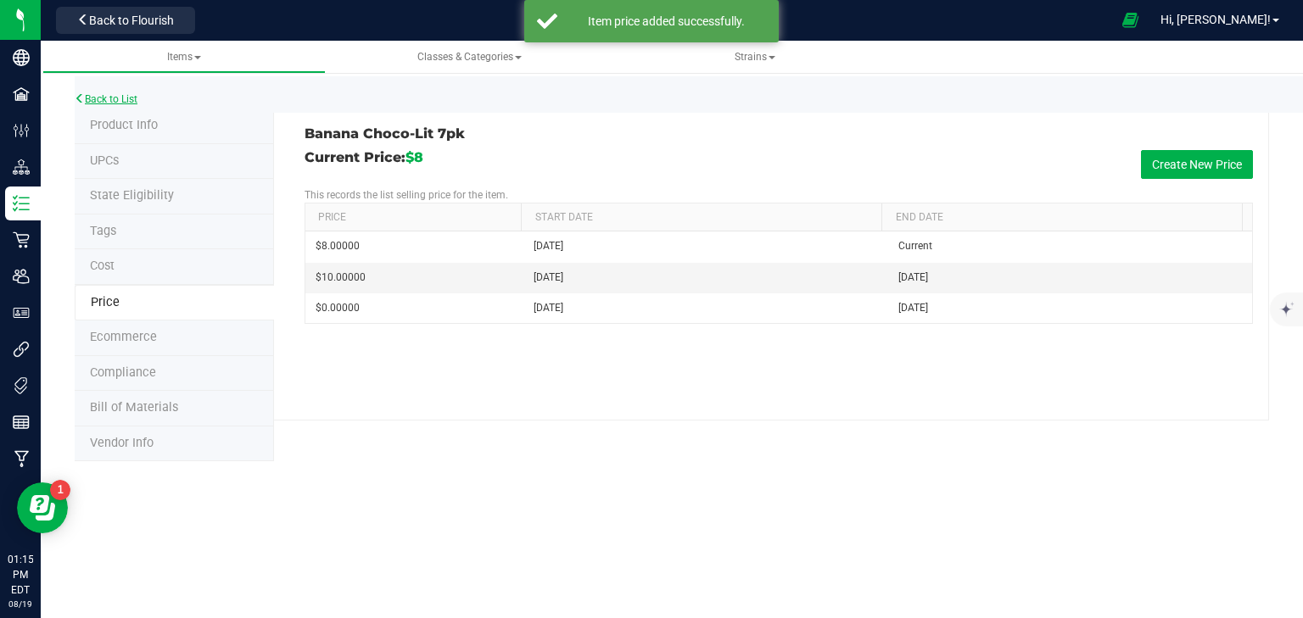
click at [94, 102] on link "Back to List" at bounding box center [106, 99] width 63 height 12
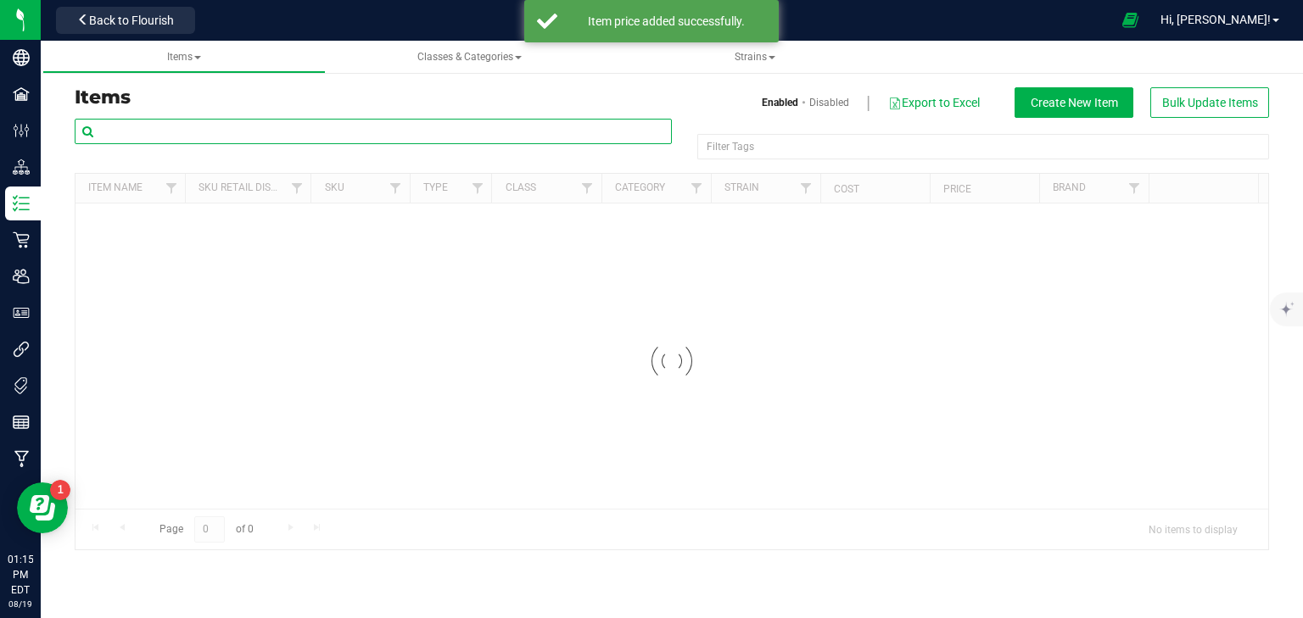
click at [121, 136] on input "text" at bounding box center [373, 131] width 597 height 25
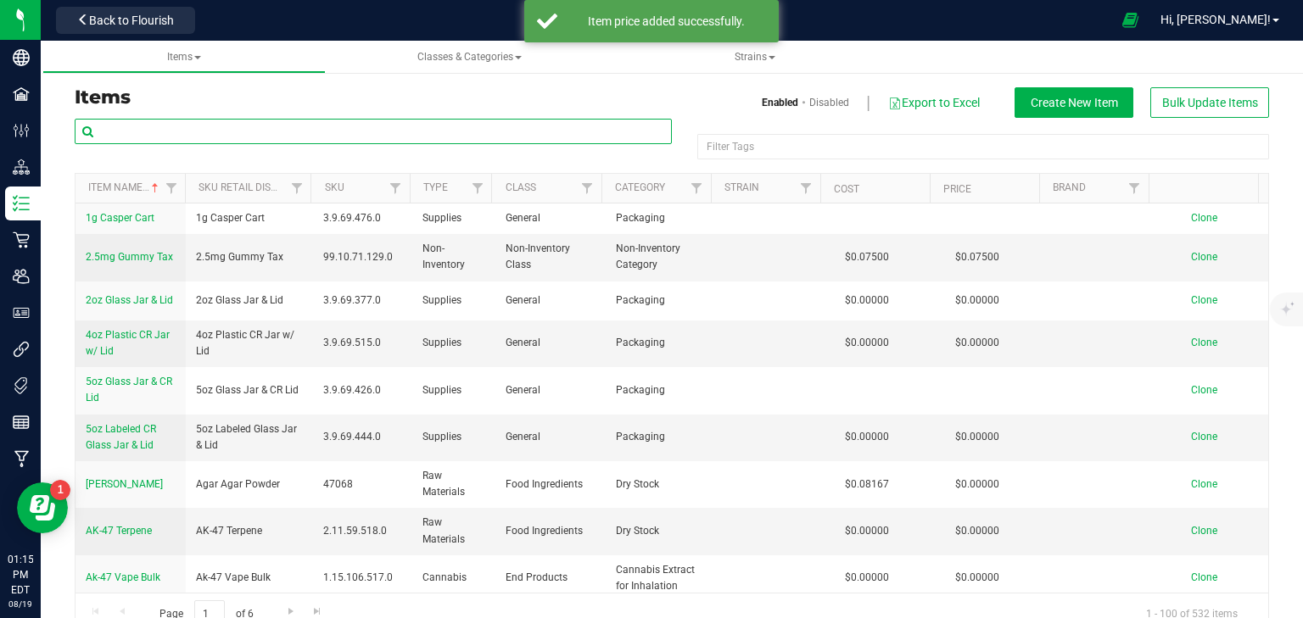
click at [124, 130] on input "text" at bounding box center [373, 131] width 597 height 25
paste input "choco-lit"
type input "choco-lit"
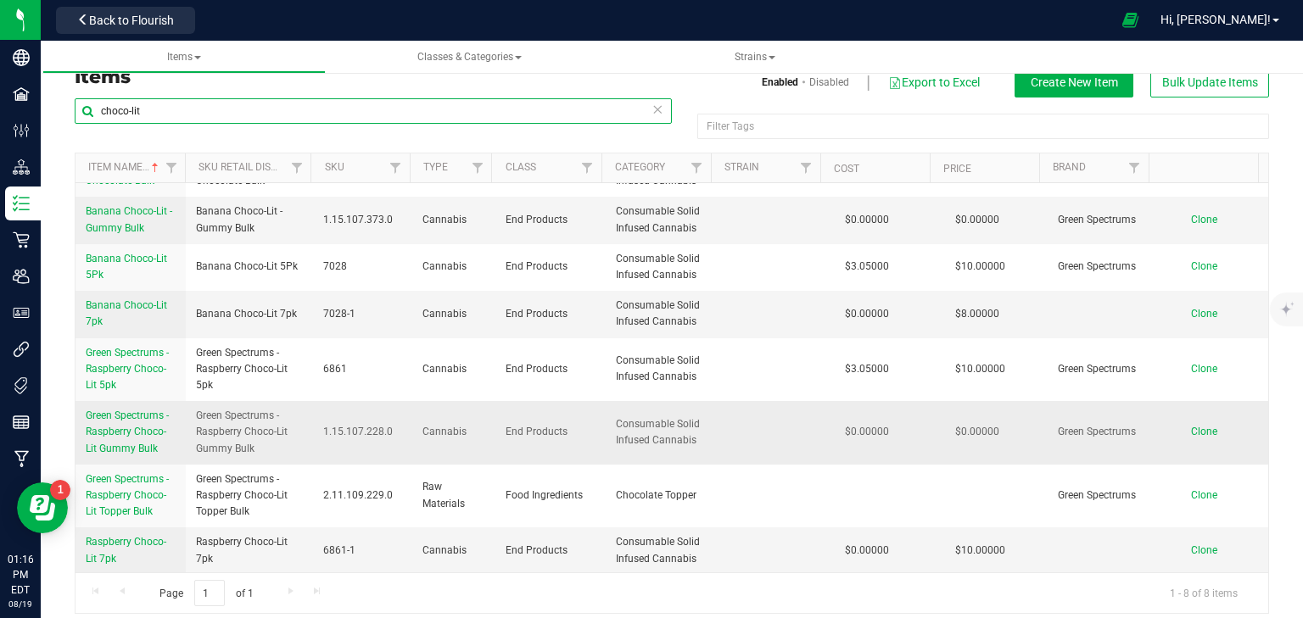
scroll to position [32, 0]
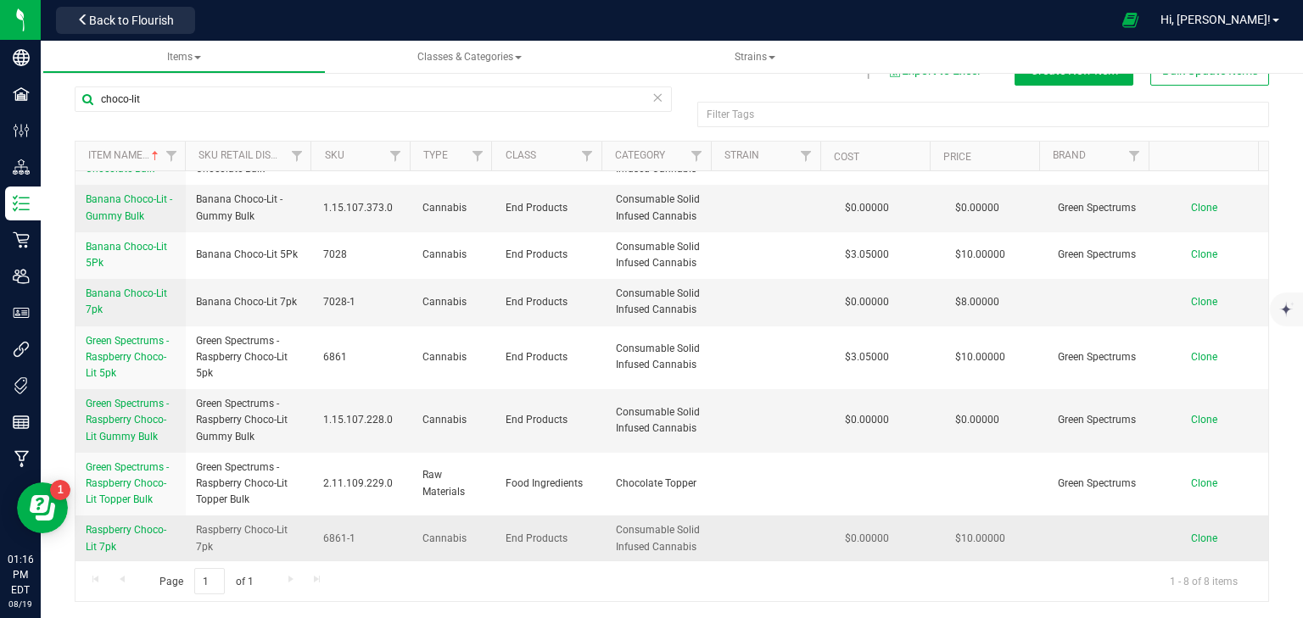
click at [107, 532] on span "Raspberry Choco-Lit 7pk" at bounding box center [126, 538] width 81 height 28
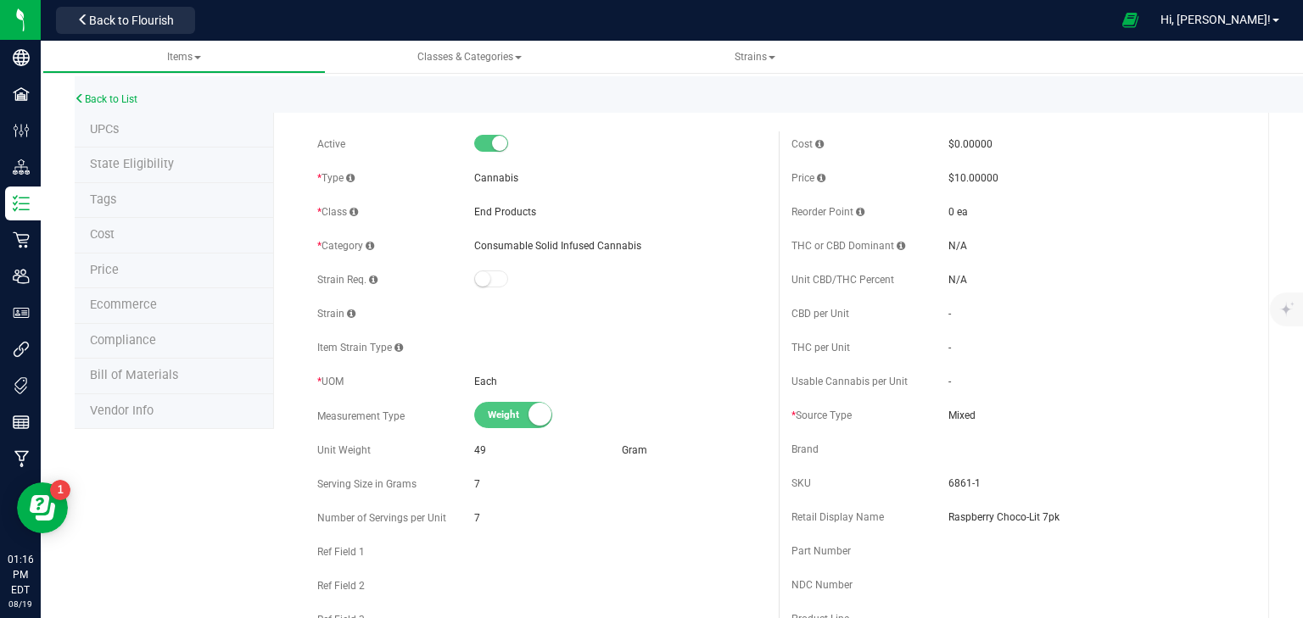
click at [103, 270] on span "Price" at bounding box center [104, 270] width 29 height 14
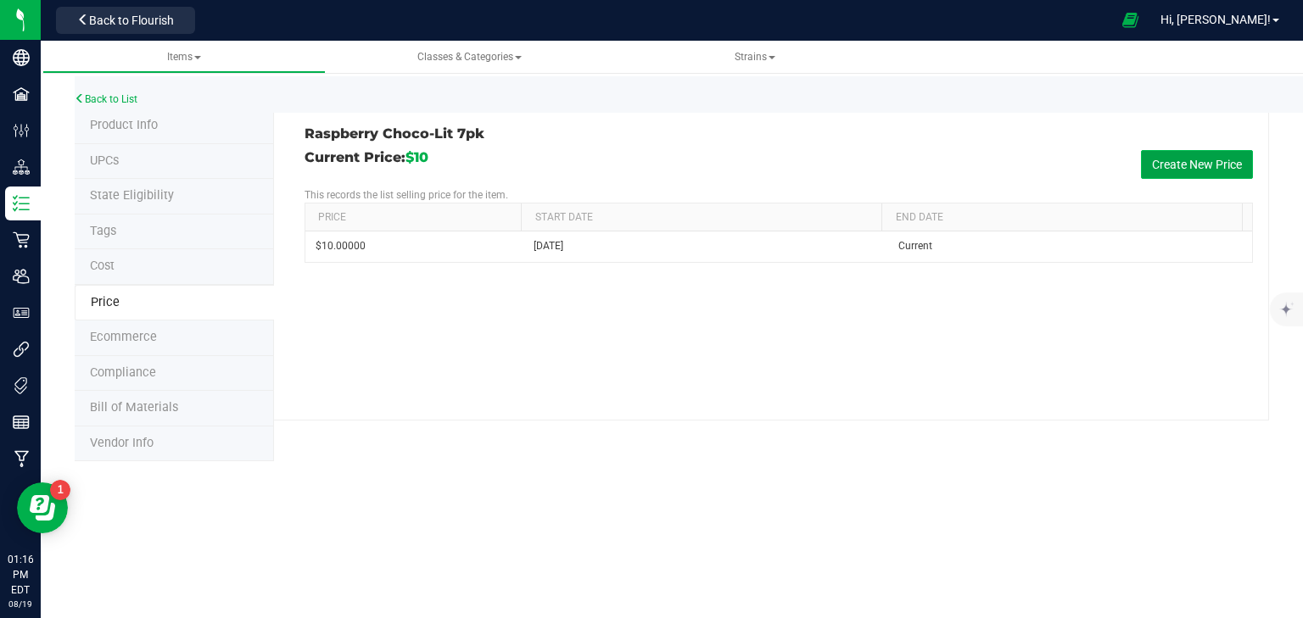
click at [1174, 164] on button "Create New Price" at bounding box center [1197, 164] width 112 height 29
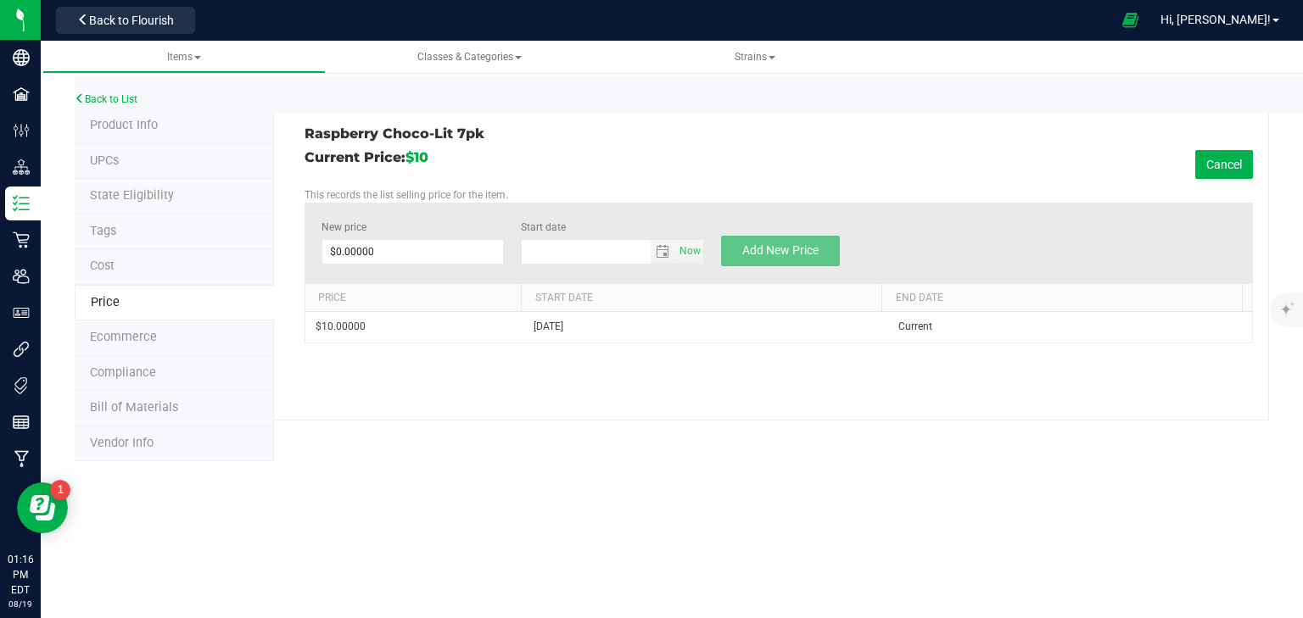
type input "[DATE]"
click at [414, 239] on span at bounding box center [412, 251] width 183 height 25
type input "8"
click at [567, 385] on div "Raspberry Choco-Lit 7pk Current Price: $10 Cancel This records the list selling…" at bounding box center [771, 265] width 995 height 312
click at [783, 253] on span "Add New Price" at bounding box center [780, 250] width 76 height 14
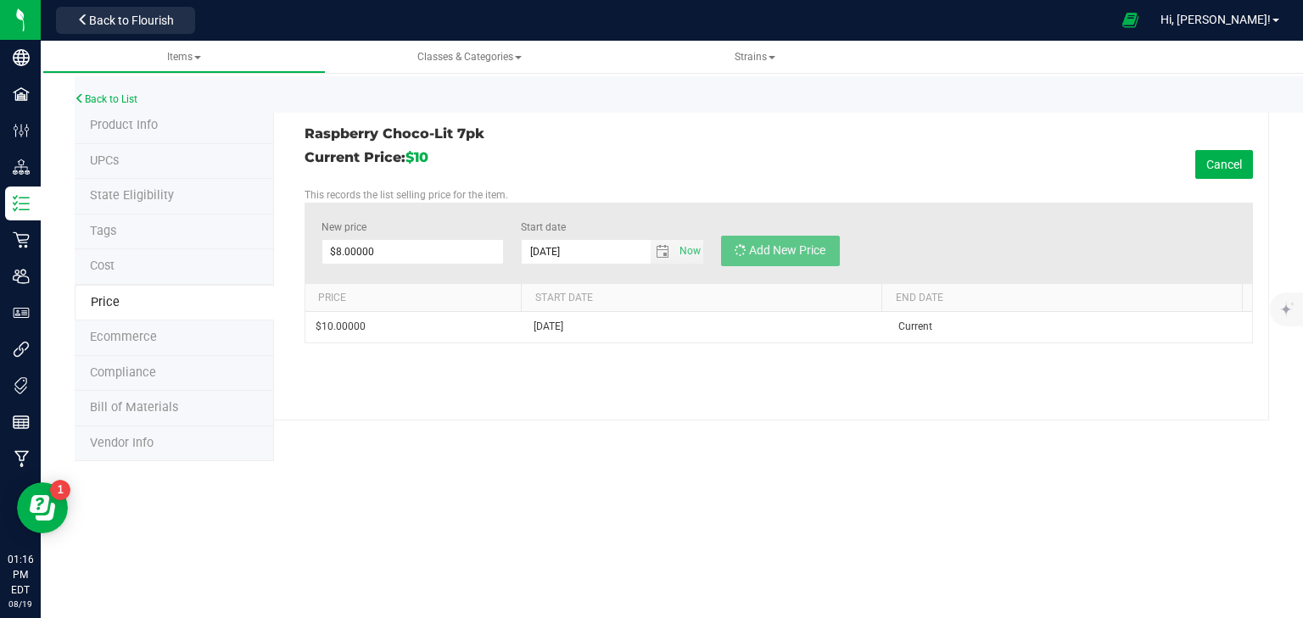
type input "$0.00000"
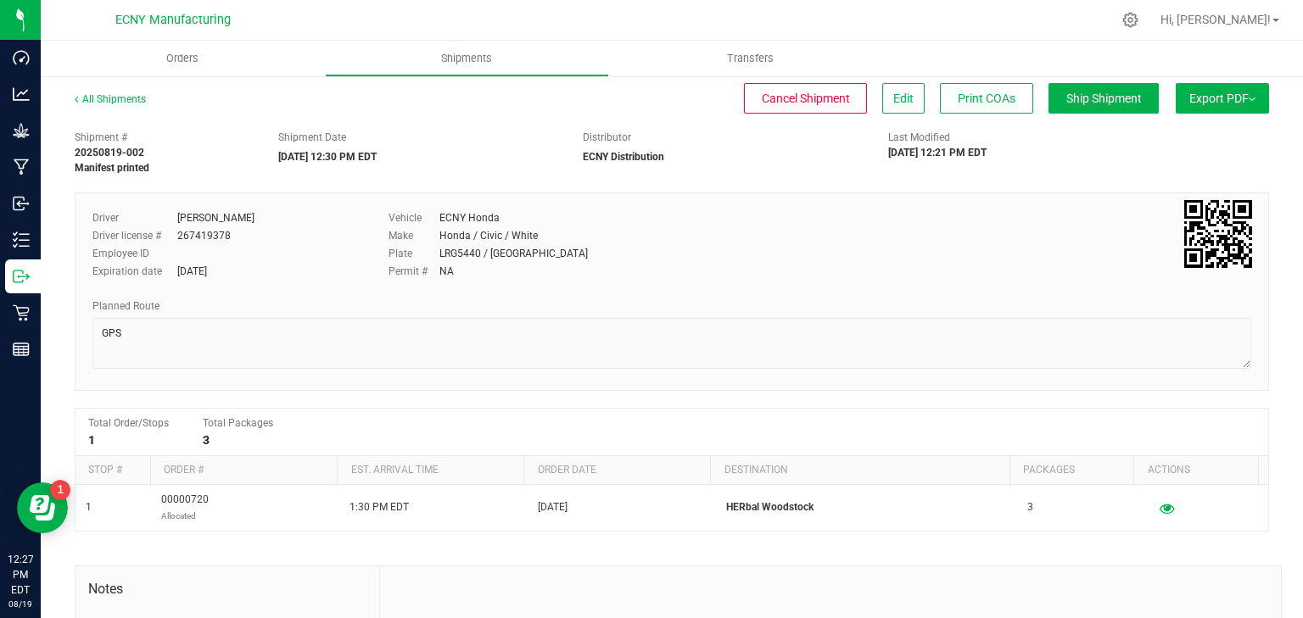
click at [1176, 98] on button "Export PDF" at bounding box center [1222, 98] width 93 height 31
click at [1148, 183] on span "NY Manifest" at bounding box center [1171, 187] width 56 height 12
click at [123, 99] on link "All Shipments" at bounding box center [110, 99] width 71 height 12
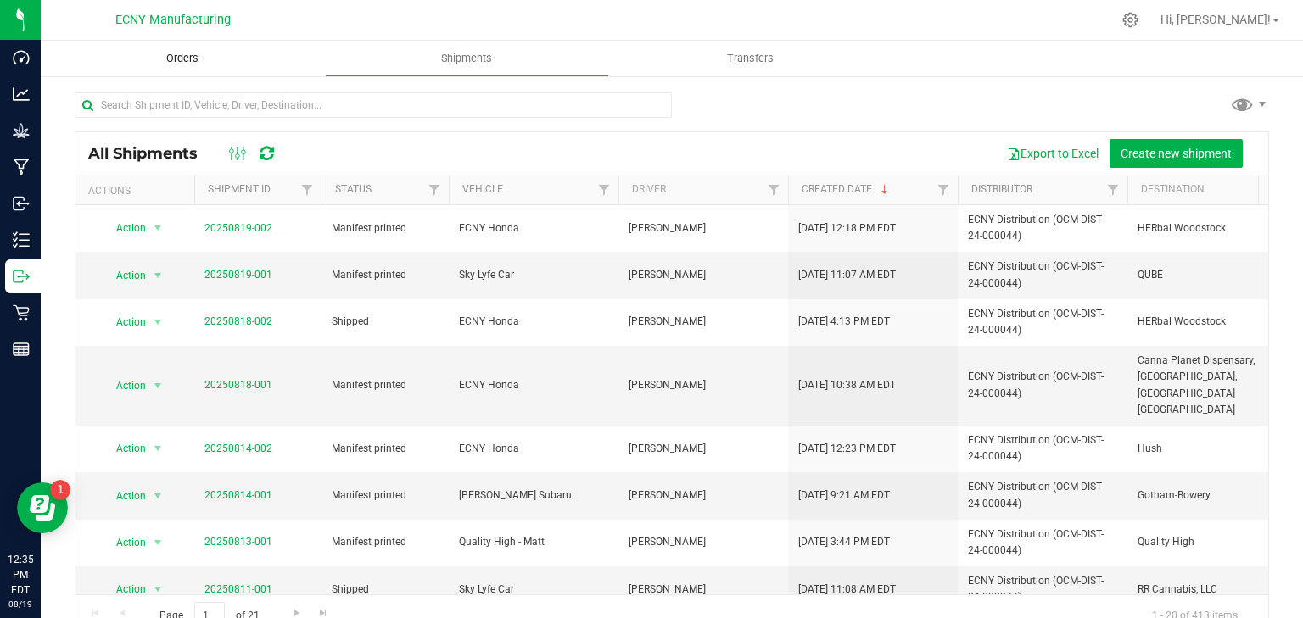
click at [190, 65] on span "Orders" at bounding box center [182, 58] width 78 height 15
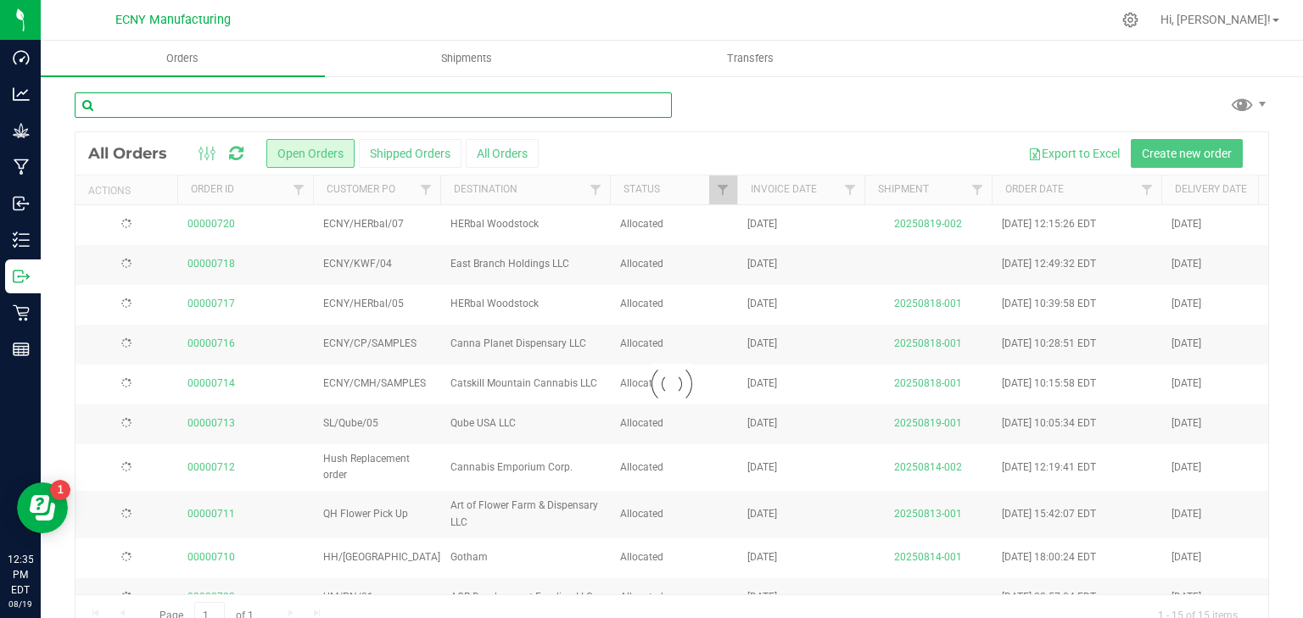
click at [318, 106] on input "text" at bounding box center [373, 104] width 597 height 25
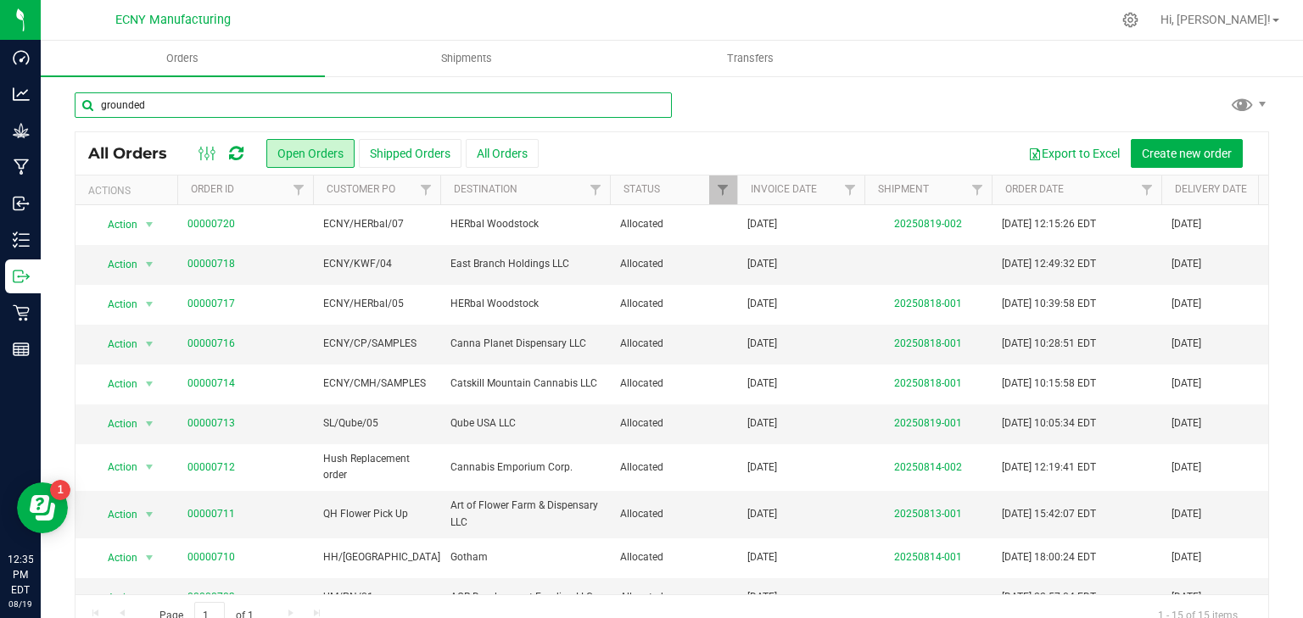
type input "grounded"
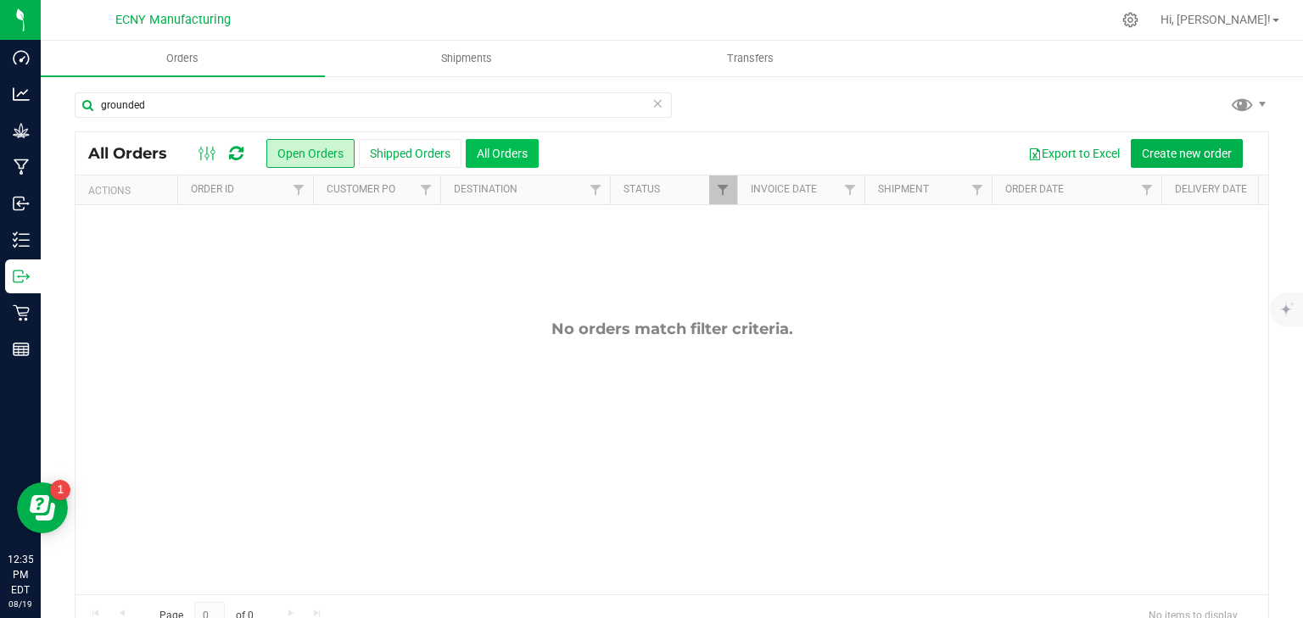
click at [503, 165] on button "All Orders" at bounding box center [502, 153] width 73 height 29
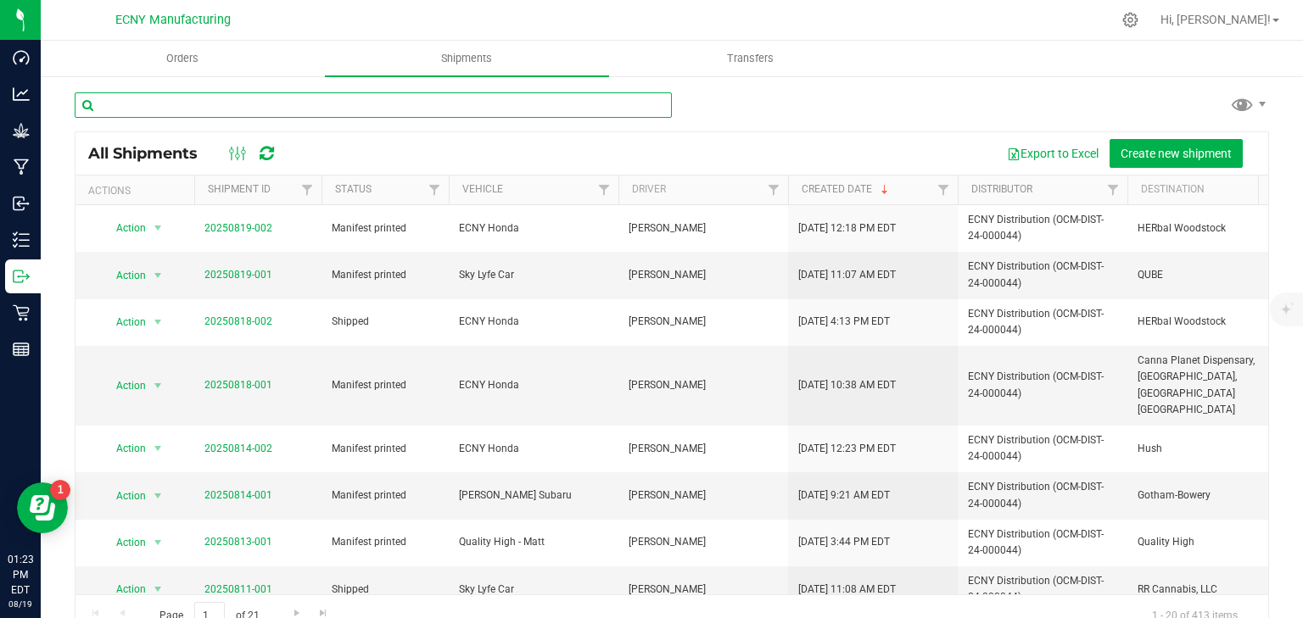
click at [200, 96] on input "text" at bounding box center [373, 104] width 597 height 25
type input "herbal"
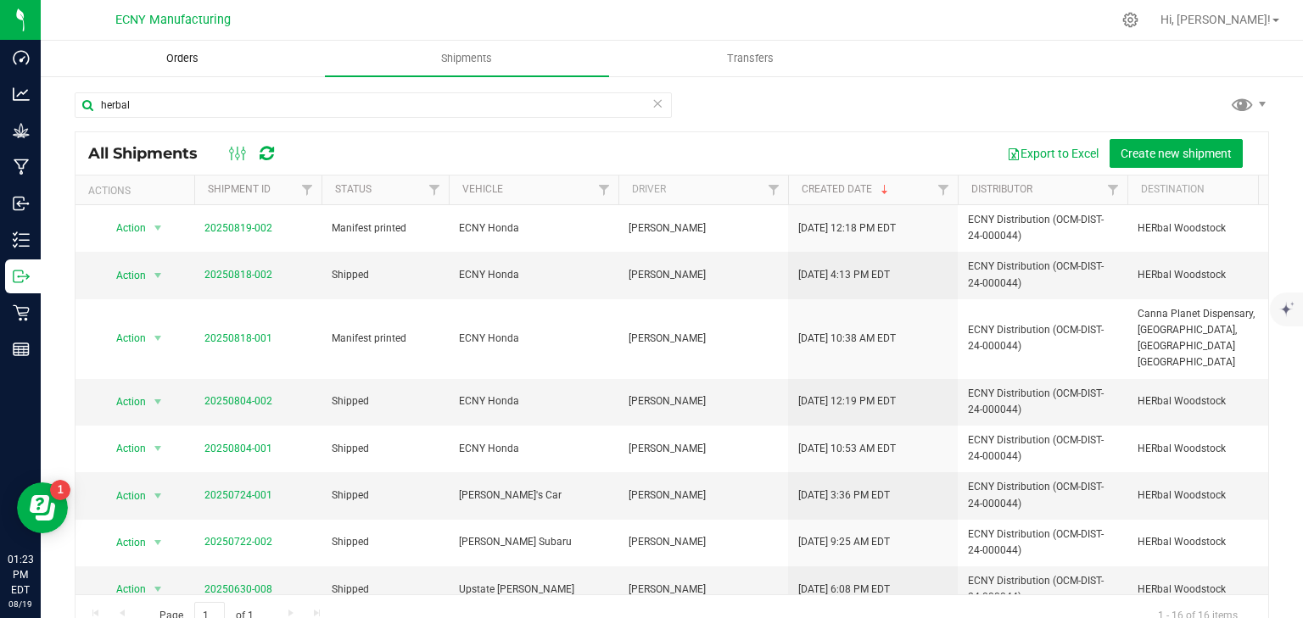
click at [216, 61] on span "Orders" at bounding box center [182, 58] width 78 height 15
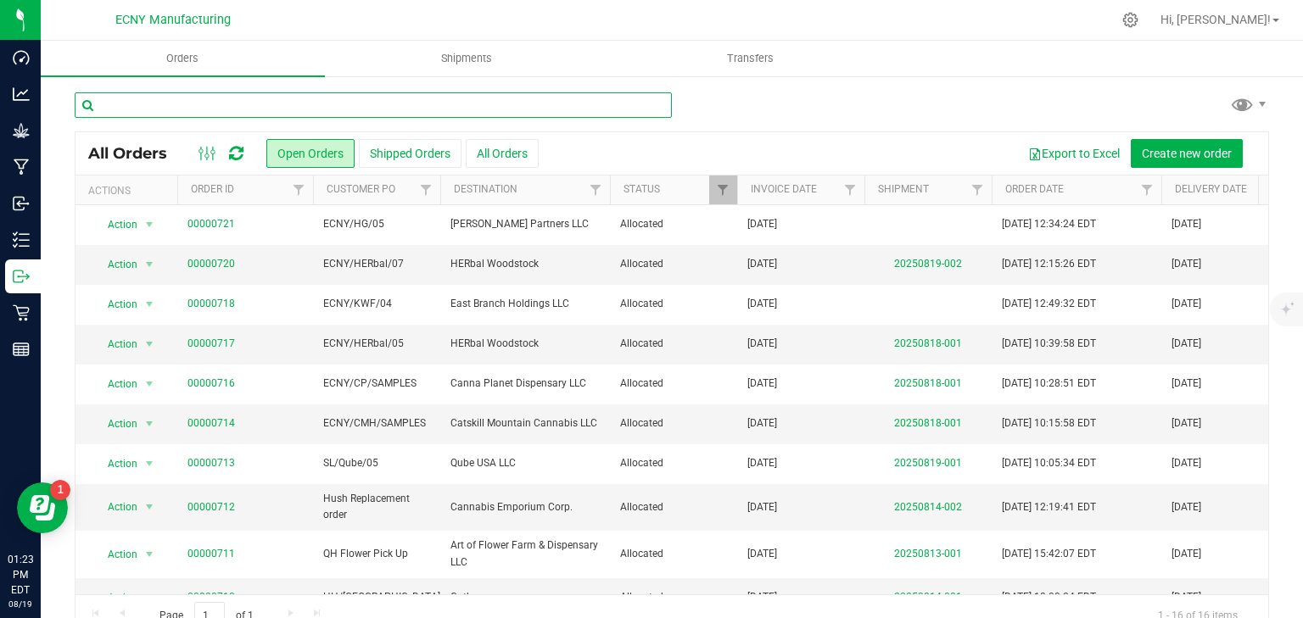
click at [290, 93] on input "text" at bounding box center [373, 104] width 597 height 25
type input "c"
type input "herbal"
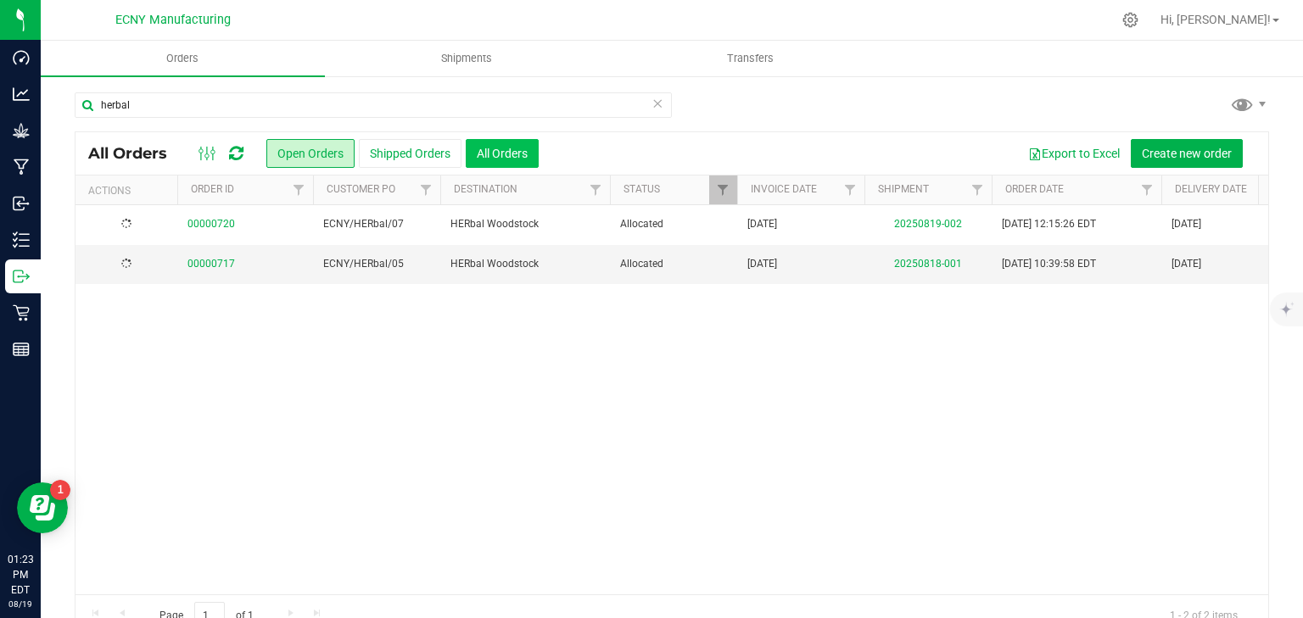
click at [486, 162] on button "All Orders" at bounding box center [502, 153] width 73 height 29
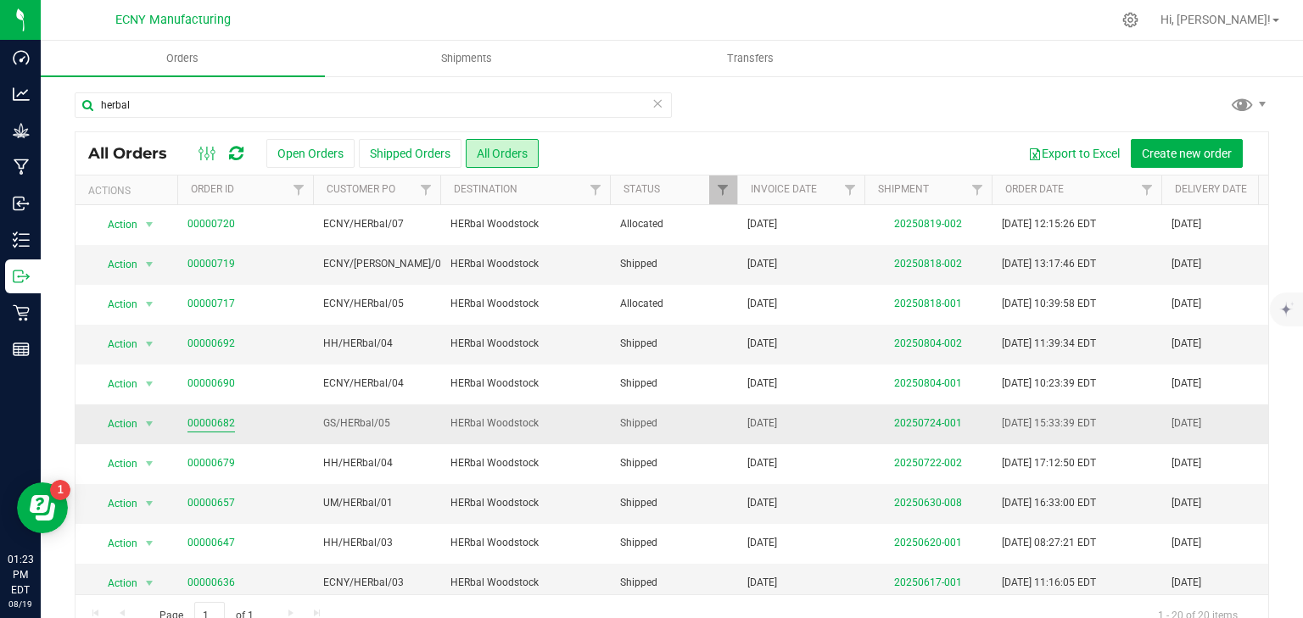
click at [201, 422] on link "00000682" at bounding box center [211, 424] width 48 height 16
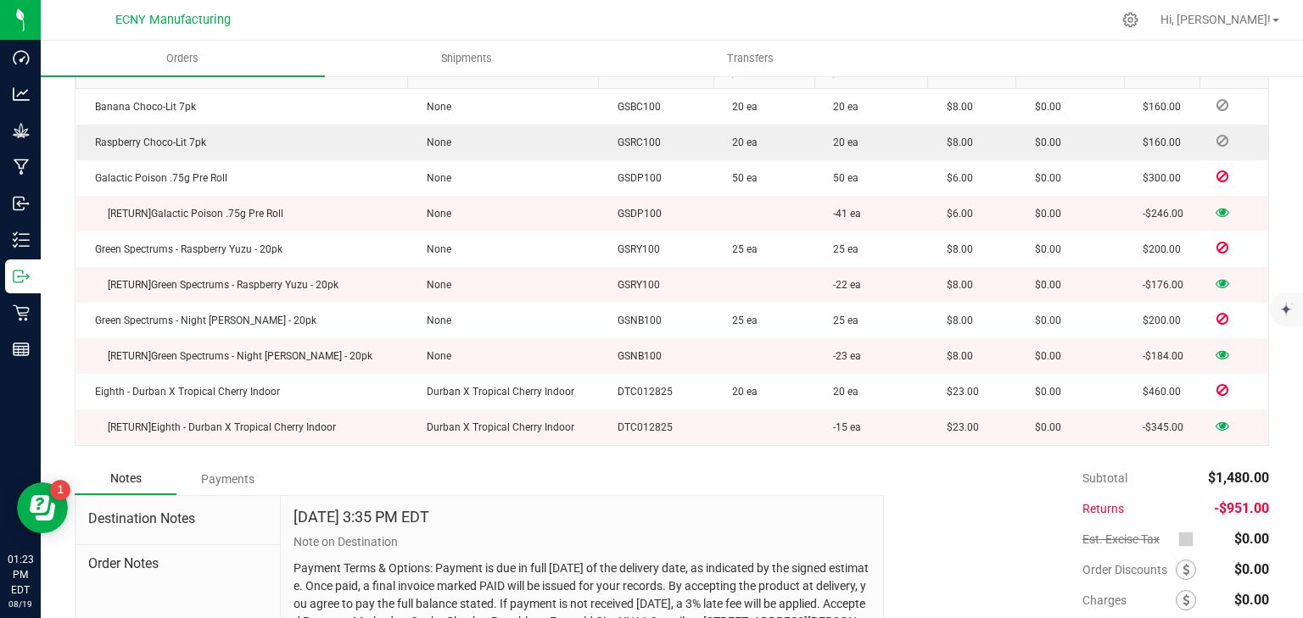
scroll to position [475, 0]
